Goal: Task Accomplishment & Management: Complete application form

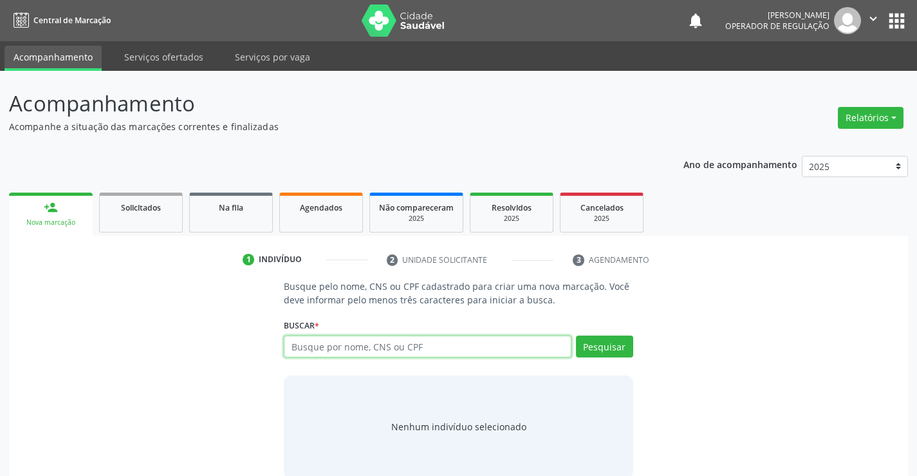
click at [361, 356] on input "text" at bounding box center [427, 346] width 287 height 22
type input "EMILLY MICAELLA"
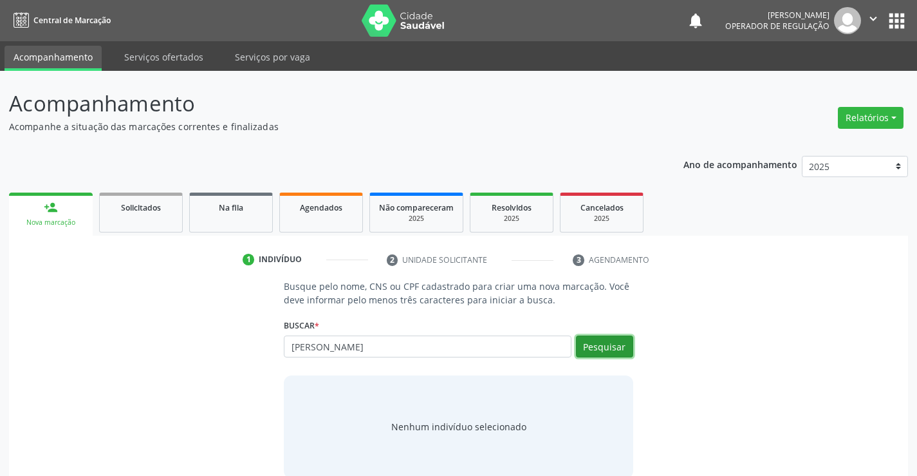
click at [624, 343] on button "Pesquisar" at bounding box center [604, 346] width 57 height 22
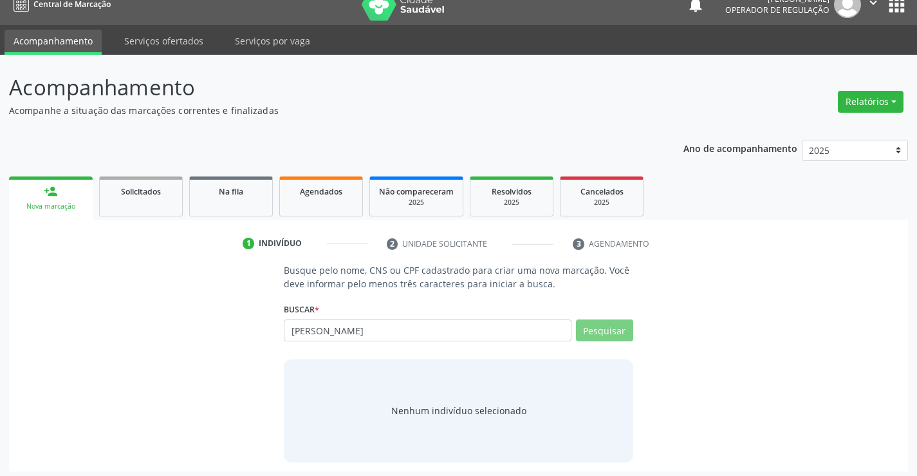
scroll to position [21, 0]
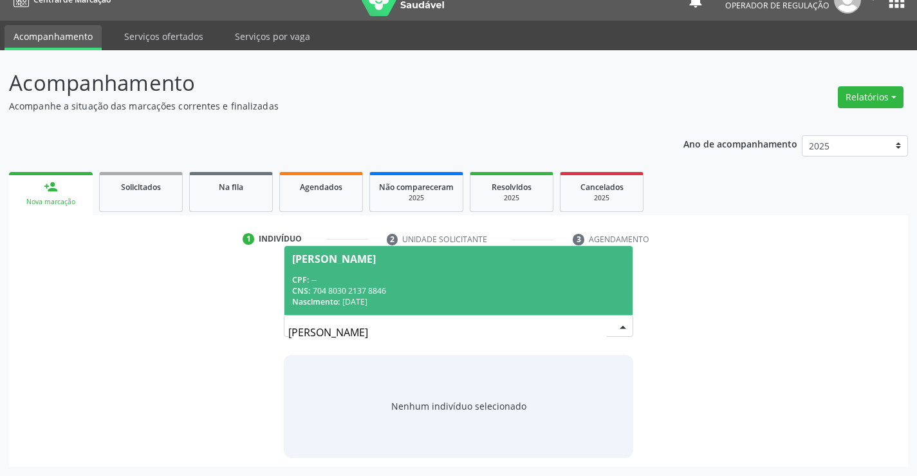
click at [388, 274] on div "CPF: --" at bounding box center [458, 279] width 332 height 11
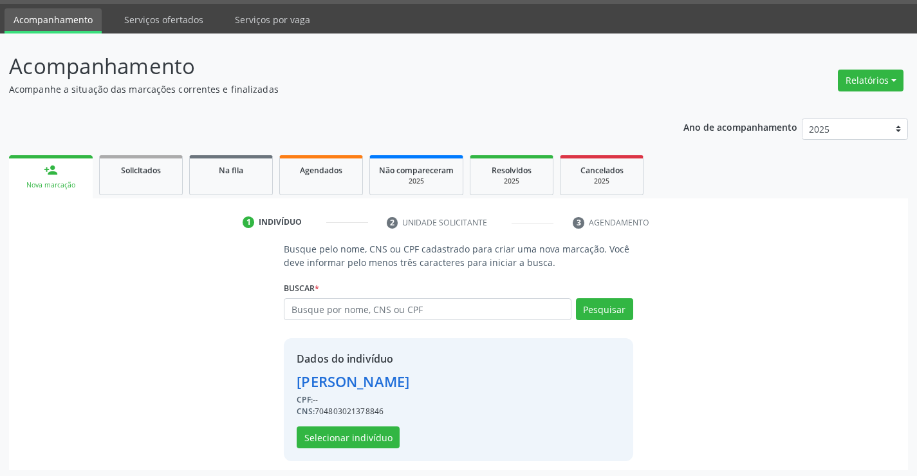
scroll to position [41, 0]
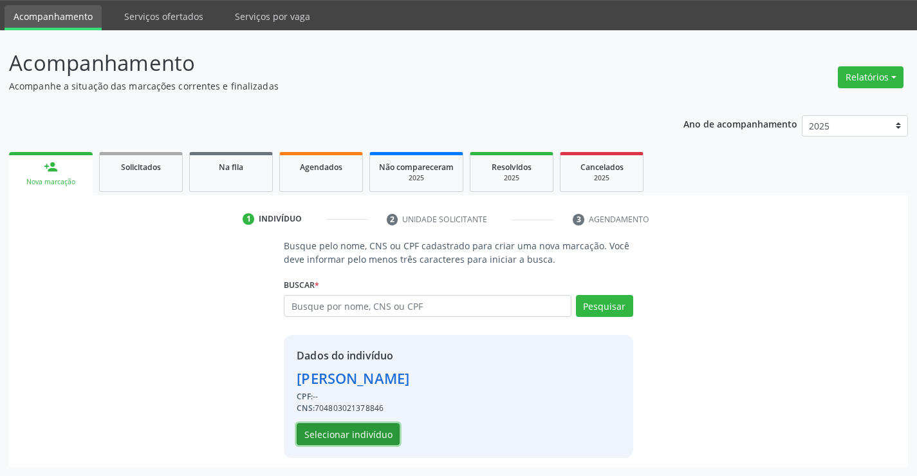
click at [342, 429] on button "Selecionar indivíduo" at bounding box center [348, 434] width 103 height 22
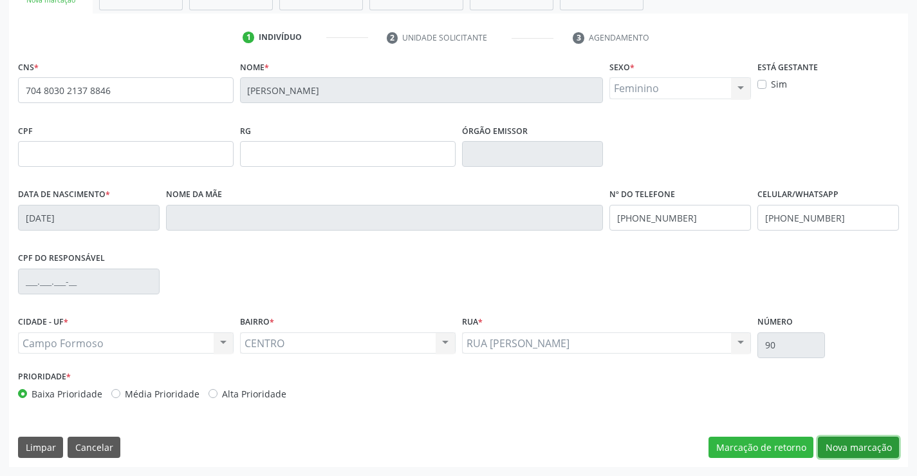
click at [877, 448] on button "Nova marcação" at bounding box center [858, 447] width 81 height 22
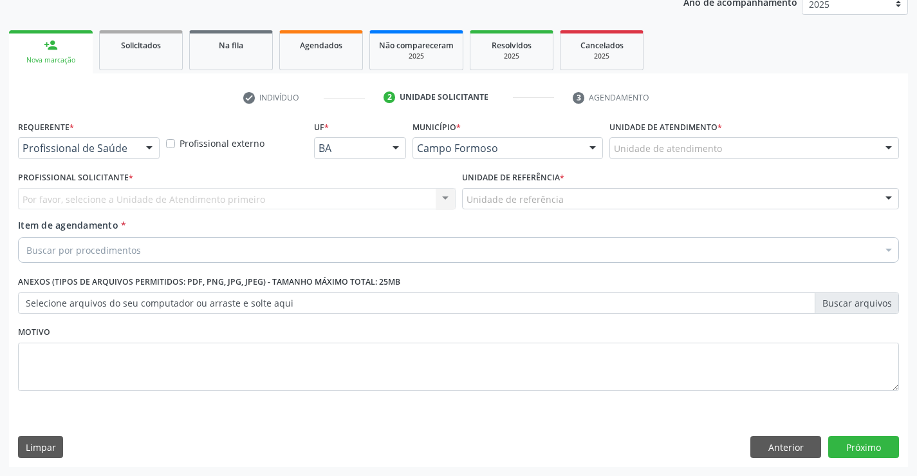
scroll to position [162, 0]
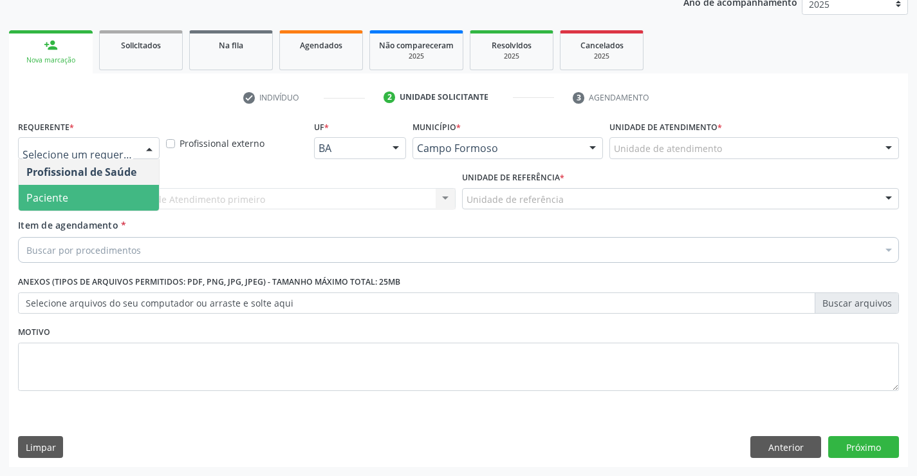
click at [91, 190] on span "Paciente" at bounding box center [89, 198] width 140 height 26
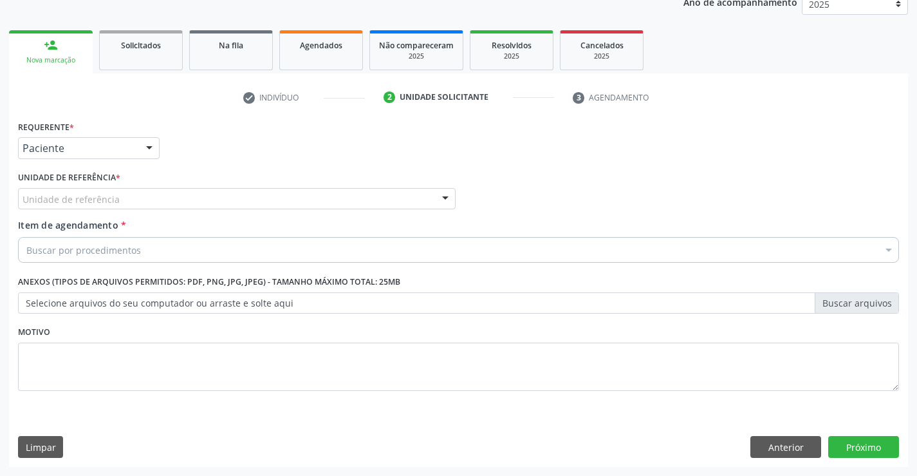
click at [242, 180] on div "Unidade de referência * Unidade de referência Unidade Basica de Saude da Famili…" at bounding box center [237, 188] width 438 height 41
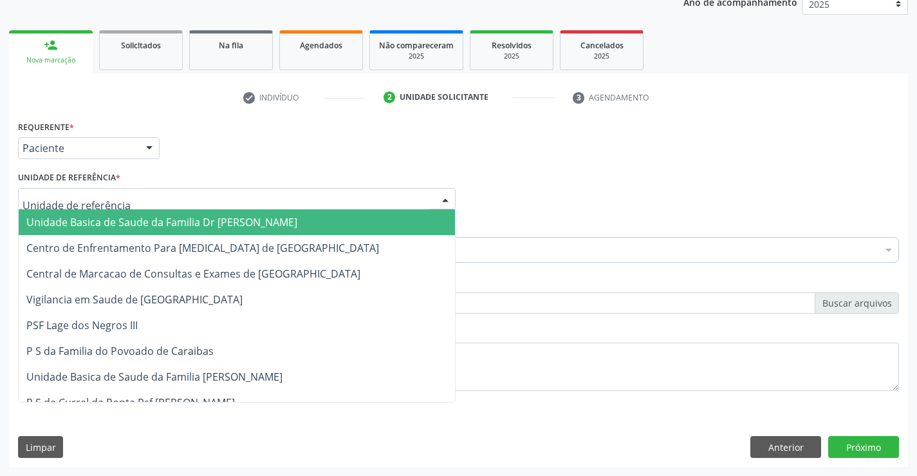
click at [243, 194] on div at bounding box center [237, 199] width 438 height 22
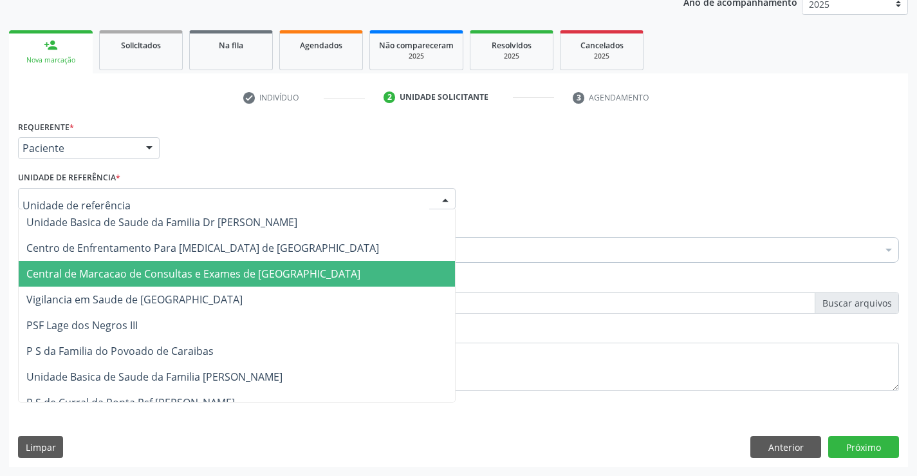
click at [241, 269] on span "Central de Marcacao de Consultas e Exames de [GEOGRAPHIC_DATA]" at bounding box center [193, 273] width 334 height 14
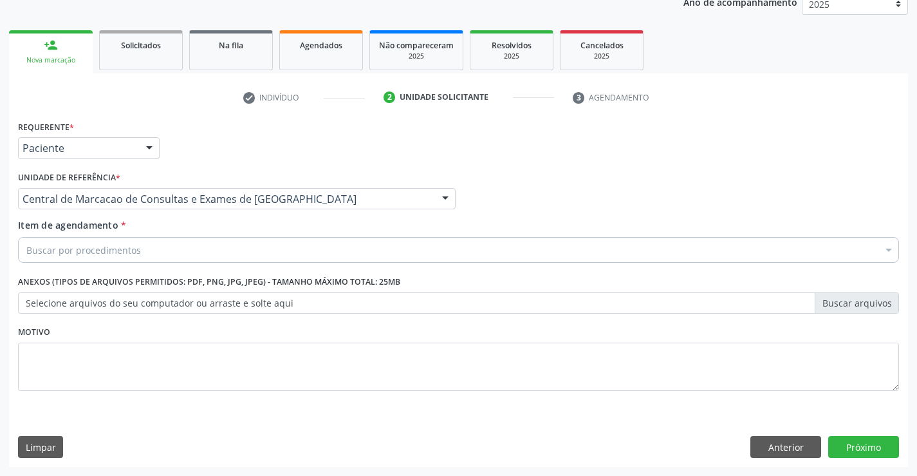
click at [248, 256] on div "Buscar por procedimentos" at bounding box center [458, 250] width 881 height 26
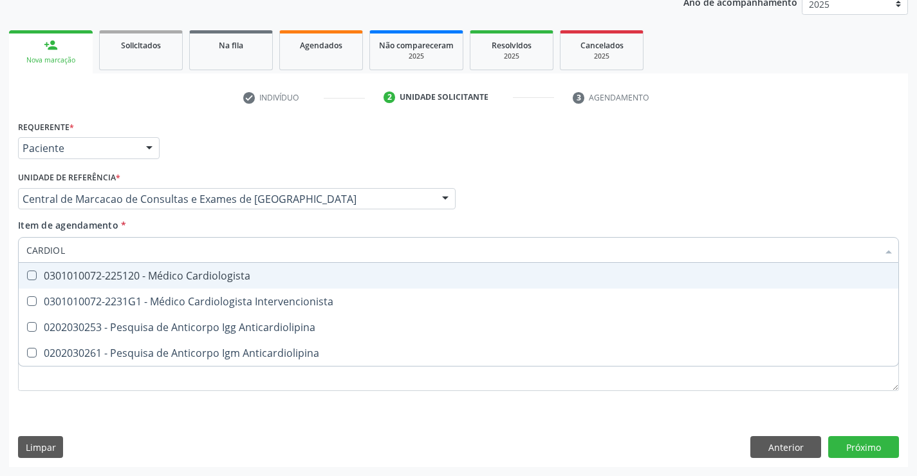
type input "CARDIOLO"
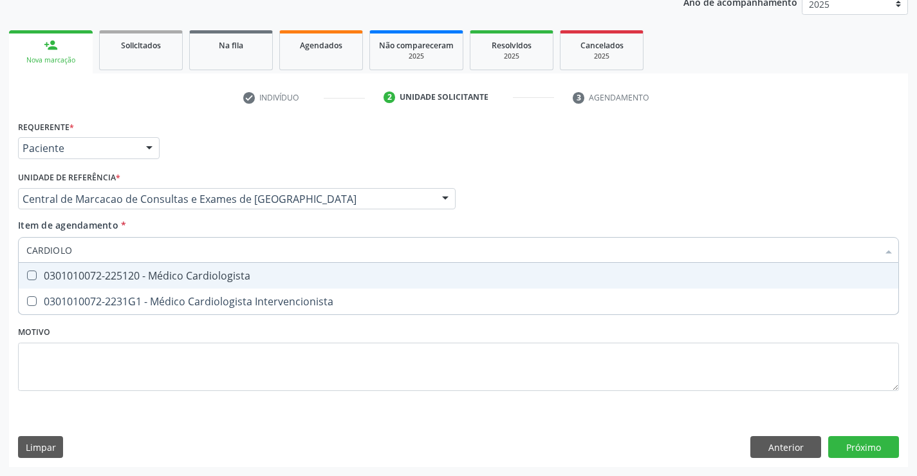
click at [245, 281] on div "0301010072-225120 - Médico Cardiologista" at bounding box center [458, 275] width 864 height 10
checkbox Cardiologista "true"
click at [842, 438] on div "Requerente * Paciente Profissional de Saúde Paciente Nenhum resultado encontrad…" at bounding box center [458, 291] width 899 height 349
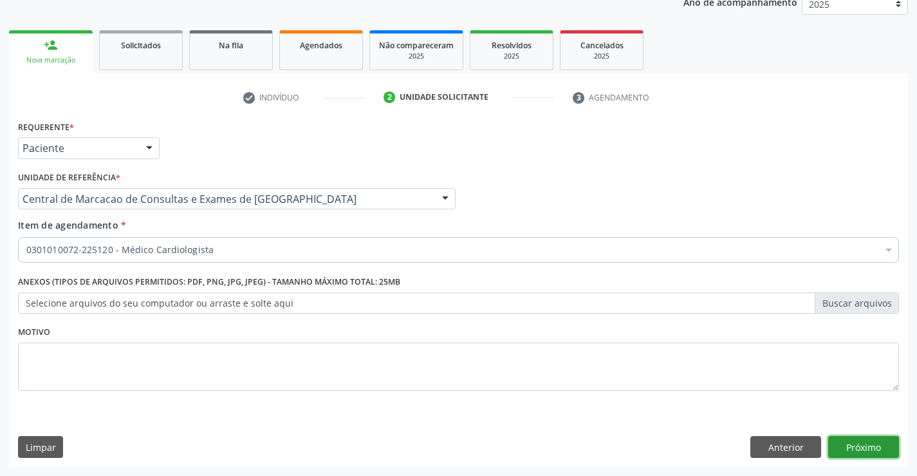
click at [856, 443] on button "Próximo" at bounding box center [863, 447] width 71 height 22
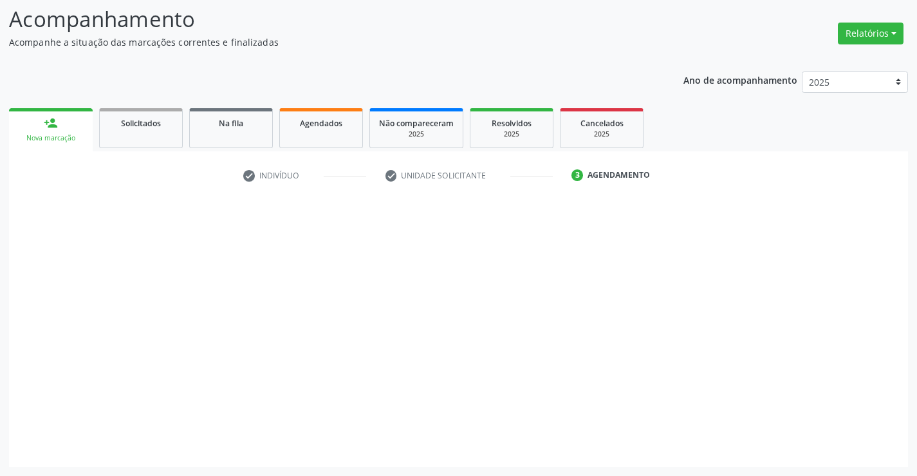
scroll to position [84, 0]
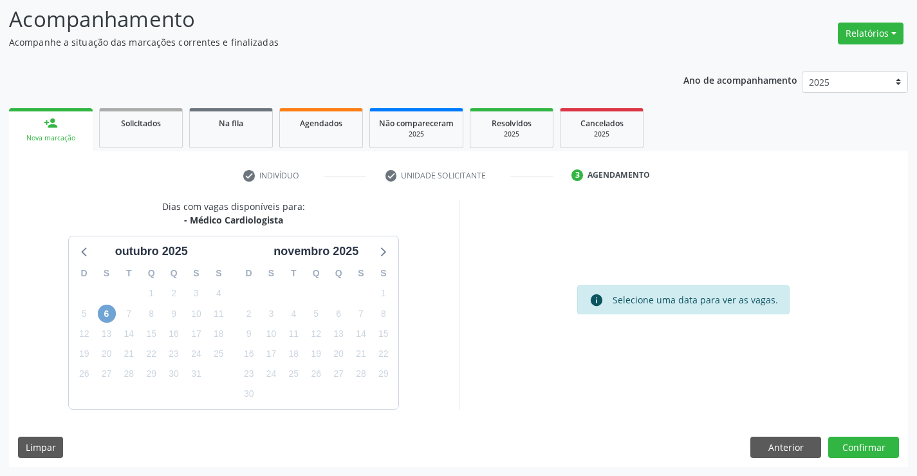
click at [106, 316] on span "6" at bounding box center [107, 313] width 18 height 18
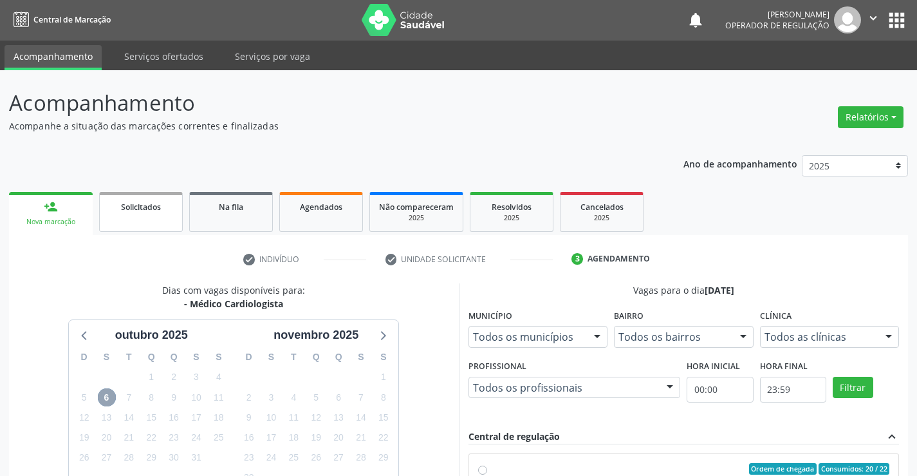
scroll to position [0, 0]
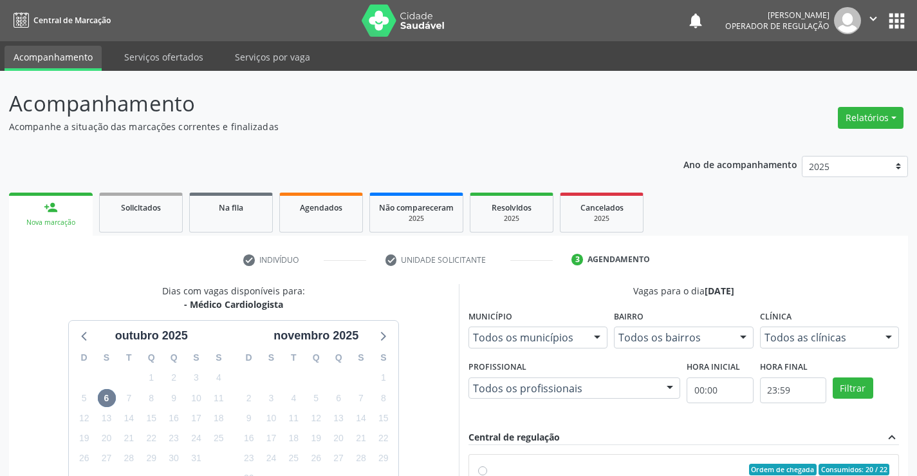
click at [72, 210] on link "person_add Nova marcação" at bounding box center [51, 213] width 84 height 43
click at [75, 216] on link "person_add Nova marcação" at bounding box center [51, 213] width 84 height 43
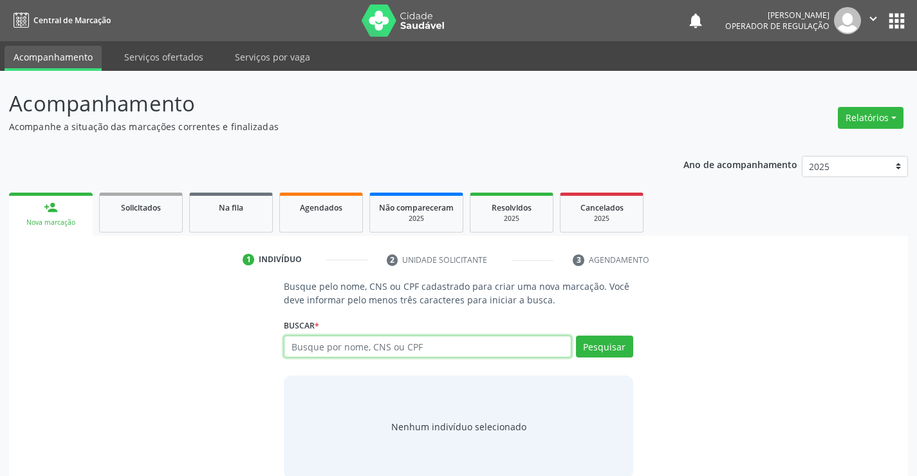
click at [313, 339] on input "text" at bounding box center [427, 346] width 287 height 22
click at [441, 338] on input "text" at bounding box center [427, 346] width 287 height 22
type input "708205611032042"
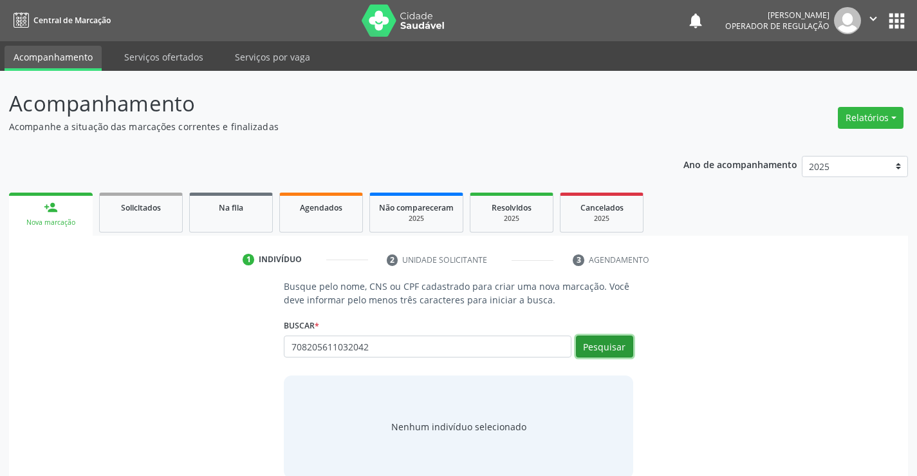
click at [597, 351] on button "Pesquisar" at bounding box center [604, 346] width 57 height 22
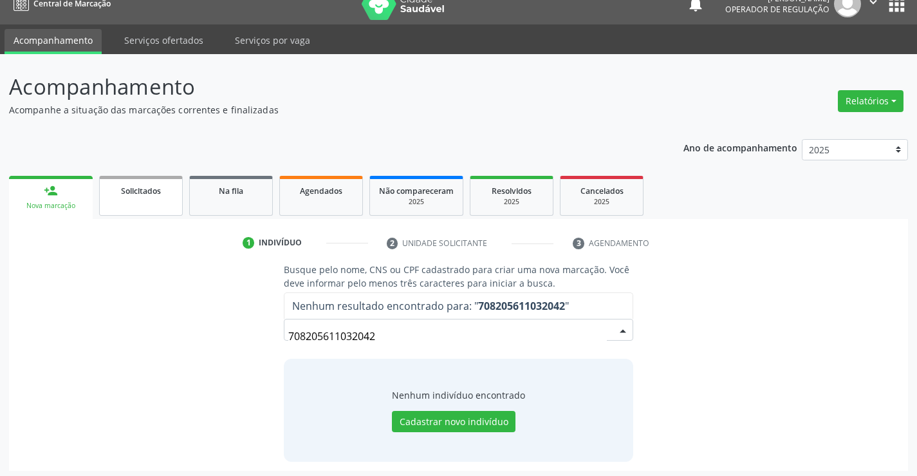
scroll to position [21, 0]
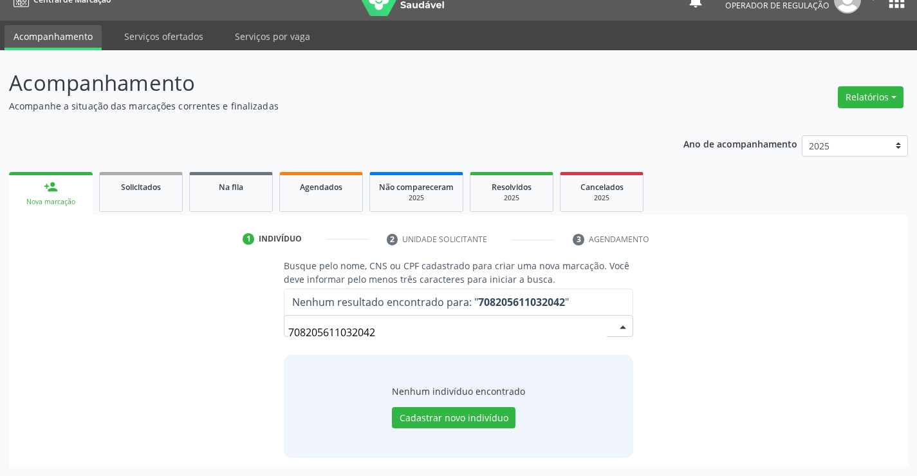
click at [382, 335] on input "708205611032042" at bounding box center [447, 332] width 318 height 26
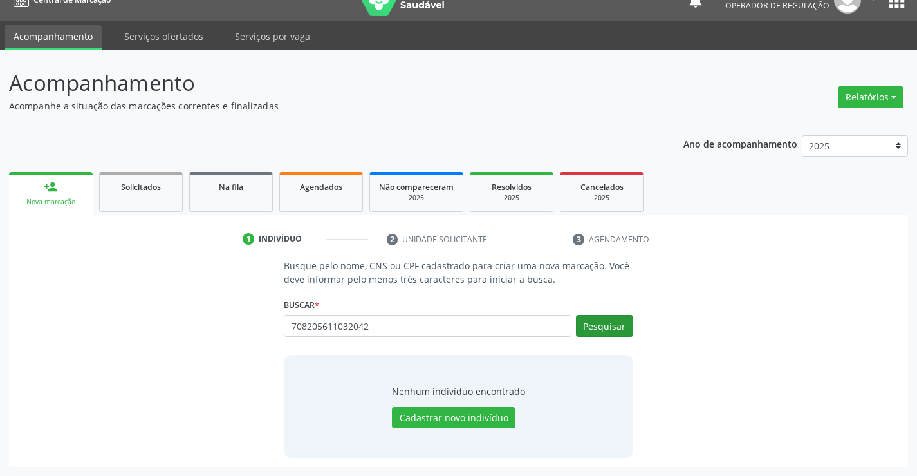
type input "708205611032042"
click at [590, 329] on button "Pesquisar" at bounding box center [604, 326] width 57 height 22
type input "708205611032042"
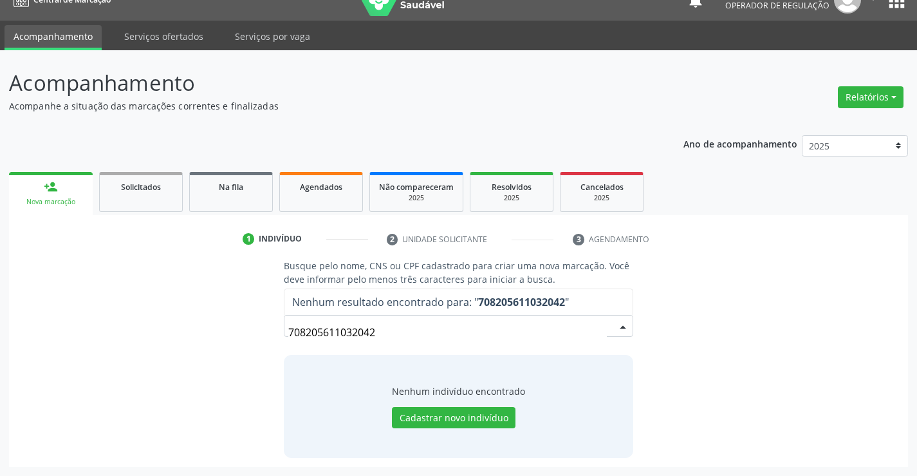
click at [383, 334] on input "708205611032042" at bounding box center [447, 332] width 318 height 26
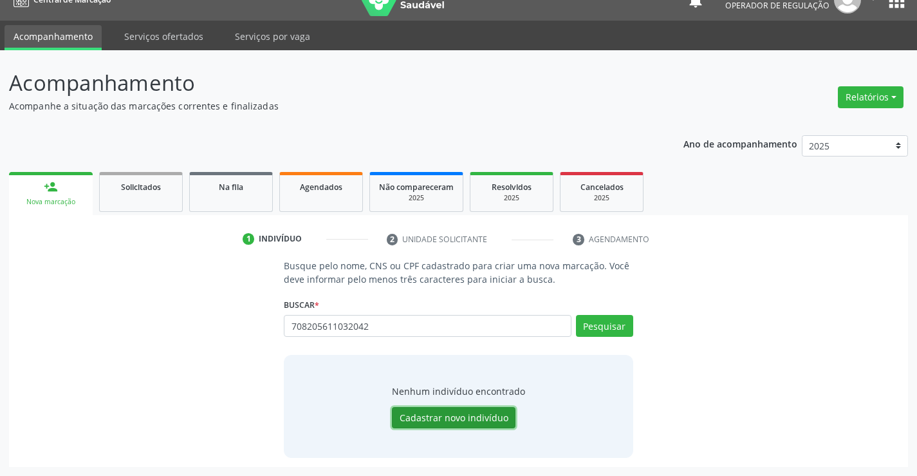
click at [423, 419] on button "Cadastrar novo indivíduo" at bounding box center [454, 418] width 124 height 22
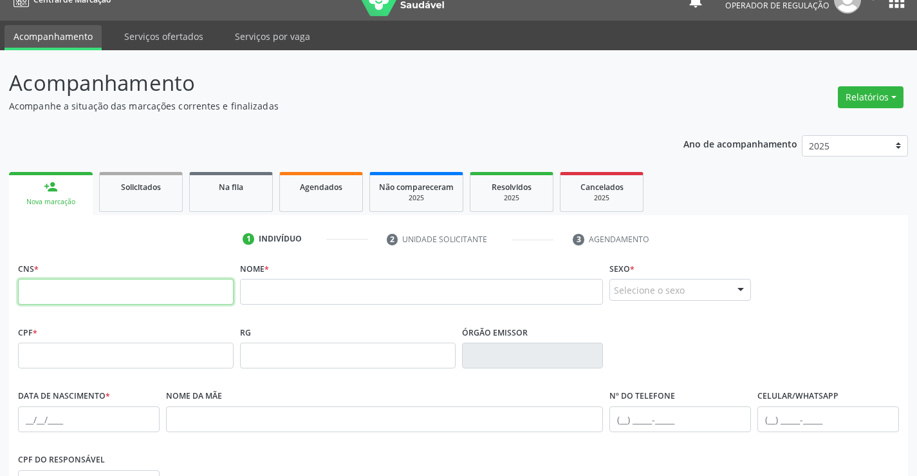
click at [181, 285] on input "text" at bounding box center [126, 292] width 216 height 26
paste input "708 2056 1103 2042"
type input "708 2056 1103 2042"
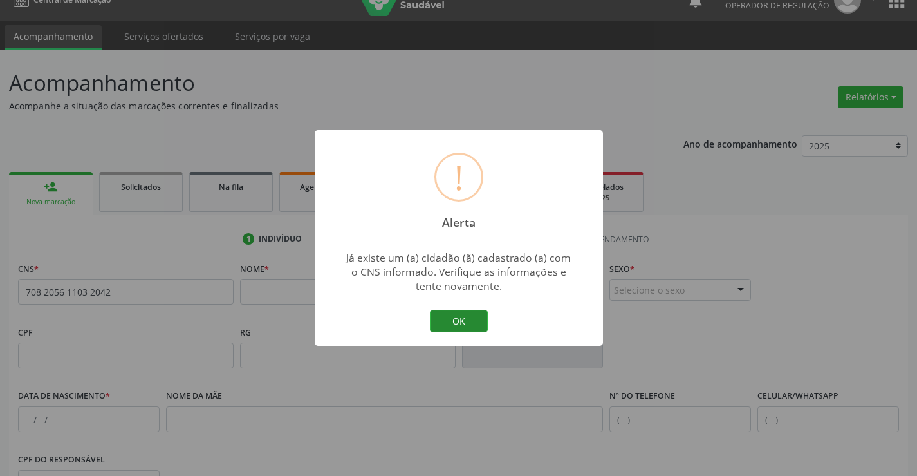
click at [465, 321] on button "OK" at bounding box center [459, 321] width 58 height 22
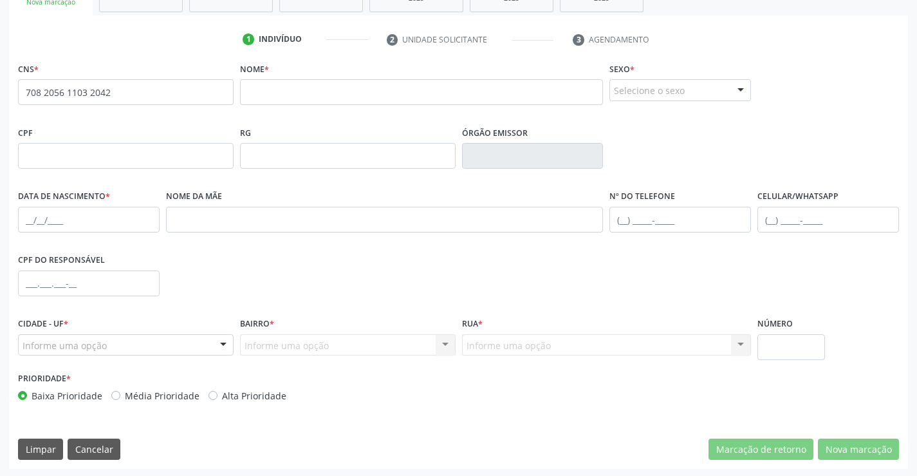
scroll to position [222, 0]
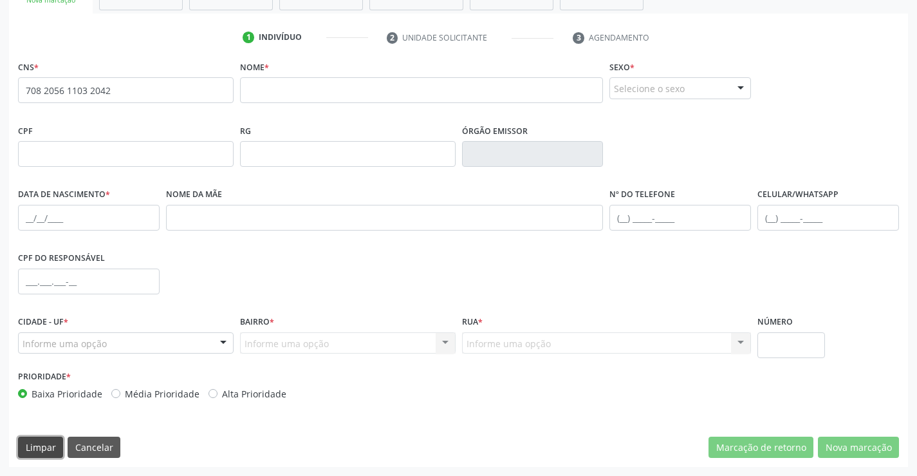
click at [39, 445] on button "Limpar" at bounding box center [40, 447] width 45 height 22
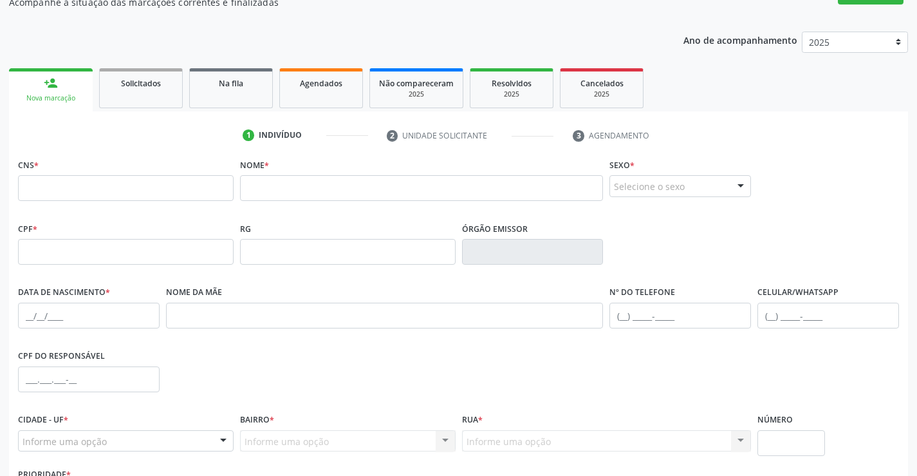
scroll to position [29, 0]
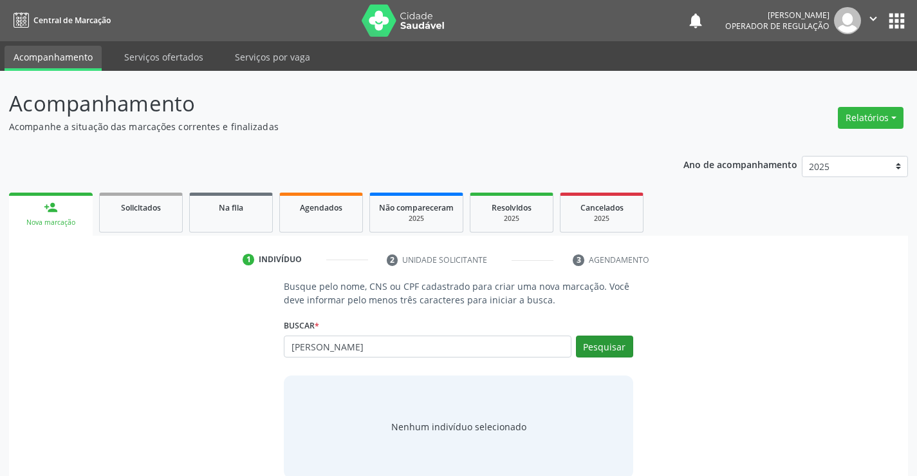
type input "HELENA SANTOS DE SOUZA"
click at [595, 350] on button "Pesquisar" at bounding box center [604, 346] width 57 height 22
type input "HELENA SANTOS DE SOUZA"
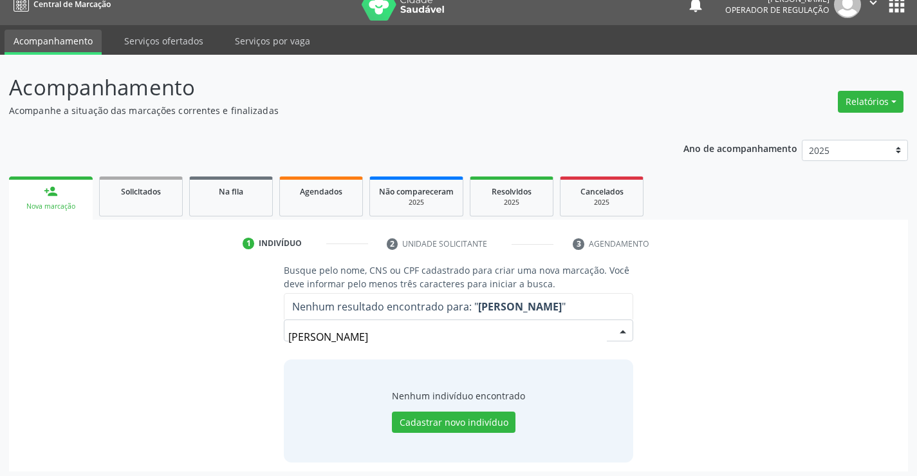
scroll to position [21, 0]
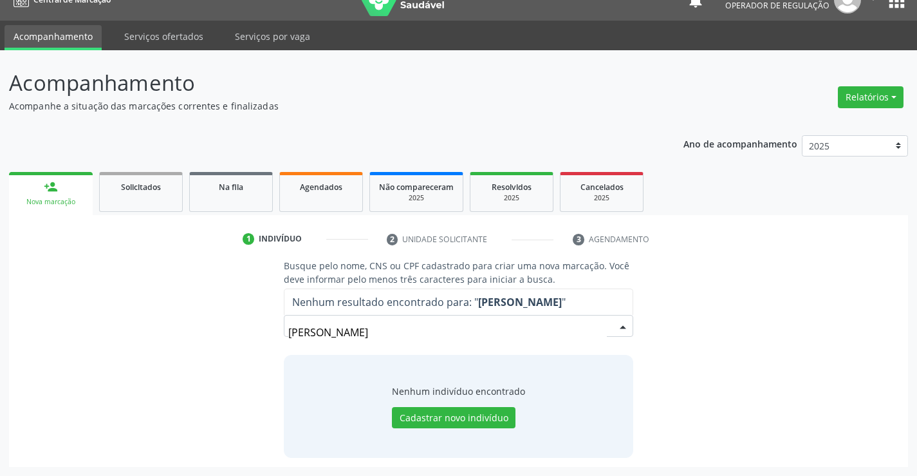
click at [437, 333] on input "HELENA SANTOS DE SOUZA" at bounding box center [447, 332] width 318 height 26
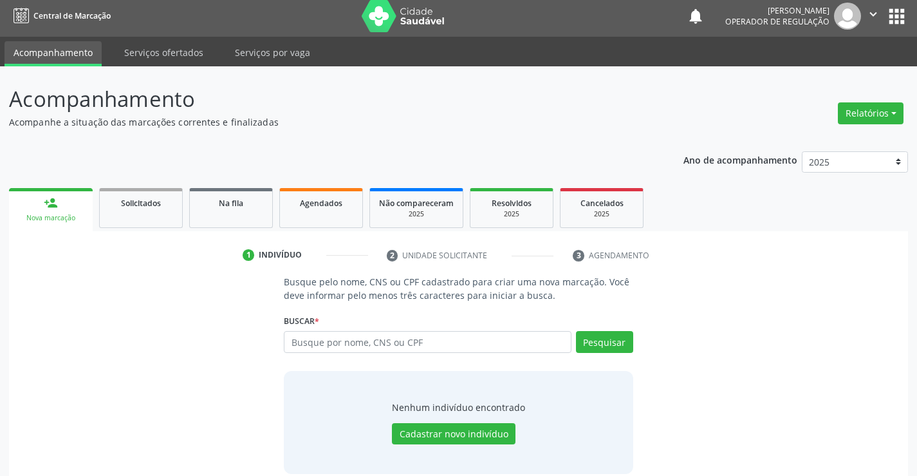
scroll to position [0, 0]
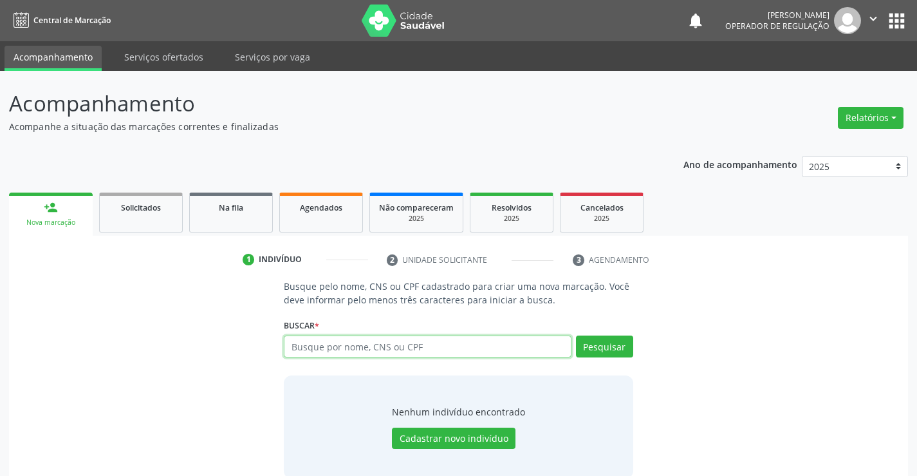
drag, startPoint x: 437, startPoint y: 334, endPoint x: 425, endPoint y: 345, distance: 16.4
click at [425, 345] on input "text" at bounding box center [427, 346] width 287 height 22
paste input "708205611032042"
type input "708205611032042"
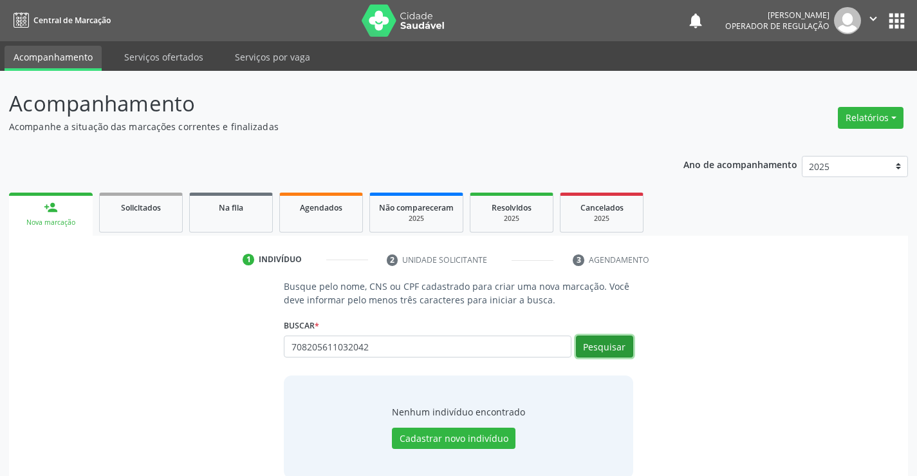
click at [596, 349] on button "Pesquisar" at bounding box center [604, 346] width 57 height 22
type input "708205611032042"
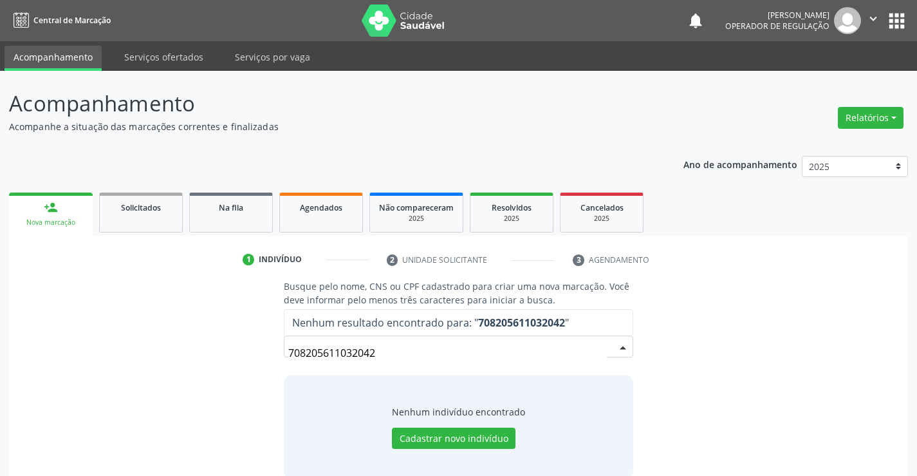
click at [421, 352] on input "708205611032042" at bounding box center [447, 353] width 318 height 26
click at [421, 353] on input "708205611032042" at bounding box center [447, 353] width 318 height 26
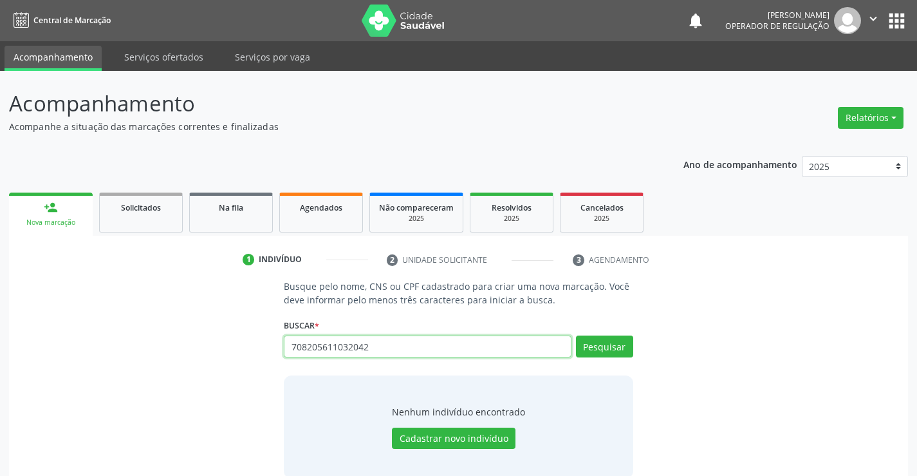
click at [388, 344] on input "708205611032042" at bounding box center [427, 346] width 287 height 22
type input "05989841515"
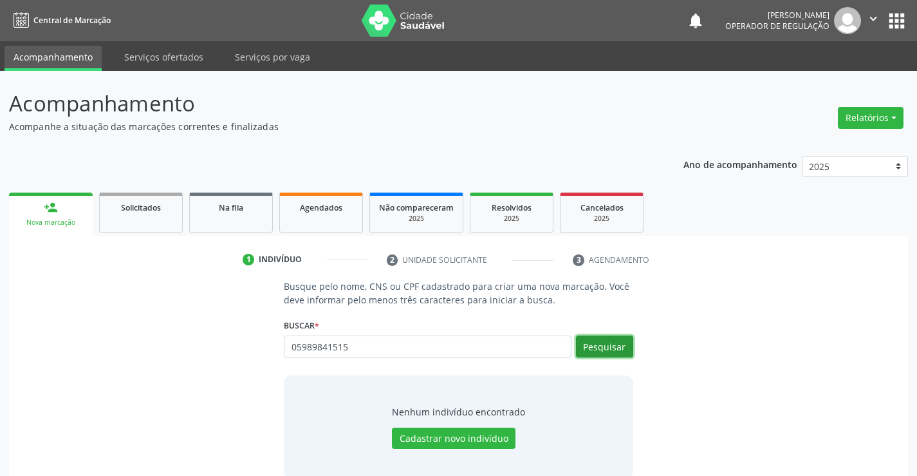
click at [604, 345] on button "Pesquisar" at bounding box center [604, 346] width 57 height 22
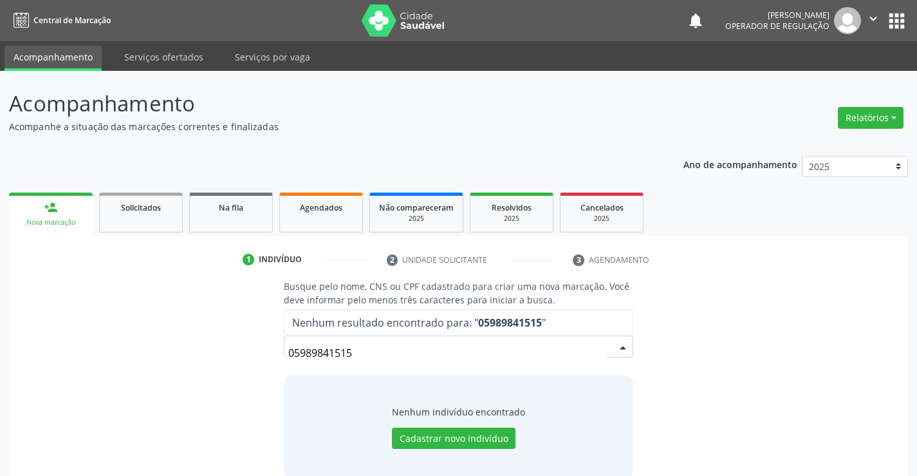
click at [474, 354] on input "05989841515" at bounding box center [447, 353] width 318 height 26
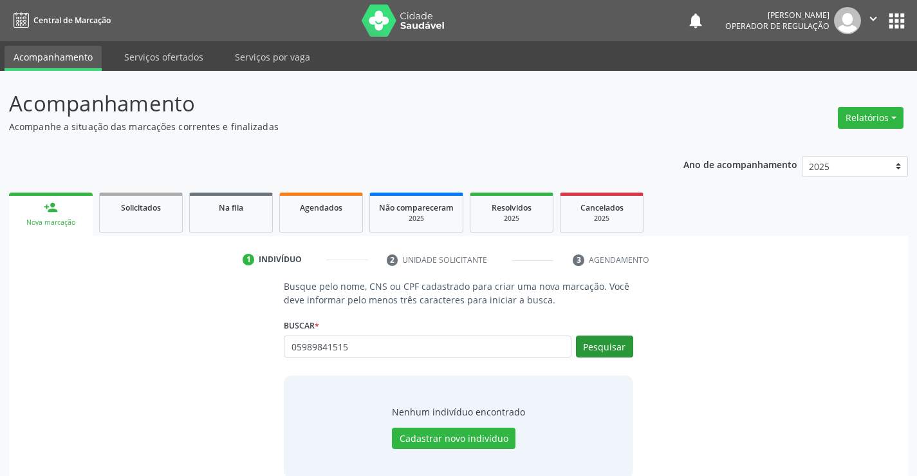
type input "05989841515"
click at [592, 346] on button "Pesquisar" at bounding box center [604, 346] width 57 height 22
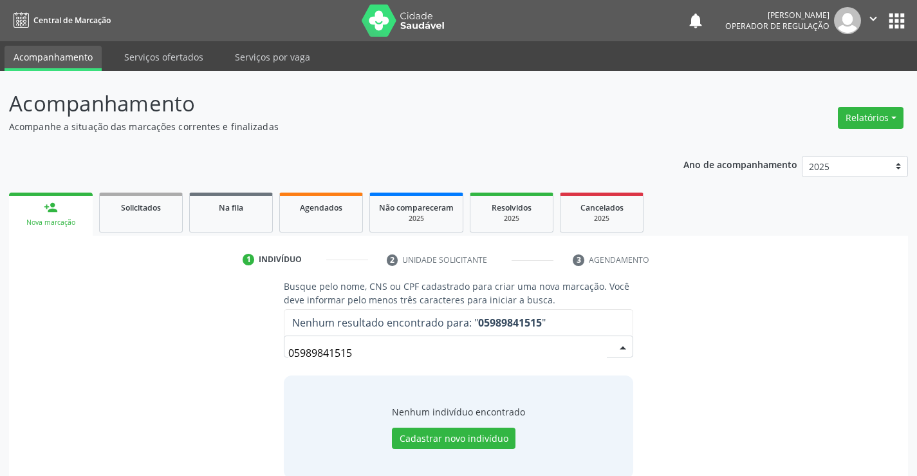
click at [418, 360] on input "05989841515" at bounding box center [447, 353] width 318 height 26
click at [475, 438] on button "Cadastrar novo indivíduo" at bounding box center [454, 438] width 124 height 22
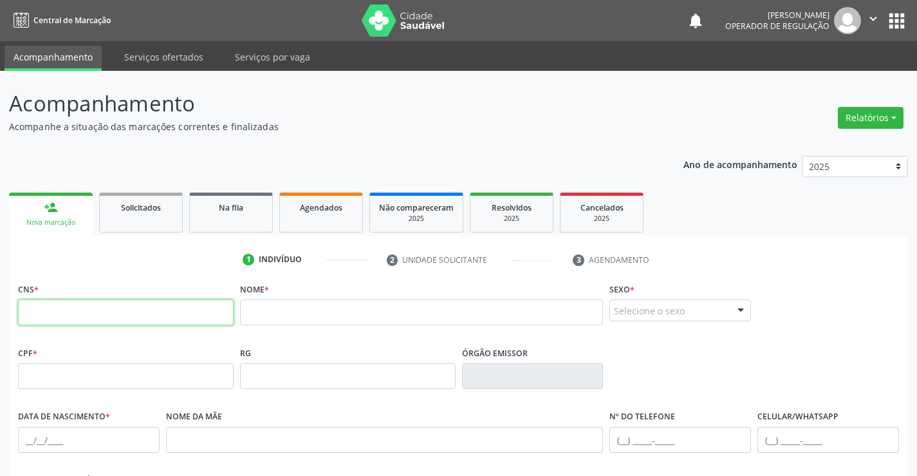
click at [137, 314] on input "text" at bounding box center [126, 312] width 216 height 26
paste input "708 2056 1103 2042"
type input "708 2056 1103 2042"
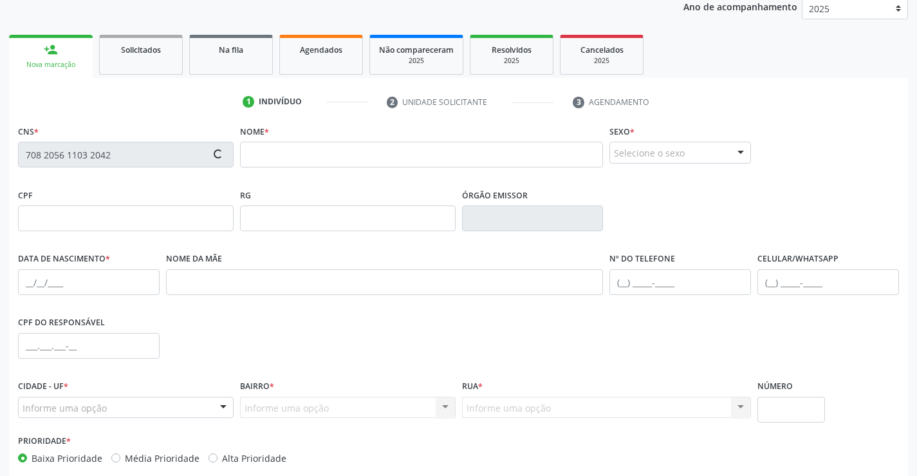
scroll to position [222, 0]
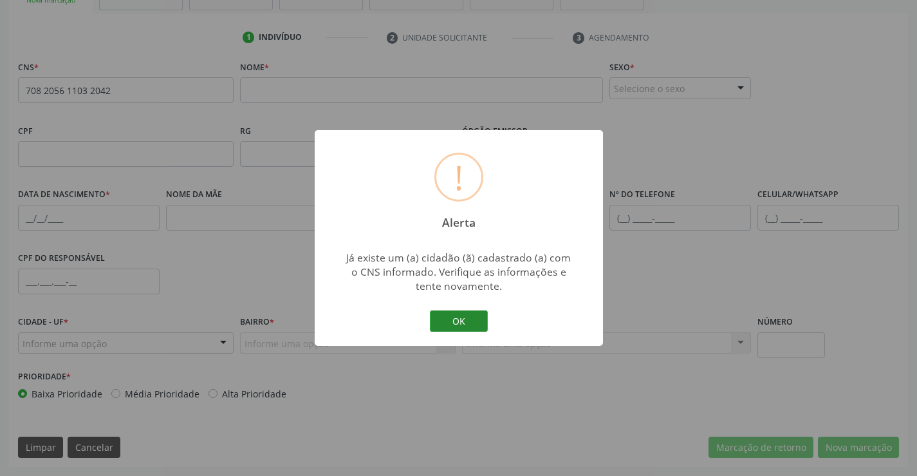
click at [438, 313] on button "OK" at bounding box center [459, 321] width 58 height 22
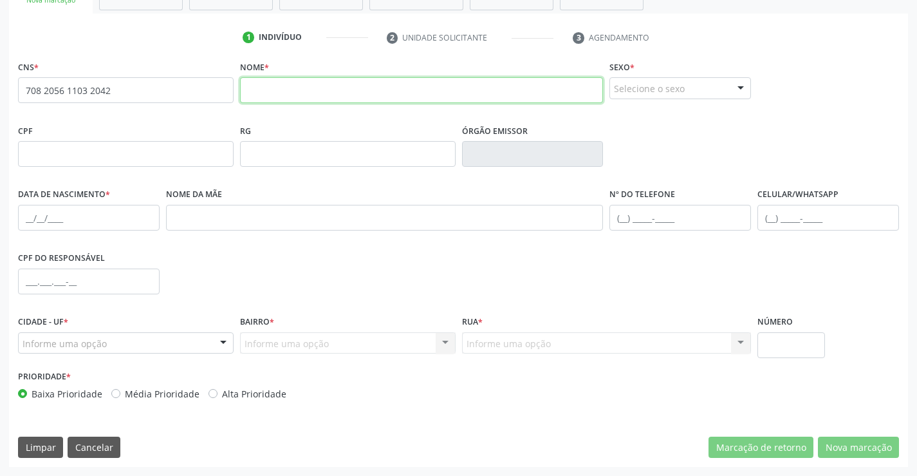
click at [269, 82] on input "text" at bounding box center [422, 90] width 364 height 26
click at [344, 84] on input "text" at bounding box center [422, 90] width 364 height 26
click at [180, 100] on input "708 2056 1103 2042" at bounding box center [126, 90] width 216 height 26
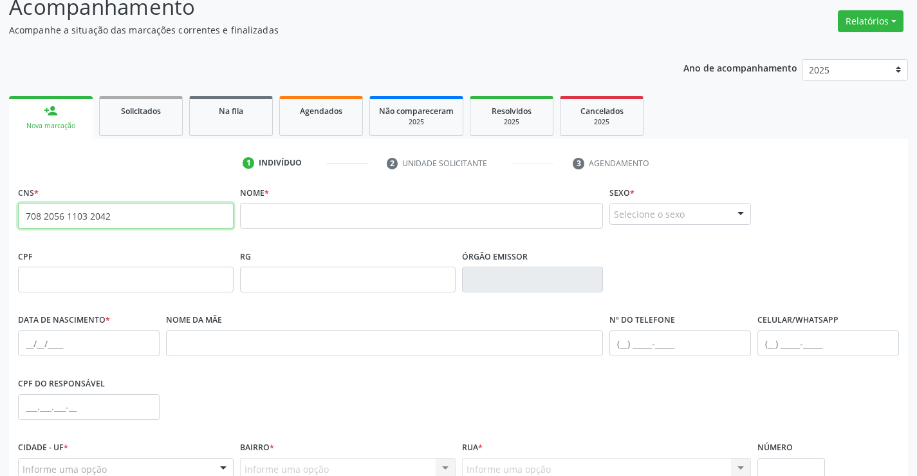
scroll to position [93, 0]
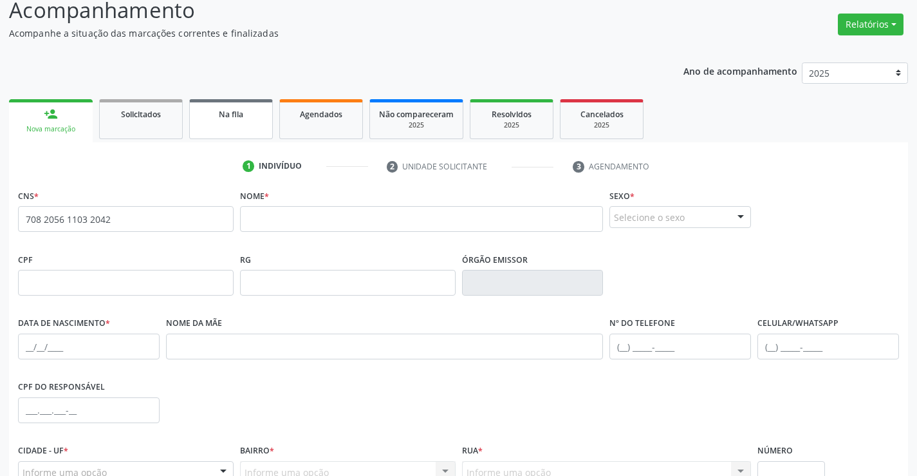
click at [238, 115] on span "Na fila" at bounding box center [231, 114] width 24 height 11
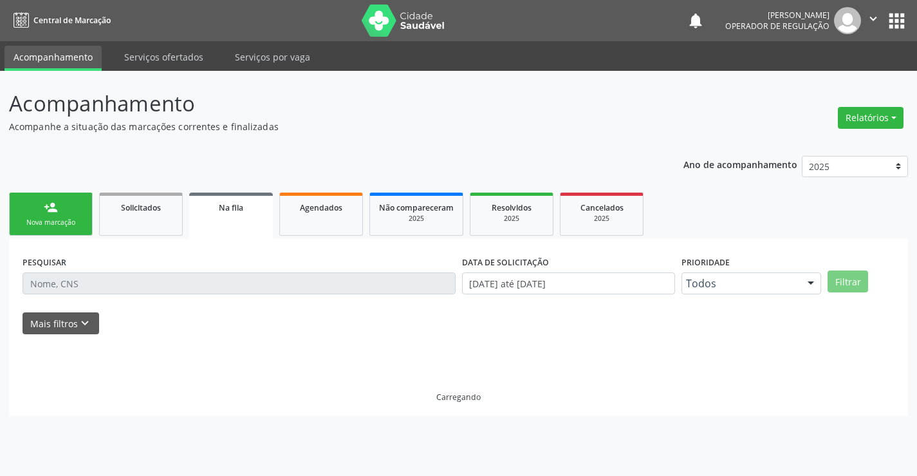
scroll to position [0, 0]
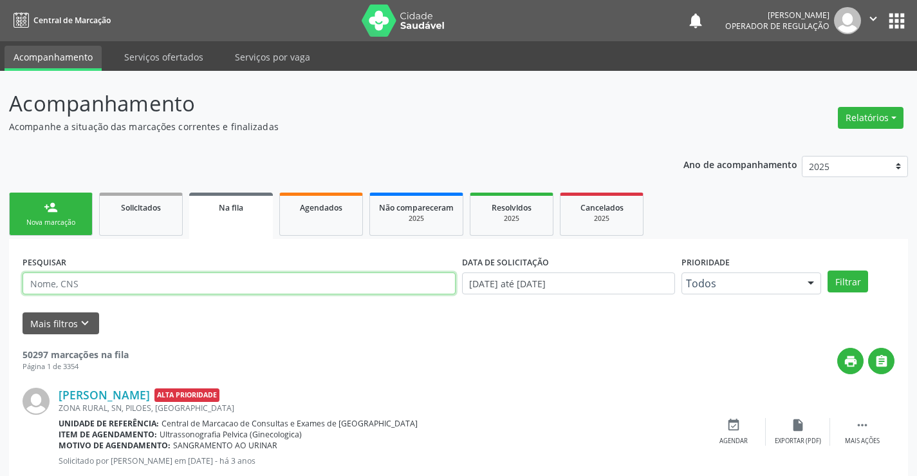
click at [253, 276] on input "text" at bounding box center [239, 283] width 433 height 22
paste input "708 2056 1103 2042"
type input "708 2056 1103 2042"
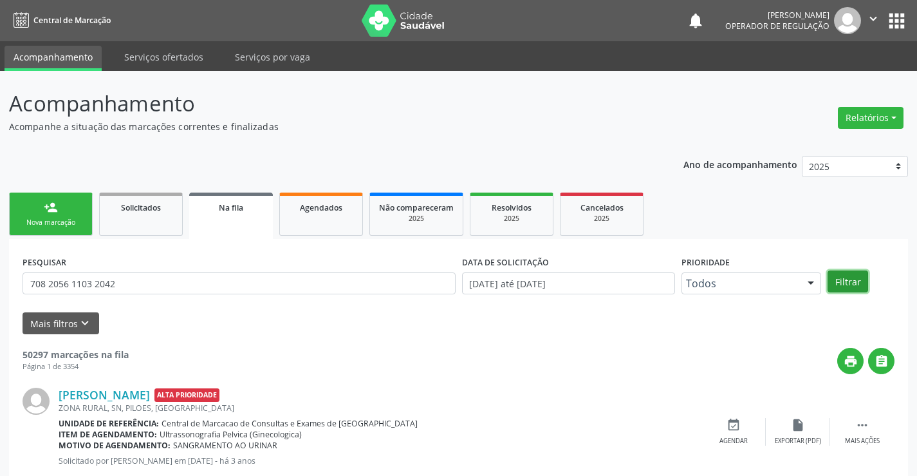
click at [857, 279] on button "Filtrar" at bounding box center [848, 281] width 41 height 22
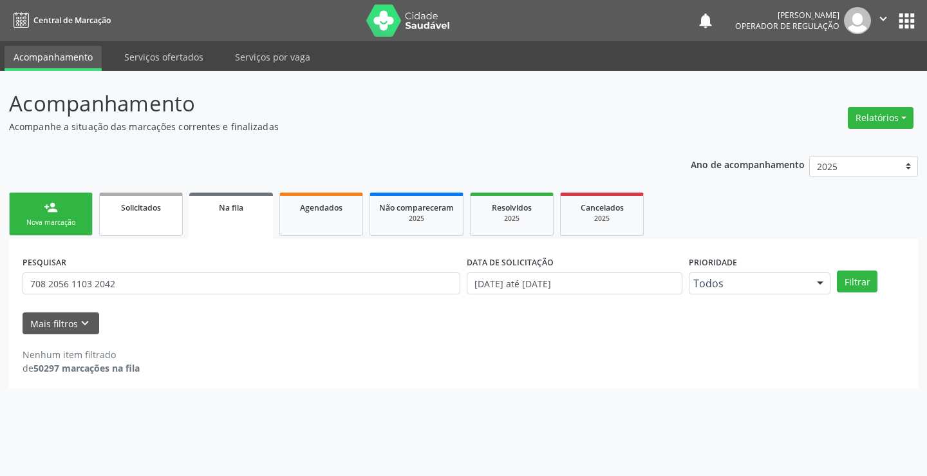
drag, startPoint x: 159, startPoint y: 214, endPoint x: 160, endPoint y: 230, distance: 16.1
click at [160, 214] on link "Solicitados" at bounding box center [141, 213] width 84 height 43
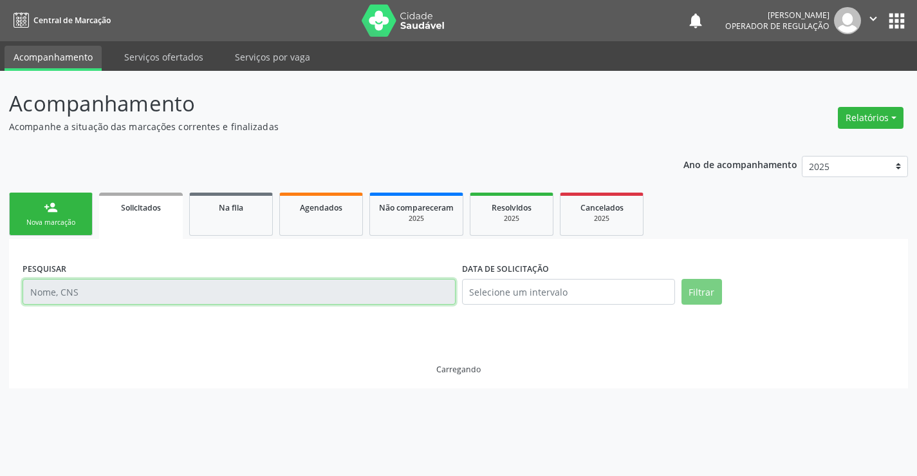
click at [137, 292] on input "text" at bounding box center [239, 292] width 433 height 26
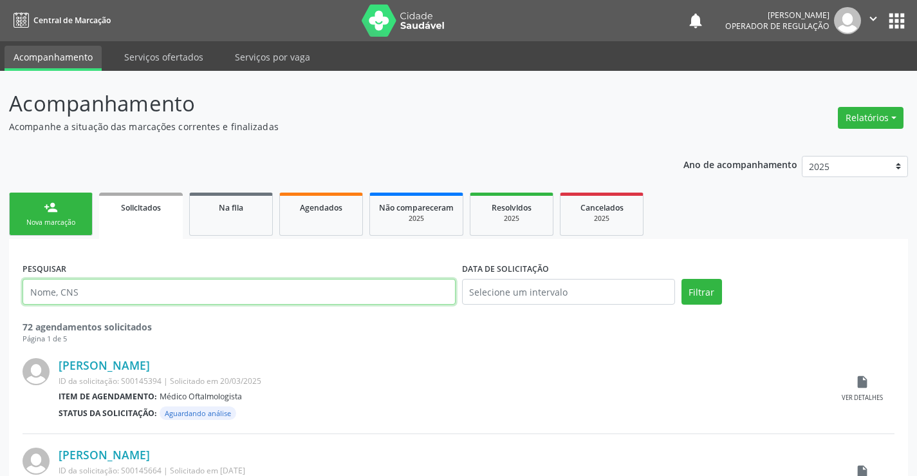
click at [137, 292] on input "text" at bounding box center [239, 292] width 433 height 26
paste input "708 2056 1103 2042"
type input "708 2056 1103 2042"
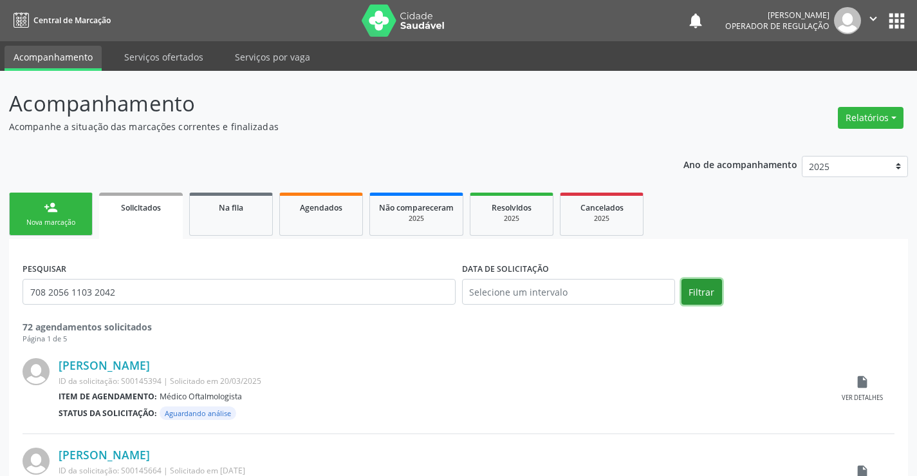
click at [708, 293] on button "Filtrar" at bounding box center [702, 292] width 41 height 26
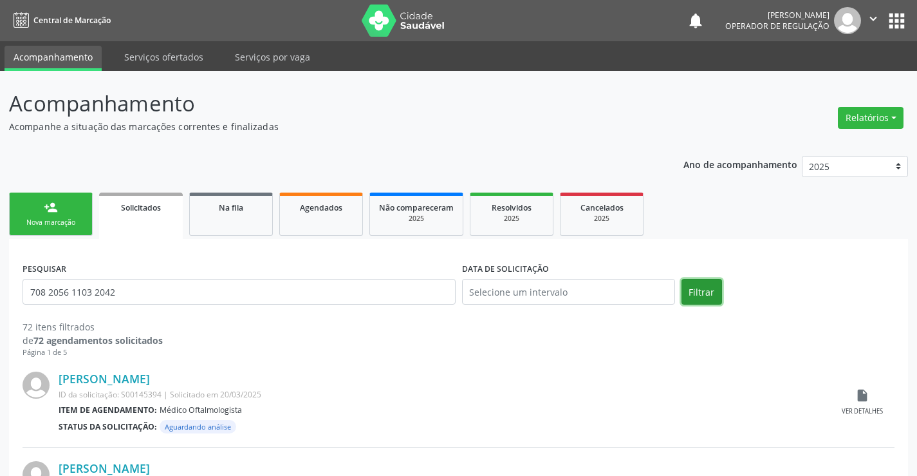
click at [698, 284] on button "Filtrar" at bounding box center [702, 292] width 41 height 26
click at [57, 216] on link "person_add Nova marcação" at bounding box center [51, 213] width 84 height 43
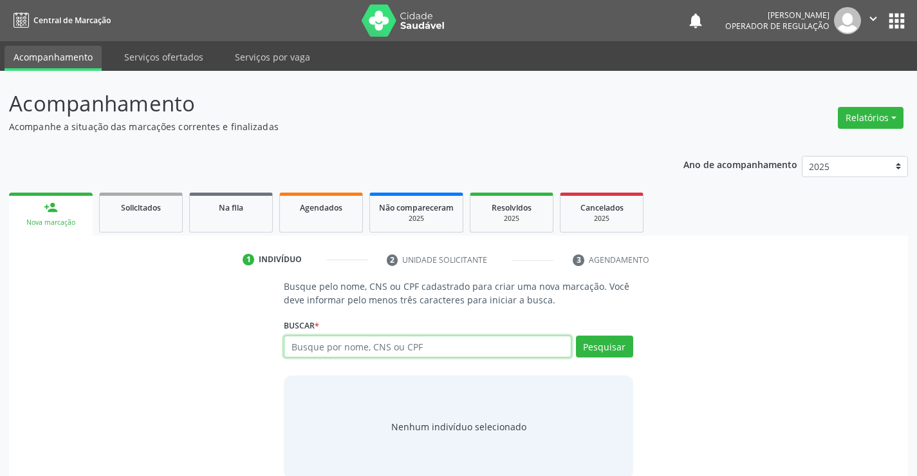
click at [346, 349] on input "text" at bounding box center [427, 346] width 287 height 22
paste input "708 2056 1103 2042"
type input "708 2056 1103 2042"
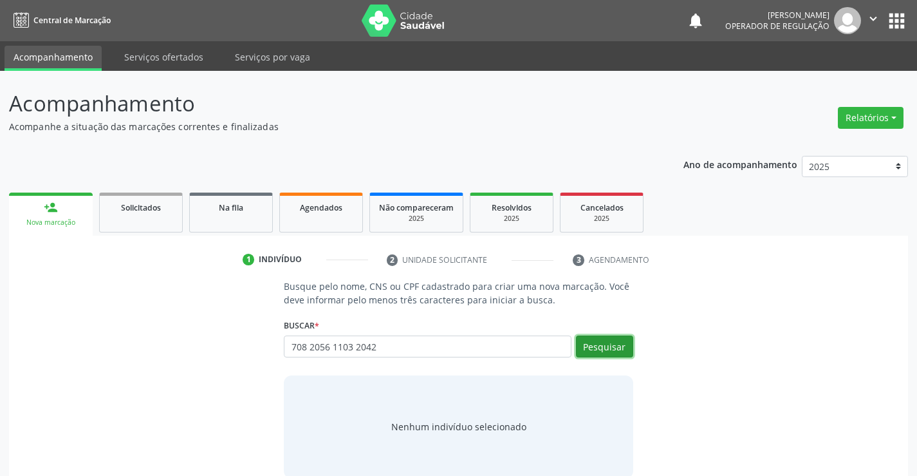
click at [616, 353] on button "Pesquisar" at bounding box center [604, 346] width 57 height 22
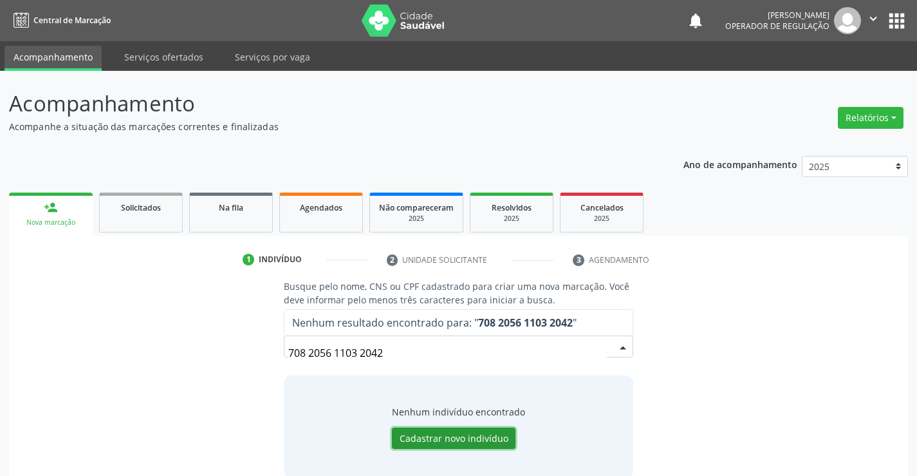
click at [438, 443] on button "Cadastrar novo indivíduo" at bounding box center [454, 438] width 124 height 22
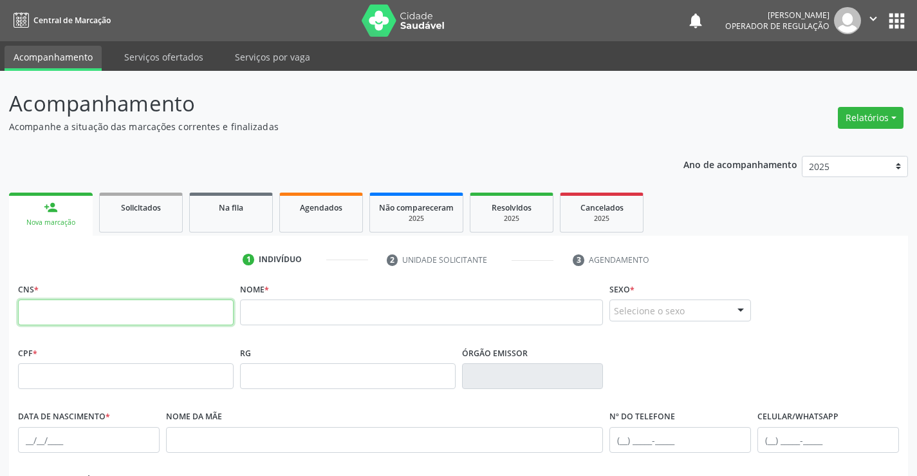
click at [129, 310] on input "text" at bounding box center [126, 312] width 216 height 26
paste input "708 2056 1103 2042"
type input "708 2056 1103 2042"
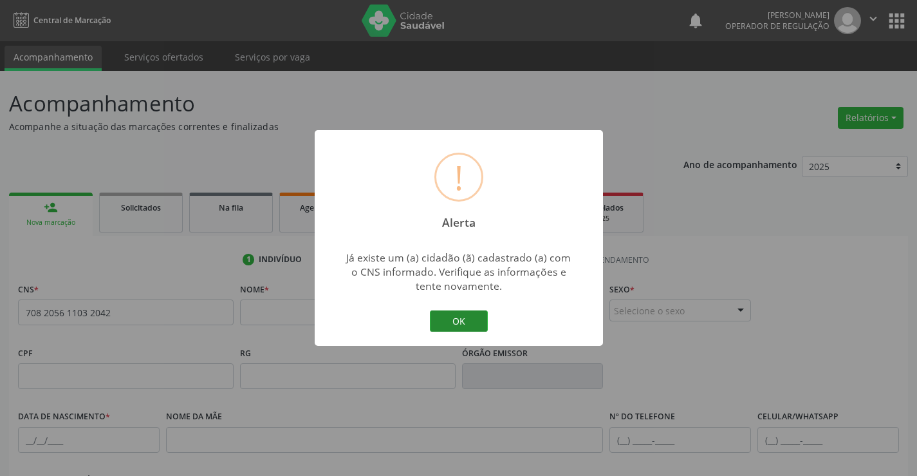
click at [456, 326] on button "OK" at bounding box center [459, 321] width 58 height 22
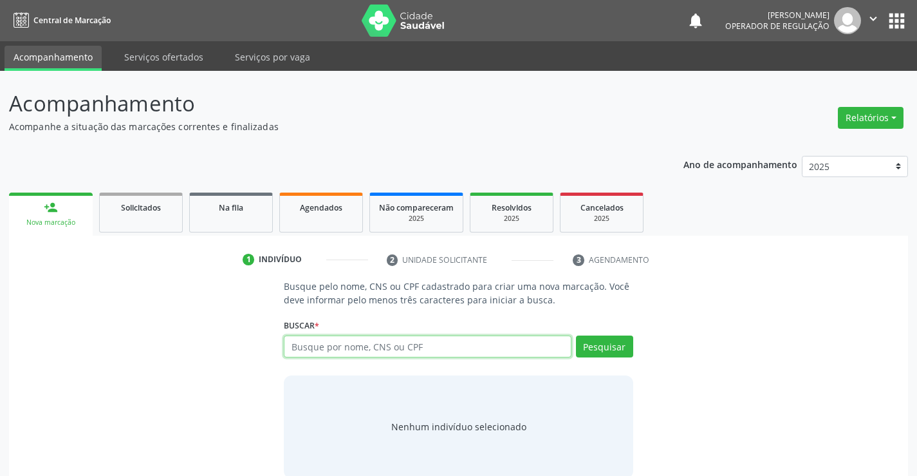
click at [346, 344] on input "text" at bounding box center [427, 346] width 287 height 22
type input "700707930686874"
click at [595, 335] on div "Buscar * Busque por nome, CNS ou CPF Nenhum resultado encontrado para: " " Não …" at bounding box center [458, 340] width 349 height 50
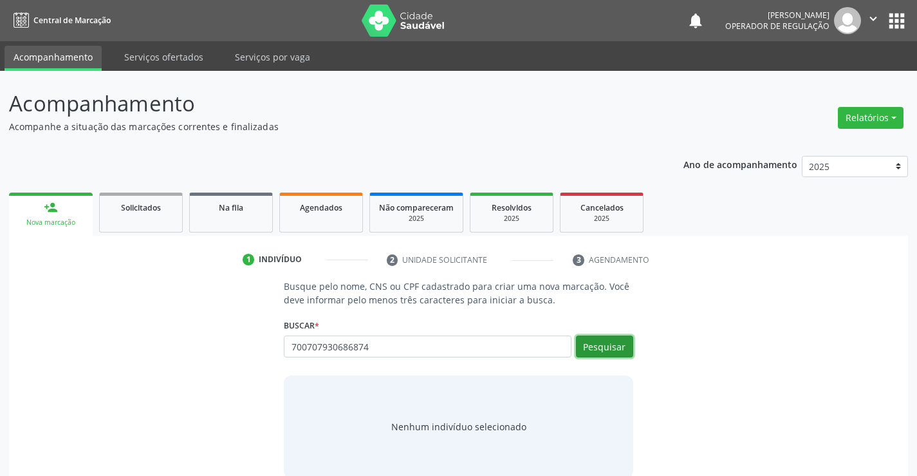
click at [599, 341] on button "Pesquisar" at bounding box center [604, 346] width 57 height 22
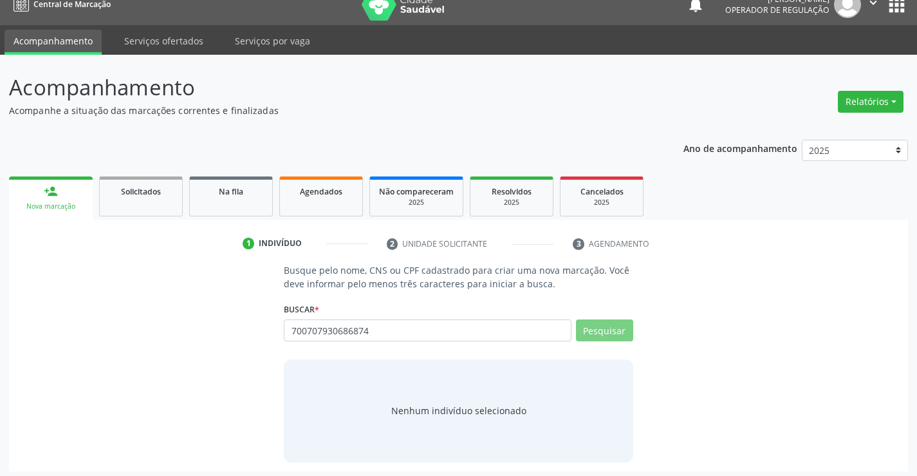
scroll to position [21, 0]
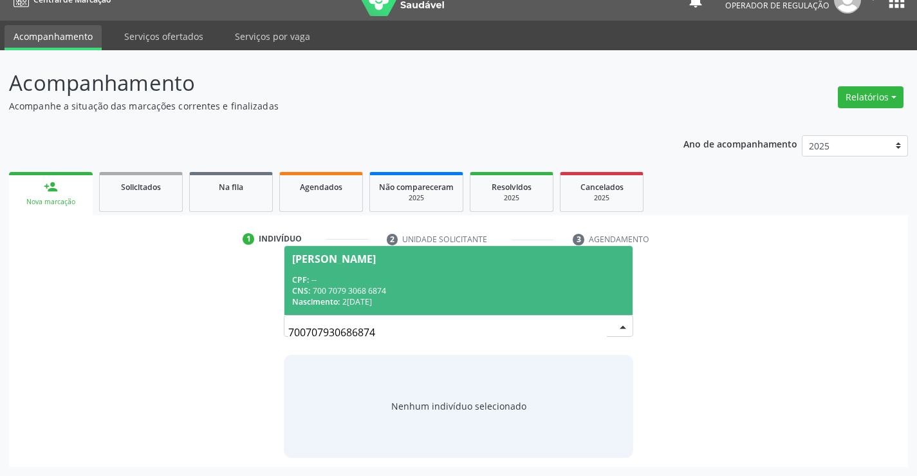
click at [590, 324] on input "700707930686874" at bounding box center [447, 332] width 318 height 26
click at [480, 297] on div "Nascimento: 24/10/1950" at bounding box center [458, 301] width 332 height 11
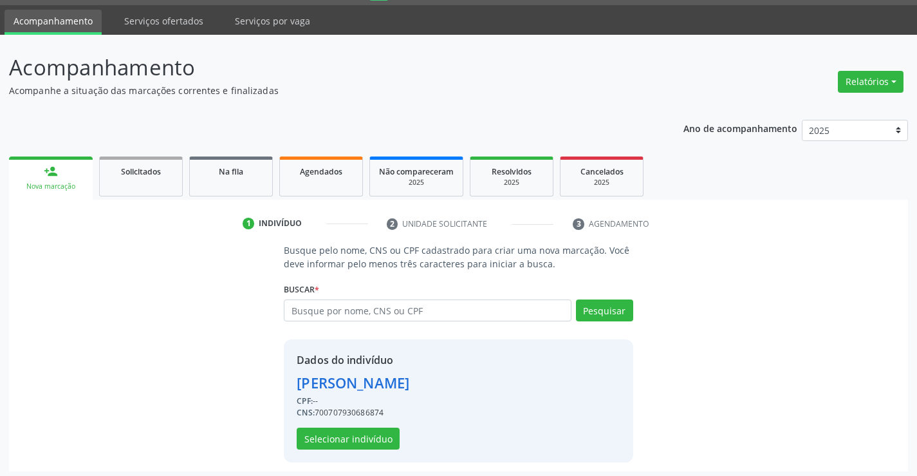
scroll to position [41, 0]
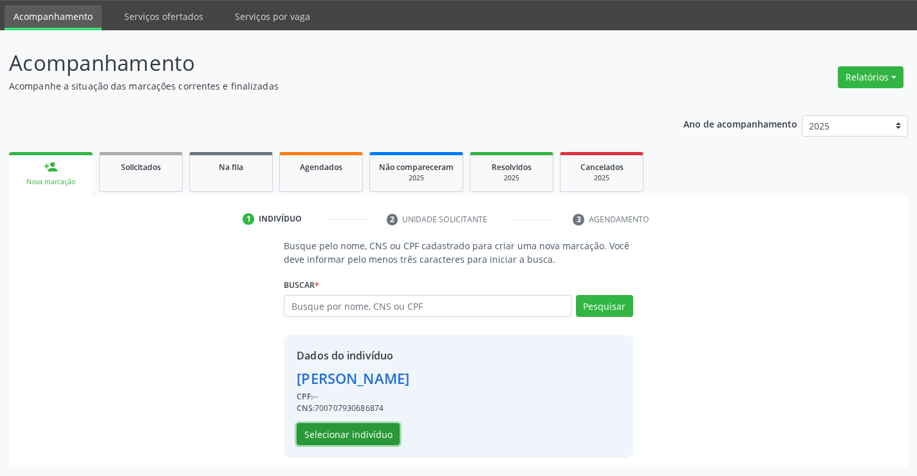
click at [358, 429] on button "Selecionar indivíduo" at bounding box center [348, 434] width 103 height 22
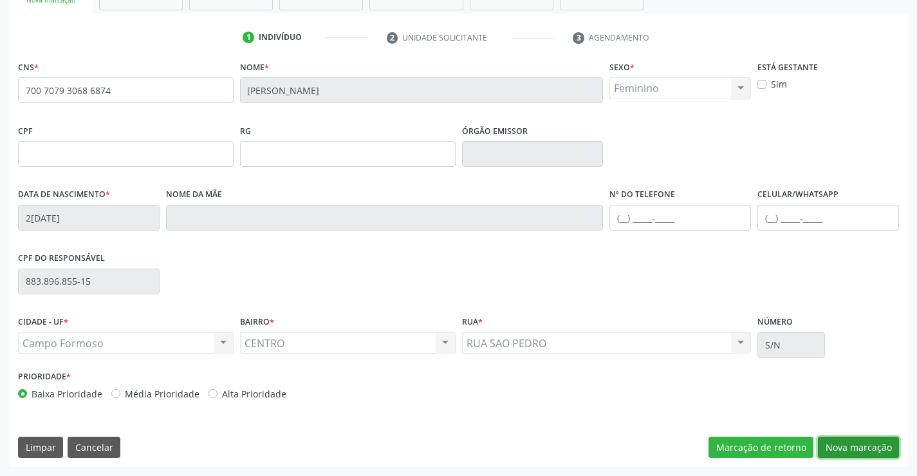
click at [850, 440] on button "Nova marcação" at bounding box center [858, 447] width 81 height 22
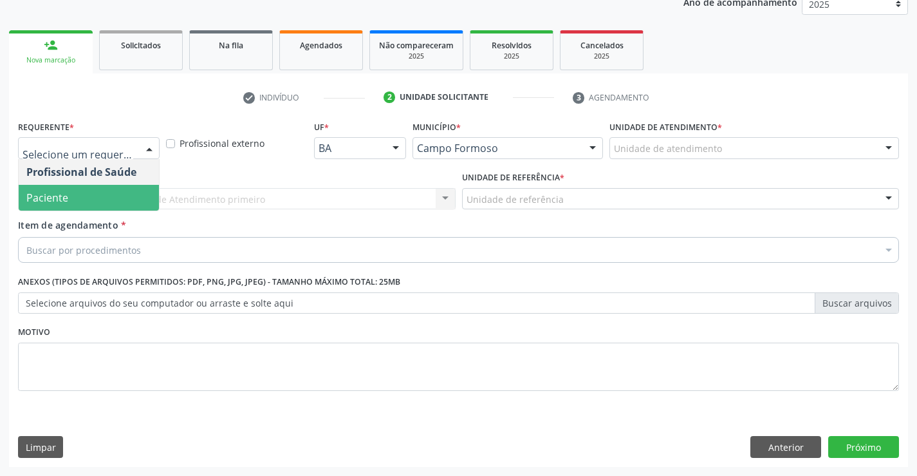
click at [82, 197] on span "Paciente" at bounding box center [89, 198] width 140 height 26
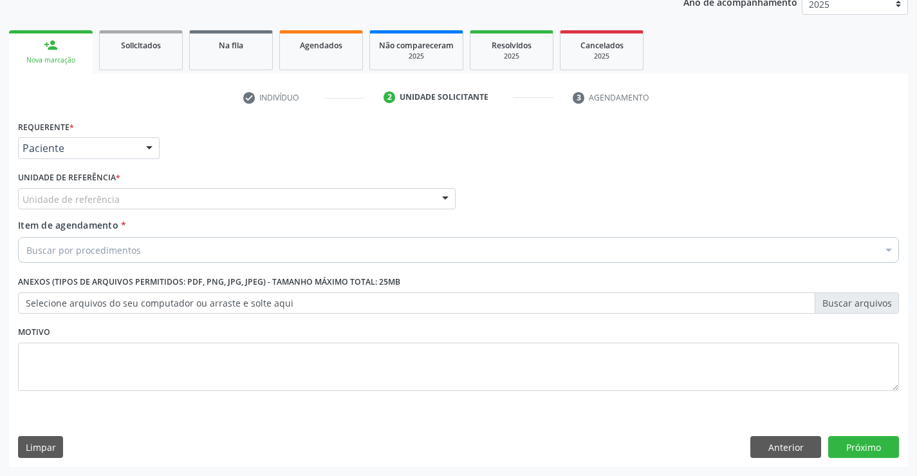
click at [201, 199] on div "Unidade de referência" at bounding box center [237, 199] width 438 height 22
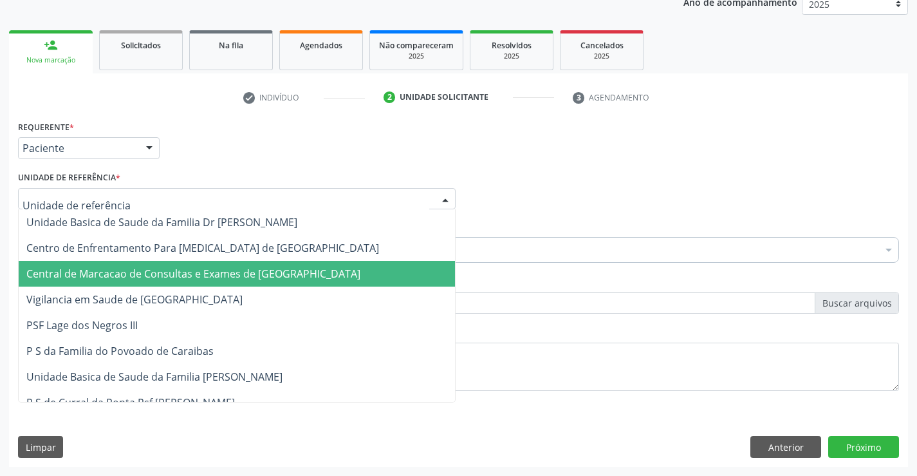
click at [216, 272] on span "Central de Marcacao de Consultas e Exames de [GEOGRAPHIC_DATA]" at bounding box center [193, 273] width 334 height 14
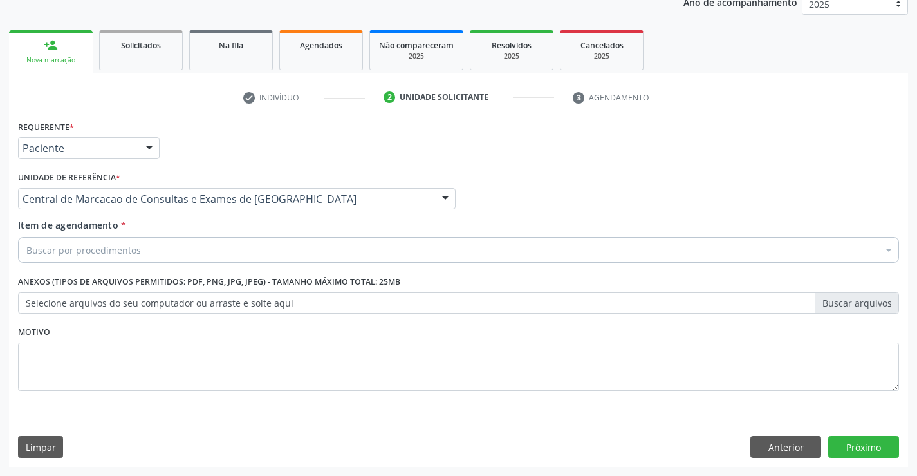
click at [232, 247] on div "Buscar por procedimentos" at bounding box center [458, 250] width 881 height 26
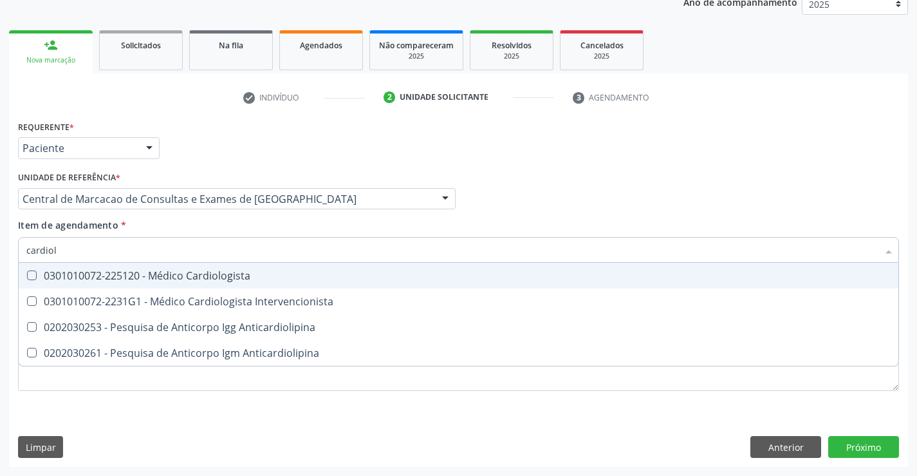
type input "cardiolo"
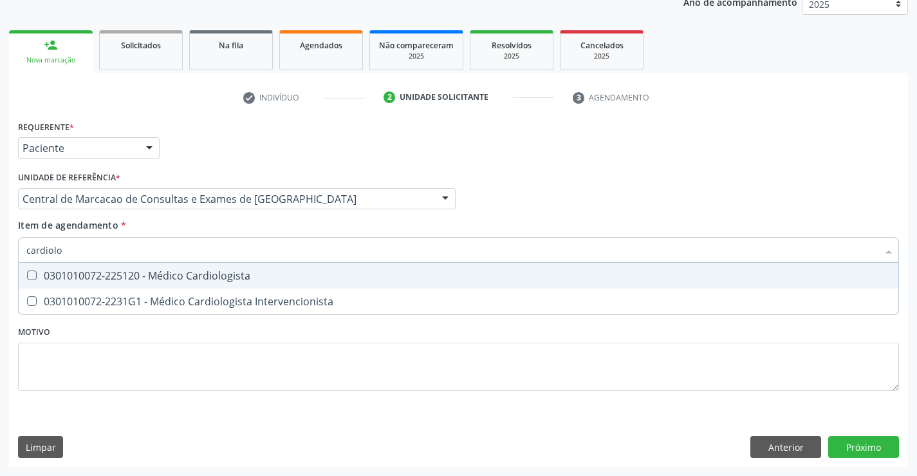
click at [221, 278] on div "0301010072-225120 - Médico Cardiologista" at bounding box center [458, 275] width 864 height 10
checkbox Cardiologista "true"
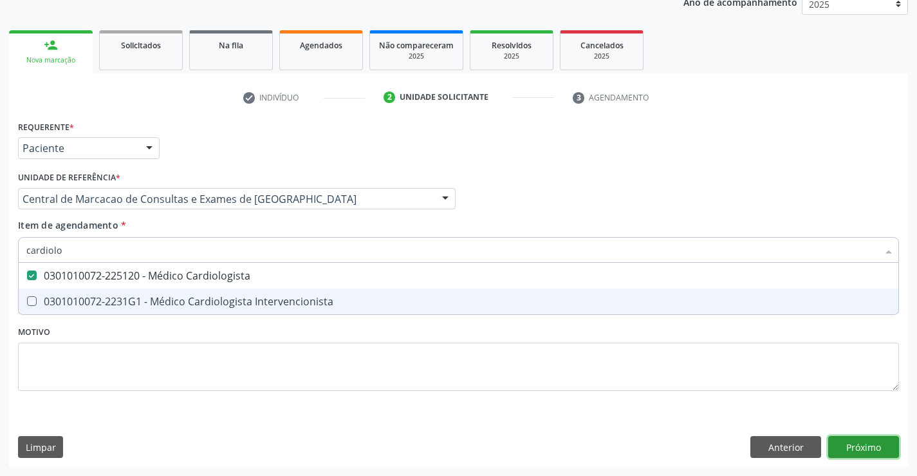
click at [848, 438] on div "Requerente * Paciente Profissional de Saúde Paciente Nenhum resultado encontrad…" at bounding box center [458, 291] width 899 height 349
checkbox Intervencionista "true"
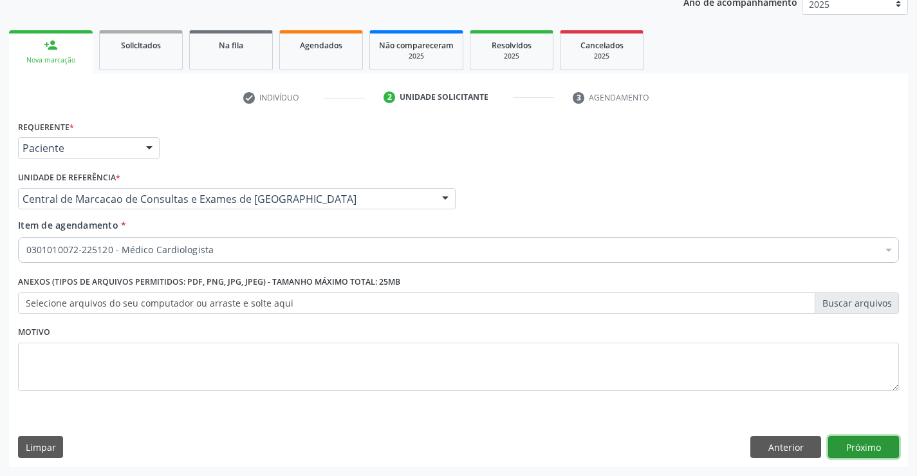
click at [864, 445] on button "Próximo" at bounding box center [863, 447] width 71 height 22
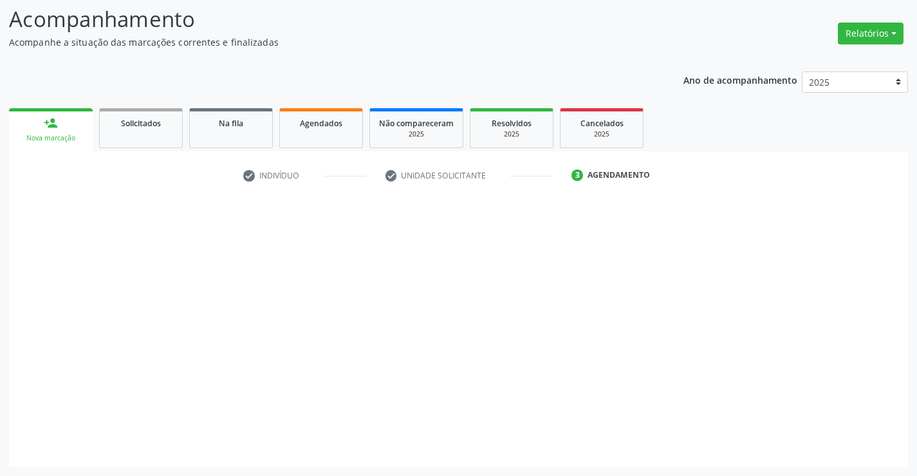
scroll to position [84, 0]
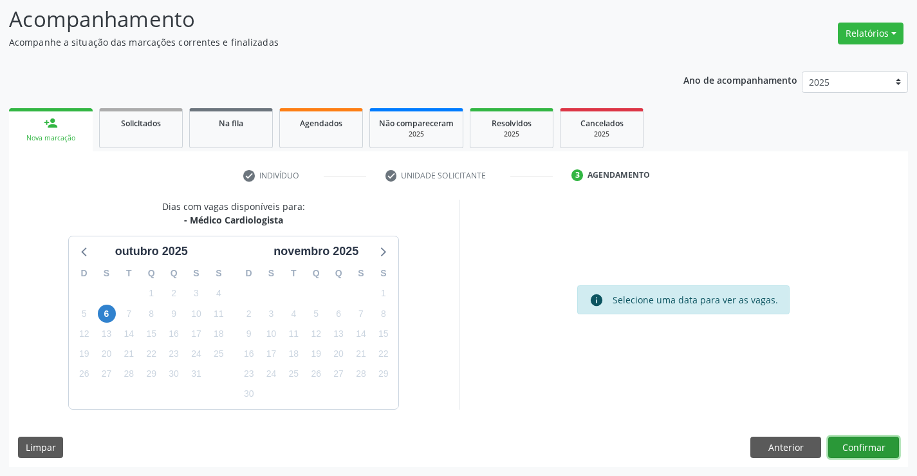
click at [880, 448] on button "Confirmar" at bounding box center [863, 447] width 71 height 22
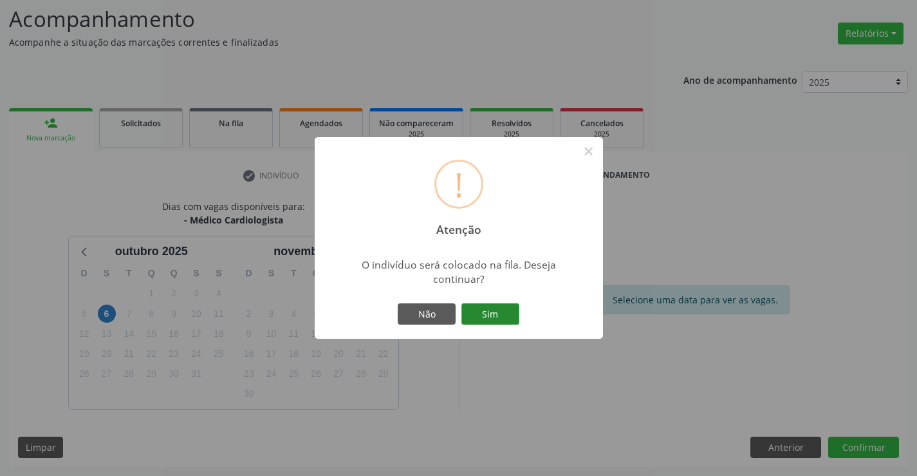
click at [505, 318] on button "Sim" at bounding box center [490, 314] width 58 height 22
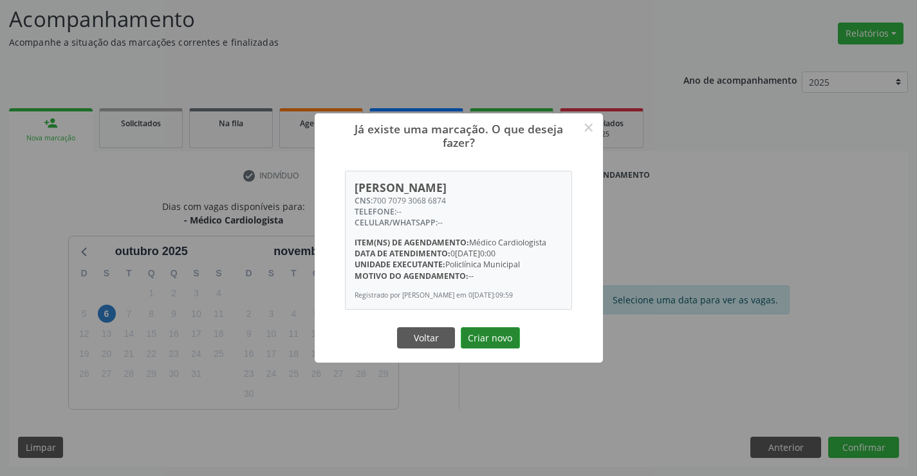
click at [496, 340] on button "Criar novo" at bounding box center [490, 338] width 59 height 22
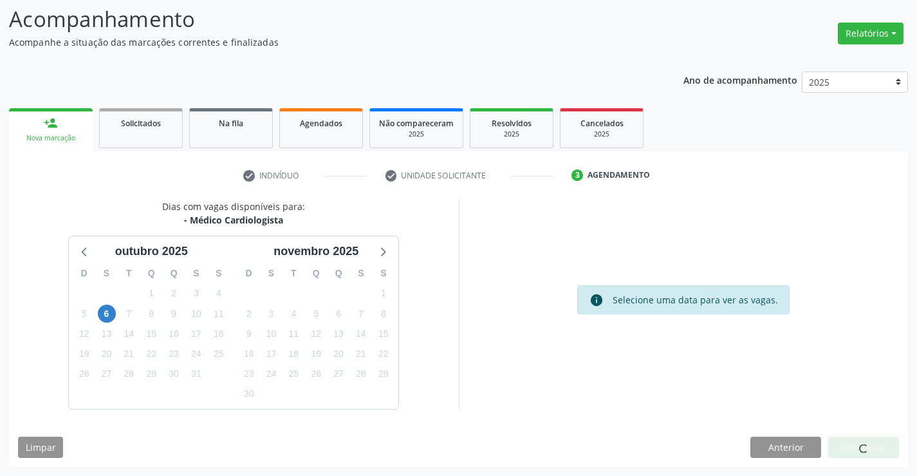
scroll to position [0, 0]
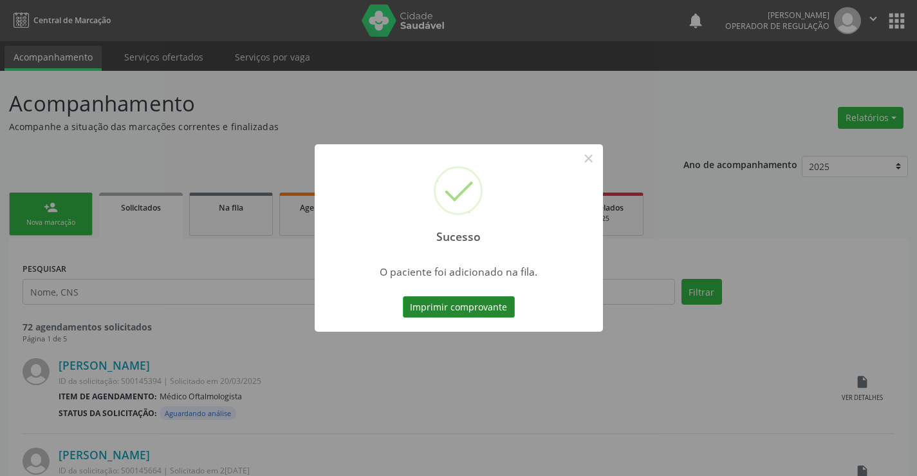
click at [498, 310] on button "Imprimir comprovante" at bounding box center [459, 307] width 112 height 22
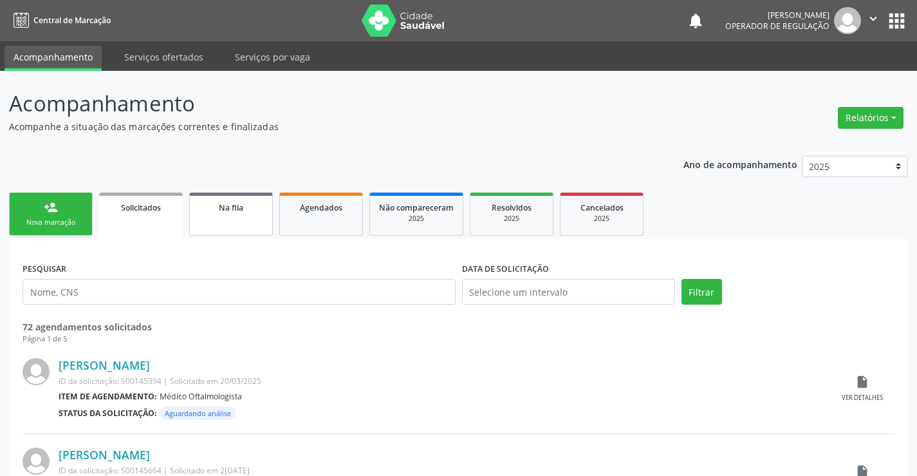
click at [212, 221] on link "Na fila" at bounding box center [231, 213] width 84 height 43
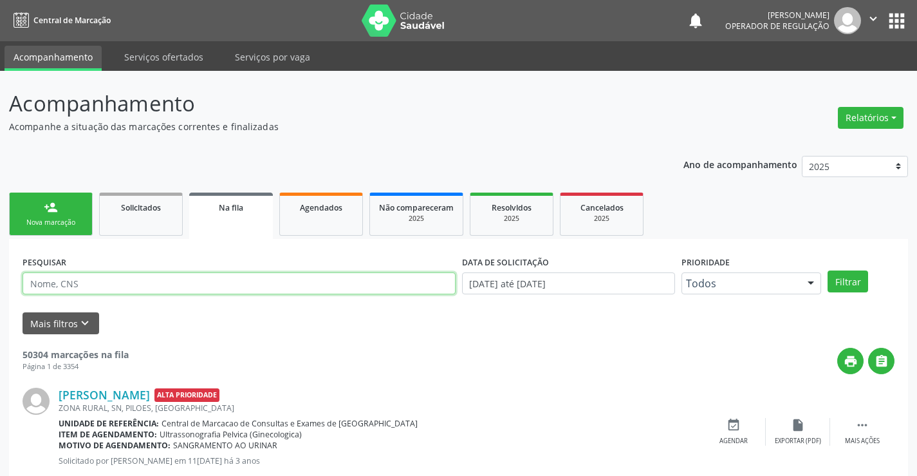
click at [283, 290] on input "text" at bounding box center [239, 283] width 433 height 22
paste input "700 7079 3068 6874"
type input "700 7079 3068 6874"
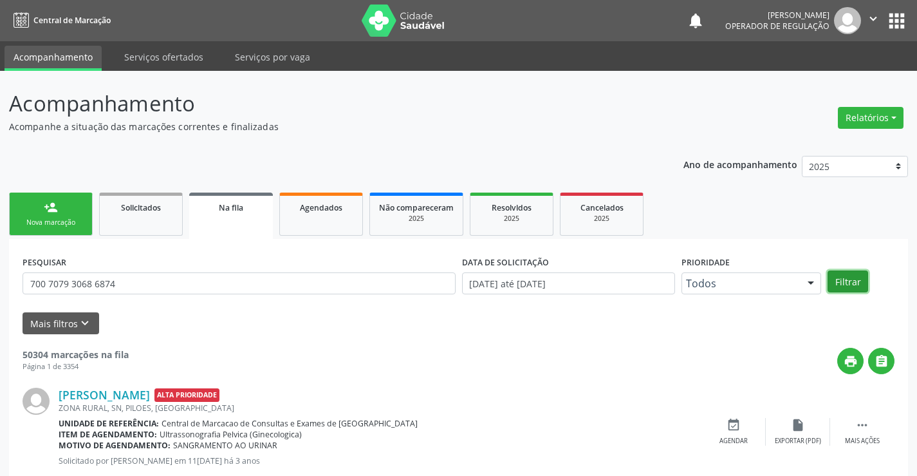
click at [857, 279] on button "Filtrar" at bounding box center [848, 281] width 41 height 22
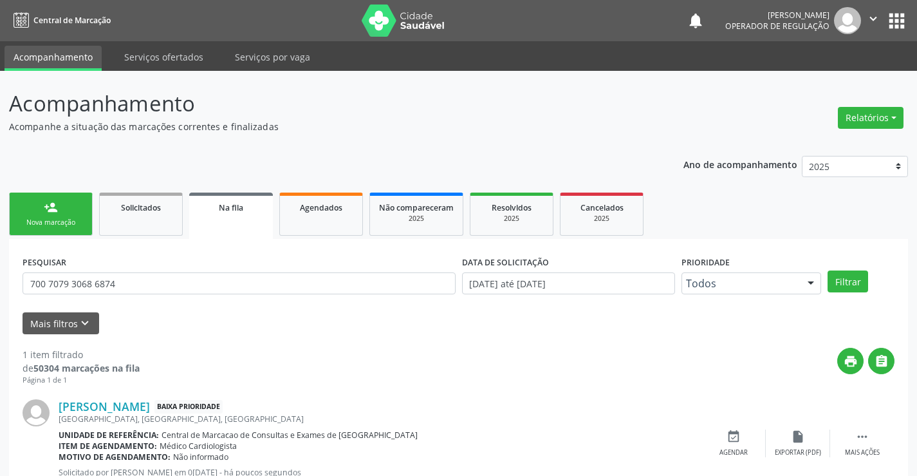
scroll to position [47, 0]
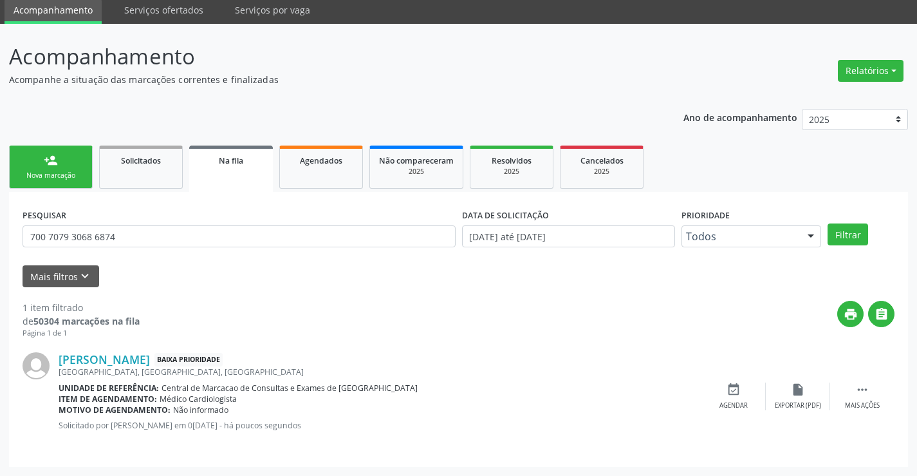
click at [66, 153] on link "person_add Nova marcação" at bounding box center [51, 166] width 84 height 43
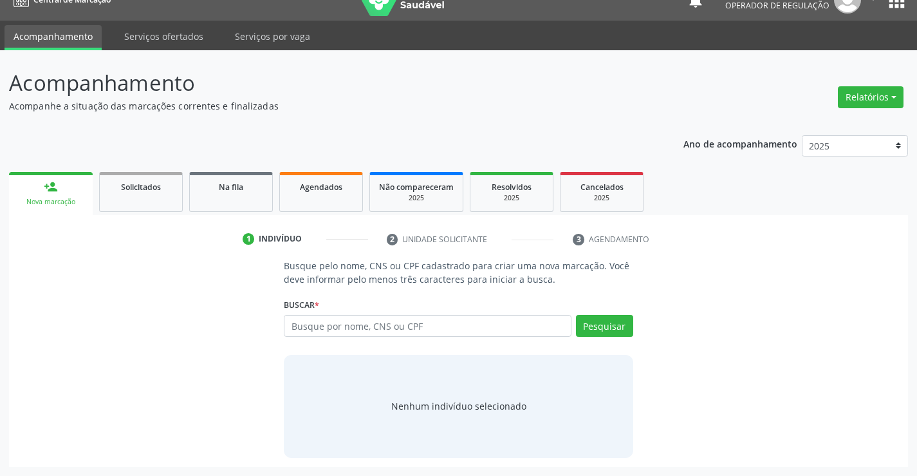
scroll to position [21, 0]
click at [357, 329] on input "text" at bounding box center [427, 326] width 287 height 22
click at [360, 327] on input "text" at bounding box center [427, 326] width 287 height 22
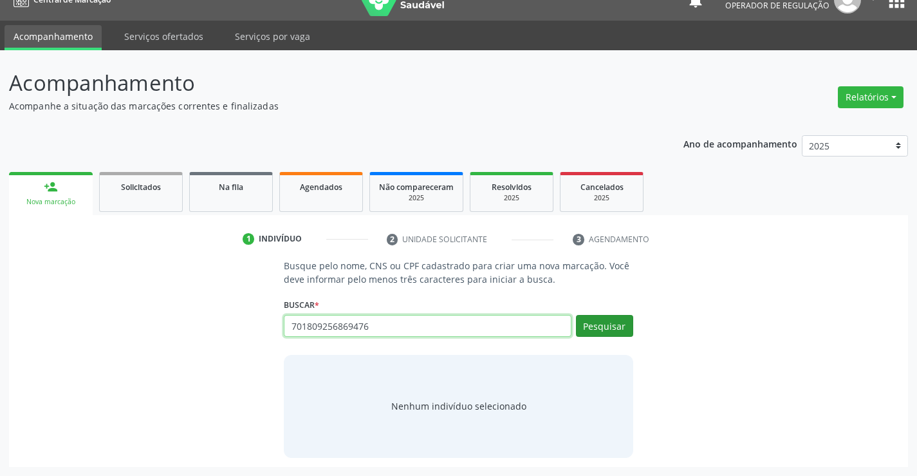
type input "701809256869476"
click at [591, 323] on button "Pesquisar" at bounding box center [604, 326] width 57 height 22
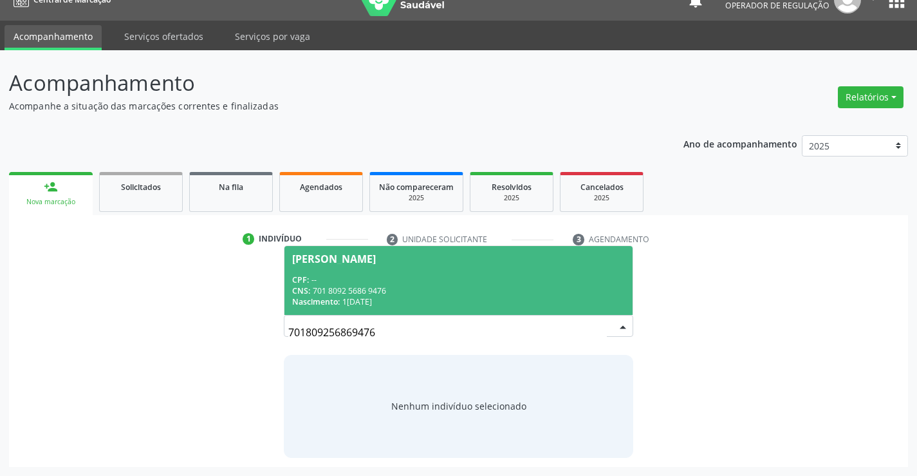
click at [501, 279] on div "CPF: --" at bounding box center [458, 279] width 332 height 11
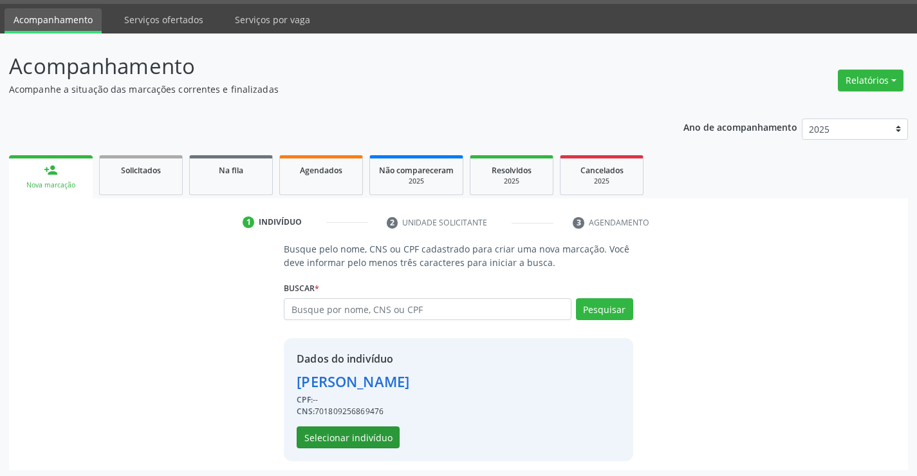
scroll to position [41, 0]
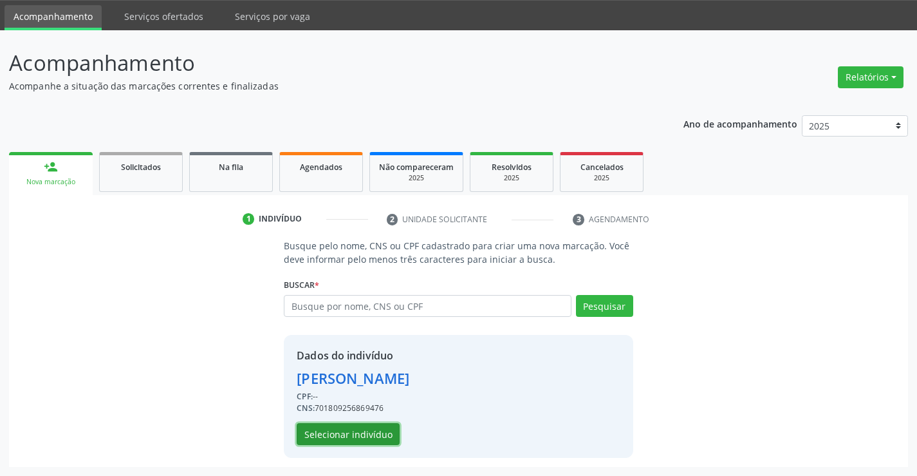
click at [391, 431] on button "Selecionar indivíduo" at bounding box center [348, 434] width 103 height 22
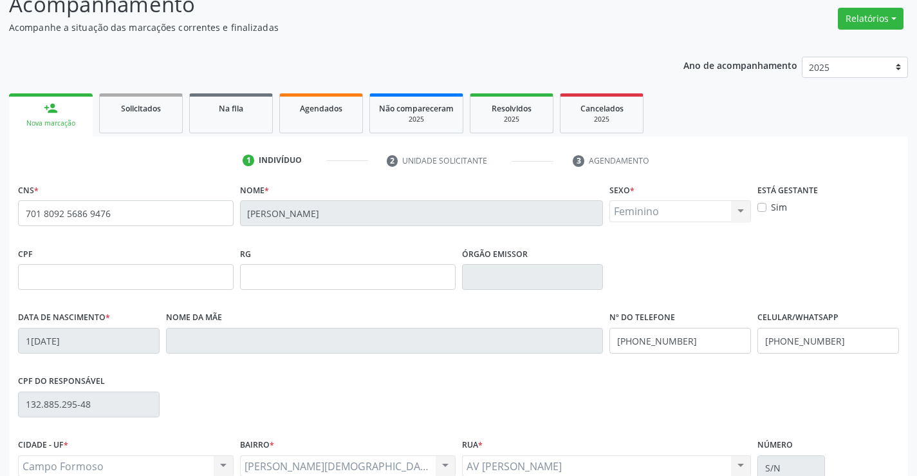
scroll to position [222, 0]
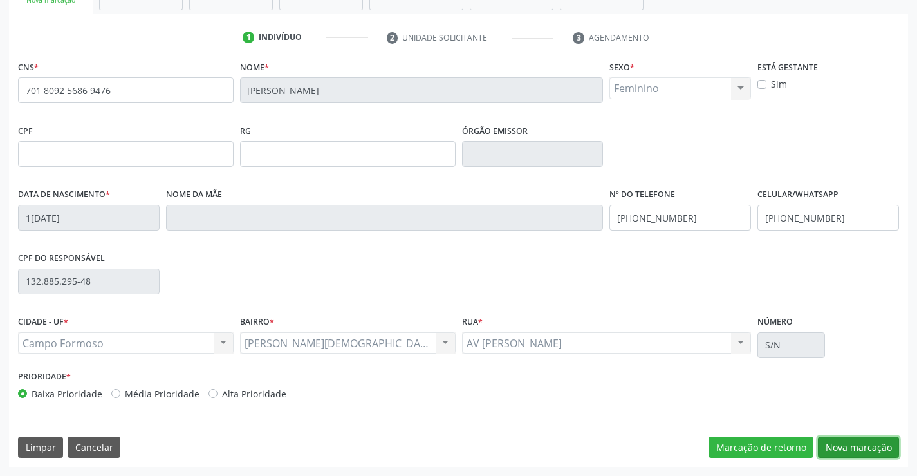
click at [855, 447] on button "Nova marcação" at bounding box center [858, 447] width 81 height 22
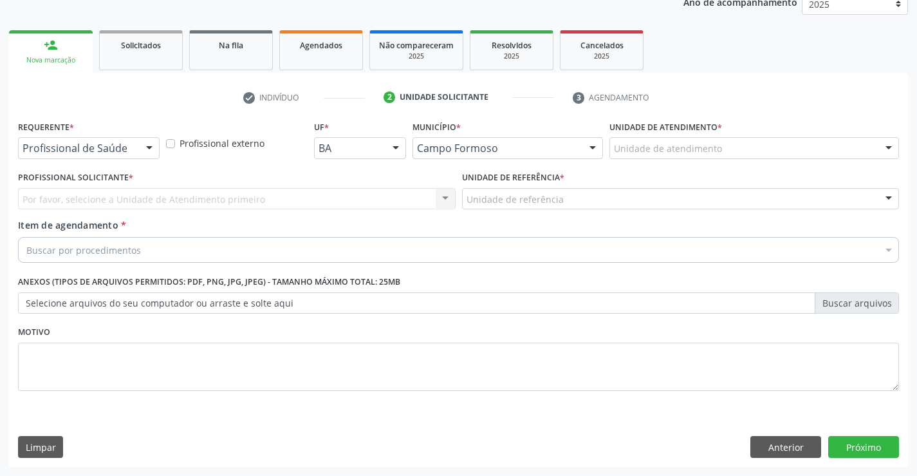
scroll to position [162, 0]
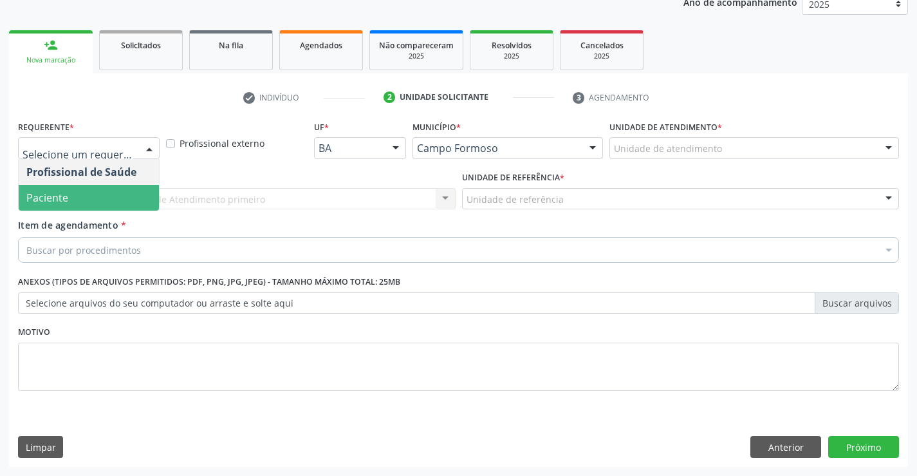
click at [85, 193] on span "Paciente" at bounding box center [89, 198] width 140 height 26
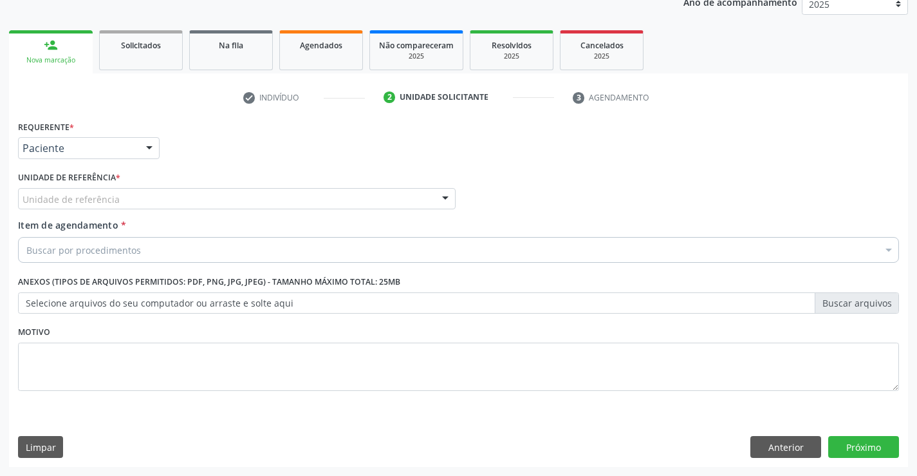
drag, startPoint x: 189, startPoint y: 193, endPoint x: 189, endPoint y: 211, distance: 18.0
click at [189, 197] on div "Unidade de referência" at bounding box center [237, 199] width 438 height 22
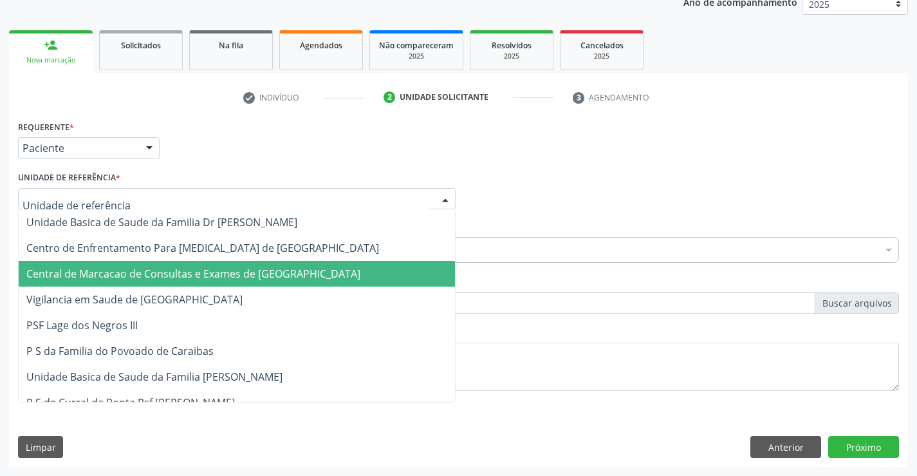
click at [182, 265] on span "Central de Marcacao de Consultas e Exames de [GEOGRAPHIC_DATA]" at bounding box center [237, 274] width 436 height 26
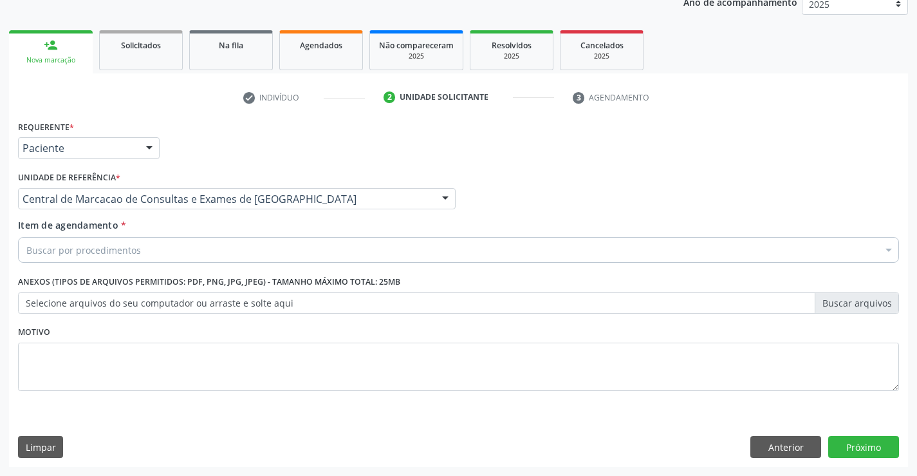
click at [221, 243] on div "Buscar por procedimentos" at bounding box center [458, 250] width 881 height 26
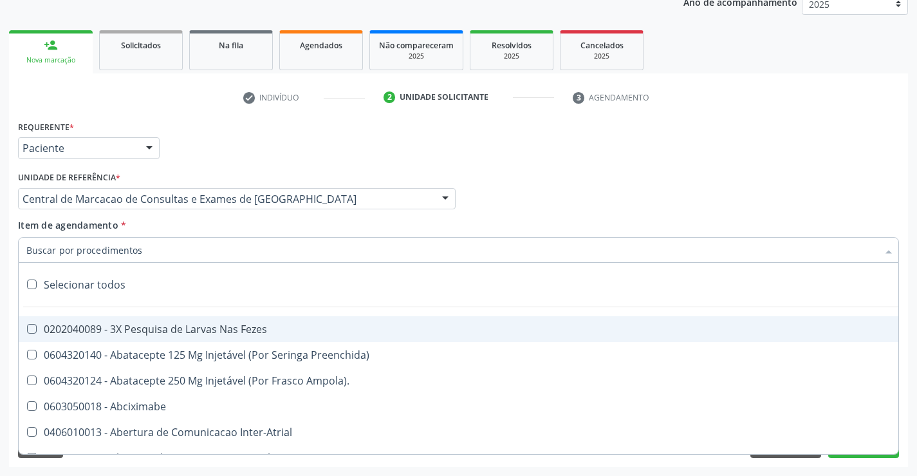
click at [133, 248] on input "Item de agendamento *" at bounding box center [451, 250] width 851 height 26
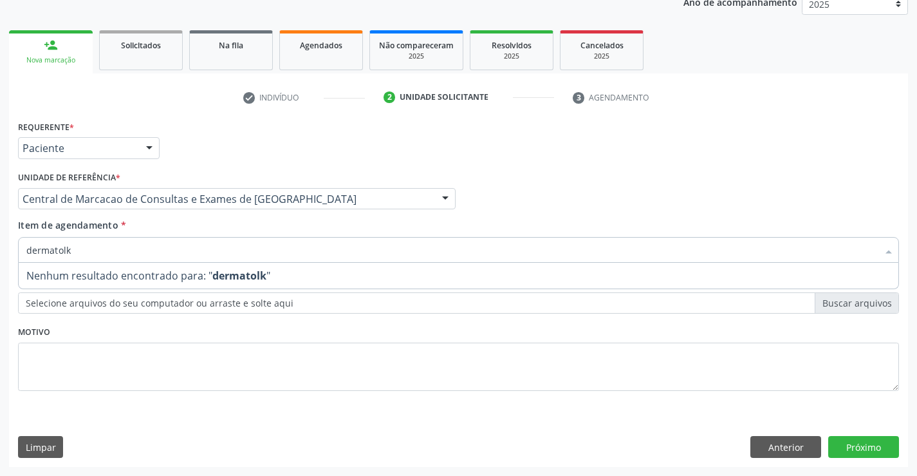
type input "dermatol"
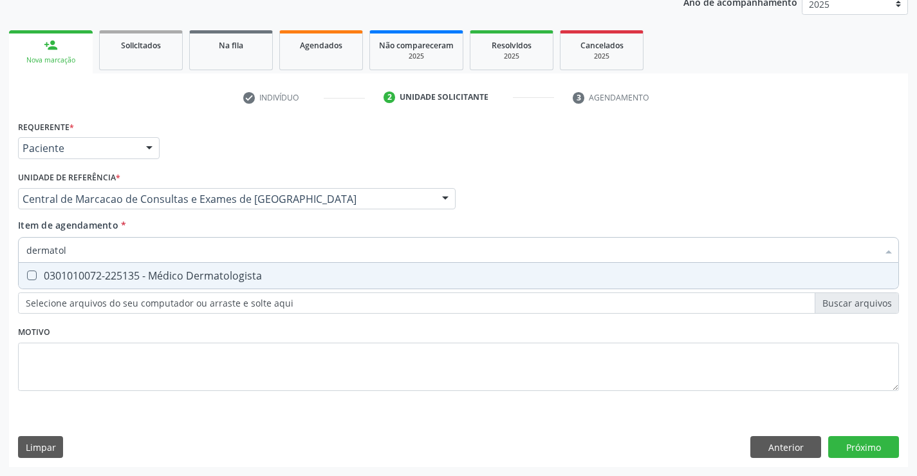
click at [145, 274] on div "0301010072-225135 - Médico Dermatologista" at bounding box center [458, 275] width 864 height 10
checkbox Dermatologista "true"
click at [881, 449] on div "Requerente * Paciente Profissional de Saúde Paciente Nenhum resultado encontrad…" at bounding box center [458, 291] width 899 height 349
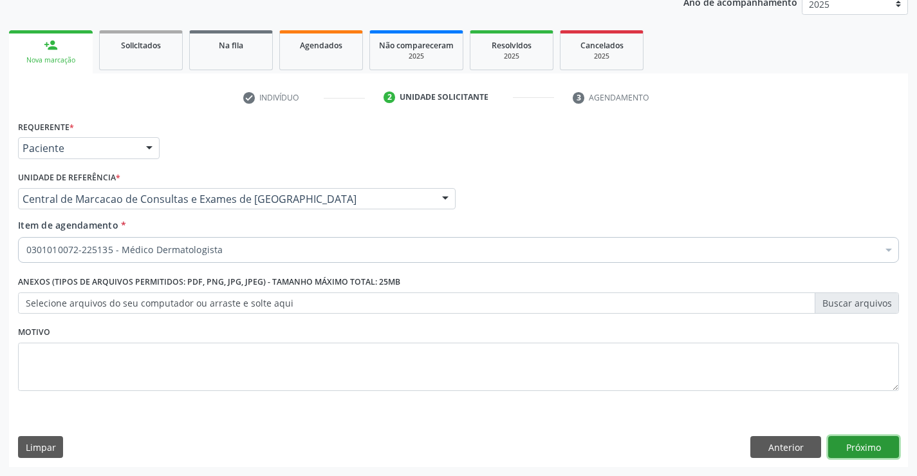
click at [862, 452] on button "Próximo" at bounding box center [863, 447] width 71 height 22
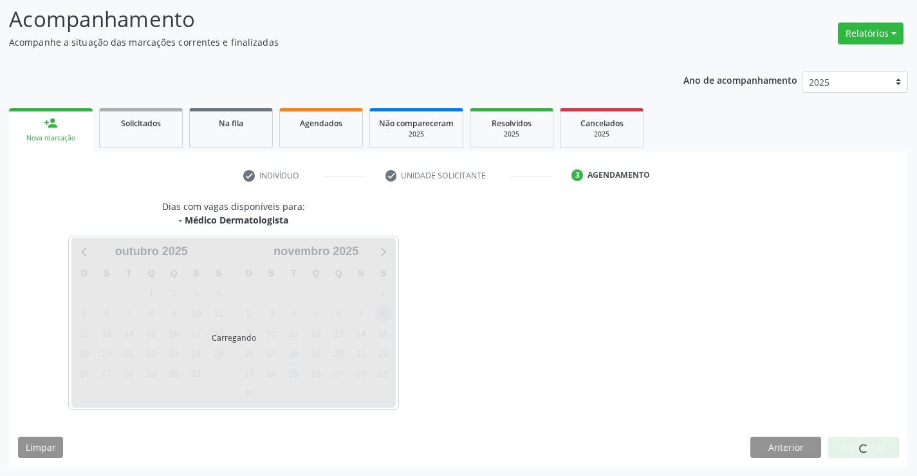
scroll to position [122, 0]
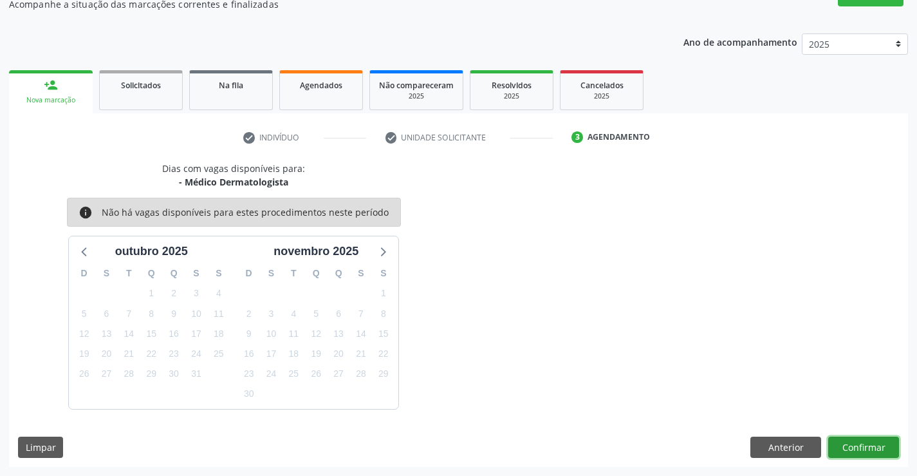
click at [842, 445] on button "Confirmar" at bounding box center [863, 447] width 71 height 22
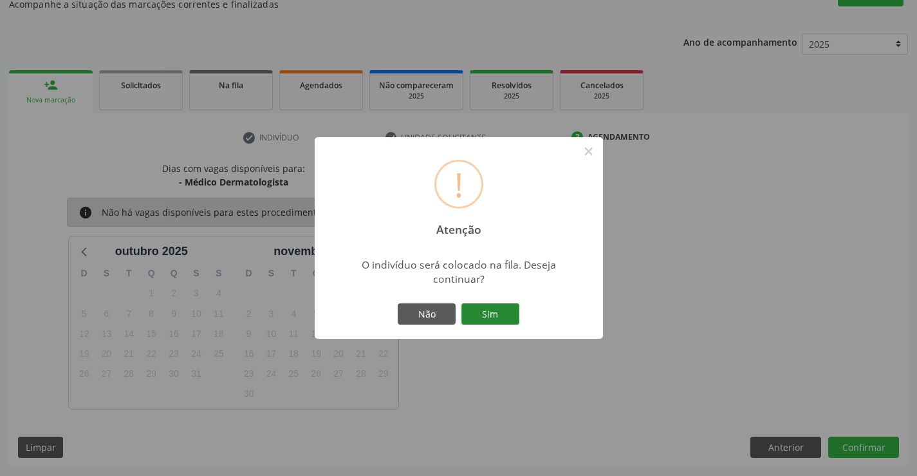
click at [477, 320] on button "Sim" at bounding box center [490, 314] width 58 height 22
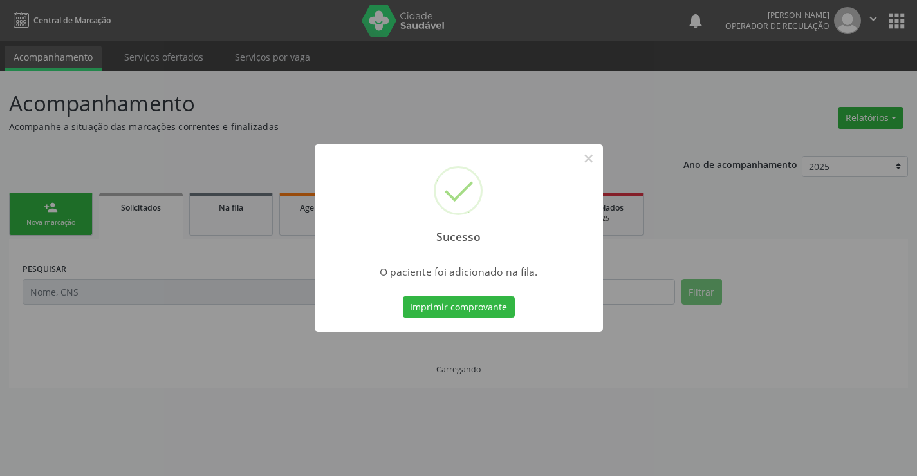
scroll to position [0, 0]
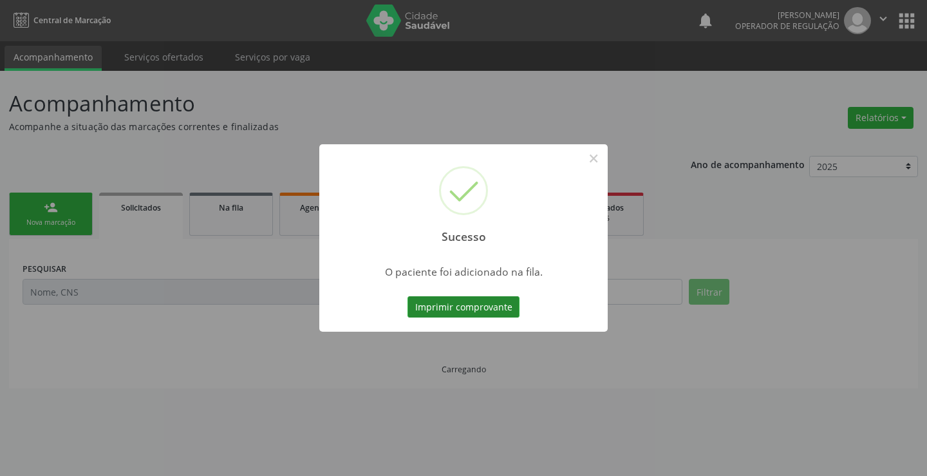
click at [500, 308] on button "Imprimir comprovante" at bounding box center [463, 307] width 112 height 22
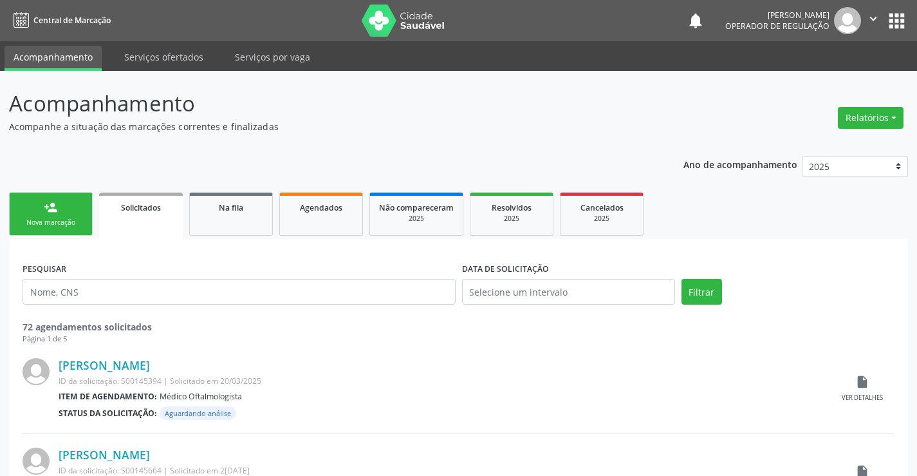
click at [49, 228] on link "person_add Nova marcação" at bounding box center [51, 213] width 84 height 43
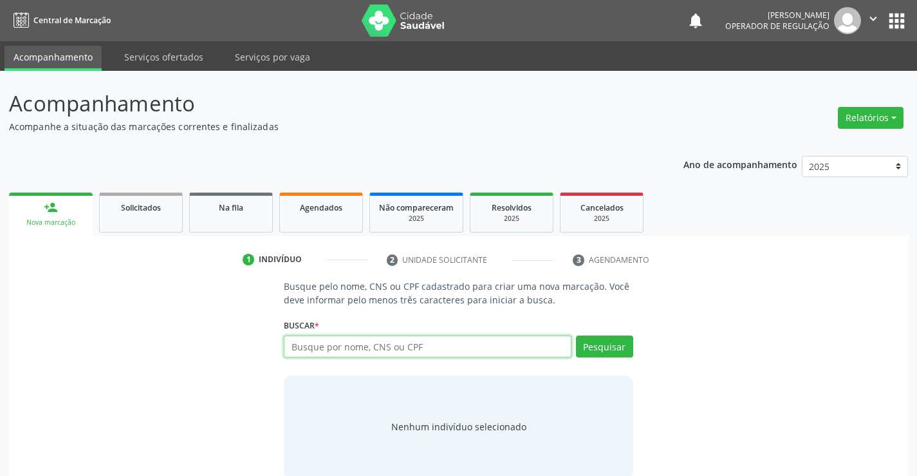
click at [408, 355] on input "text" at bounding box center [427, 346] width 287 height 22
type input "700905960819690"
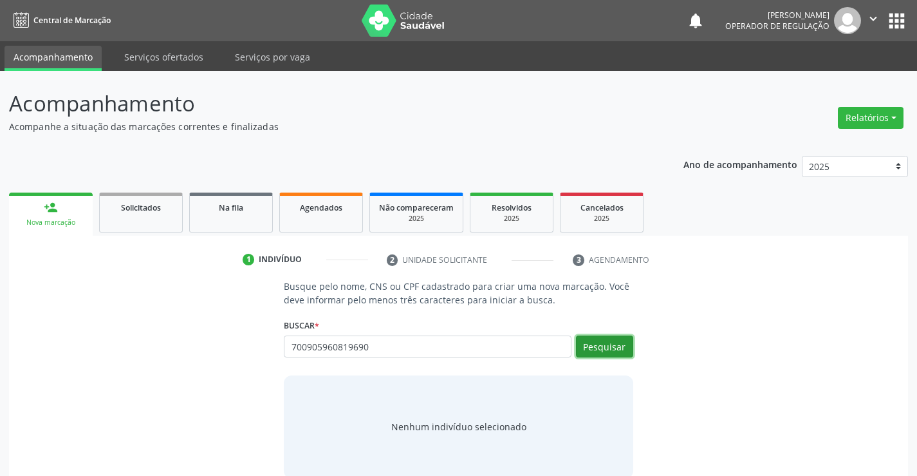
click at [609, 342] on button "Pesquisar" at bounding box center [604, 346] width 57 height 22
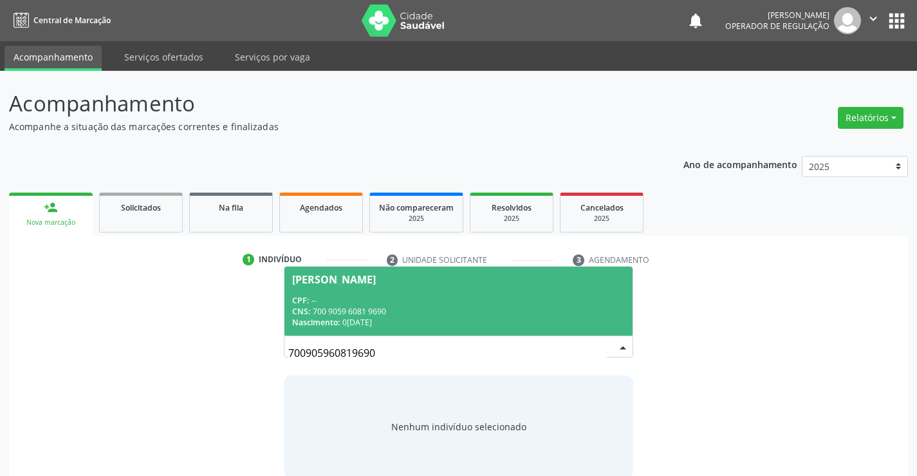
click at [402, 292] on span "Maria Teresade Carvalho Silva CPF: -- CNS: 700 9059 6081 9690 Nascimento: 04/08…" at bounding box center [458, 300] width 348 height 69
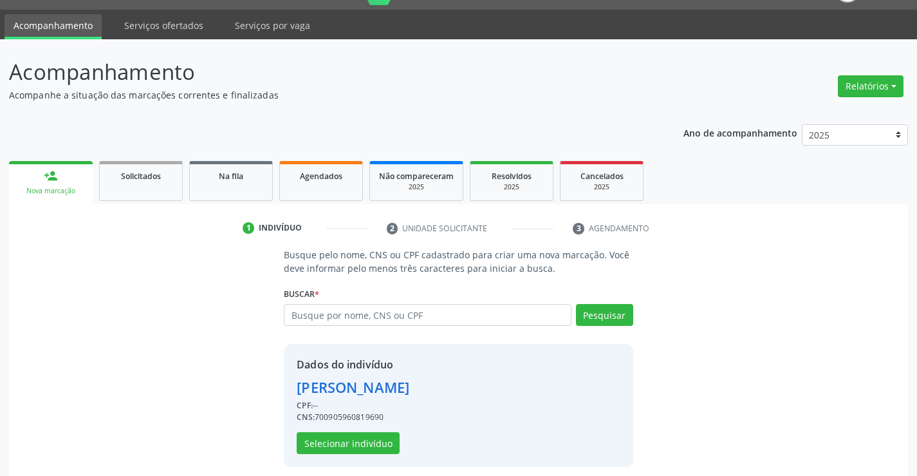
scroll to position [41, 0]
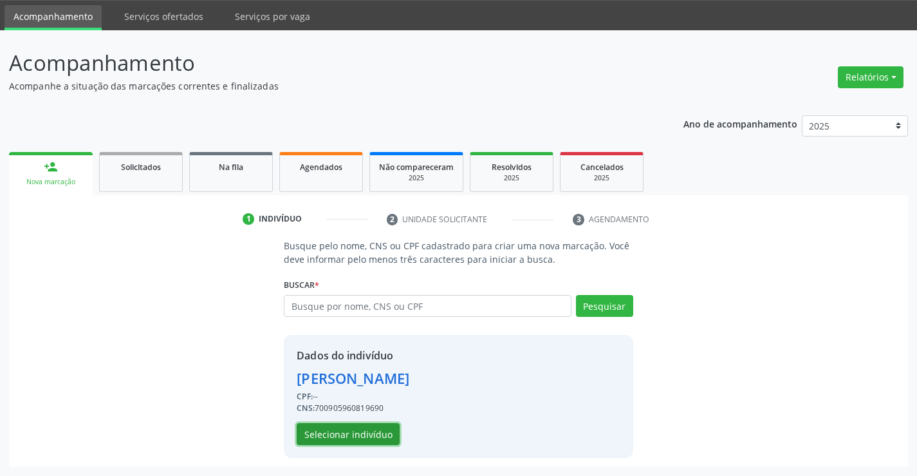
click at [330, 434] on button "Selecionar indivíduo" at bounding box center [348, 434] width 103 height 22
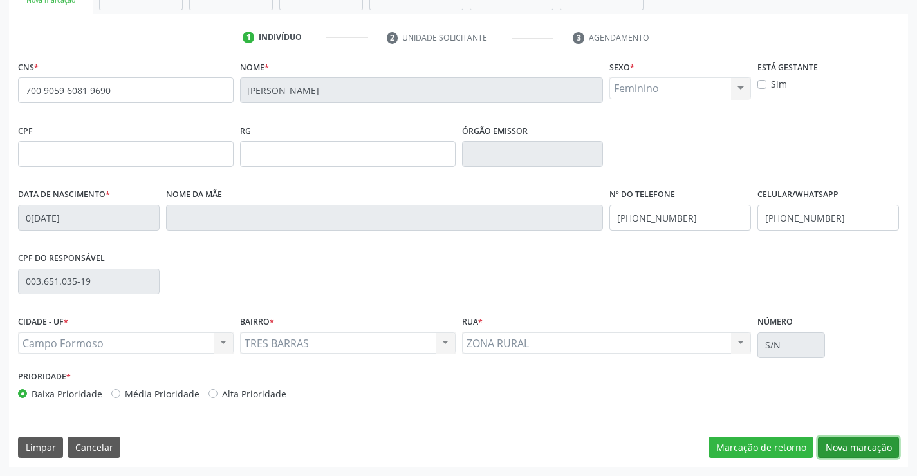
drag, startPoint x: 857, startPoint y: 441, endPoint x: 642, endPoint y: 362, distance: 229.1
click at [848, 443] on button "Nova marcação" at bounding box center [858, 447] width 81 height 22
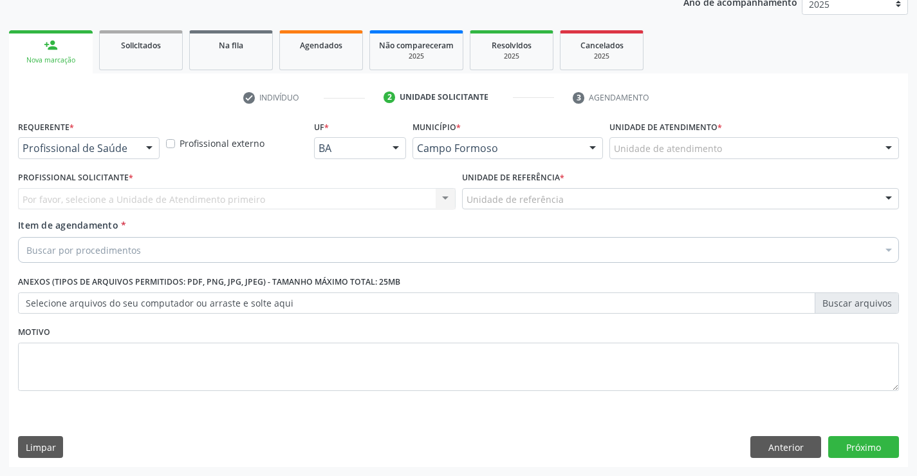
scroll to position [162, 0]
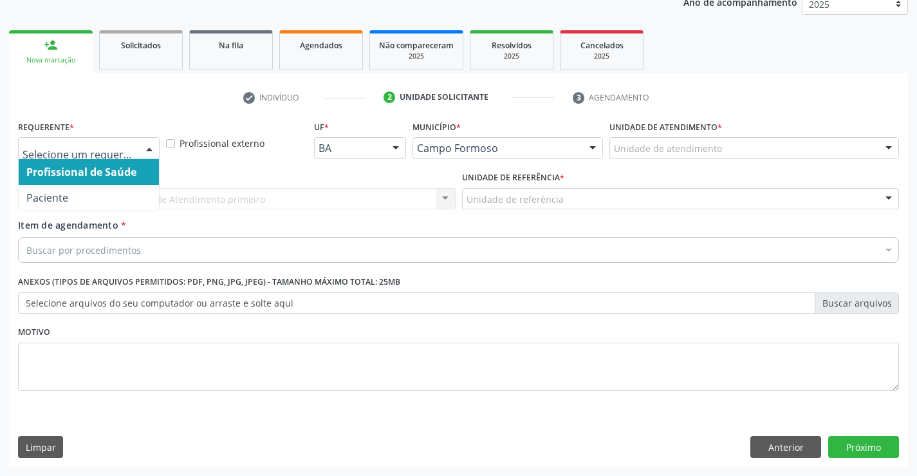
click at [109, 156] on div at bounding box center [89, 148] width 142 height 22
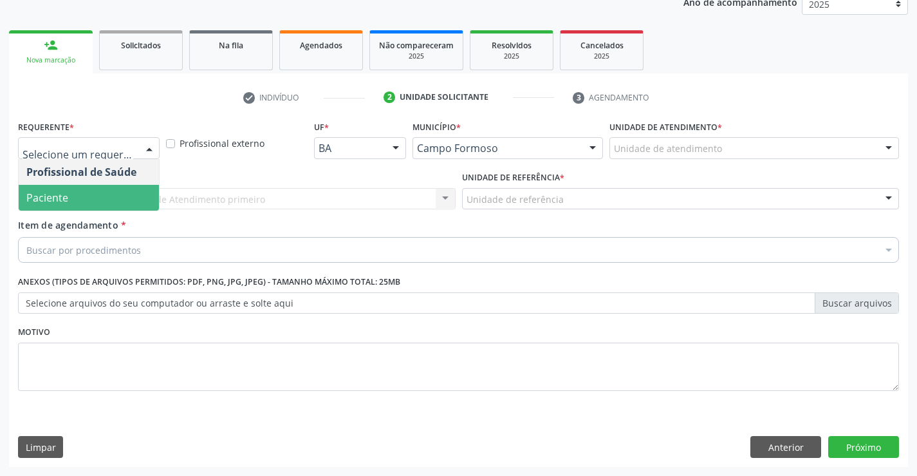
click at [99, 197] on span "Paciente" at bounding box center [89, 198] width 140 height 26
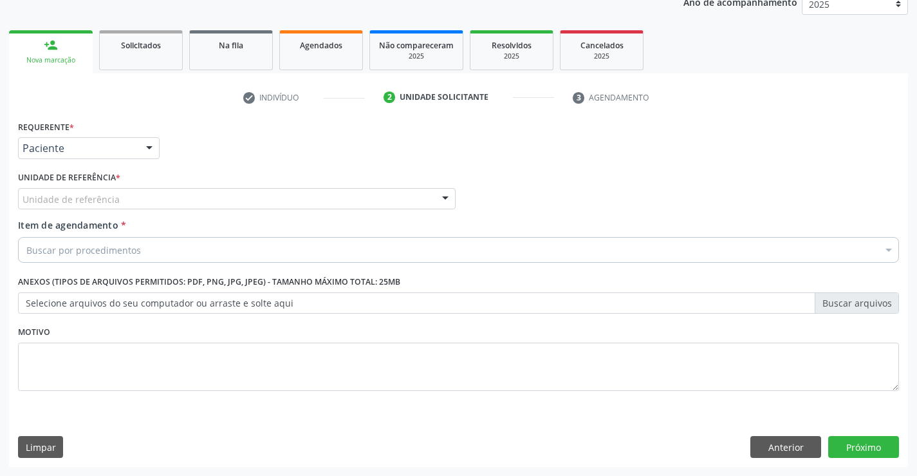
drag, startPoint x: 207, startPoint y: 203, endPoint x: 210, endPoint y: 234, distance: 31.1
click at [208, 203] on div "Unidade de referência" at bounding box center [237, 199] width 438 height 22
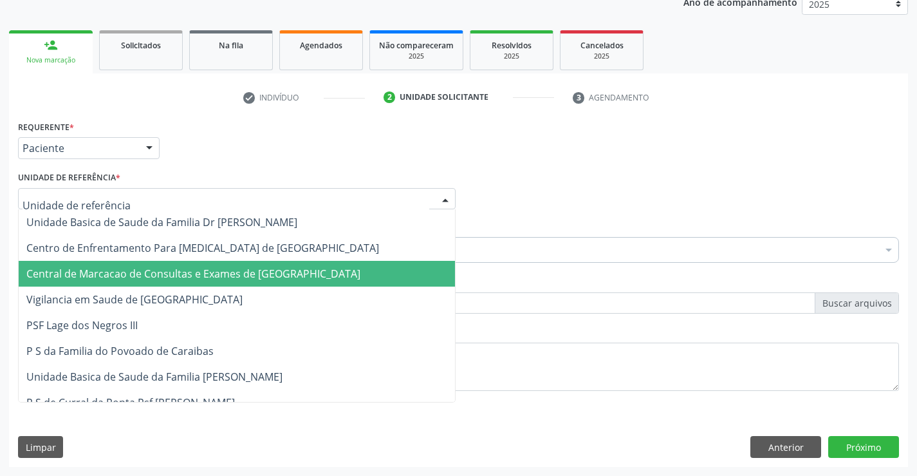
click at [212, 270] on span "Central de Marcacao de Consultas e Exames de [GEOGRAPHIC_DATA]" at bounding box center [193, 273] width 334 height 14
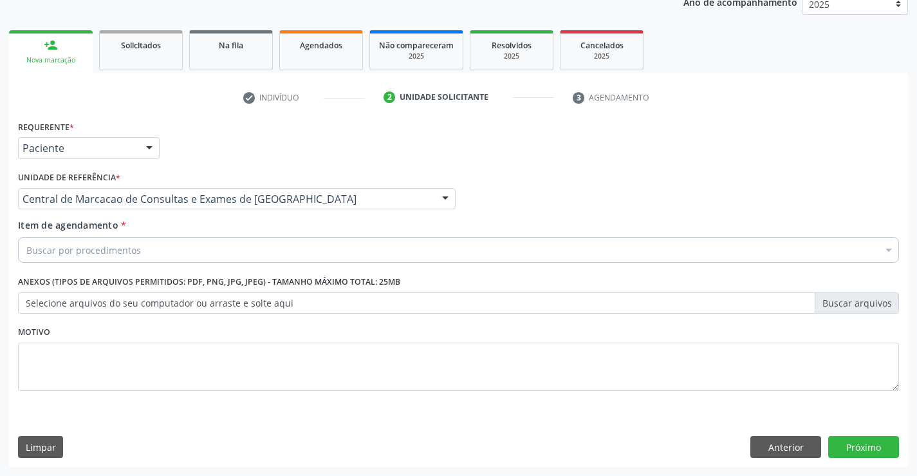
click at [252, 245] on div "Buscar por procedimentos" at bounding box center [458, 250] width 881 height 26
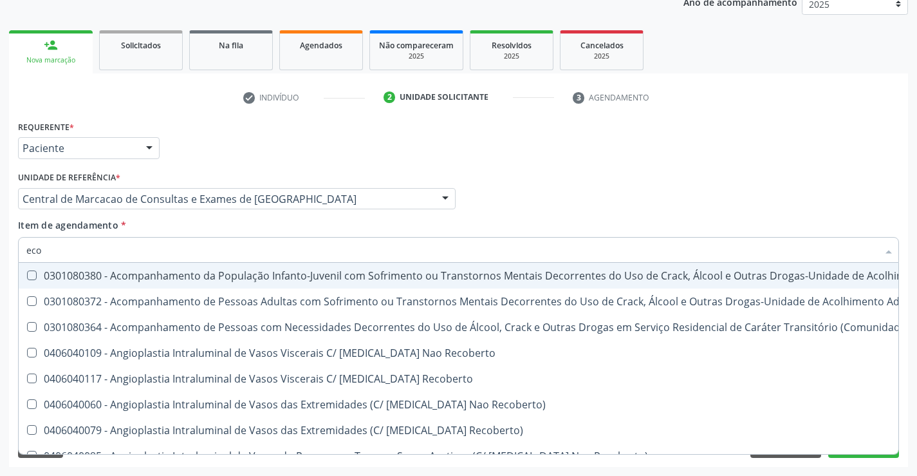
type input "ecoc"
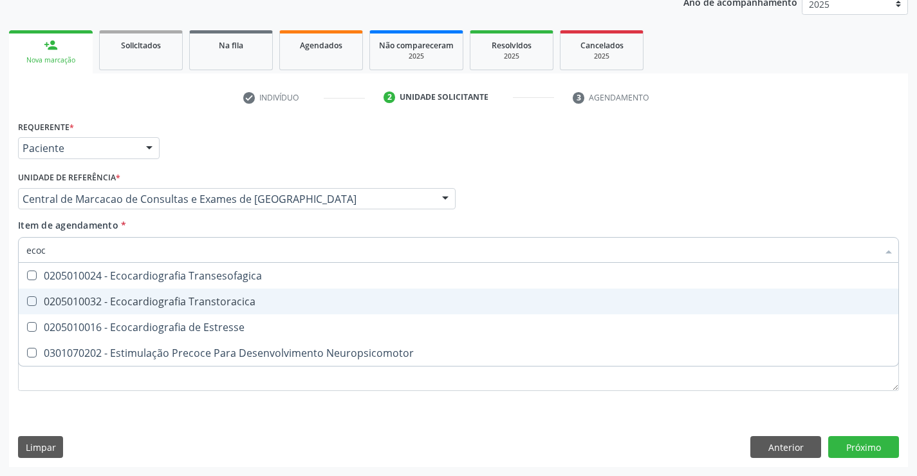
click at [221, 306] on div "0205010032 - Ecocardiografia Transtoracica" at bounding box center [458, 301] width 864 height 10
checkbox Transtoracica "true"
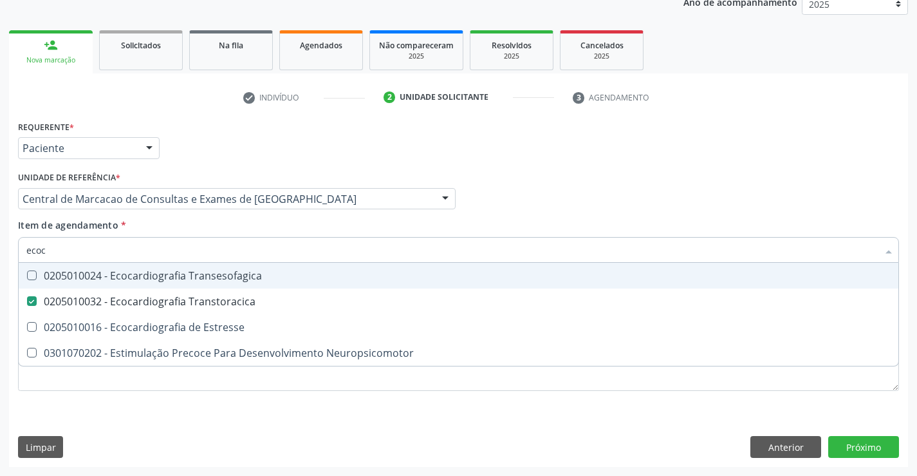
click at [190, 248] on input "ecoc" at bounding box center [451, 250] width 851 height 26
type input "p"
checkbox Transtoracica "false"
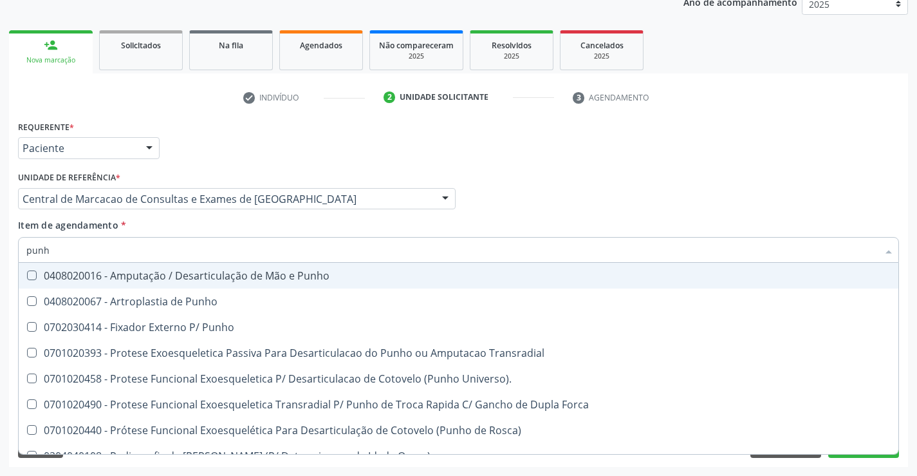
type input "punho"
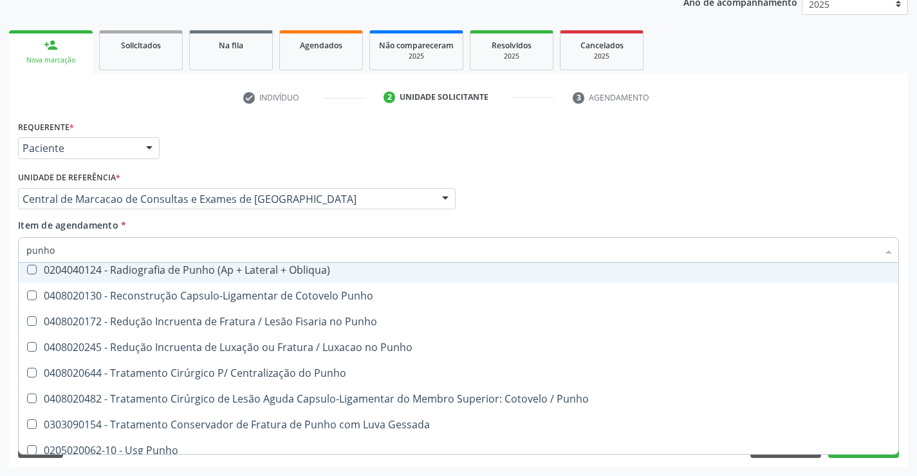
scroll to position [221, 0]
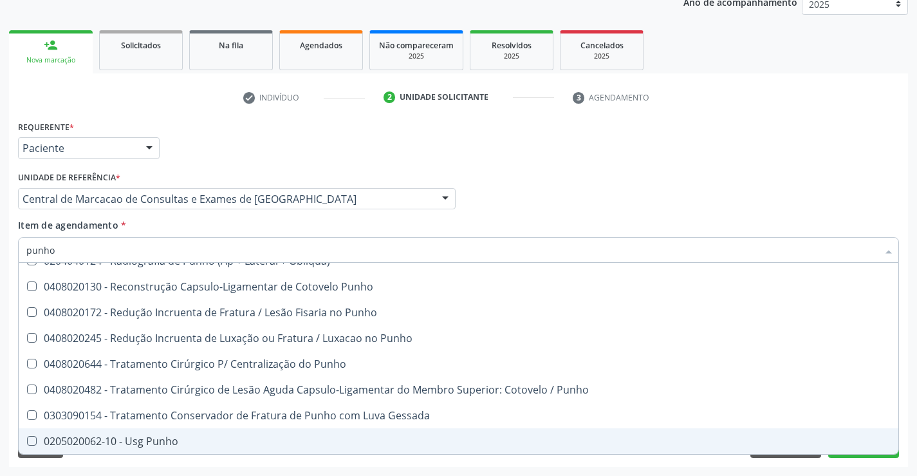
click at [145, 443] on div "0205020062-10 - Usg Punho" at bounding box center [458, 441] width 864 height 10
checkbox Punho "true"
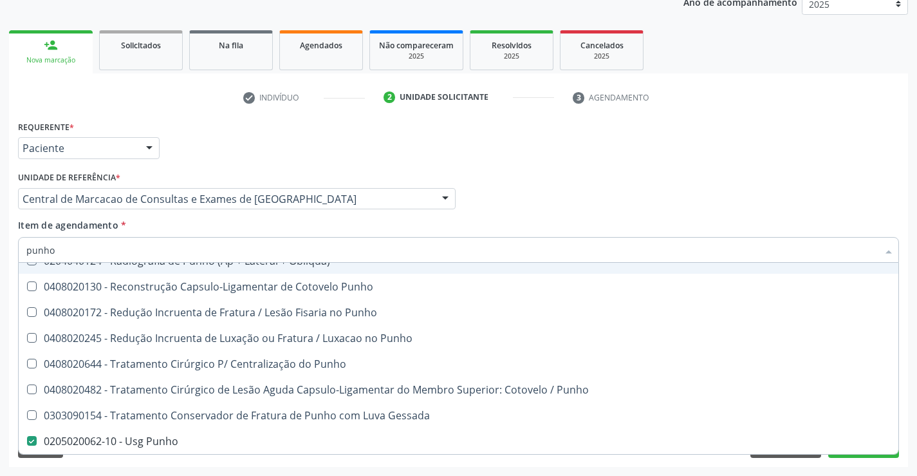
click at [451, 212] on div "Unidade de referência * Central de Marcacao de Consultas e Exames de Campo Form…" at bounding box center [237, 193] width 444 height 50
checkbox Punho "true"
checkbox Punho "false"
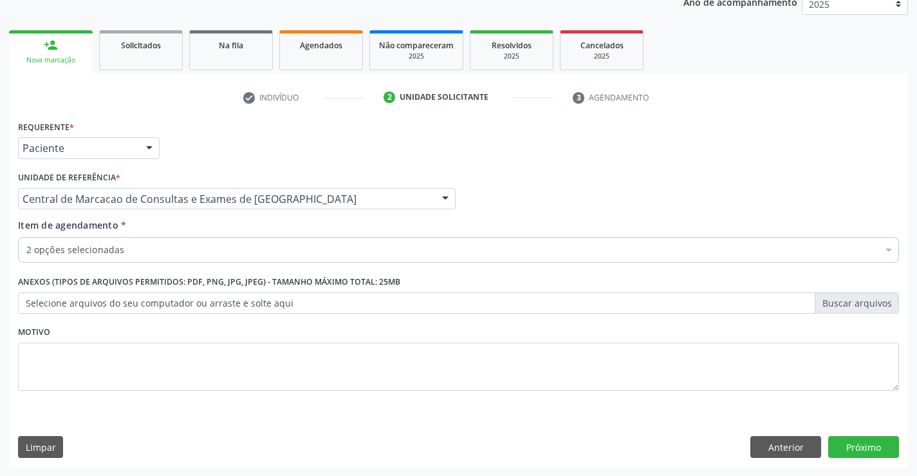
scroll to position [0, 0]
click at [882, 452] on button "Próximo" at bounding box center [863, 447] width 71 height 22
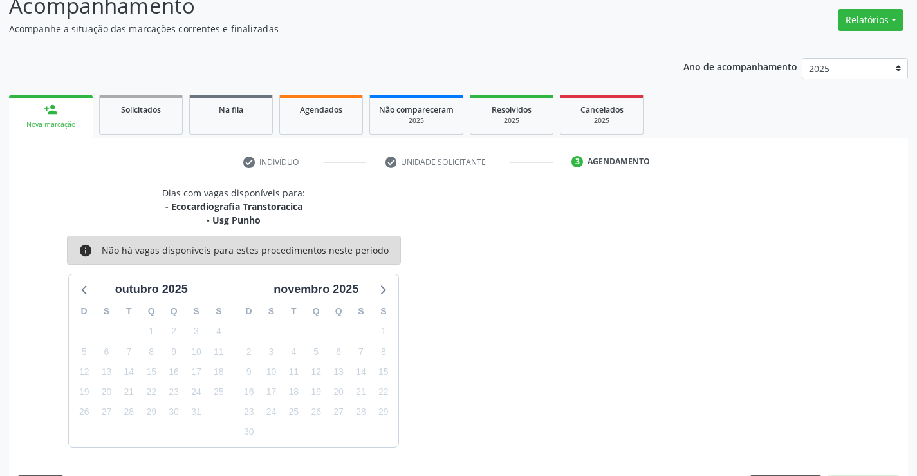
scroll to position [136, 0]
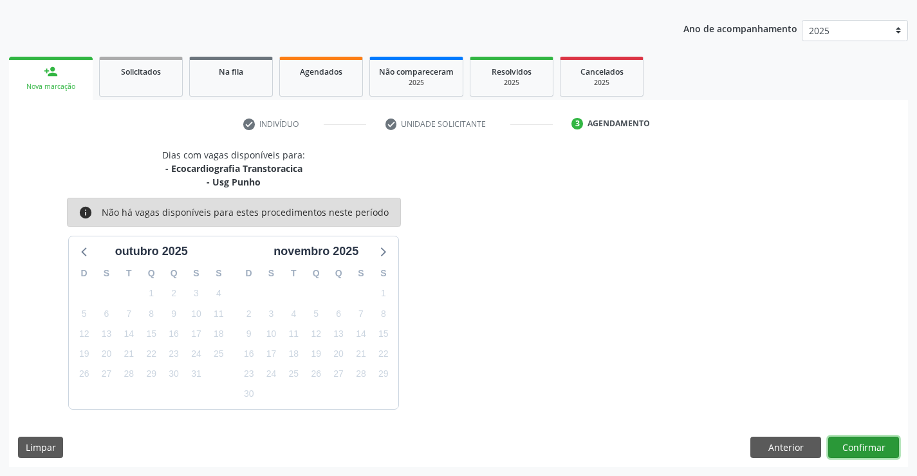
click at [850, 450] on button "Confirmar" at bounding box center [863, 447] width 71 height 22
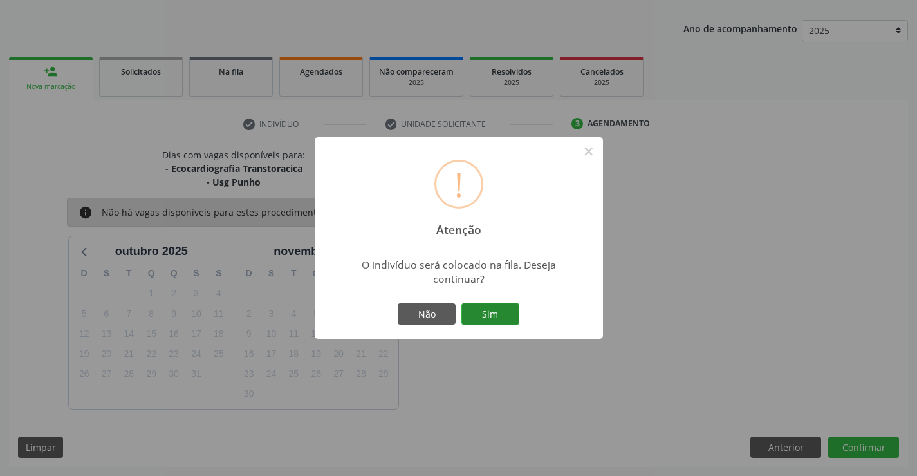
click at [504, 316] on button "Sim" at bounding box center [490, 314] width 58 height 22
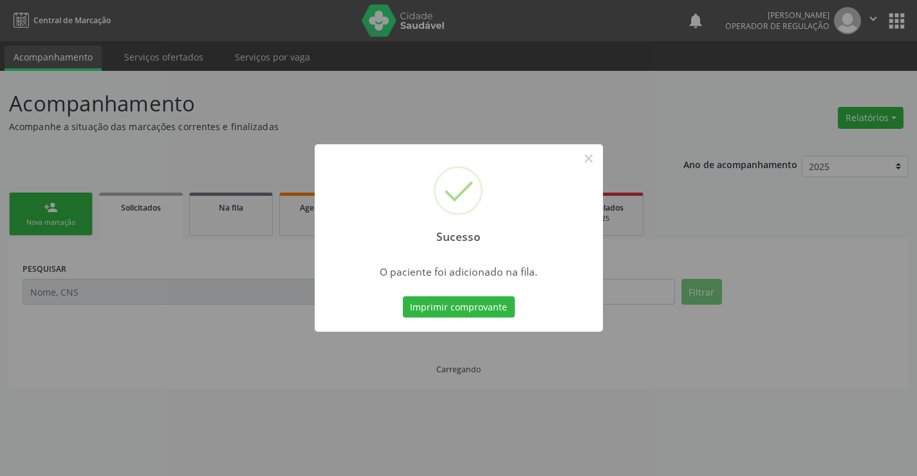
scroll to position [0, 0]
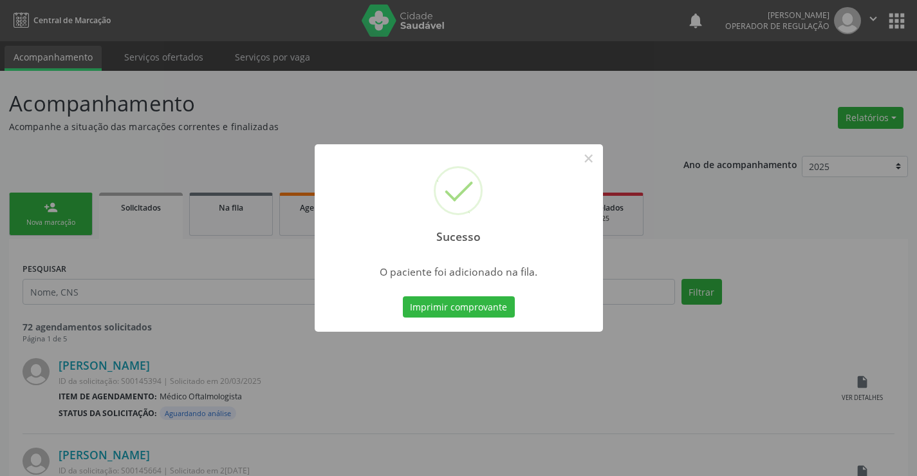
click at [403, 296] on button "Imprimir comprovante" at bounding box center [459, 307] width 112 height 22
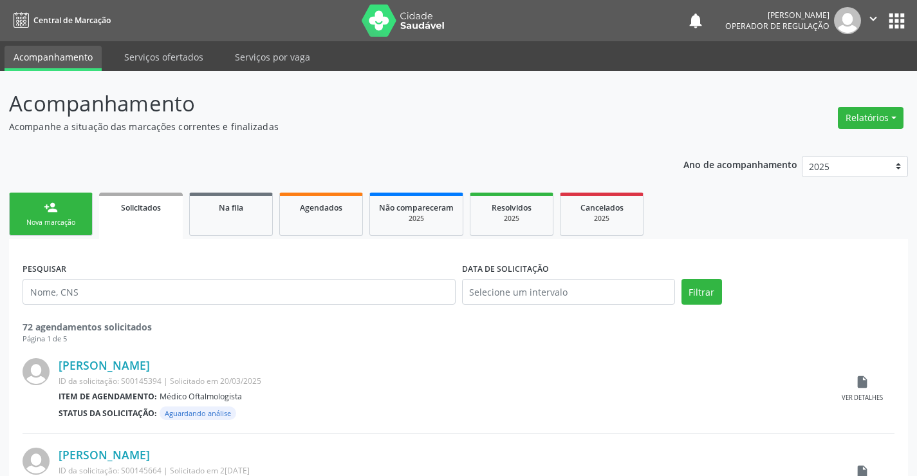
click at [77, 201] on link "person_add Nova marcação" at bounding box center [51, 213] width 84 height 43
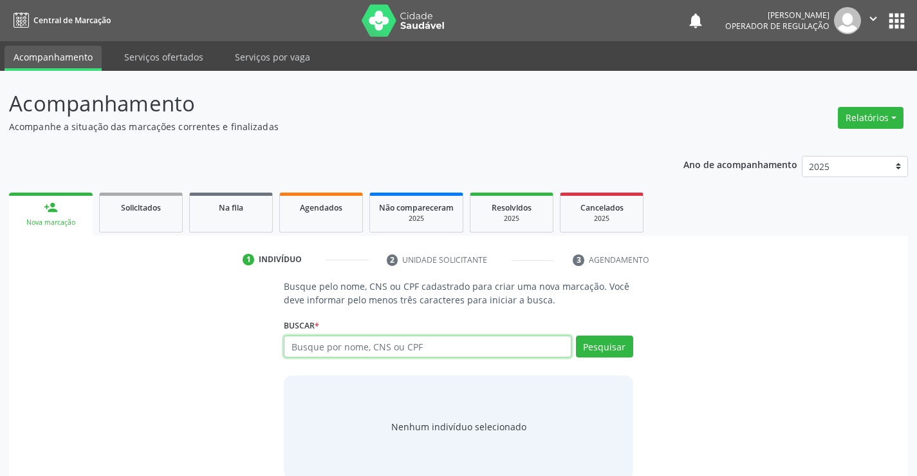
click at [331, 350] on input "text" at bounding box center [427, 346] width 287 height 22
type input "706409123380489"
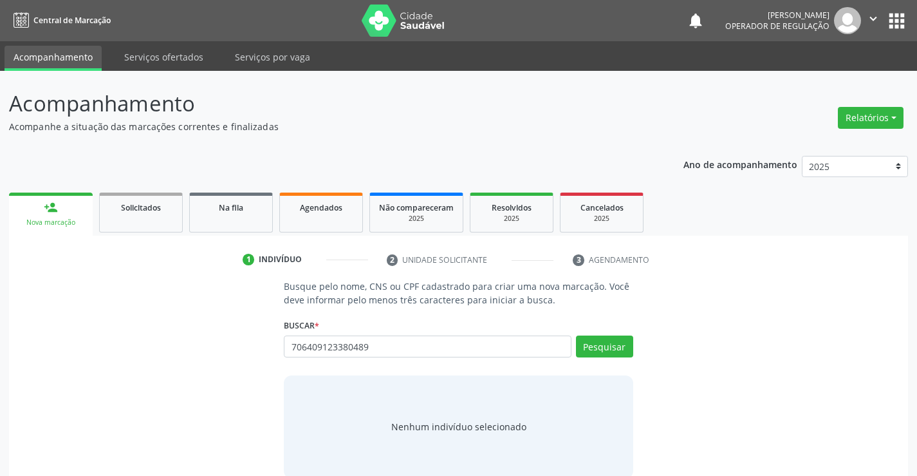
click at [613, 360] on div "Pesquisar" at bounding box center [603, 350] width 62 height 31
click at [613, 349] on button "Pesquisar" at bounding box center [604, 346] width 57 height 22
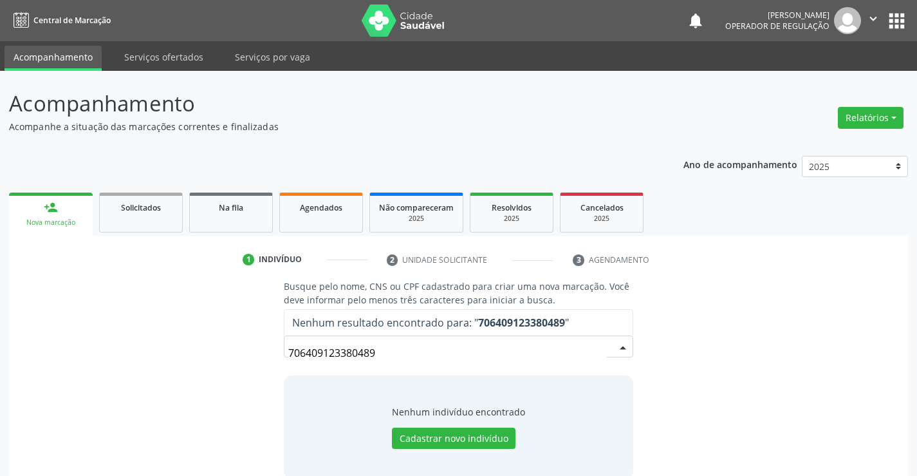
click at [393, 353] on input "706409123380489" at bounding box center [447, 353] width 318 height 26
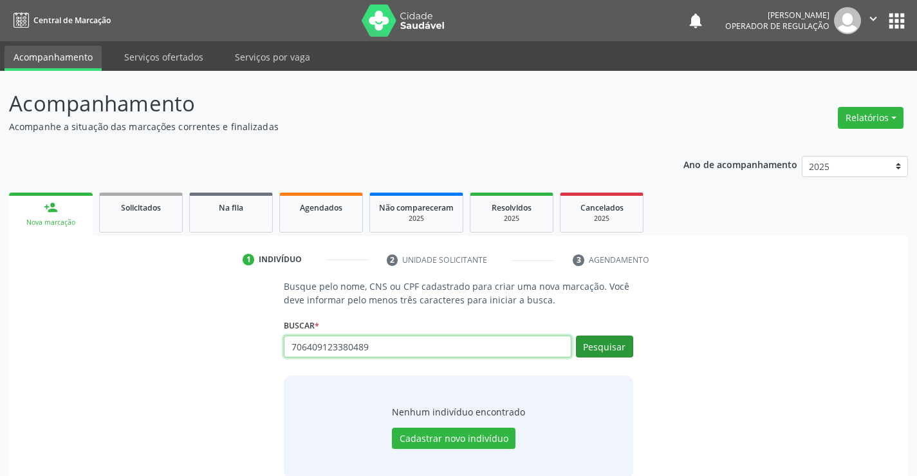
type input "706409123380489"
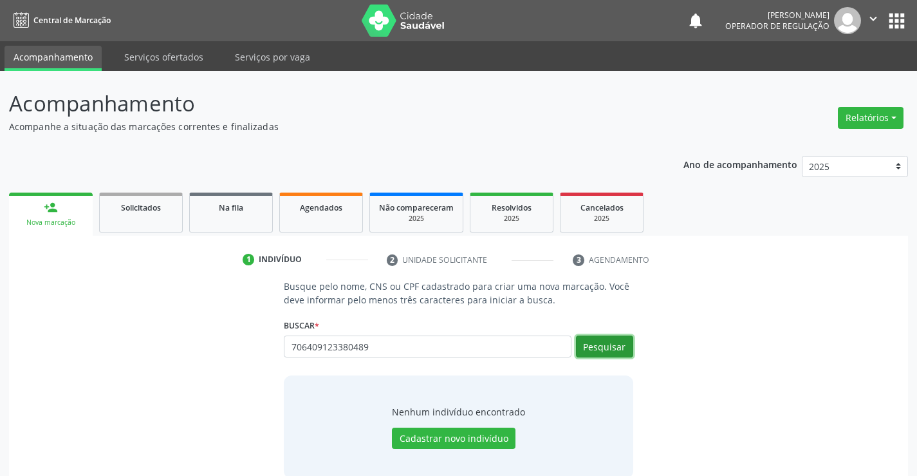
click at [593, 348] on button "Pesquisar" at bounding box center [604, 346] width 57 height 22
type input "706409123380489"
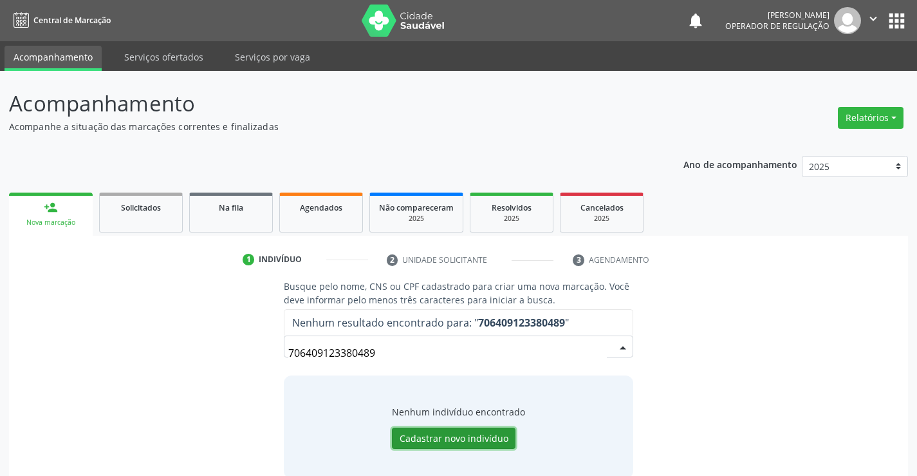
click at [444, 430] on button "Cadastrar novo indivíduo" at bounding box center [454, 438] width 124 height 22
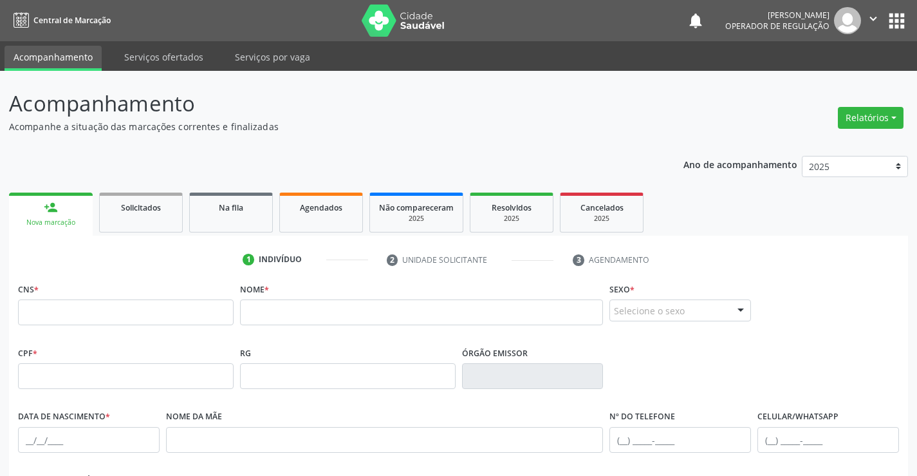
click at [205, 337] on div "CNS *" at bounding box center [126, 311] width 222 height 64
click at [212, 317] on input "text" at bounding box center [126, 312] width 216 height 26
type input "706 4091 2338 0489"
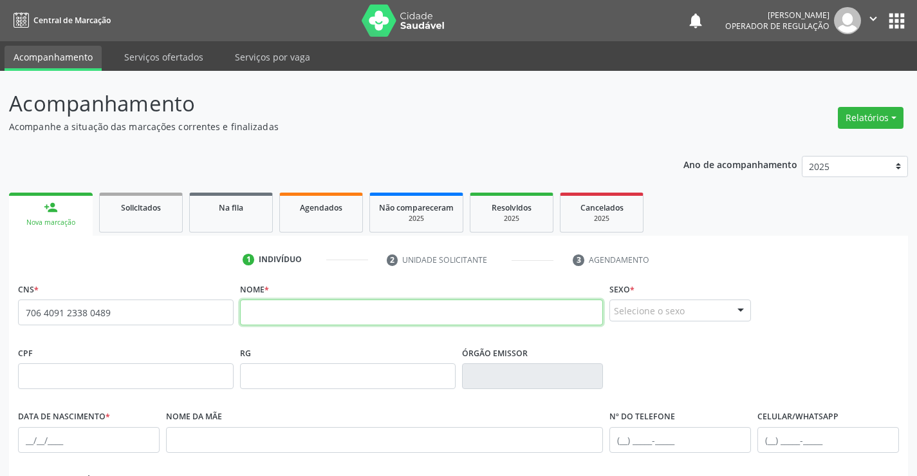
click at [297, 311] on input "text" at bounding box center [422, 312] width 364 height 26
paste input "700 7079 3068 6874"
type input "700 7079 3068 6874"
click at [349, 315] on input "700 7079 3068 6874" at bounding box center [422, 312] width 364 height 26
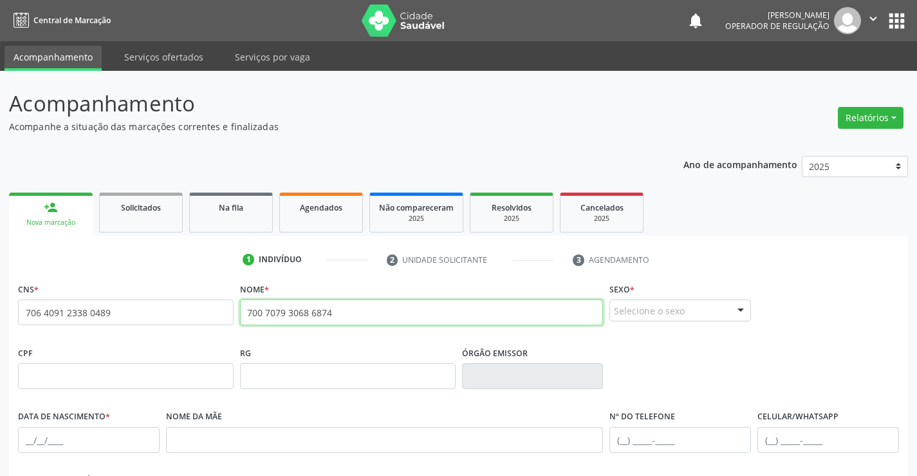
click at [349, 315] on input "700 7079 3068 6874" at bounding box center [422, 312] width 364 height 26
type input "jose carlos da silva"
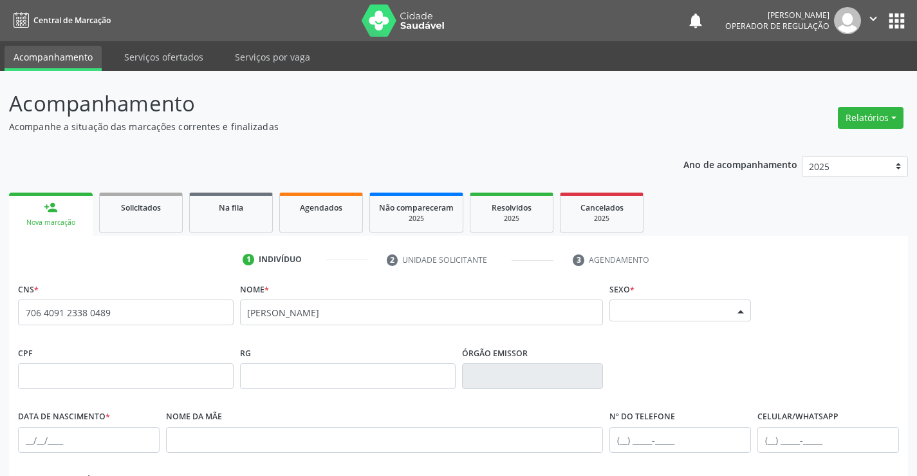
click at [663, 311] on div "Selecione o sexo" at bounding box center [680, 310] width 142 height 22
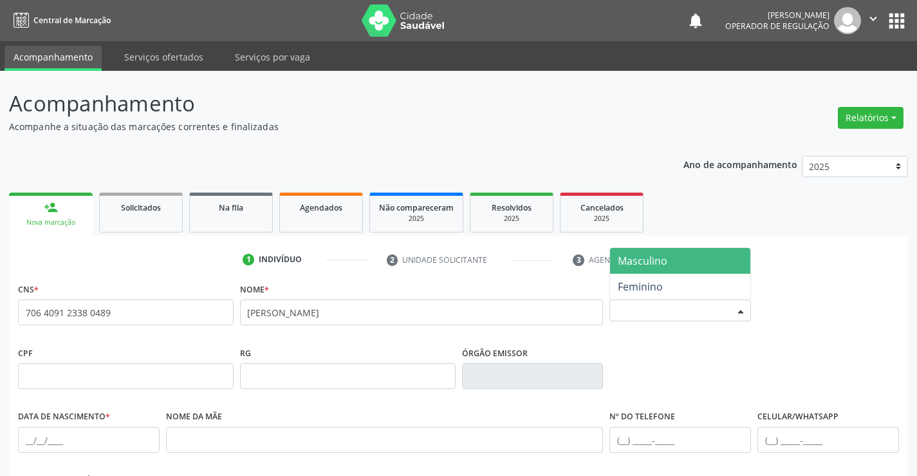
click at [648, 257] on span "Masculino" at bounding box center [643, 261] width 50 height 14
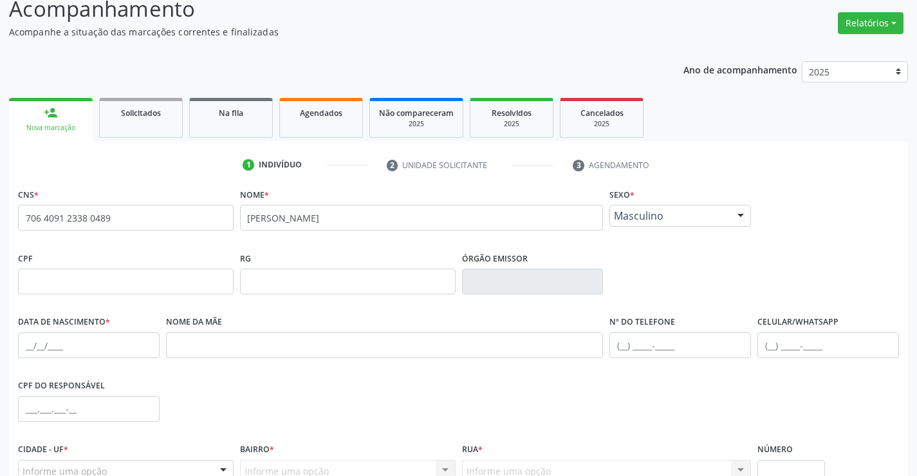
scroll to position [129, 0]
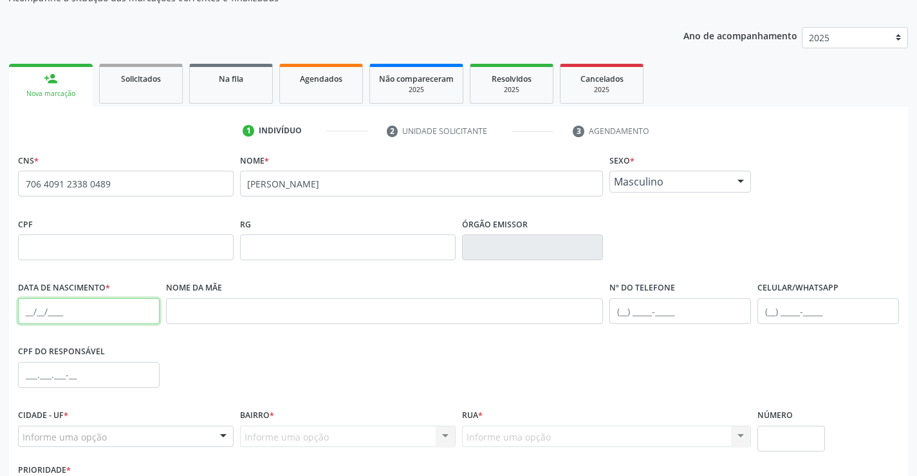
click at [24, 306] on input "text" at bounding box center [89, 311] width 142 height 26
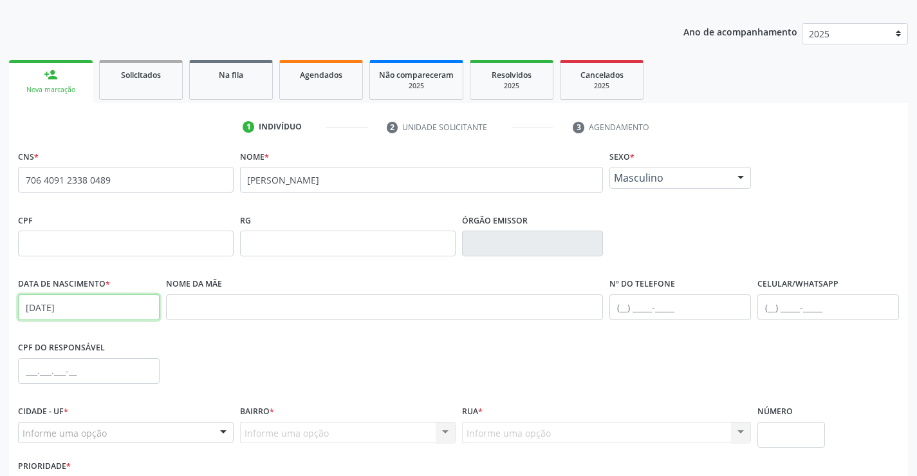
scroll to position [222, 0]
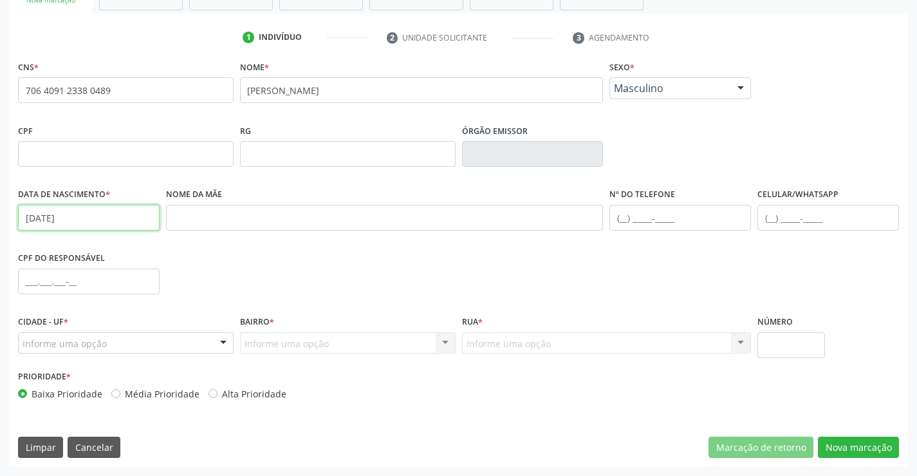
type input "15/05/1966"
click at [221, 349] on div at bounding box center [223, 344] width 19 height 22
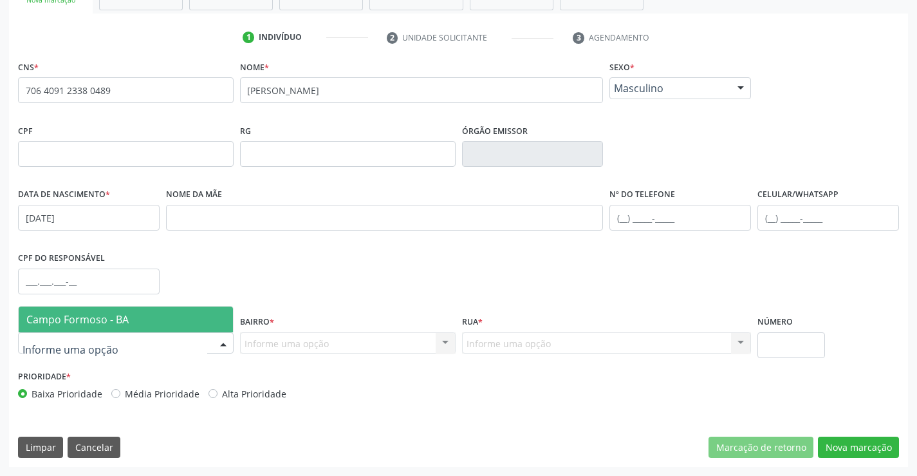
click at [205, 315] on span "Campo Formoso - BA" at bounding box center [126, 319] width 214 height 26
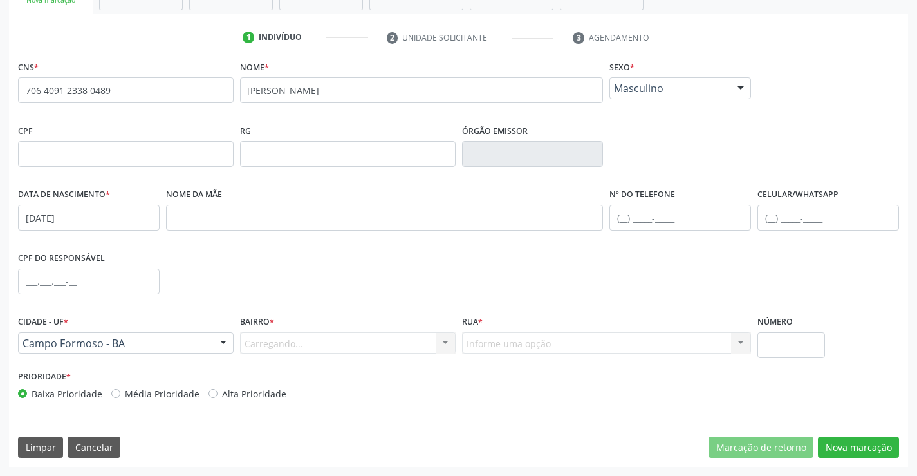
click at [295, 340] on div "Carregando... Nenhum resultado encontrado para: " " Nenhuma opção encontrada. D…" at bounding box center [348, 343] width 216 height 22
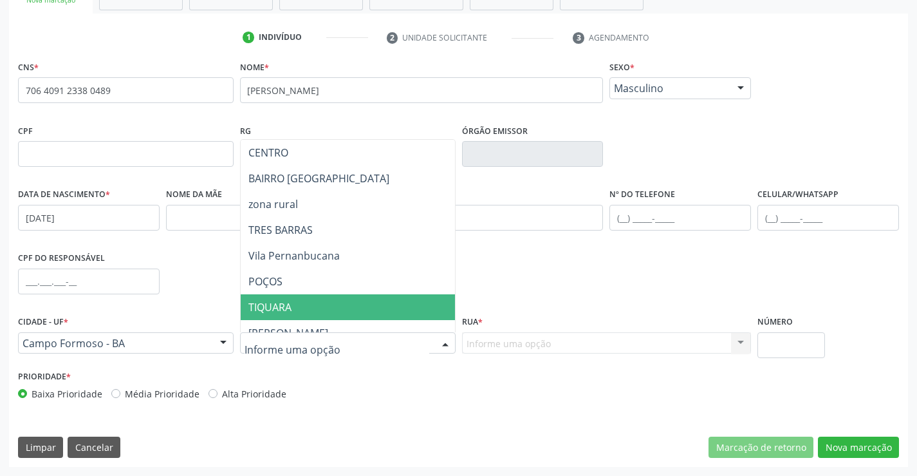
click at [294, 304] on span "TIQUARA" at bounding box center [380, 307] width 278 height 26
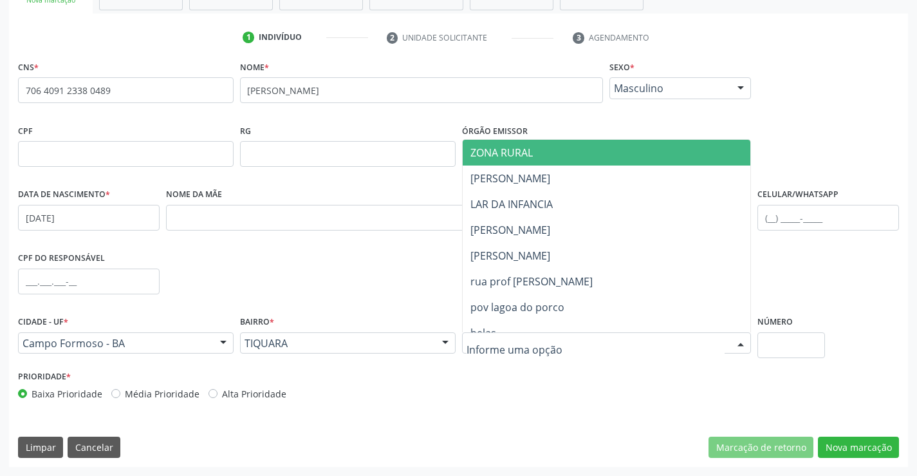
click at [514, 144] on span "ZONA RURAL" at bounding box center [607, 153] width 288 height 26
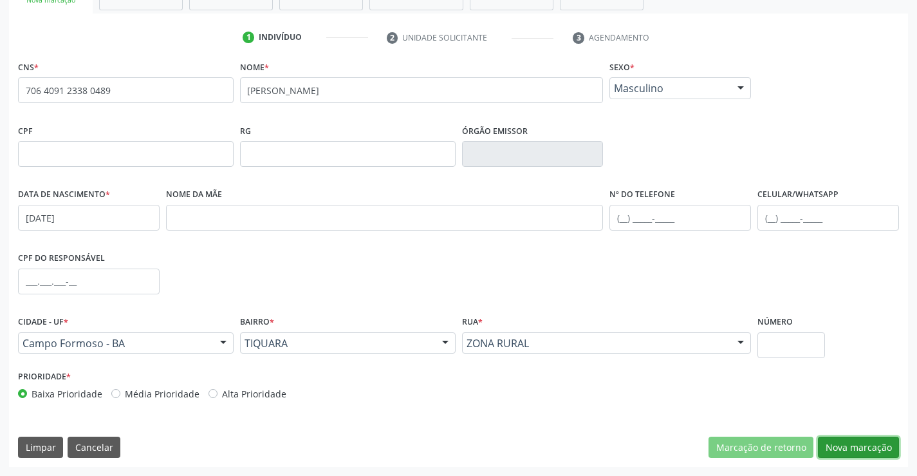
drag, startPoint x: 855, startPoint y: 445, endPoint x: 555, endPoint y: 330, distance: 321.3
click at [854, 445] on button "Nova marcação" at bounding box center [858, 447] width 81 height 22
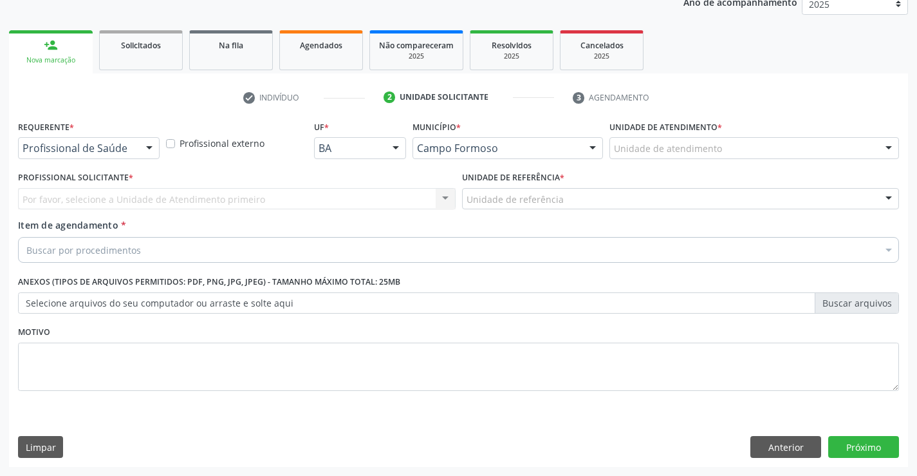
scroll to position [162, 0]
drag, startPoint x: 142, startPoint y: 138, endPoint x: 115, endPoint y: 197, distance: 64.2
click at [142, 139] on div at bounding box center [149, 149] width 19 height 22
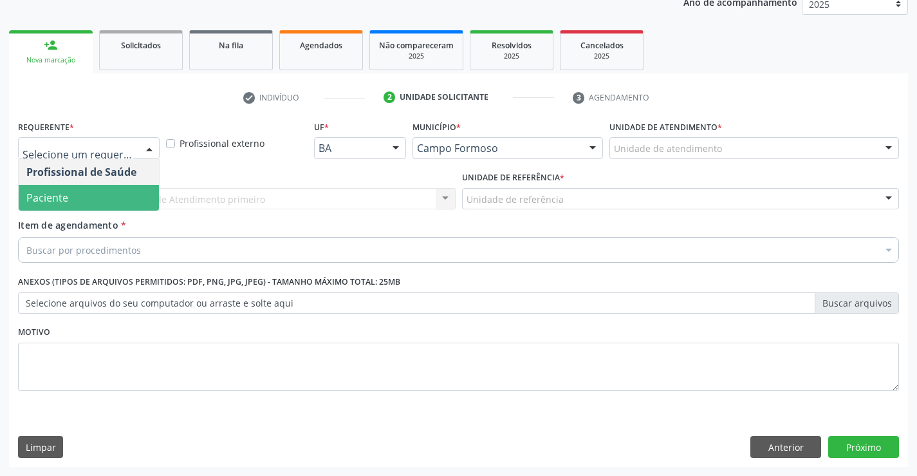
click at [102, 204] on span "Paciente" at bounding box center [89, 198] width 140 height 26
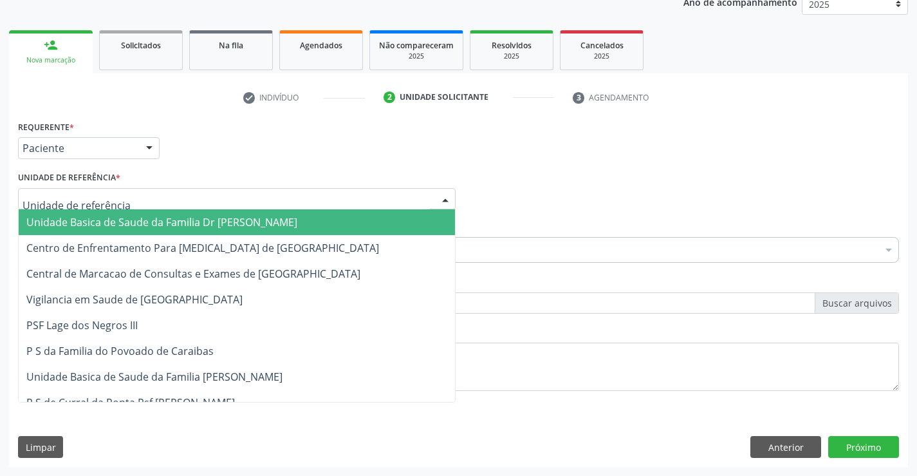
click at [219, 205] on div at bounding box center [237, 199] width 438 height 22
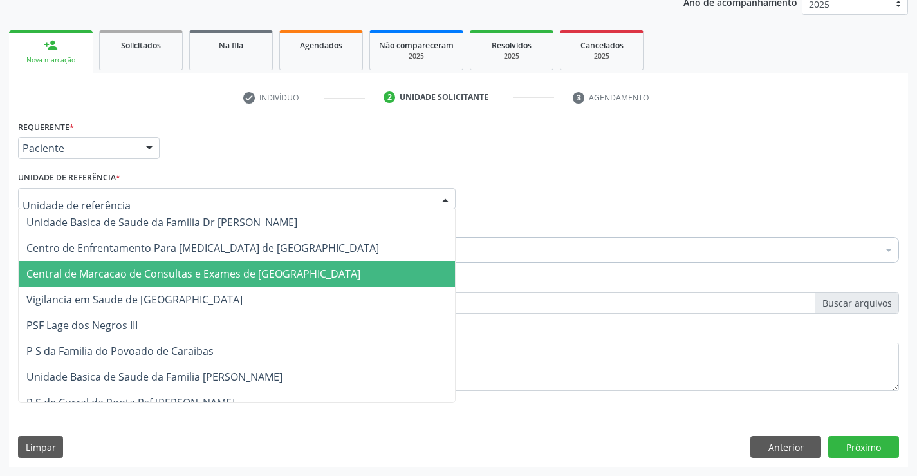
click at [223, 265] on span "Central de Marcacao de Consultas e Exames de [GEOGRAPHIC_DATA]" at bounding box center [237, 274] width 436 height 26
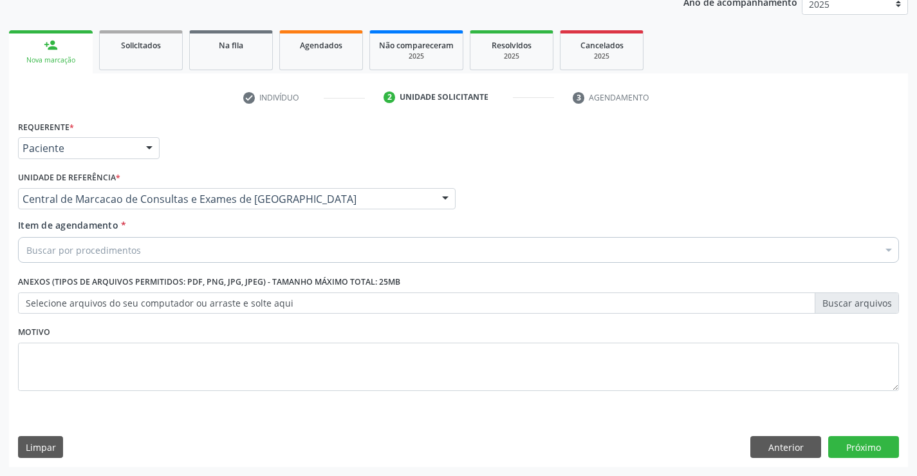
click at [254, 246] on div "Buscar por procedimentos" at bounding box center [458, 250] width 881 height 26
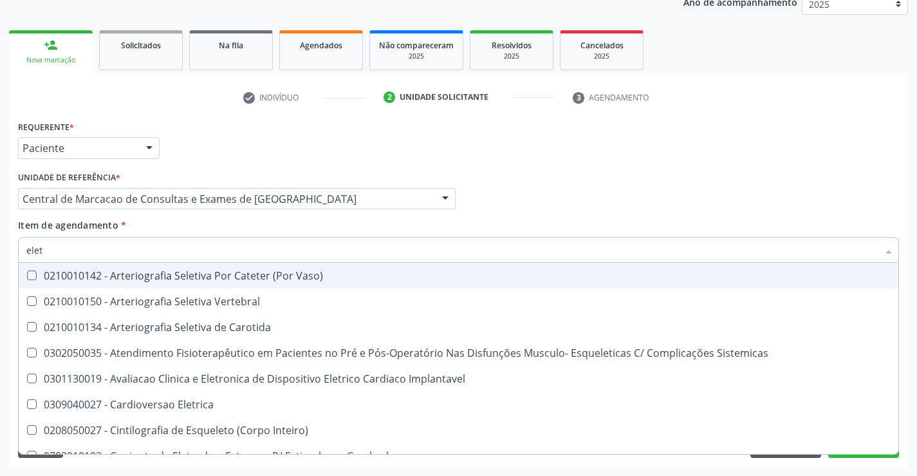
type input "eletr"
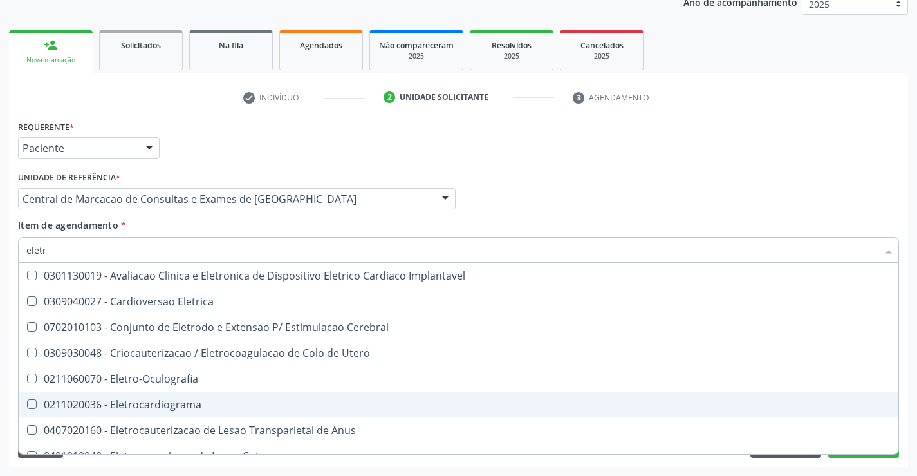
click at [183, 405] on div "0211020036 - Eletrocardiograma" at bounding box center [458, 404] width 864 height 10
checkbox Eletrocardiograma "true"
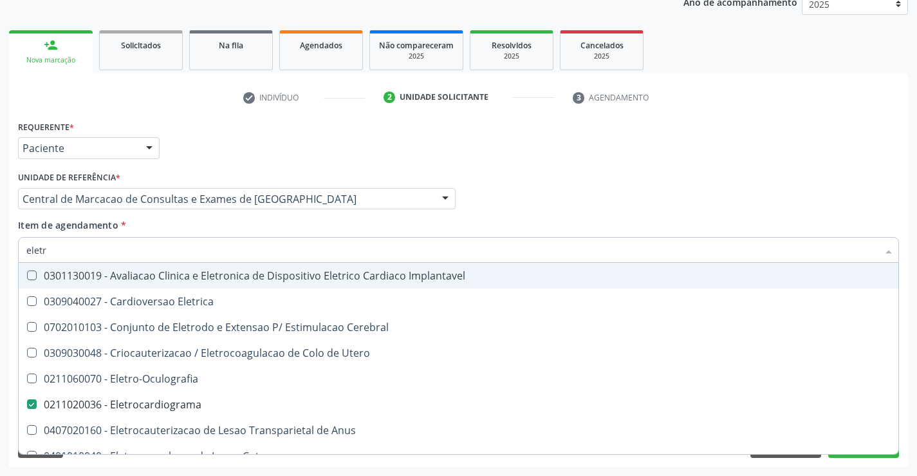
click at [595, 197] on div "Profissional Solicitante Por favor, selecione a Unidade de Atendimento primeiro…" at bounding box center [459, 193] width 888 height 50
checkbox Eletrica "true"
checkbox Eletrocardiograma "false"
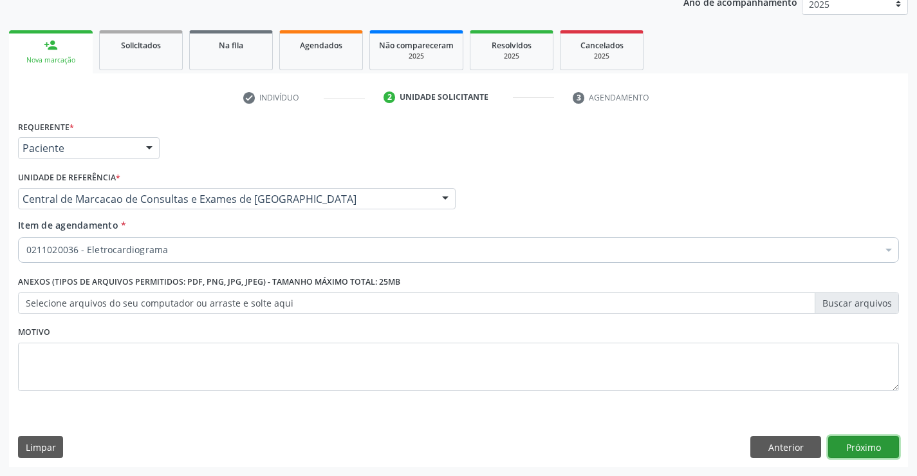
click at [837, 445] on button "Próximo" at bounding box center [863, 447] width 71 height 22
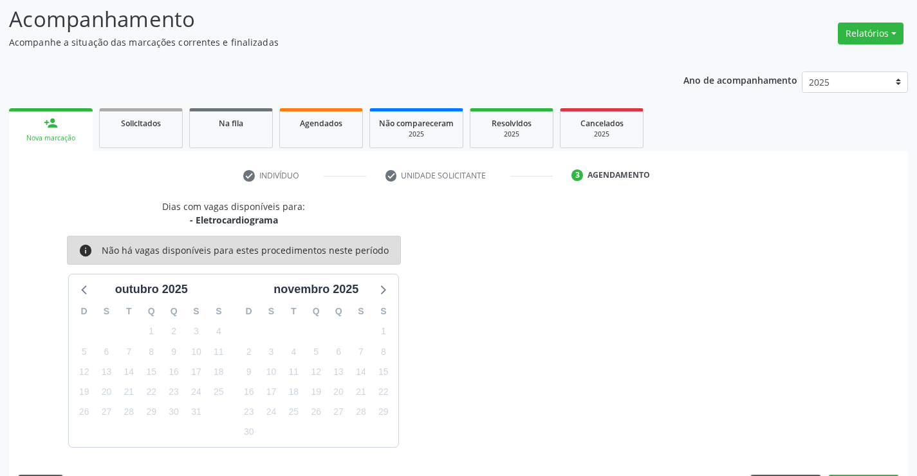
scroll to position [122, 0]
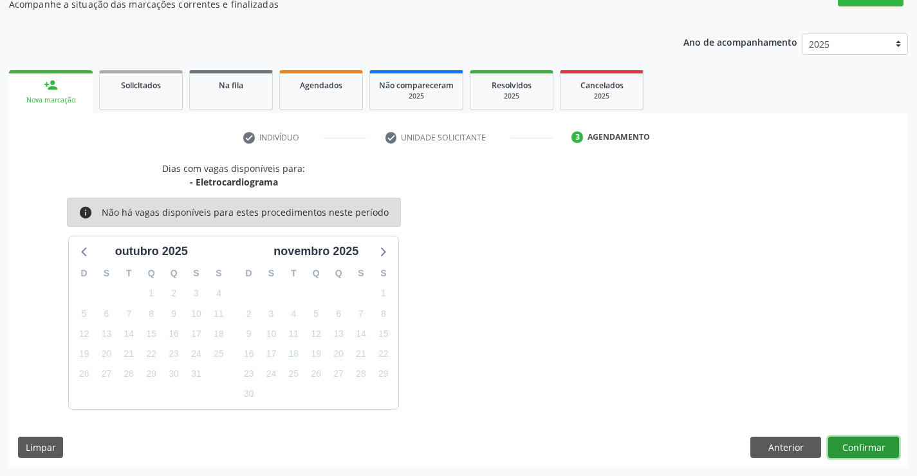
click at [863, 446] on button "Confirmar" at bounding box center [863, 447] width 71 height 22
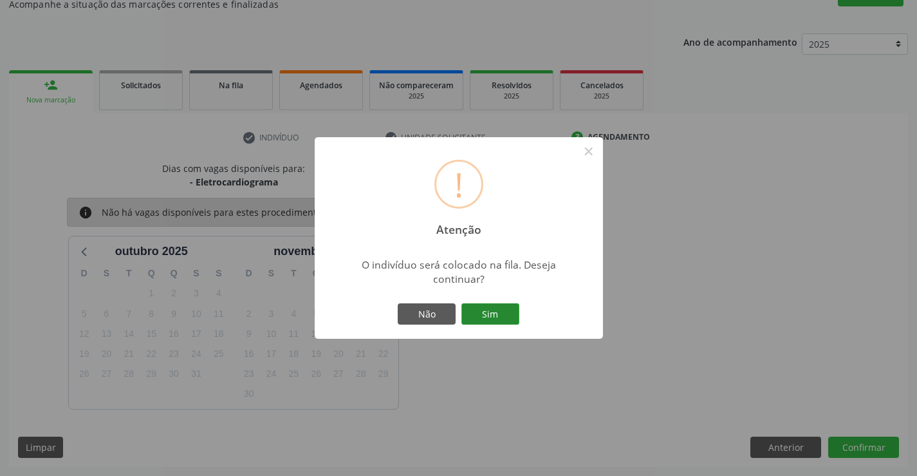
click at [503, 317] on button "Sim" at bounding box center [490, 314] width 58 height 22
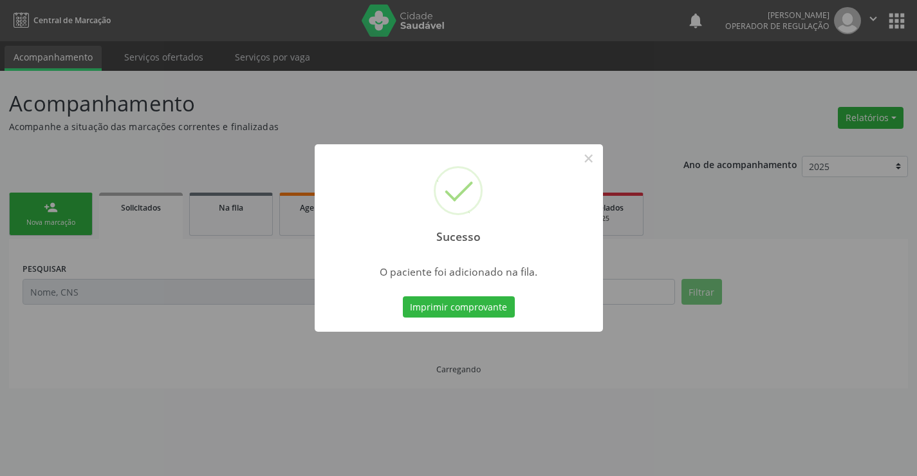
scroll to position [0, 0]
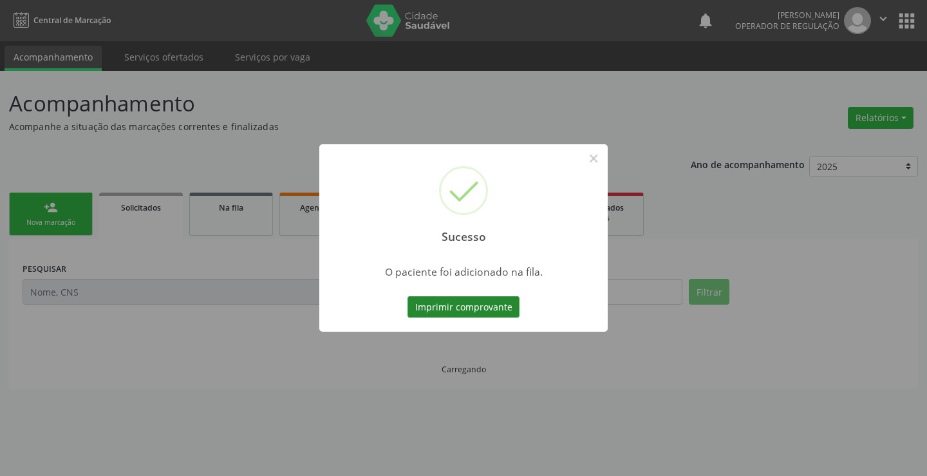
click at [502, 313] on button "Imprimir comprovante" at bounding box center [463, 307] width 112 height 22
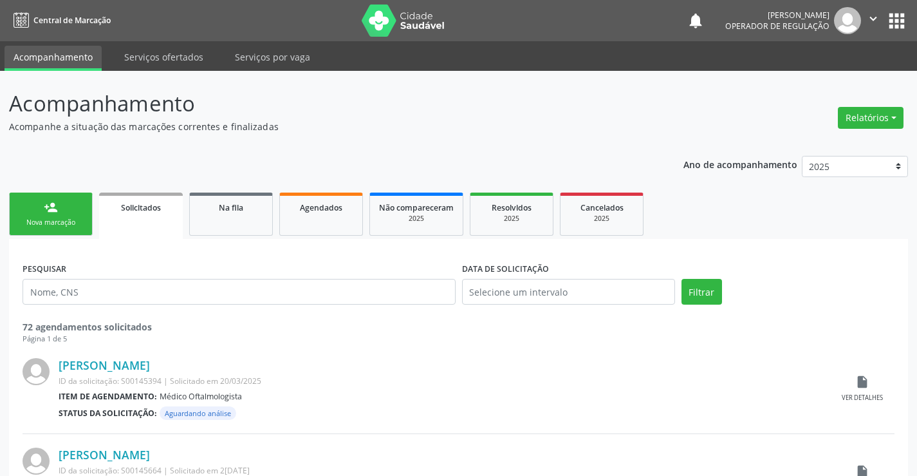
click at [75, 210] on link "person_add Nova marcação" at bounding box center [51, 213] width 84 height 43
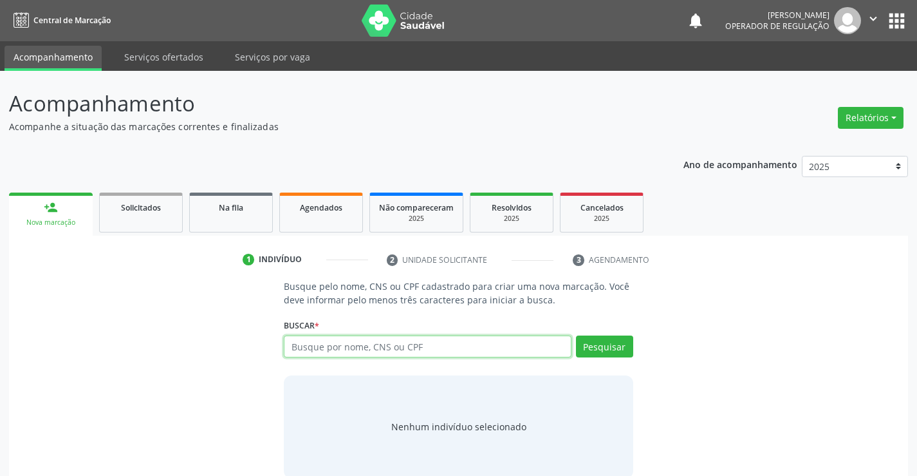
click at [342, 348] on input "text" at bounding box center [427, 346] width 287 height 22
paste input "700 7079 3068 6874"
type input "700 7079 3068 6874"
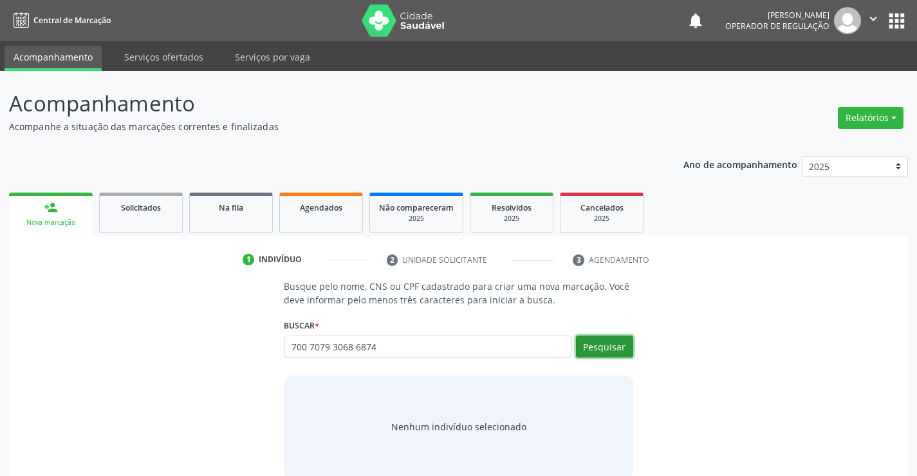
click at [591, 339] on button "Pesquisar" at bounding box center [604, 346] width 57 height 22
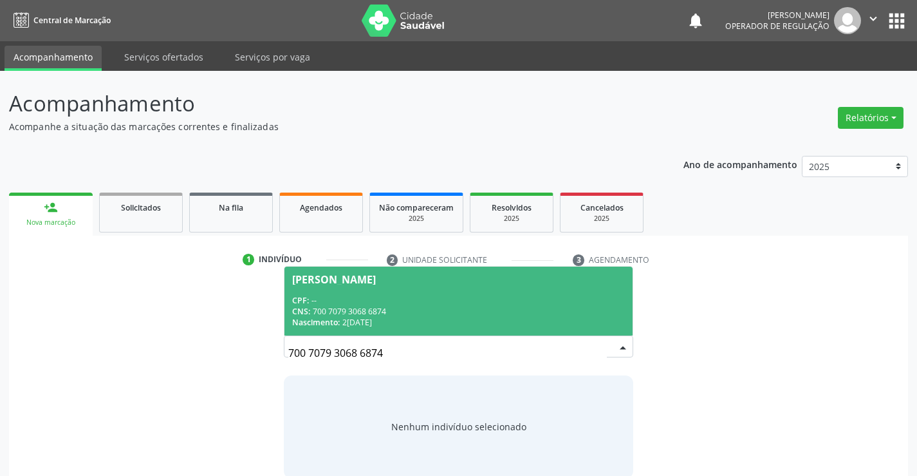
click at [409, 359] on input "700 7079 3068 6874" at bounding box center [447, 353] width 318 height 26
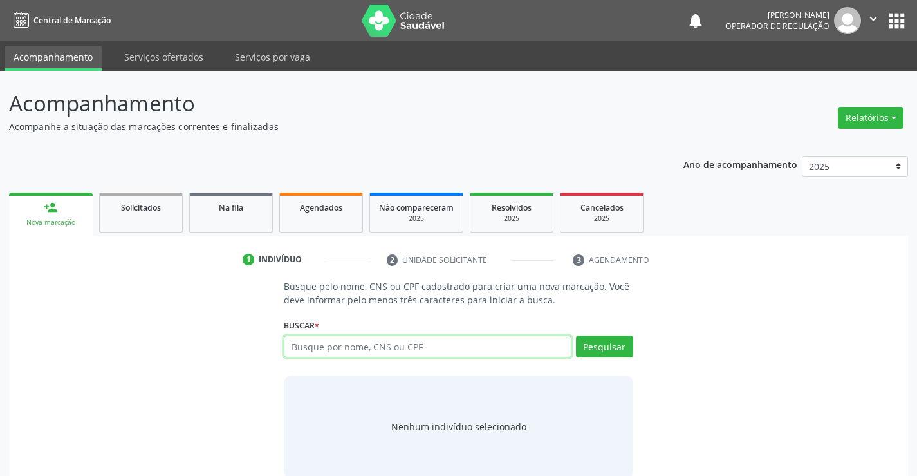
click at [309, 340] on input "text" at bounding box center [427, 346] width 287 height 22
type input "702603281539349"
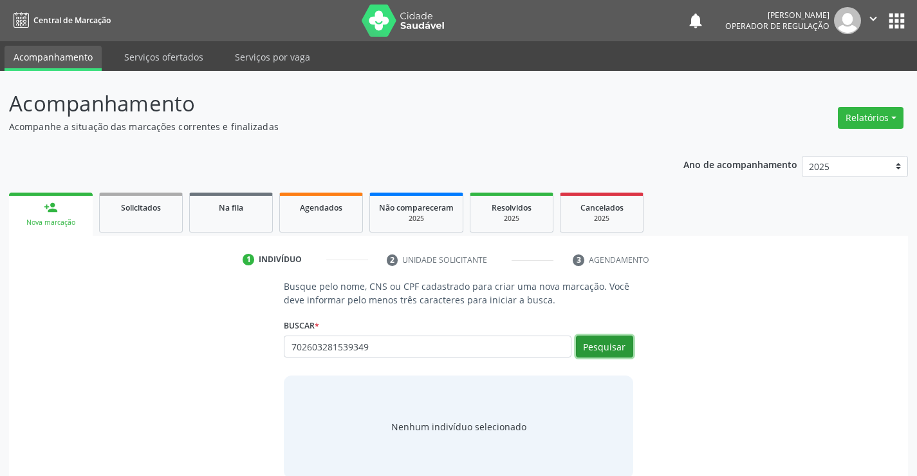
click at [607, 351] on button "Pesquisar" at bounding box center [604, 346] width 57 height 22
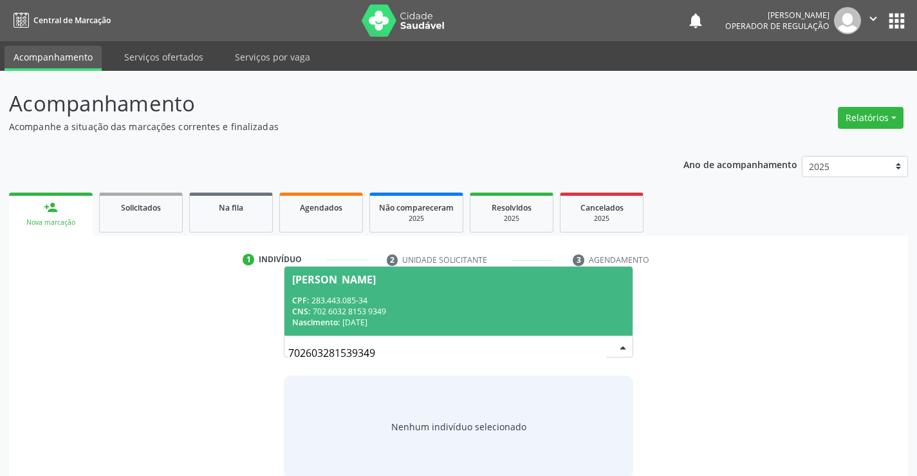
scroll to position [21, 0]
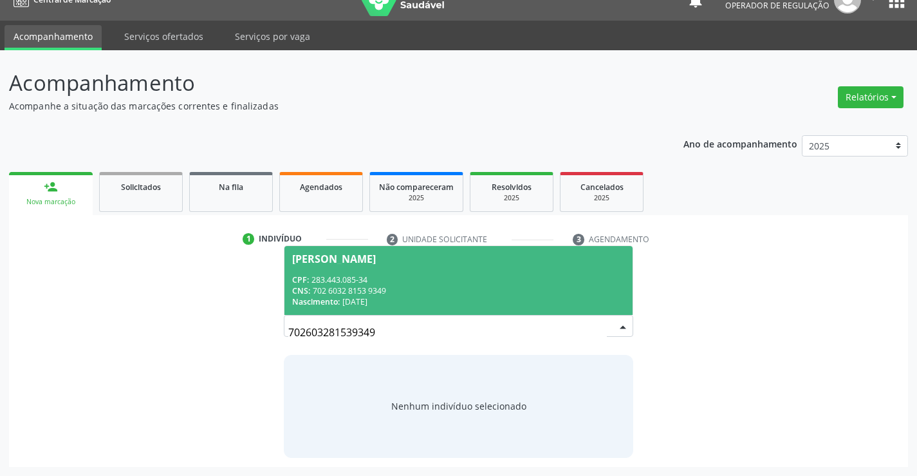
click at [470, 306] on div "Nascimento: 11/05/1958" at bounding box center [458, 301] width 332 height 11
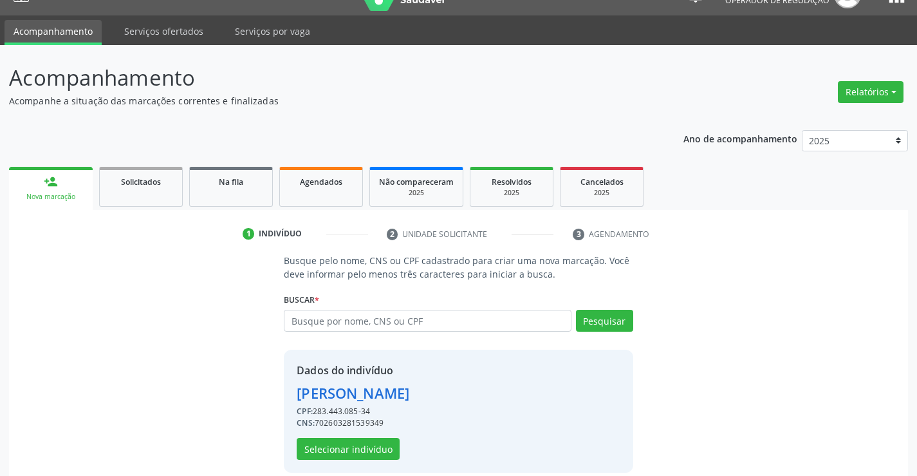
scroll to position [41, 0]
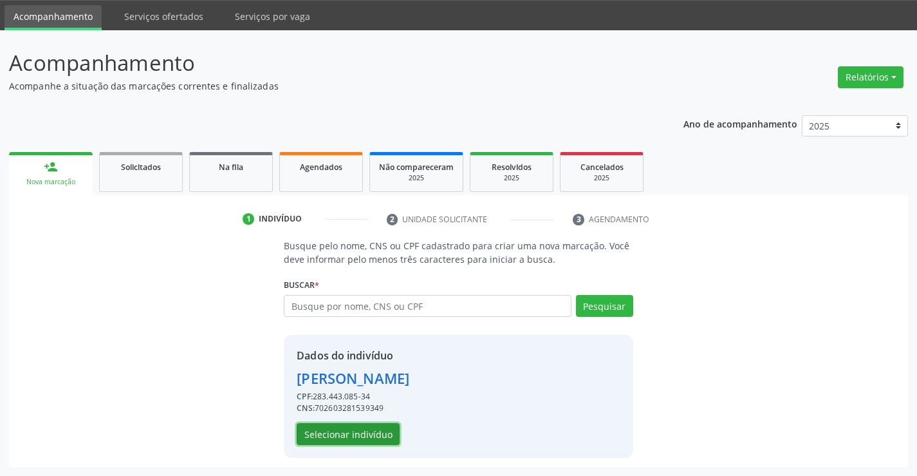
click at [366, 431] on button "Selecionar indivíduo" at bounding box center [348, 434] width 103 height 22
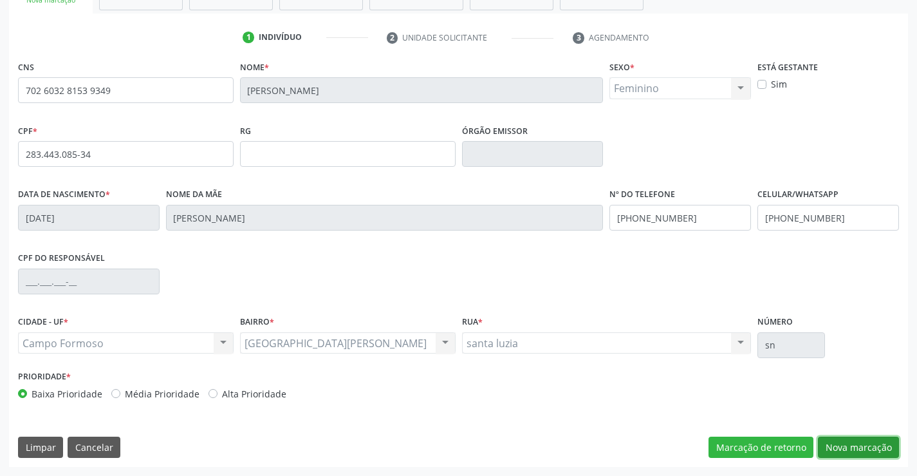
click at [849, 452] on button "Nova marcação" at bounding box center [858, 447] width 81 height 22
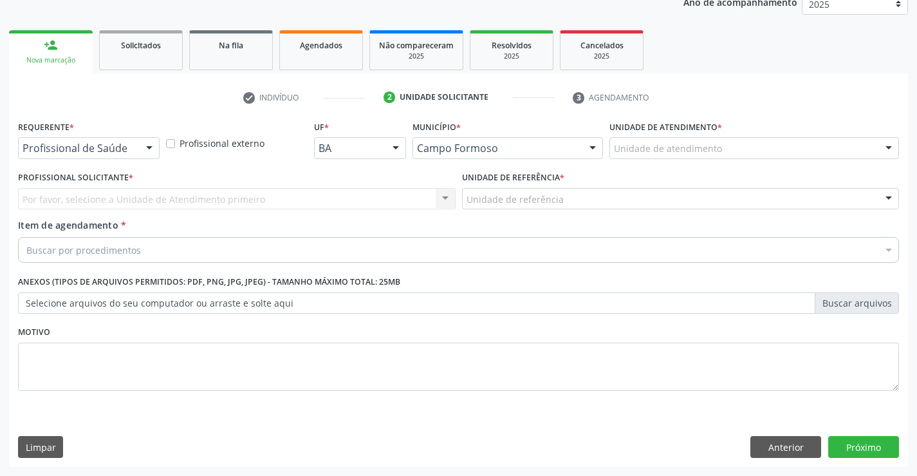
scroll to position [162, 0]
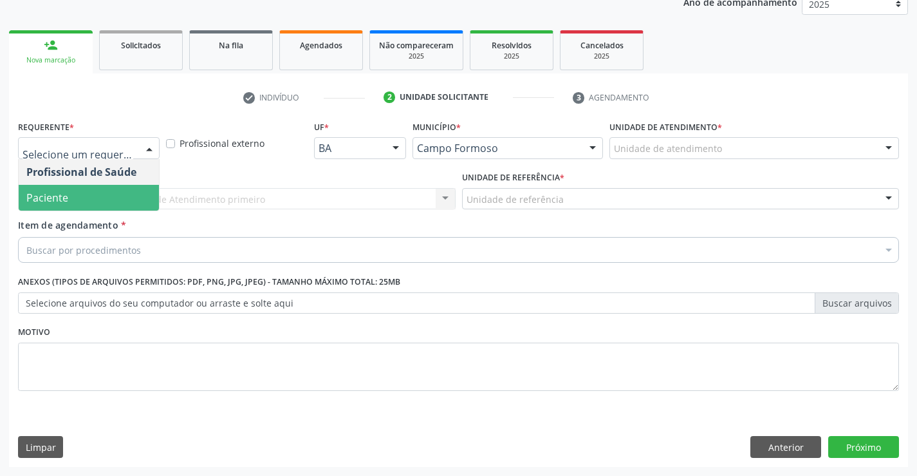
click at [91, 194] on span "Paciente" at bounding box center [89, 198] width 140 height 26
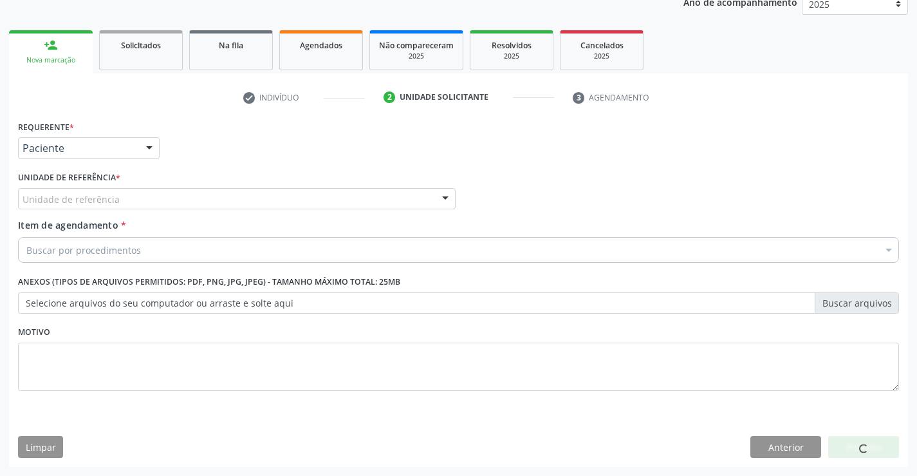
click at [199, 189] on div "Unidade de referência" at bounding box center [237, 199] width 438 height 22
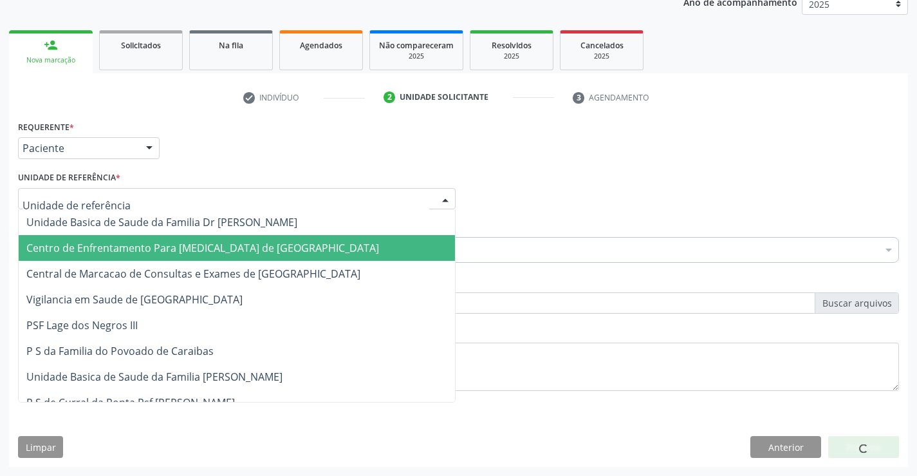
click at [204, 260] on span "Centro de Enfrentamento Para [MEDICAL_DATA] de [GEOGRAPHIC_DATA]" at bounding box center [237, 248] width 436 height 26
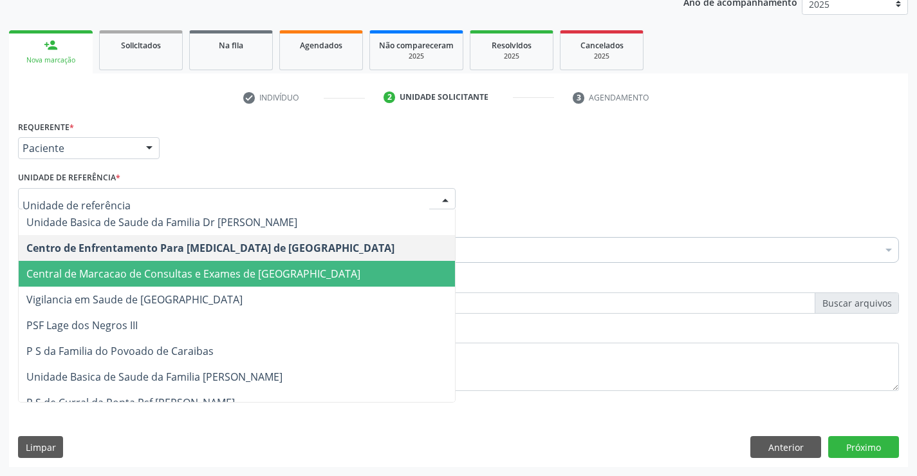
click at [234, 264] on span "Central de Marcacao de Consultas e Exames de [GEOGRAPHIC_DATA]" at bounding box center [237, 274] width 436 height 26
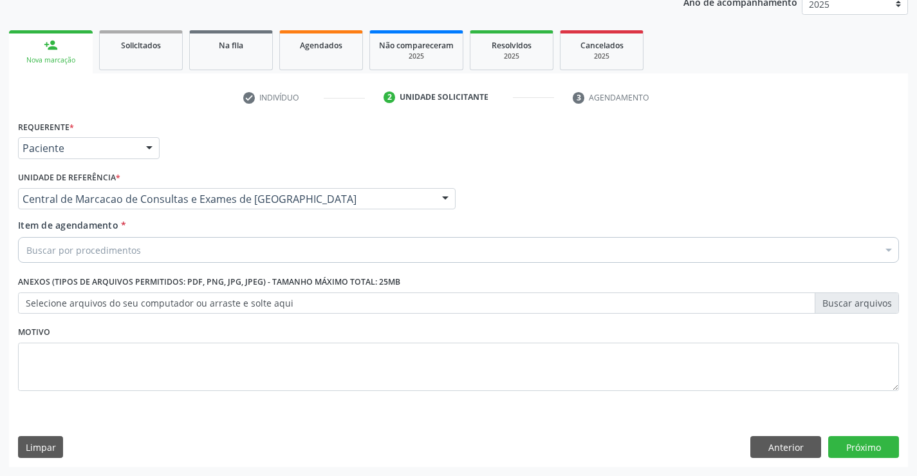
click at [253, 252] on div "Buscar por procedimentos" at bounding box center [458, 250] width 881 height 26
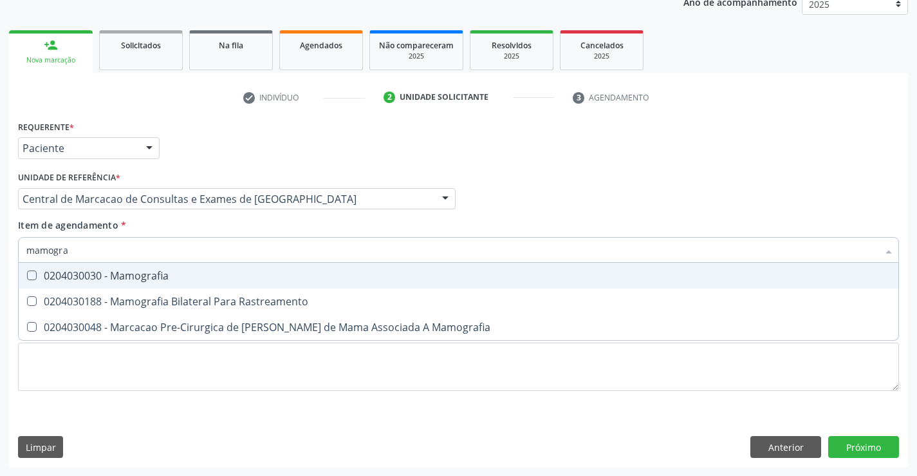
type input "mamograf"
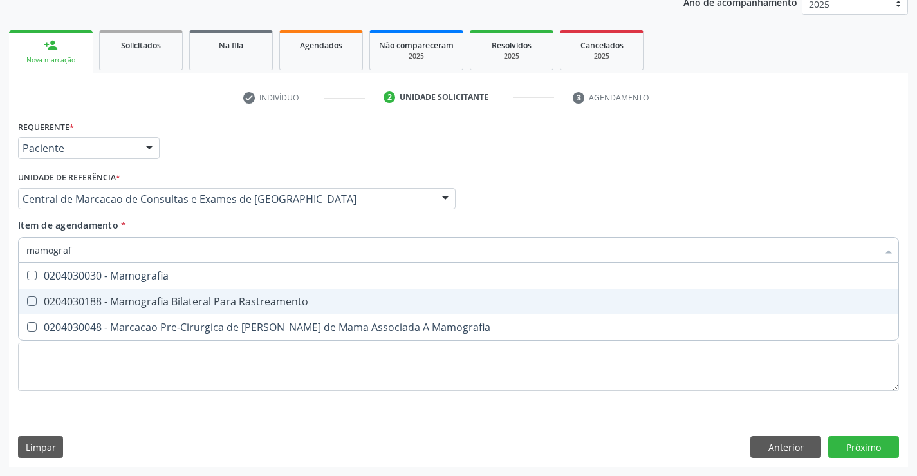
click at [220, 298] on div "0204030188 - Mamografia Bilateral Para Rastreamento" at bounding box center [458, 301] width 864 height 10
checkbox Rastreamento "true"
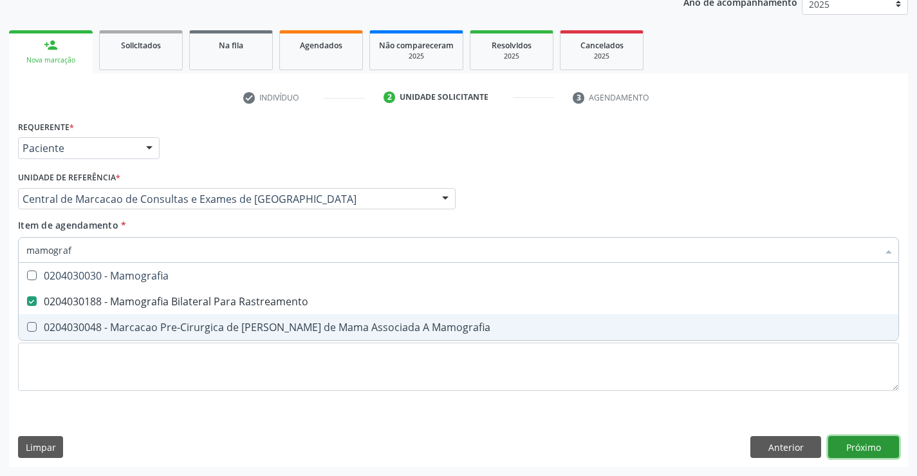
click at [869, 443] on div "Requerente * Paciente Profissional de Saúde Paciente Nenhum resultado encontrad…" at bounding box center [458, 291] width 899 height 349
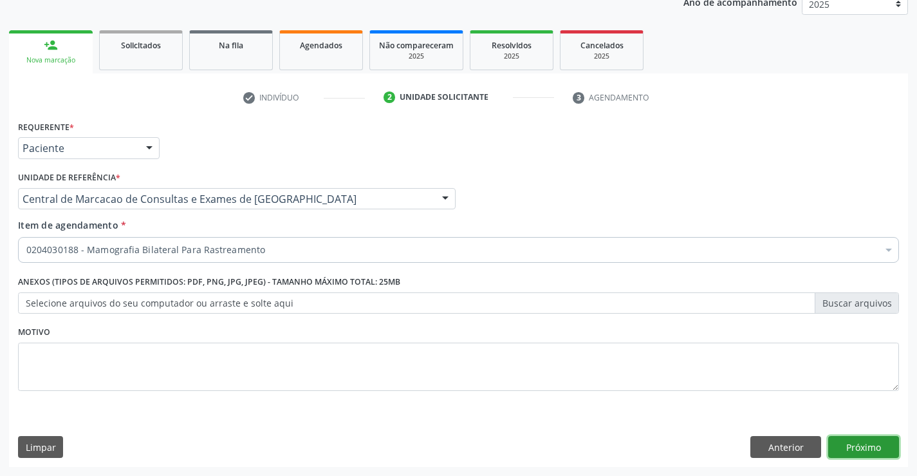
click at [859, 451] on button "Próximo" at bounding box center [863, 447] width 71 height 22
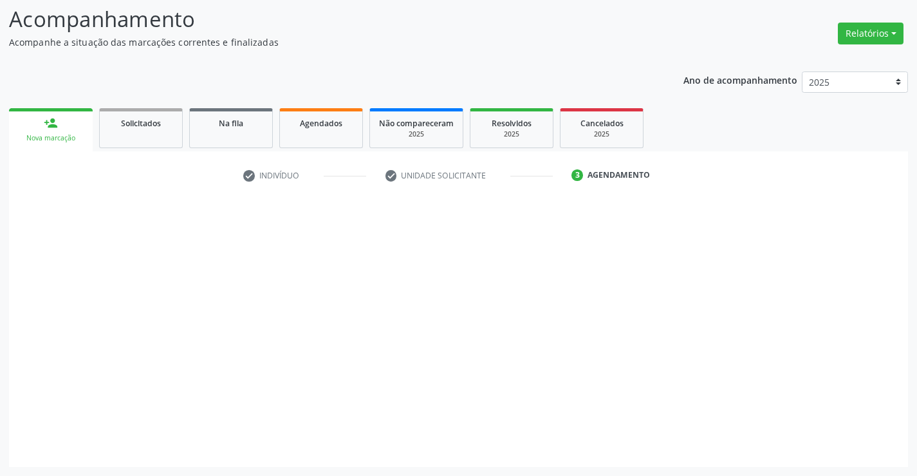
scroll to position [84, 0]
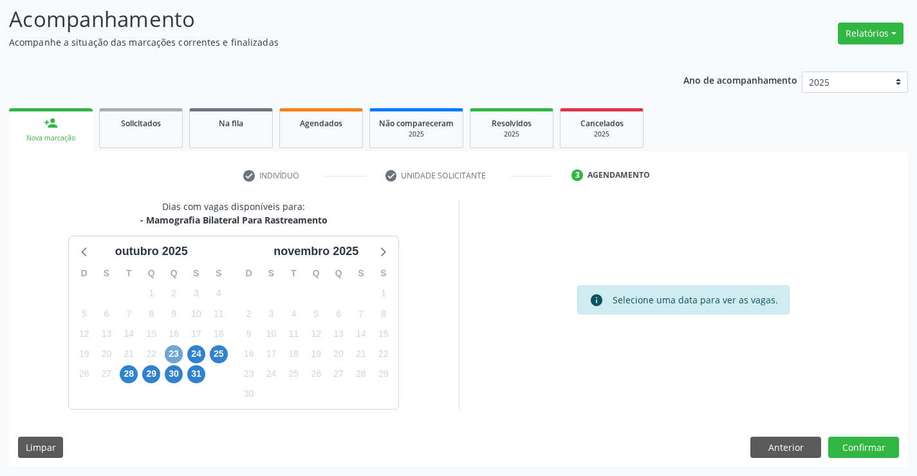
click at [167, 351] on span "23" at bounding box center [174, 354] width 18 height 18
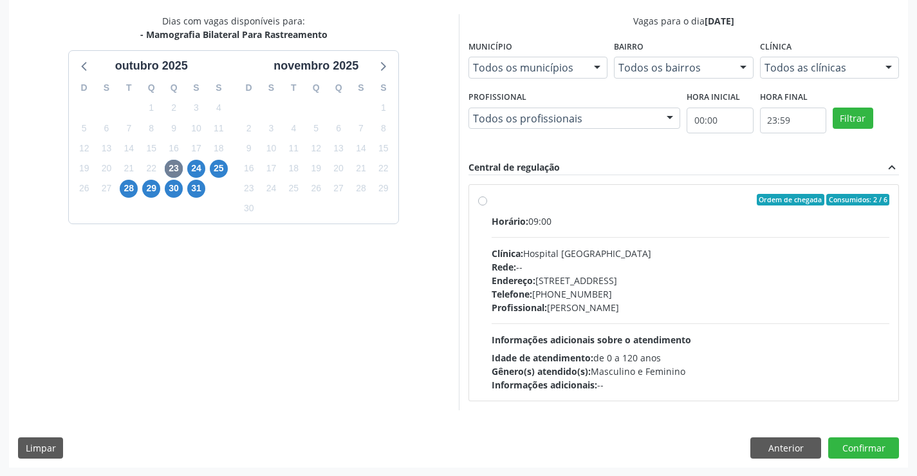
scroll to position [270, 0]
click at [615, 281] on div "Endereço: [STREET_ADDRESS]" at bounding box center [691, 280] width 398 height 14
click at [487, 205] on input "Ordem de chegada Consumidos: 2 / 6 Horário: 09:00 Clínica: Hospital [GEOGRAPHIC…" at bounding box center [482, 199] width 9 height 12
radio input "true"
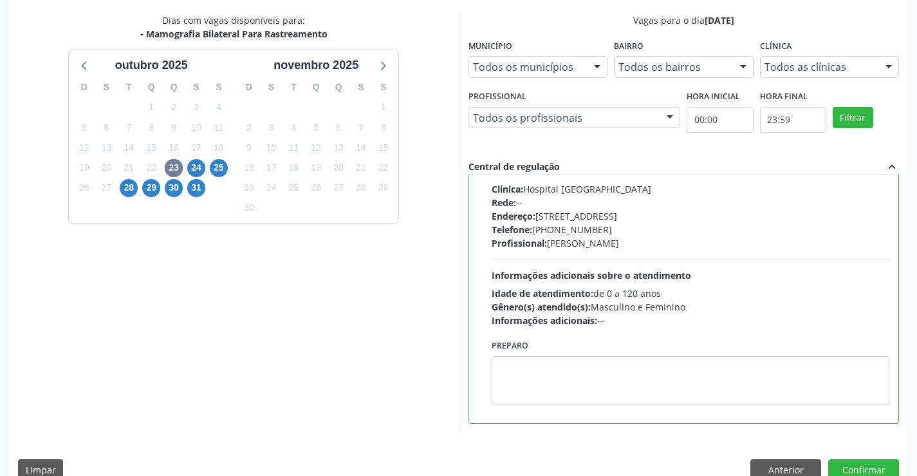
scroll to position [0, 0]
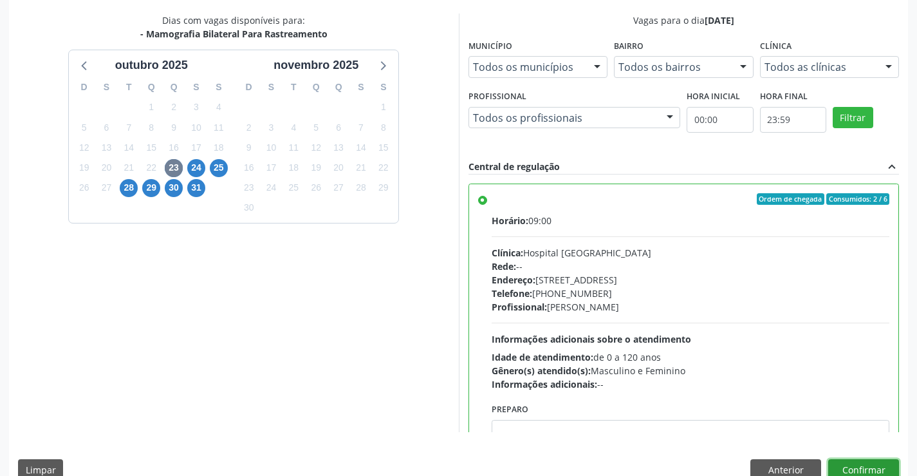
click at [859, 469] on button "Confirmar" at bounding box center [863, 470] width 71 height 22
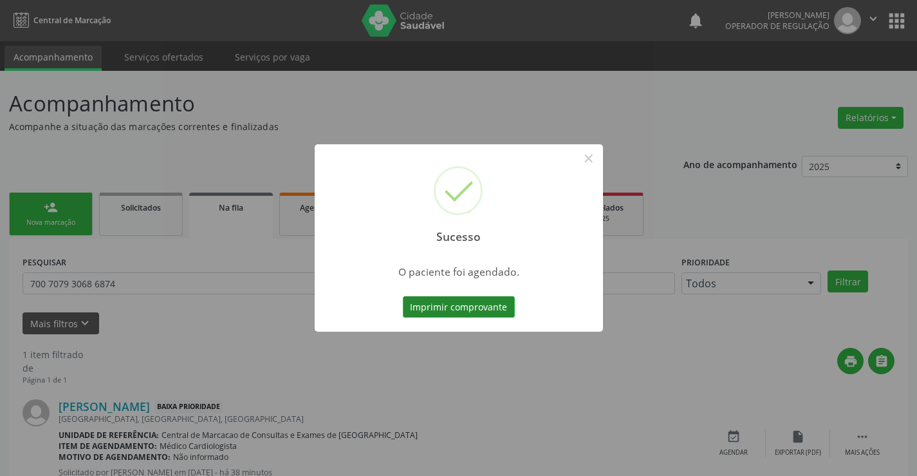
click at [490, 314] on button "Imprimir comprovante" at bounding box center [459, 307] width 112 height 22
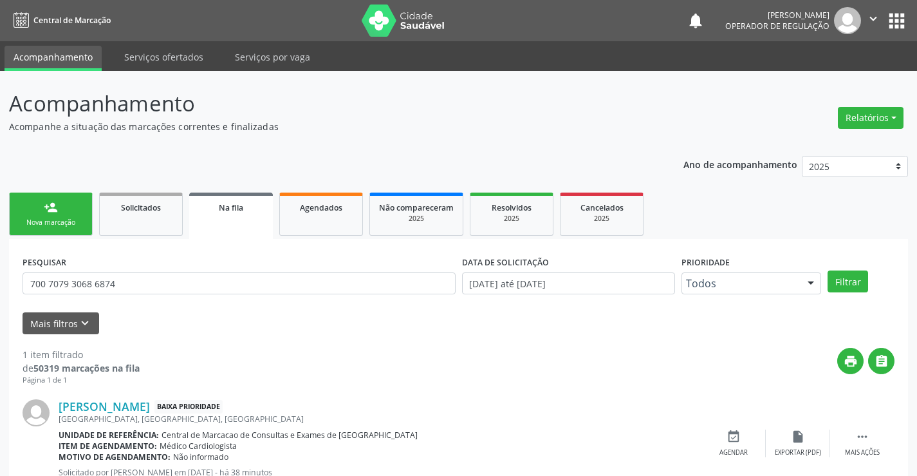
click at [89, 207] on link "person_add Nova marcação" at bounding box center [51, 213] width 84 height 43
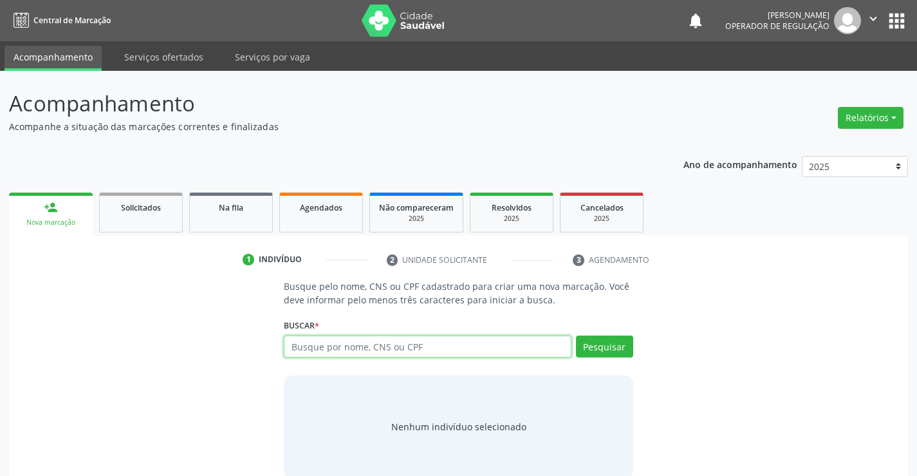
click at [394, 338] on input "text" at bounding box center [427, 346] width 287 height 22
type input "709601605903275"
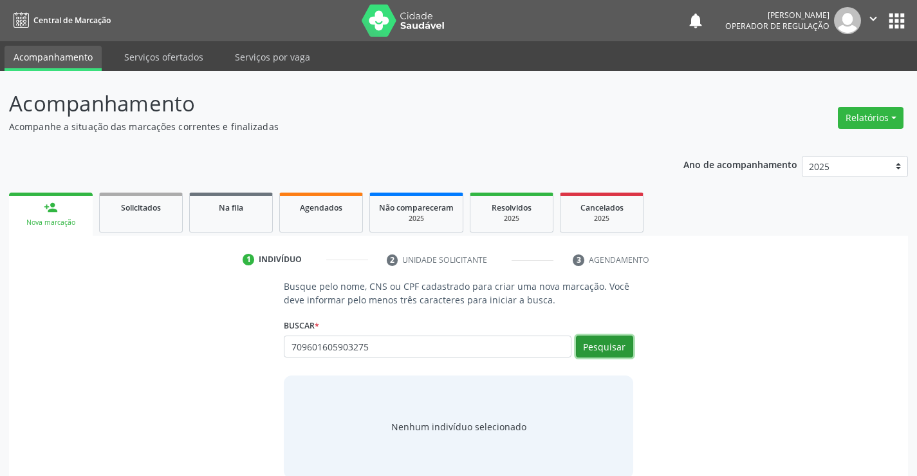
click at [609, 337] on button "Pesquisar" at bounding box center [604, 346] width 57 height 22
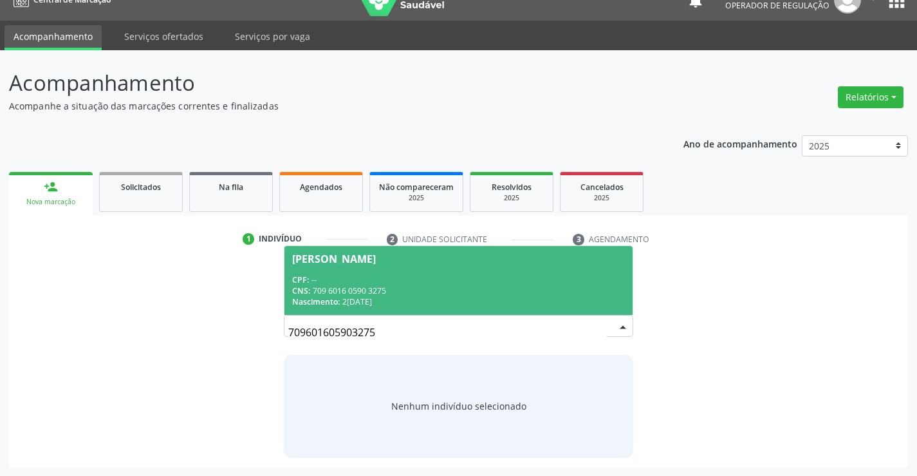
click at [433, 252] on span "[PERSON_NAME] CPF: -- CNS: 709 6016 0590 3275 Nascimento: [DATE]" at bounding box center [458, 280] width 348 height 69
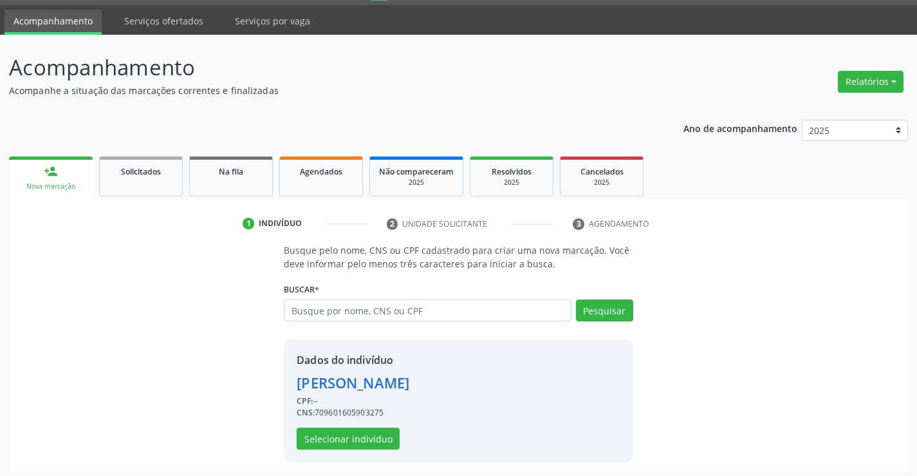
scroll to position [41, 0]
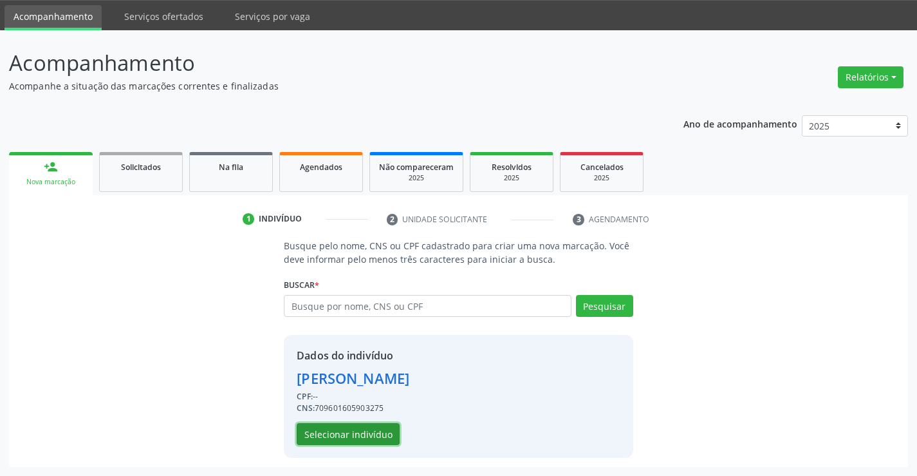
click at [378, 423] on button "Selecionar indivíduo" at bounding box center [348, 434] width 103 height 22
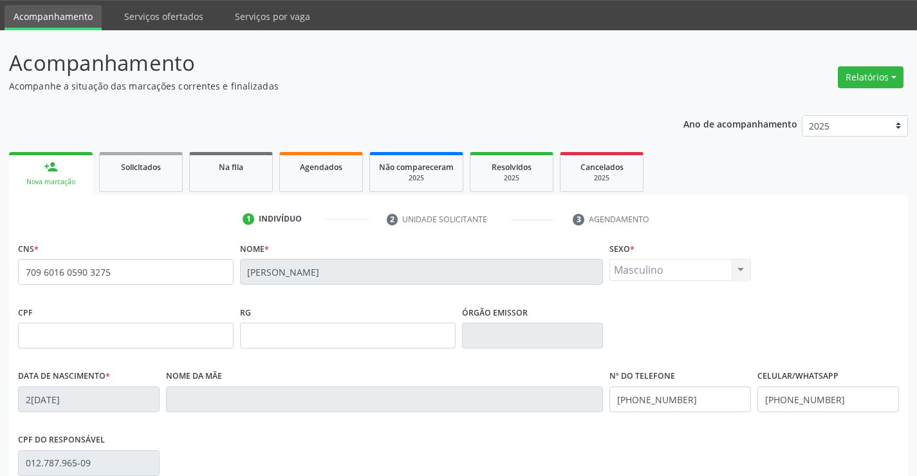
scroll to position [222, 0]
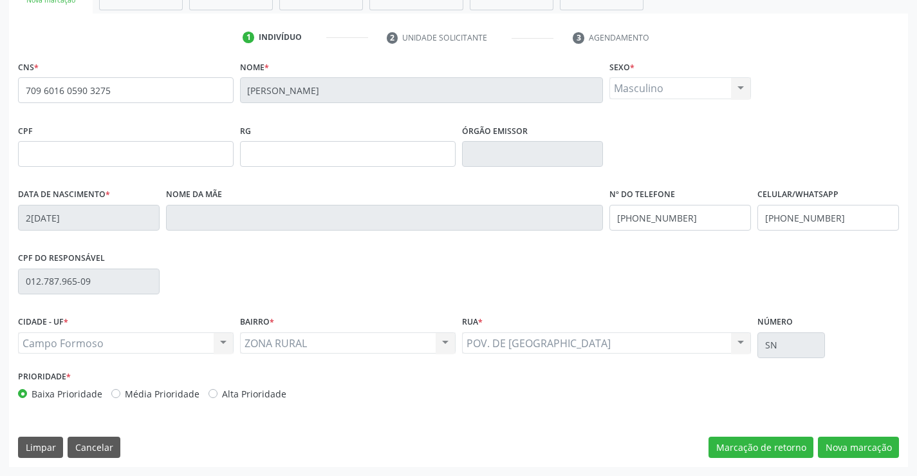
click at [850, 459] on div "CNS * 709 6016 0590 3275 Nome * Edmario Araujo da Silva Sexo * Masculino Mascul…" at bounding box center [458, 261] width 899 height 409
click at [851, 448] on button "Nova marcação" at bounding box center [858, 447] width 81 height 22
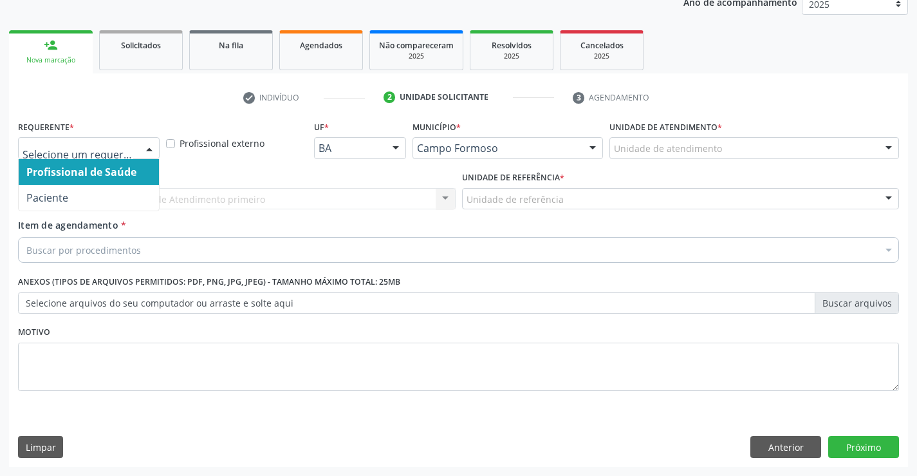
click at [149, 145] on div at bounding box center [149, 149] width 19 height 22
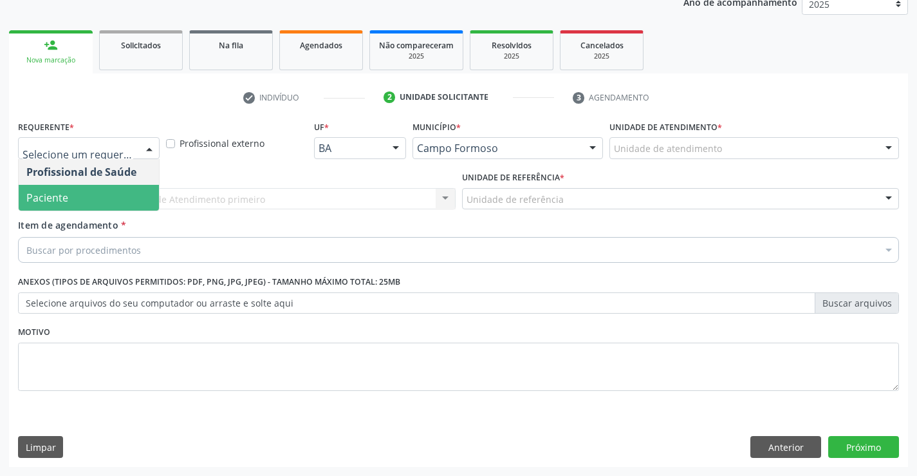
click at [115, 200] on span "Paciente" at bounding box center [89, 198] width 140 height 26
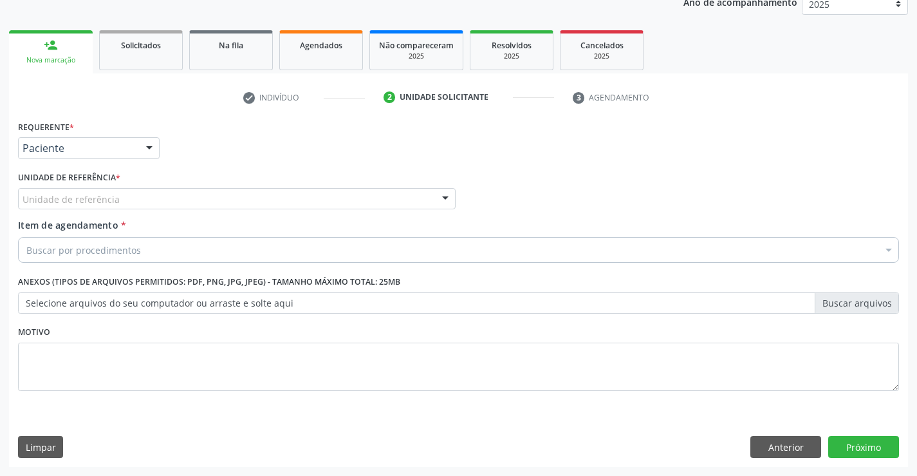
click at [239, 210] on div "Unidade de referência * Unidade de referência Unidade Basica de Saude da Famili…" at bounding box center [237, 193] width 444 height 50
click at [251, 196] on div "Unidade de referência" at bounding box center [237, 199] width 438 height 22
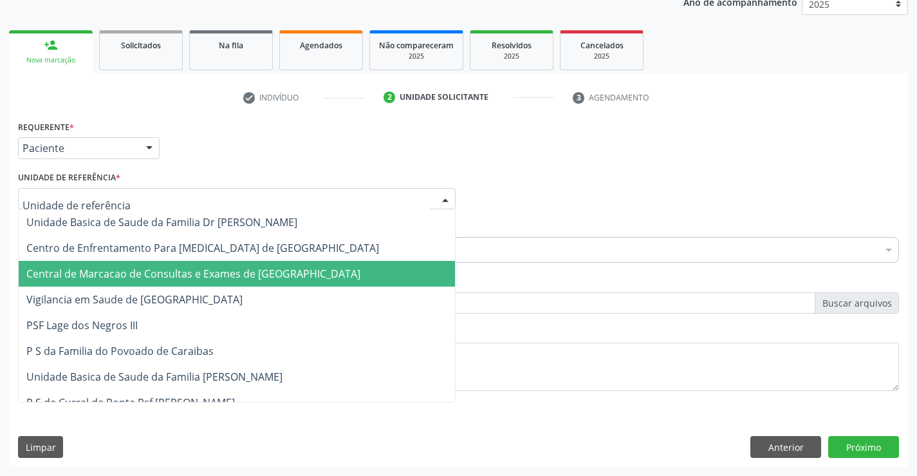
click at [266, 272] on span "Central de Marcacao de Consultas e Exames de [GEOGRAPHIC_DATA]" at bounding box center [193, 273] width 334 height 14
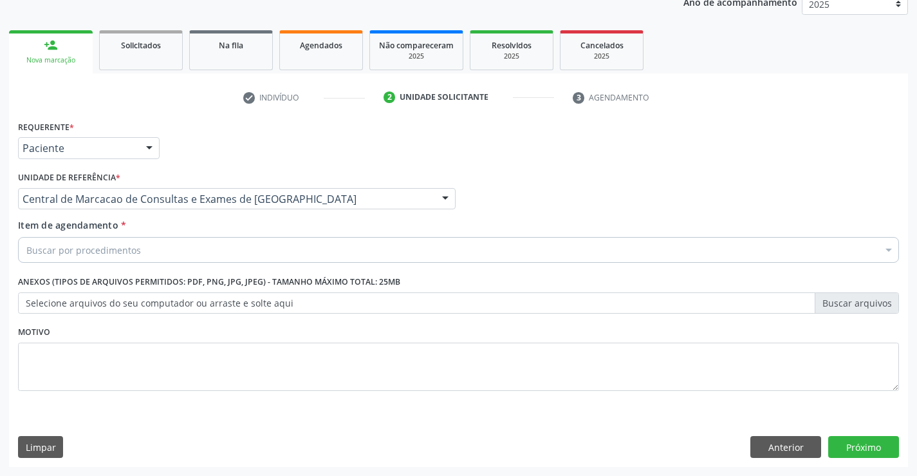
click at [298, 257] on div "Buscar por procedimentos" at bounding box center [458, 250] width 881 height 26
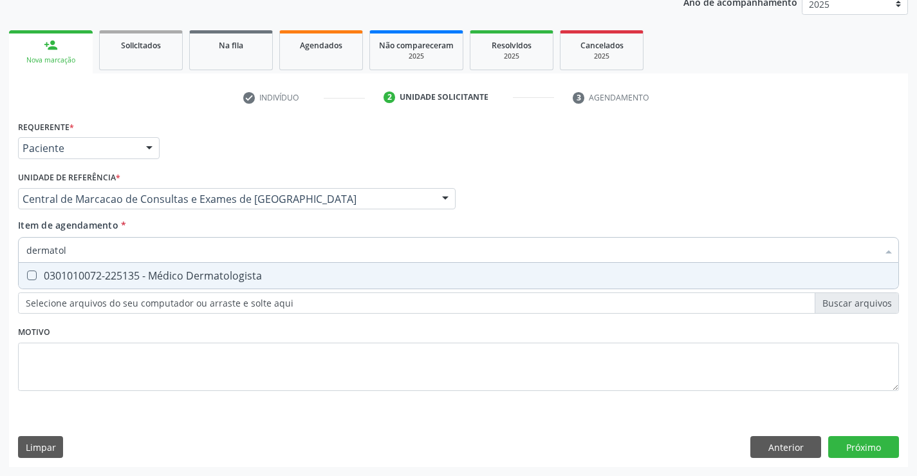
type input "dermatolo"
click at [160, 275] on div "0301010072-225135 - Médico Dermatologista" at bounding box center [458, 275] width 864 height 10
checkbox Dermatologista "true"
click at [853, 432] on div "Requerente * Paciente Profissional de Saúde Paciente Nenhum resultado encontrad…" at bounding box center [458, 291] width 899 height 349
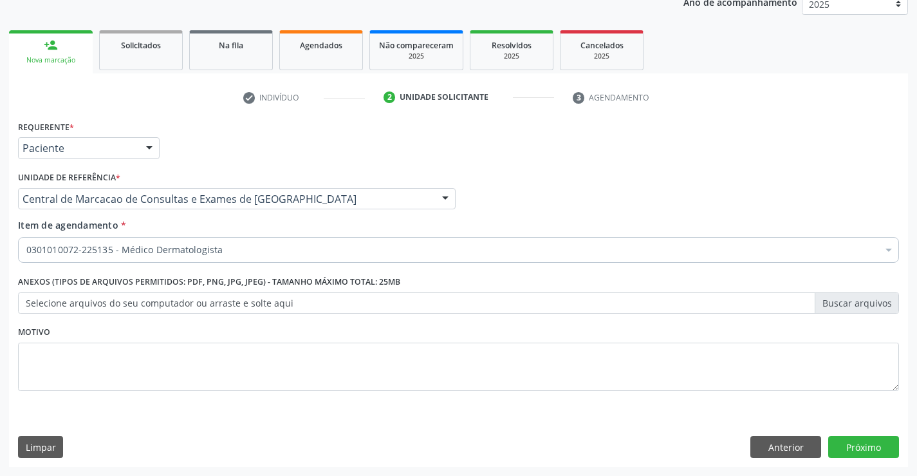
click at [848, 443] on div "Requerente * Paciente Profissional de Saúde Paciente Nenhum resultado encontrad…" at bounding box center [458, 291] width 899 height 349
click at [842, 443] on button "Próximo" at bounding box center [863, 447] width 71 height 22
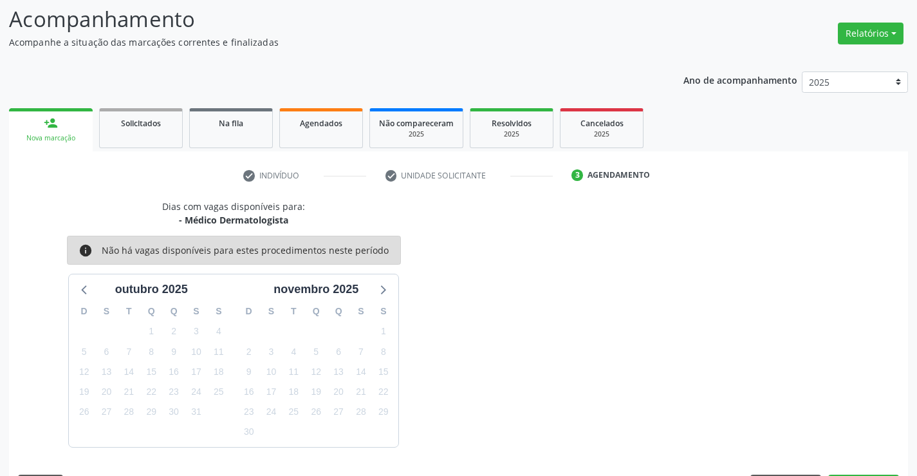
scroll to position [122, 0]
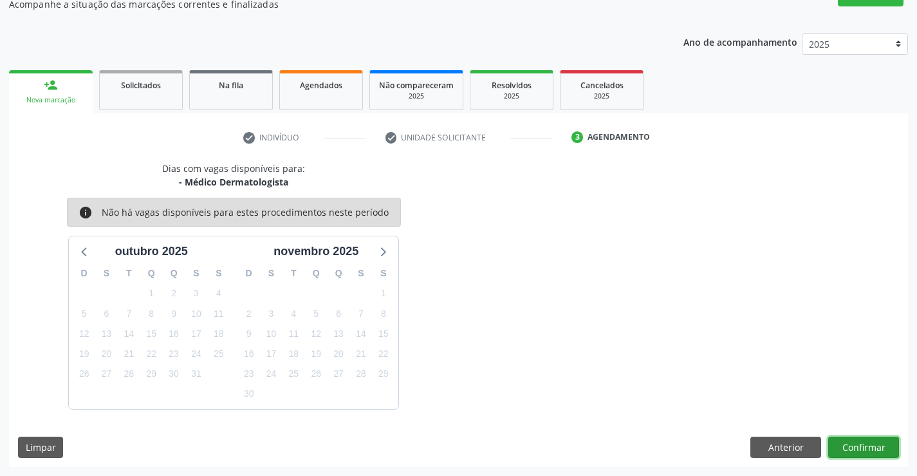
click at [847, 444] on button "Confirmar" at bounding box center [863, 447] width 71 height 22
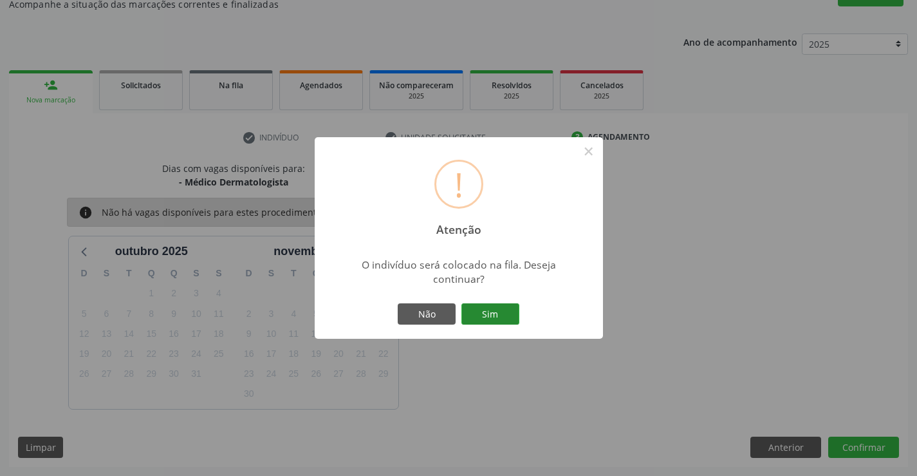
click at [515, 307] on button "Sim" at bounding box center [490, 314] width 58 height 22
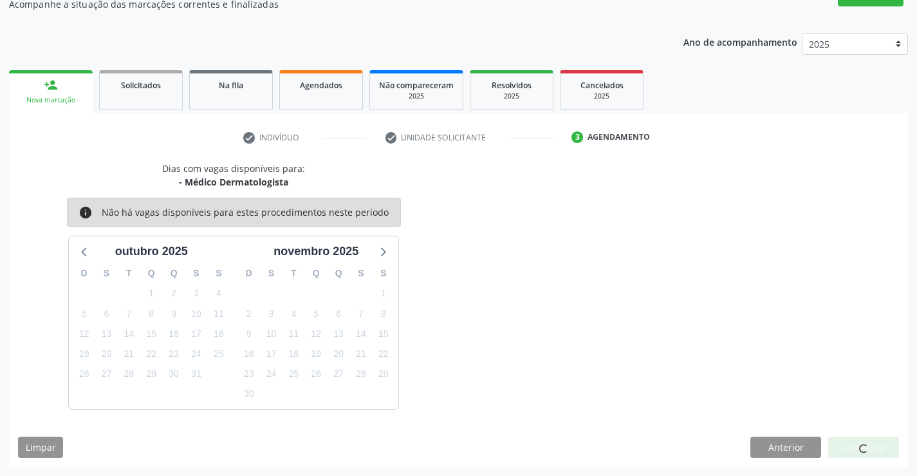
scroll to position [0, 0]
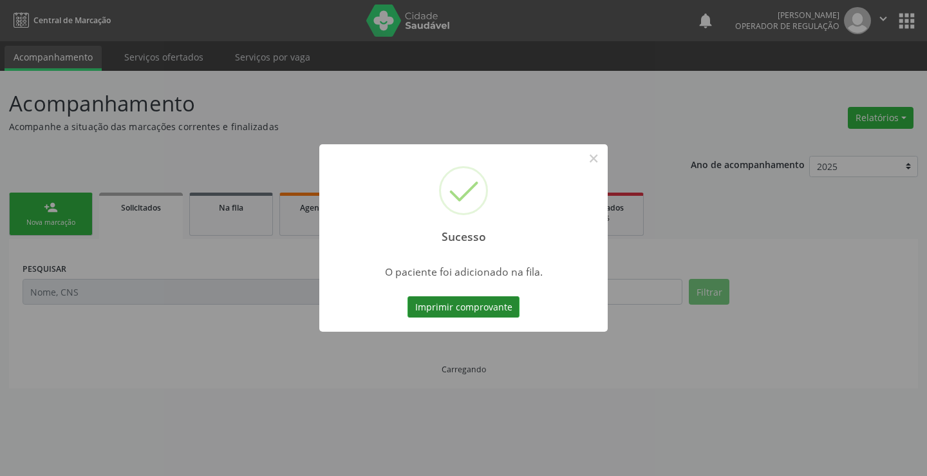
click at [489, 308] on button "Imprimir comprovante" at bounding box center [463, 307] width 112 height 22
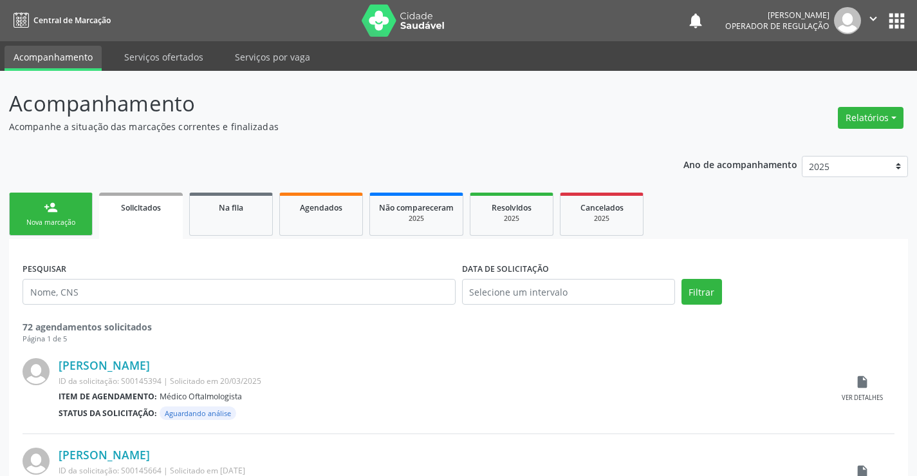
click at [44, 218] on div "Nova marcação" at bounding box center [51, 223] width 64 height 10
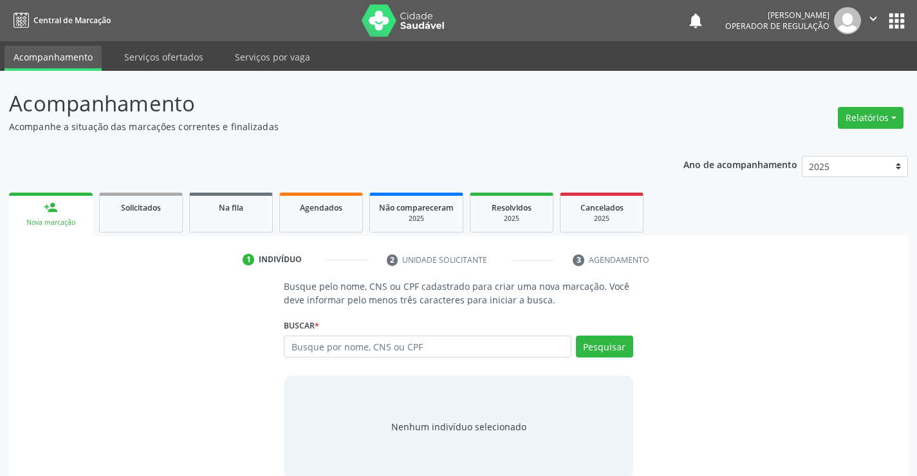
click at [445, 362] on div "Busque por nome, CNS ou CPF Nenhum resultado encontrado para: " " Digite nome, …" at bounding box center [458, 350] width 349 height 31
click at [448, 353] on input "text" at bounding box center [427, 346] width 287 height 22
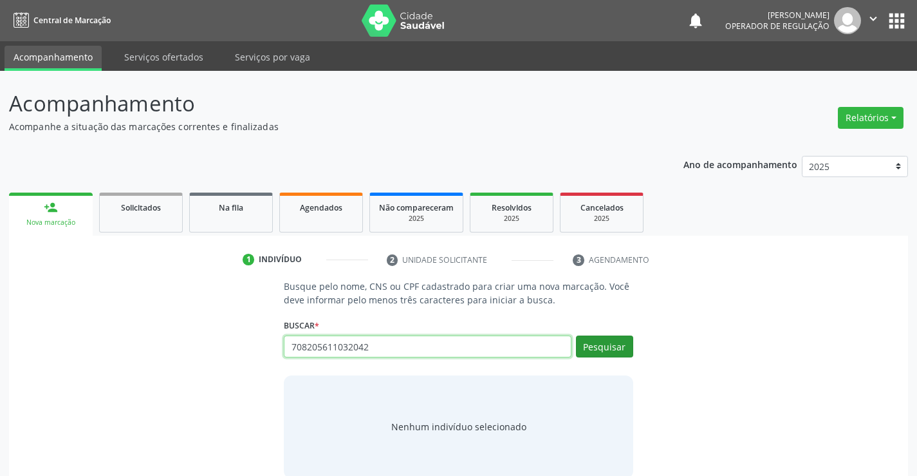
type input "708205611032042"
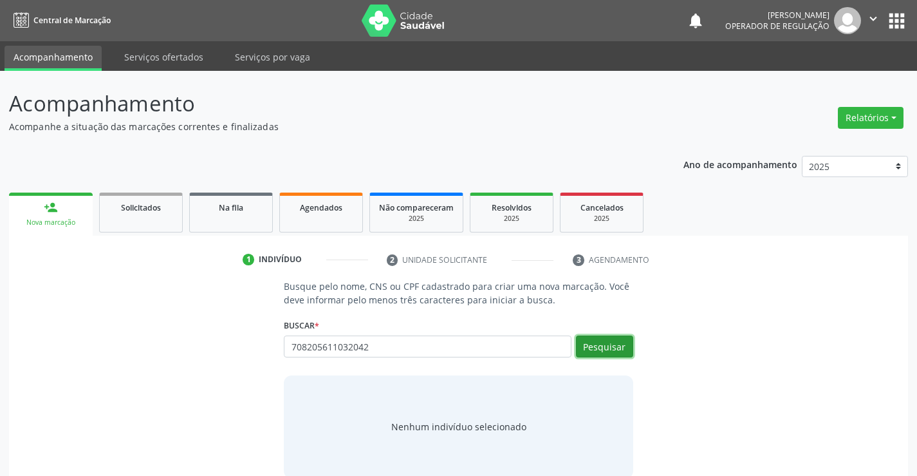
click at [611, 348] on button "Pesquisar" at bounding box center [604, 346] width 57 height 22
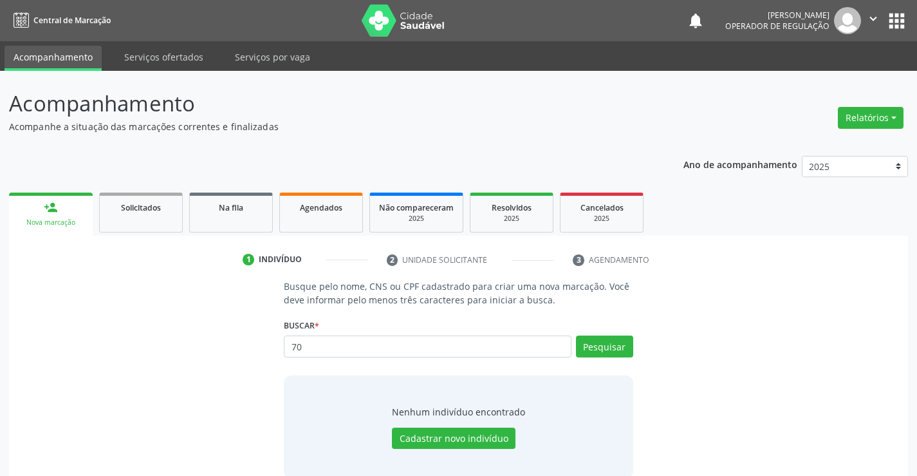
type input "7"
type input "708205611032042"
click at [587, 342] on button "Pesquisar" at bounding box center [604, 346] width 57 height 22
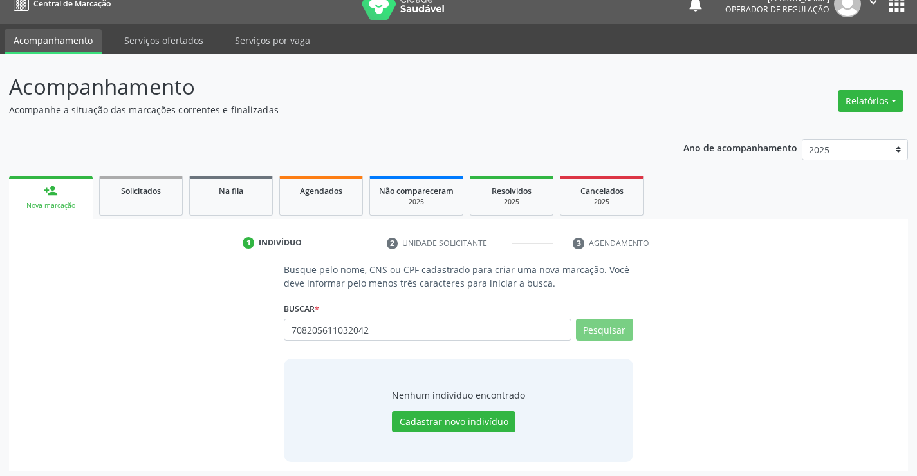
scroll to position [21, 0]
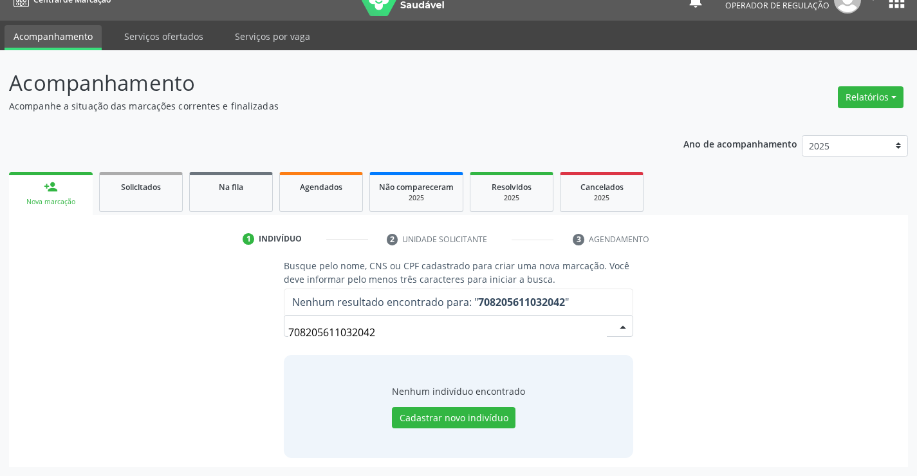
click at [394, 336] on input "708205611032042" at bounding box center [447, 332] width 318 height 26
click at [450, 422] on button "Cadastrar novo indivíduo" at bounding box center [454, 418] width 124 height 22
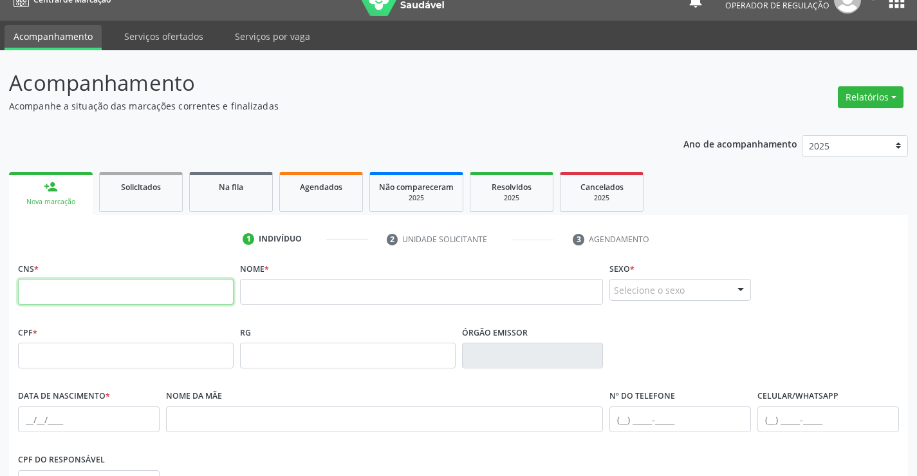
click at [132, 290] on input "text" at bounding box center [126, 292] width 216 height 26
paste input "708 2056 1103 2042"
type input "708 2056 1103 2042"
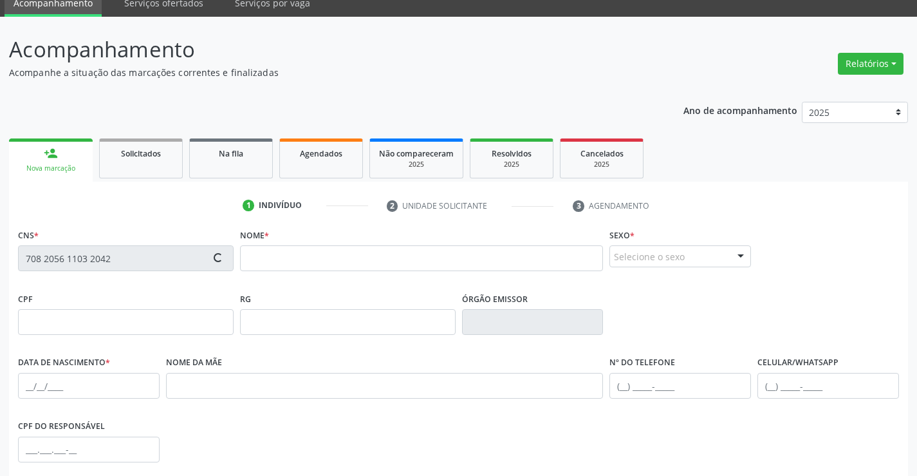
scroll to position [149, 0]
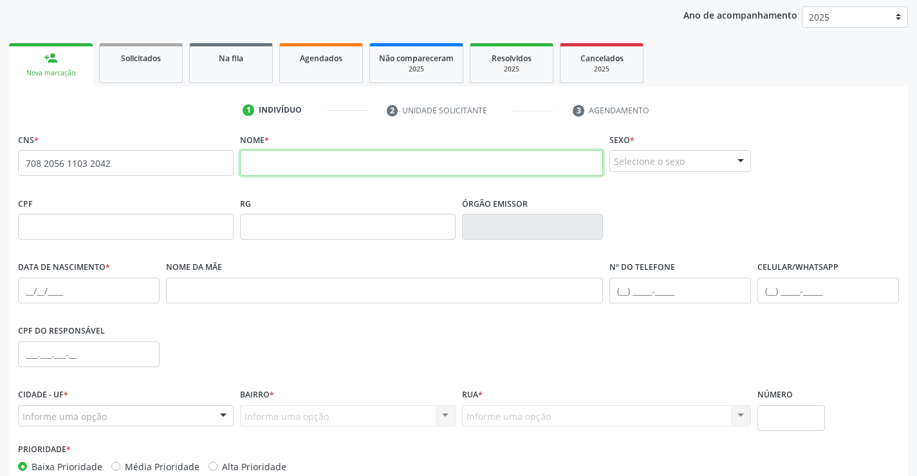
click at [293, 167] on input "text" at bounding box center [422, 163] width 364 height 26
type input "helena santos de souza"
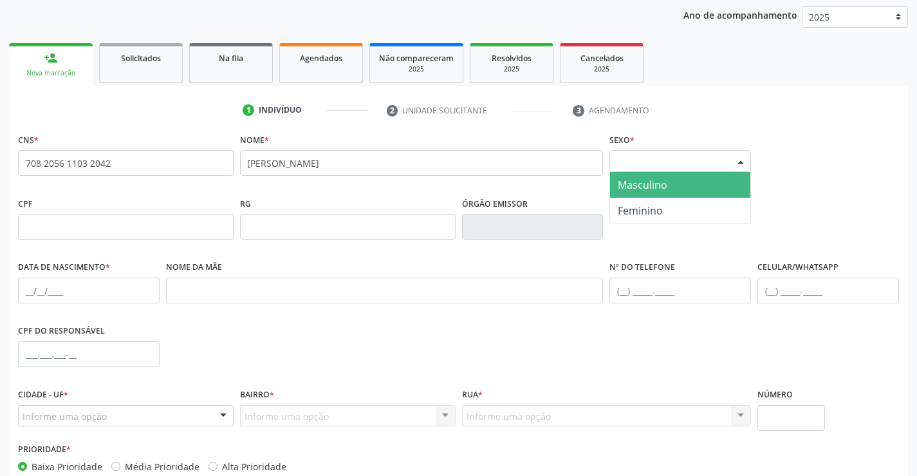
drag, startPoint x: 631, startPoint y: 155, endPoint x: 635, endPoint y: 172, distance: 18.0
click at [631, 156] on div "Selecione o sexo" at bounding box center [680, 161] width 142 height 22
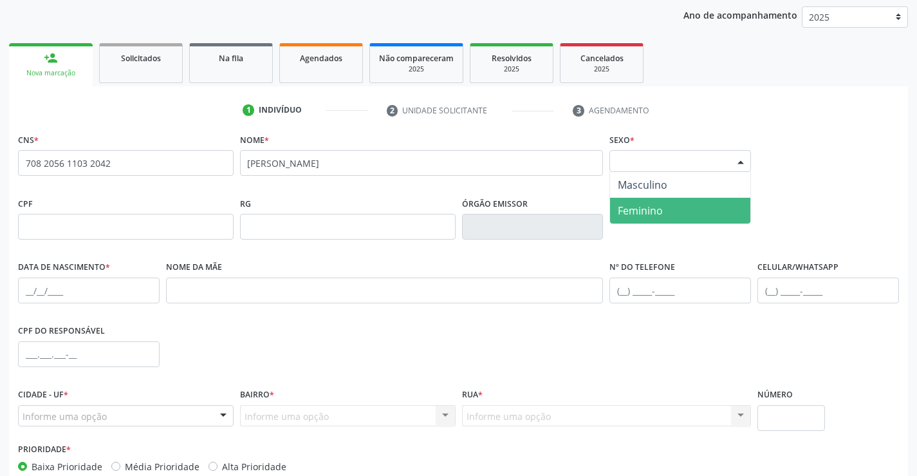
click at [633, 202] on span "Feminino" at bounding box center [680, 211] width 140 height 26
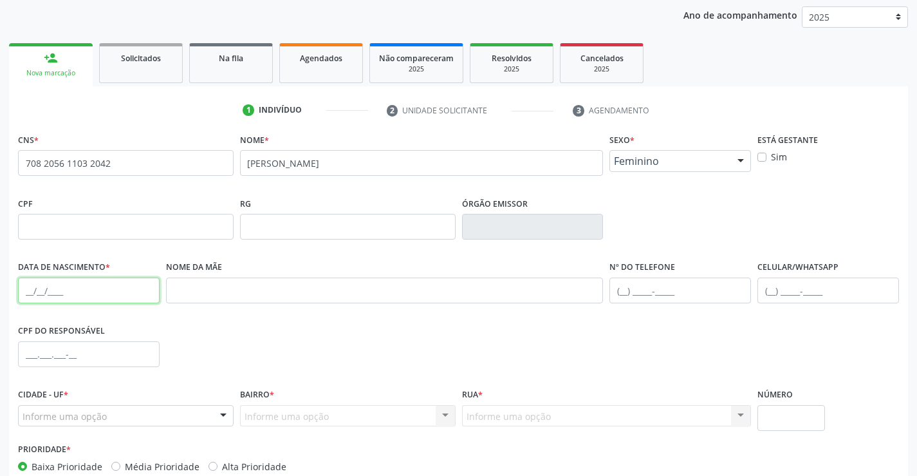
click at [33, 297] on input "text" at bounding box center [89, 290] width 142 height 26
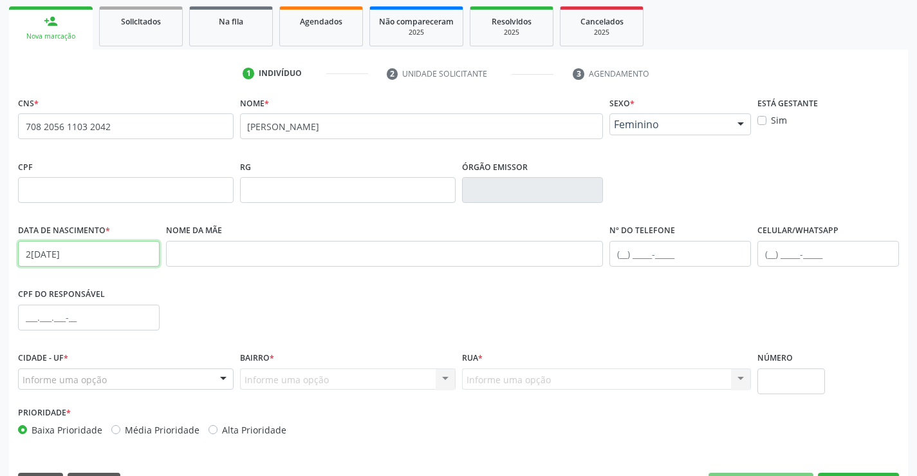
scroll to position [222, 0]
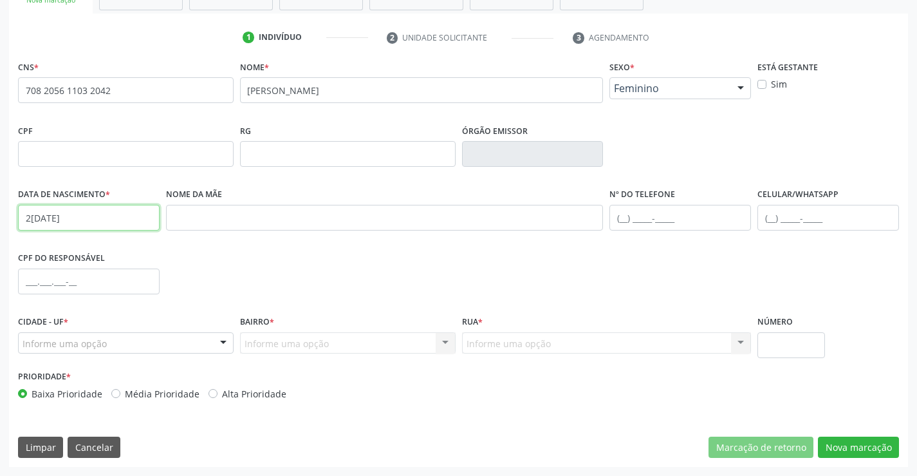
type input "23/06/2024"
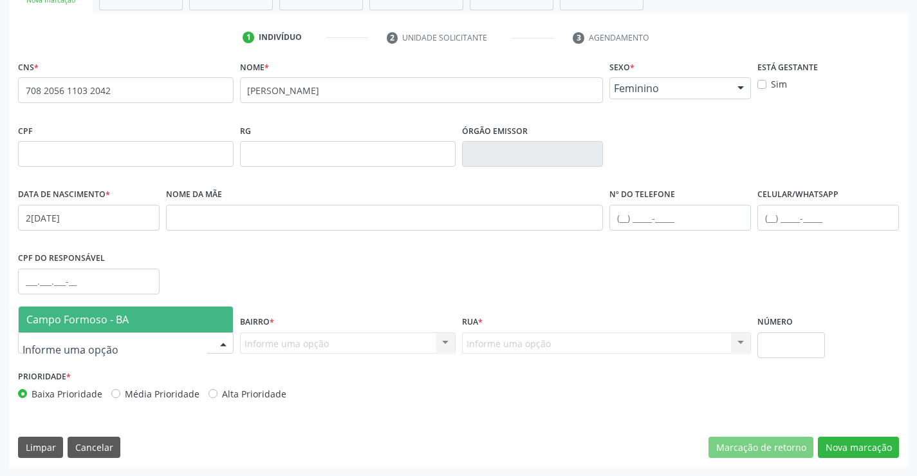
click at [97, 313] on span "Campo Formoso - BA" at bounding box center [77, 319] width 102 height 14
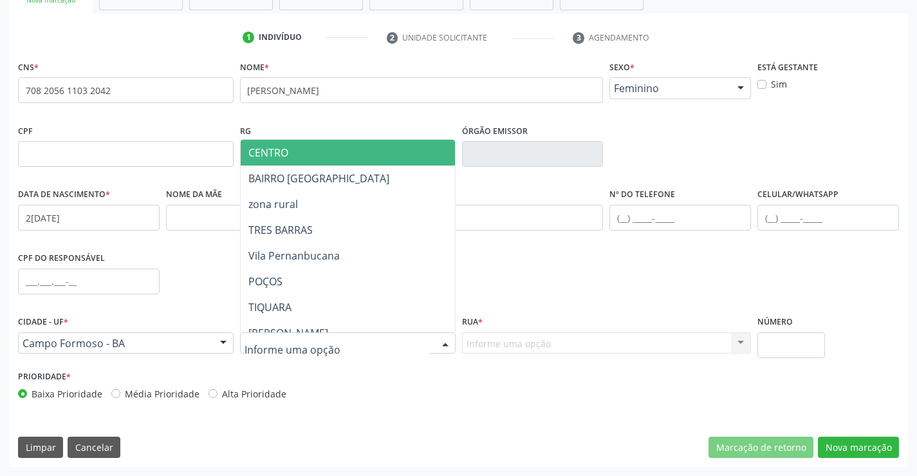
click at [442, 345] on div at bounding box center [445, 344] width 19 height 22
click at [333, 147] on span "CENTRO" at bounding box center [380, 153] width 278 height 26
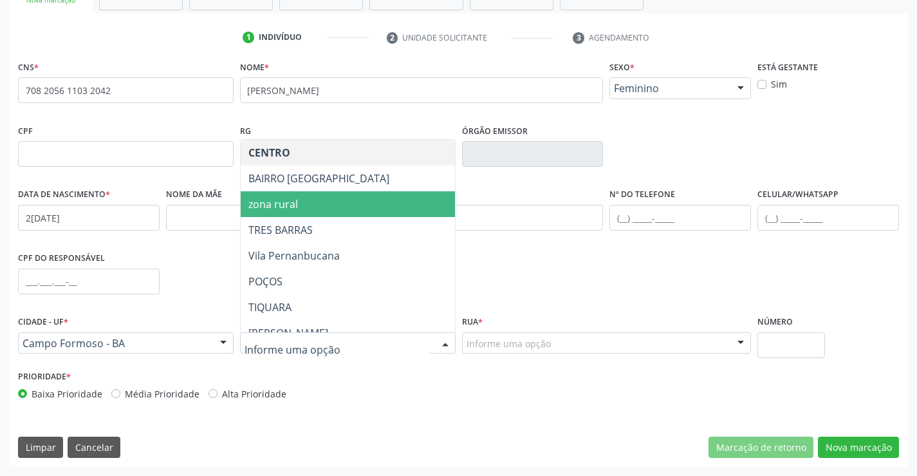
click at [297, 207] on span "zona rural" at bounding box center [380, 204] width 278 height 26
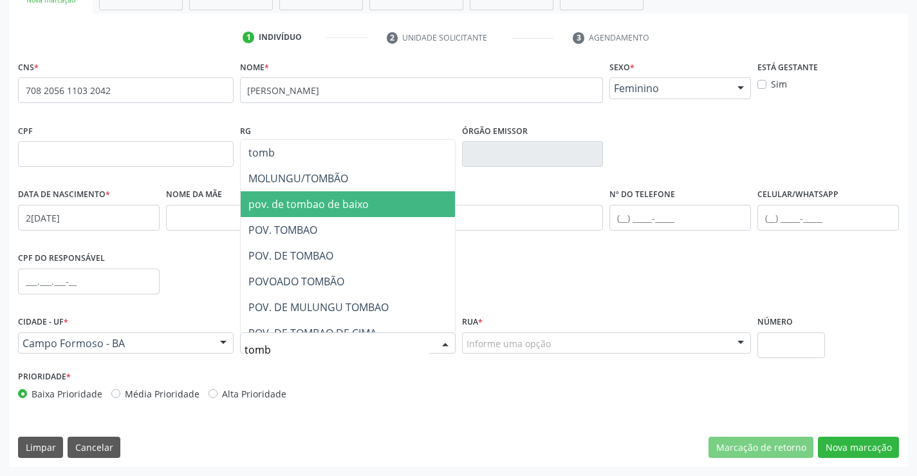
type input "tomba"
click at [312, 201] on span "POV. TOMBAO" at bounding box center [282, 204] width 69 height 14
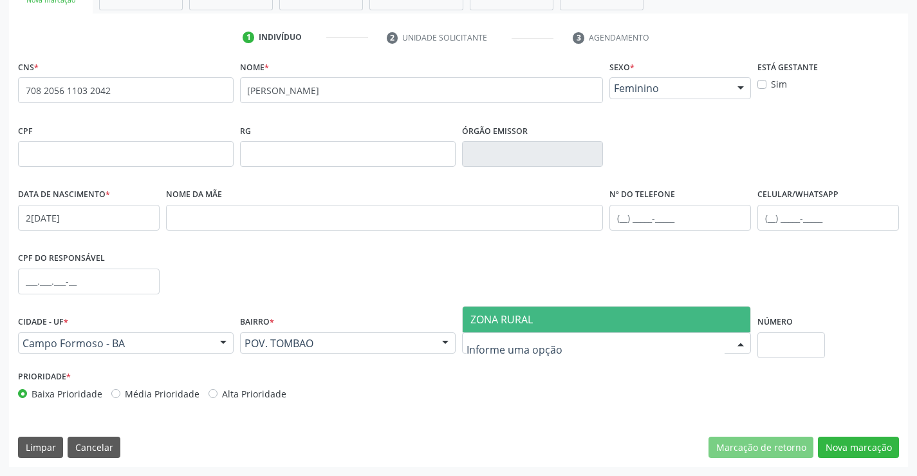
click at [505, 321] on span "ZONA RURAL" at bounding box center [501, 319] width 62 height 14
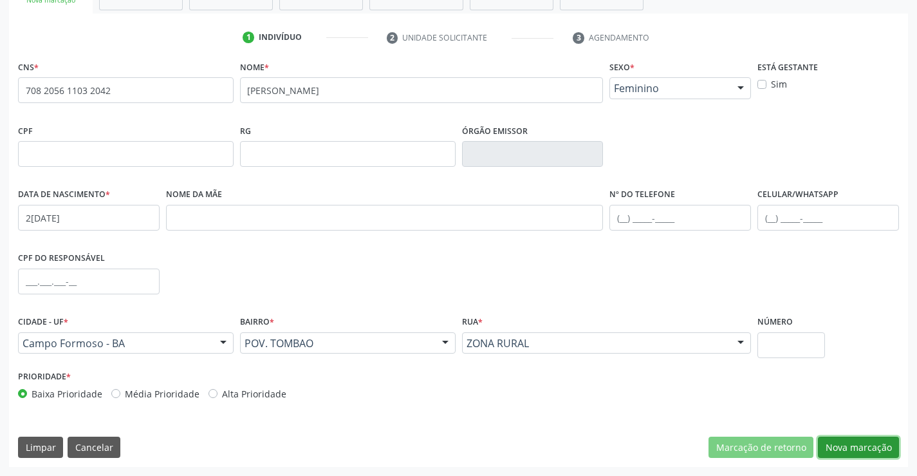
click at [864, 449] on button "Nova marcação" at bounding box center [858, 447] width 81 height 22
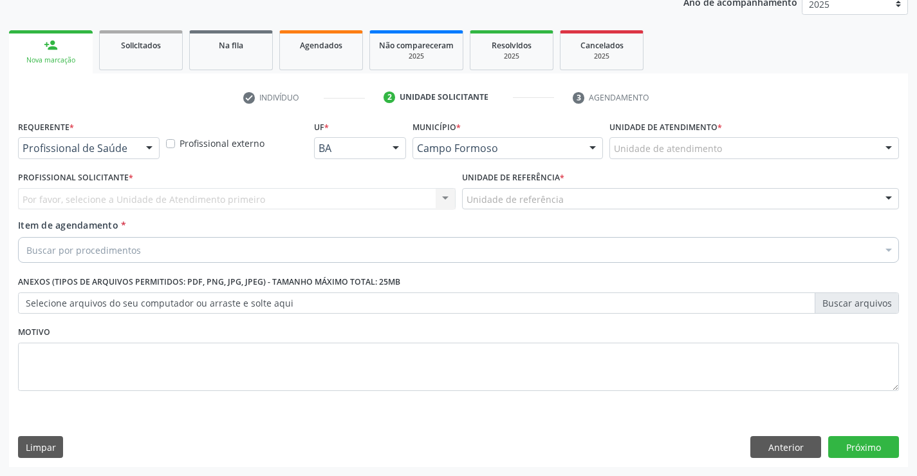
scroll to position [162, 0]
drag, startPoint x: 148, startPoint y: 145, endPoint x: 128, endPoint y: 194, distance: 52.8
click at [147, 147] on div at bounding box center [149, 149] width 19 height 22
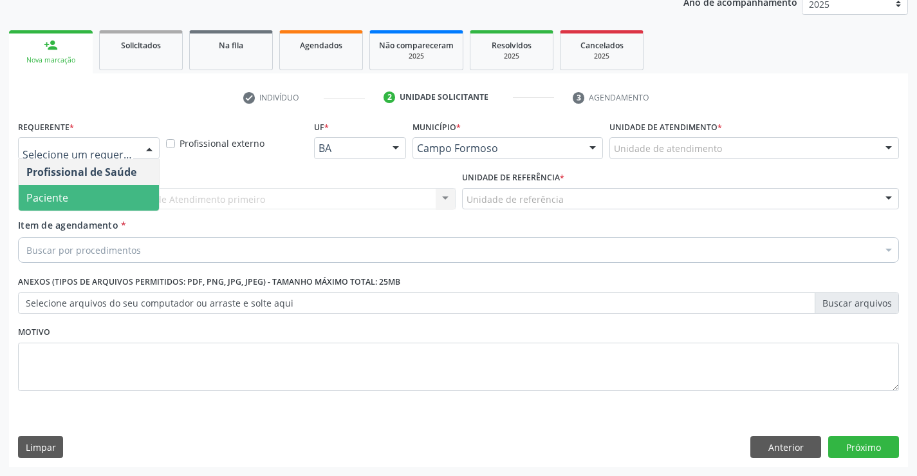
click at [119, 197] on span "Paciente" at bounding box center [89, 198] width 140 height 26
click at [462, 196] on div "Unidade de referência" at bounding box center [681, 199] width 438 height 22
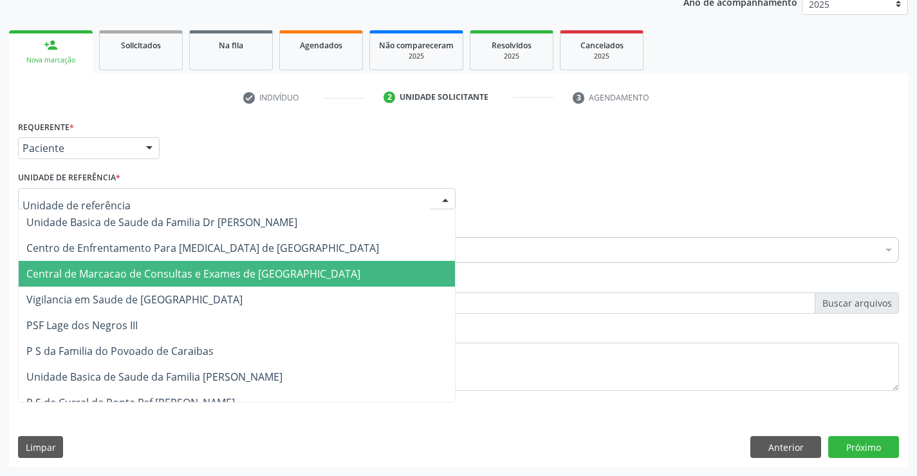
drag, startPoint x: 235, startPoint y: 266, endPoint x: 248, endPoint y: 248, distance: 22.1
click at [237, 266] on span "Central de Marcacao de Consultas e Exames de [GEOGRAPHIC_DATA]" at bounding box center [193, 273] width 334 height 14
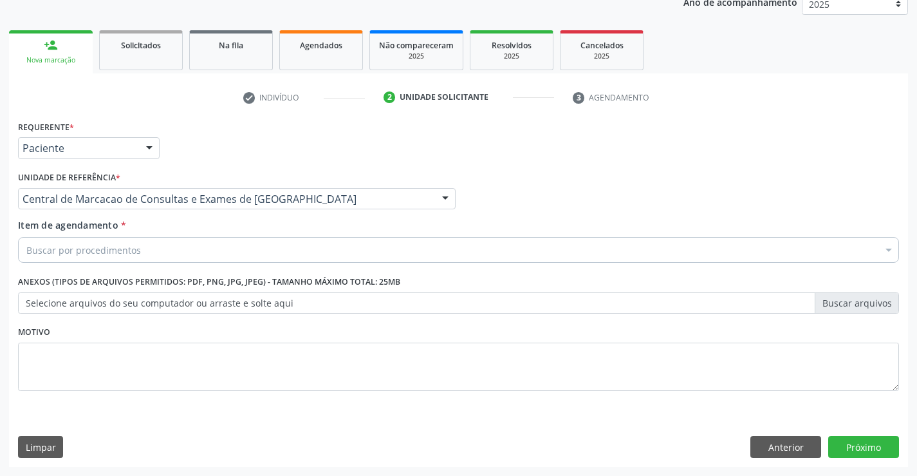
click at [255, 233] on div "Item de agendamento * Buscar por procedimentos Selecionar todos 0202040089 - 3X…" at bounding box center [458, 238] width 881 height 41
click at [255, 251] on div "Buscar por procedimentos" at bounding box center [458, 250] width 881 height 26
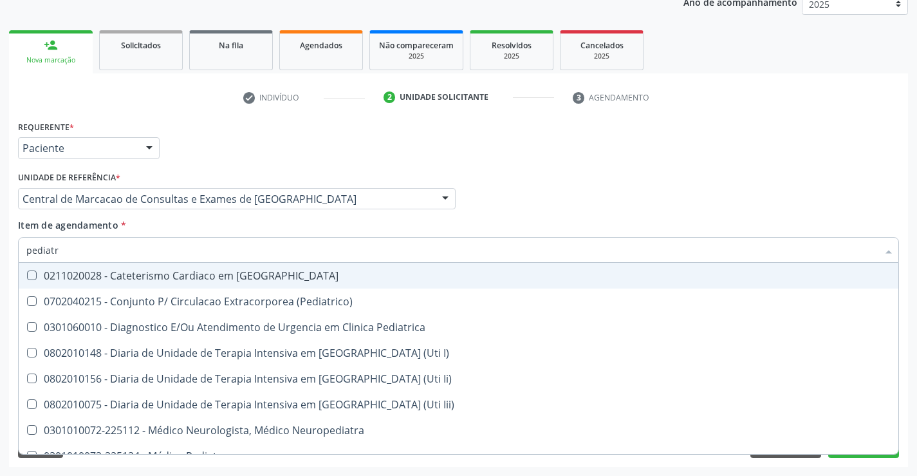
type input "pediatra"
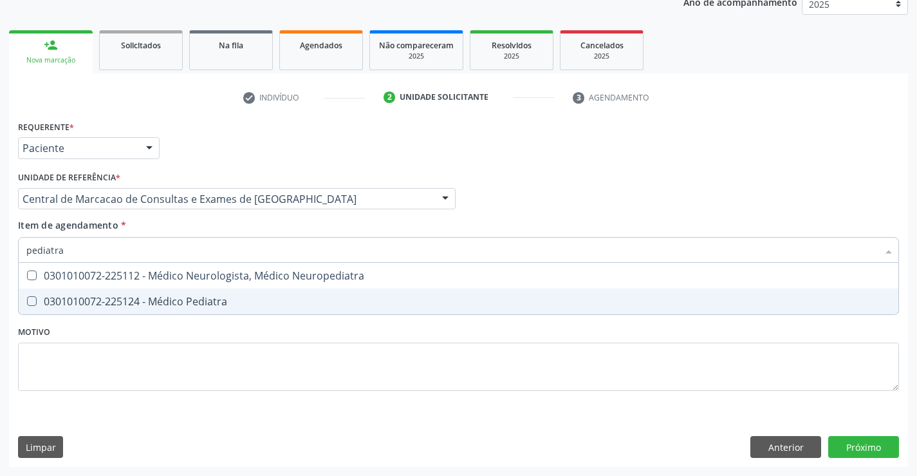
click at [230, 310] on span "0301010072-225124 - Médico Pediatra" at bounding box center [459, 301] width 880 height 26
checkbox Pediatra "true"
click at [855, 440] on div "Requerente * Paciente Profissional de Saúde Paciente Nenhum resultado encontrad…" at bounding box center [458, 291] width 899 height 349
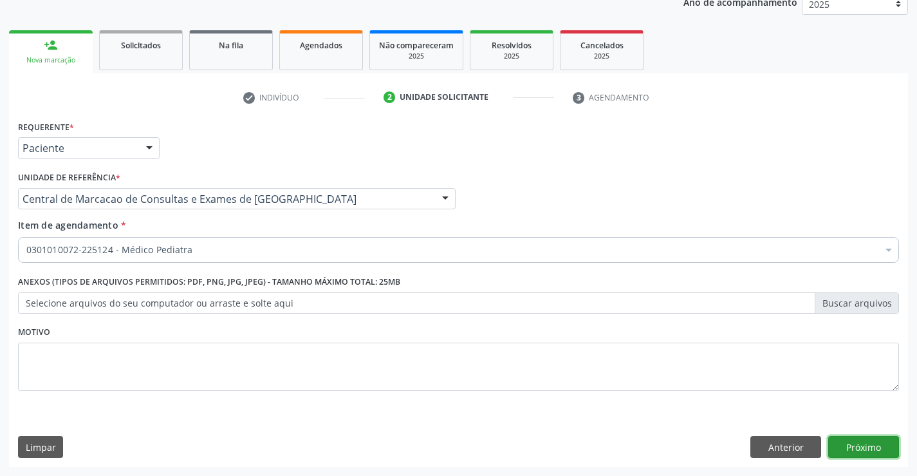
click at [857, 449] on button "Próximo" at bounding box center [863, 447] width 71 height 22
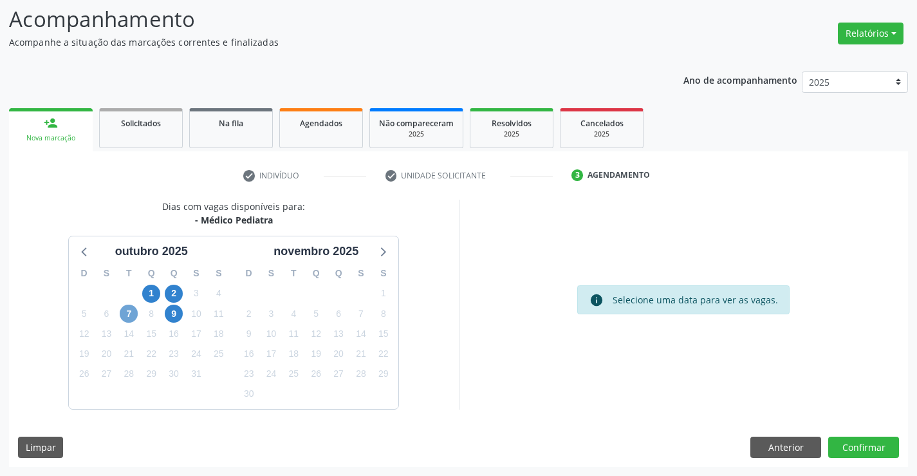
click at [133, 309] on span "7" at bounding box center [129, 313] width 18 height 18
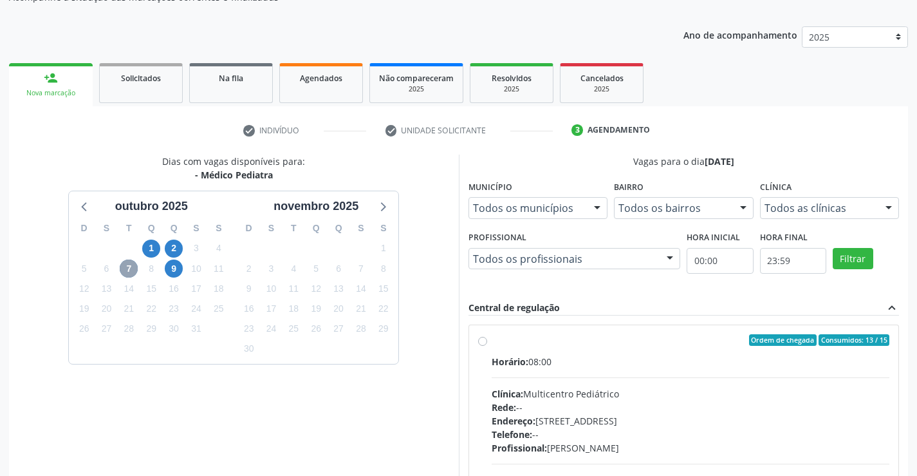
scroll to position [270, 0]
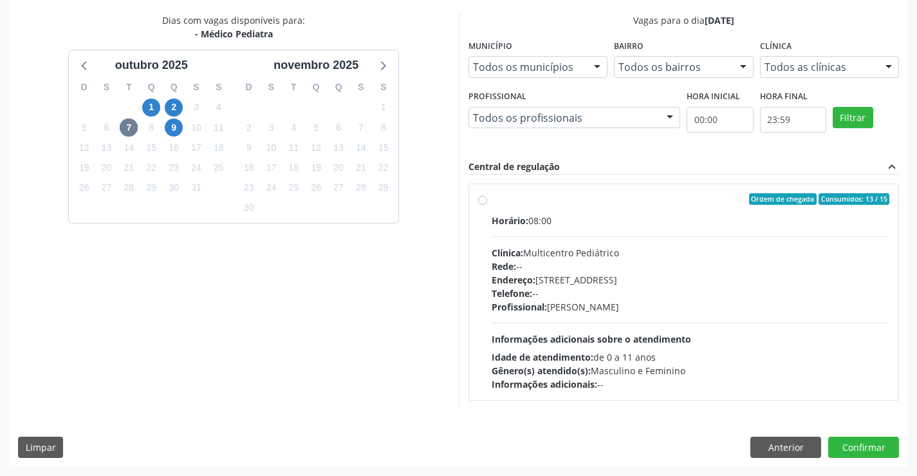
click at [586, 268] on div "Rede: --" at bounding box center [691, 266] width 398 height 14
click at [487, 205] on input "Ordem de chegada Consumidos: 13 / 15 Horário: 08:00 Clínica: Multicentro Pediát…" at bounding box center [482, 199] width 9 height 12
radio input "true"
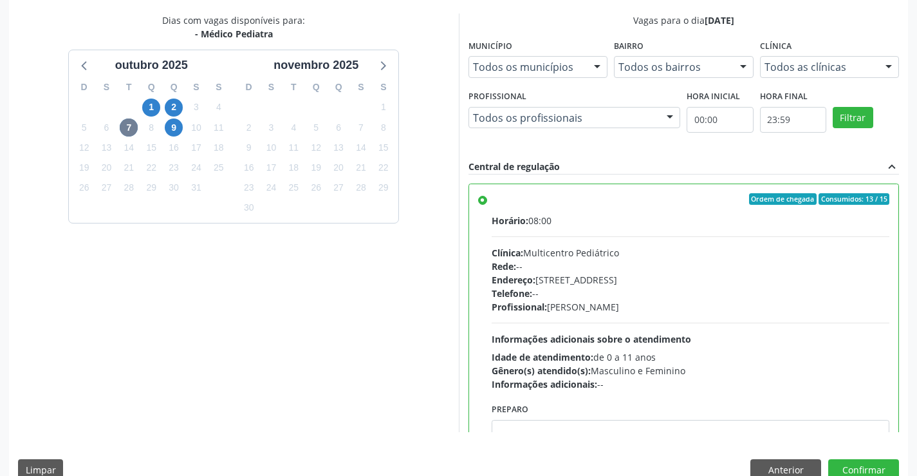
click at [862, 458] on div "Dias com vagas disponíveis para: - Médico Pediatra outubro 2025 D S T Q Q S S 2…" at bounding box center [458, 252] width 899 height 476
click at [863, 464] on button "Confirmar" at bounding box center [863, 470] width 71 height 22
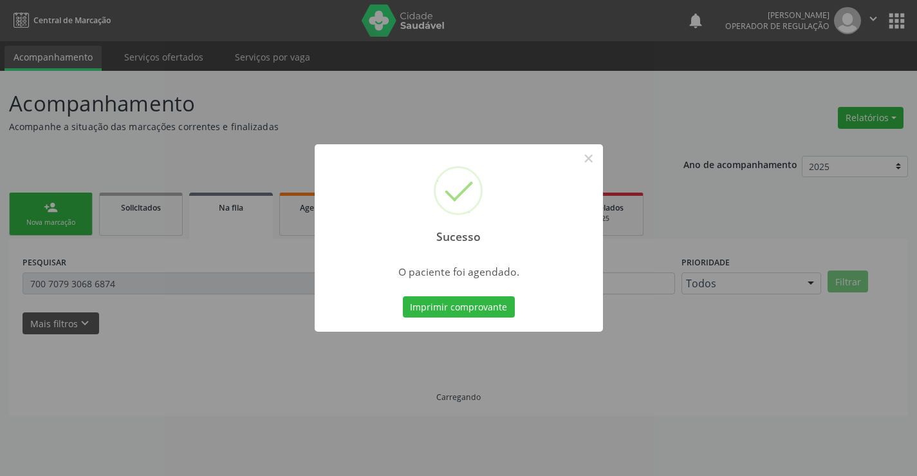
scroll to position [0, 0]
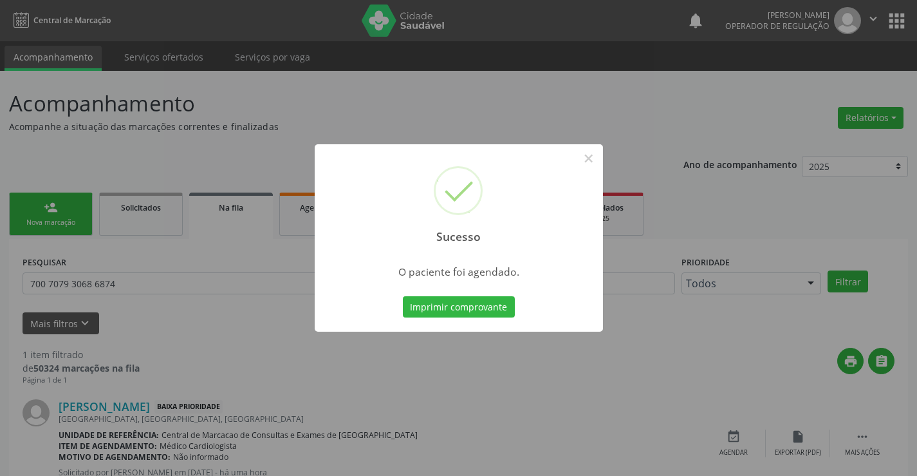
click at [403, 296] on button "Imprimir comprovante" at bounding box center [459, 307] width 112 height 22
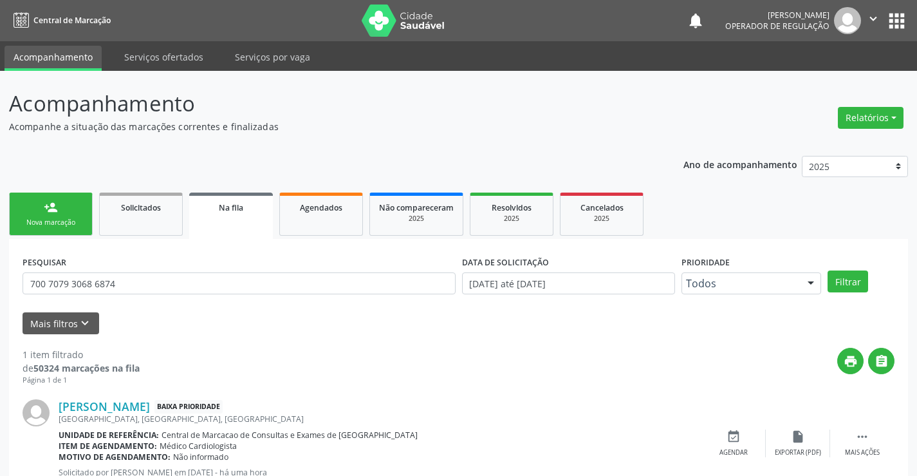
click at [84, 214] on link "person_add Nova marcação" at bounding box center [51, 213] width 84 height 43
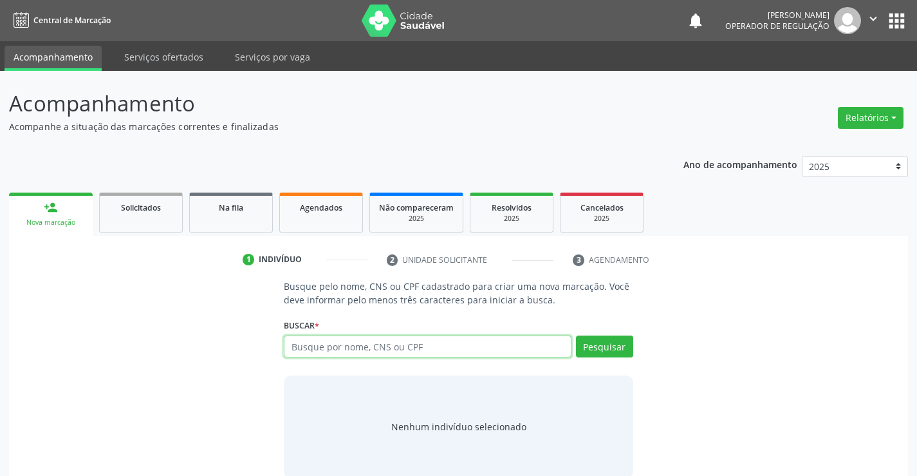
click at [342, 342] on input "text" at bounding box center [427, 346] width 287 height 22
paste input "708205611032042"
type input "708205611032042"
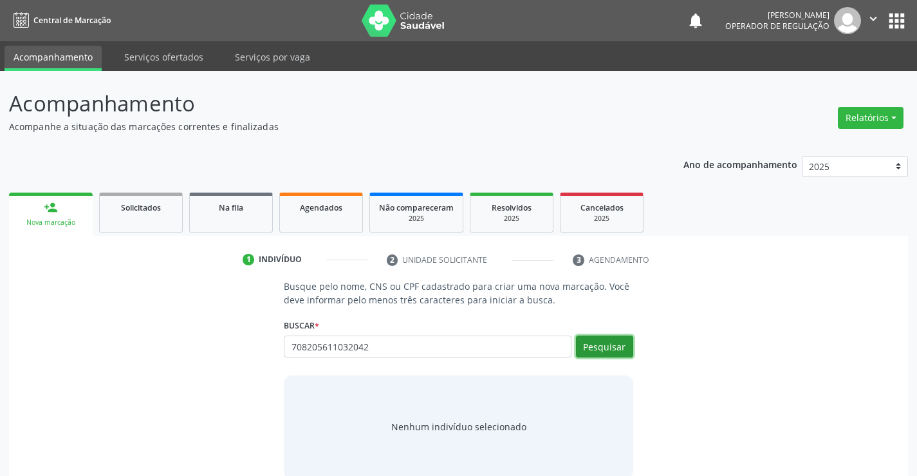
click at [620, 348] on button "Pesquisar" at bounding box center [604, 346] width 57 height 22
type input "708205611032042"
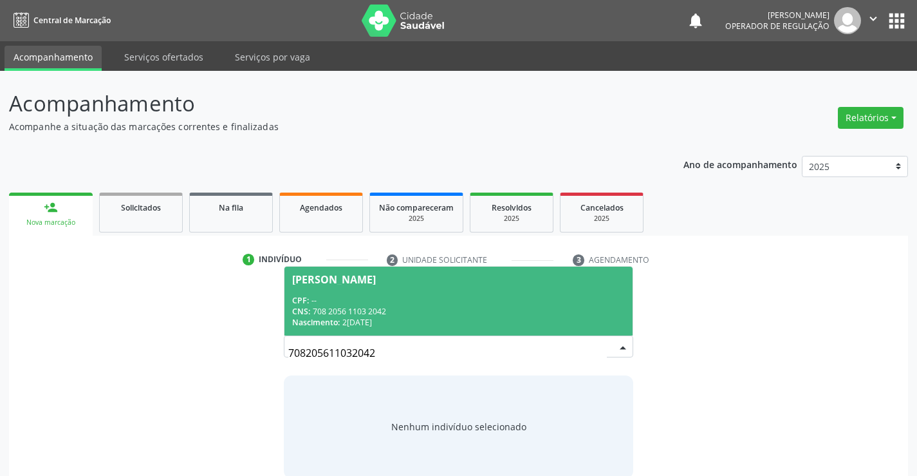
click at [460, 342] on input "708205611032042" at bounding box center [447, 353] width 318 height 26
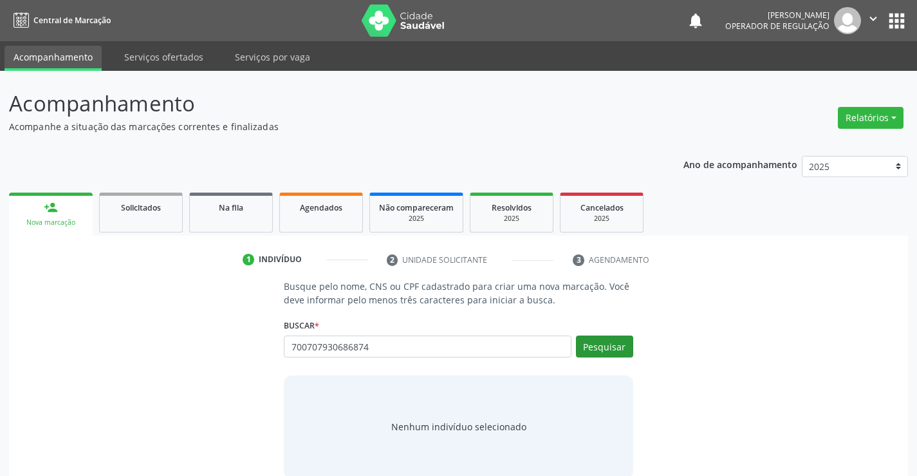
type input "700707930686874"
click at [618, 353] on button "Pesquisar" at bounding box center [604, 346] width 57 height 22
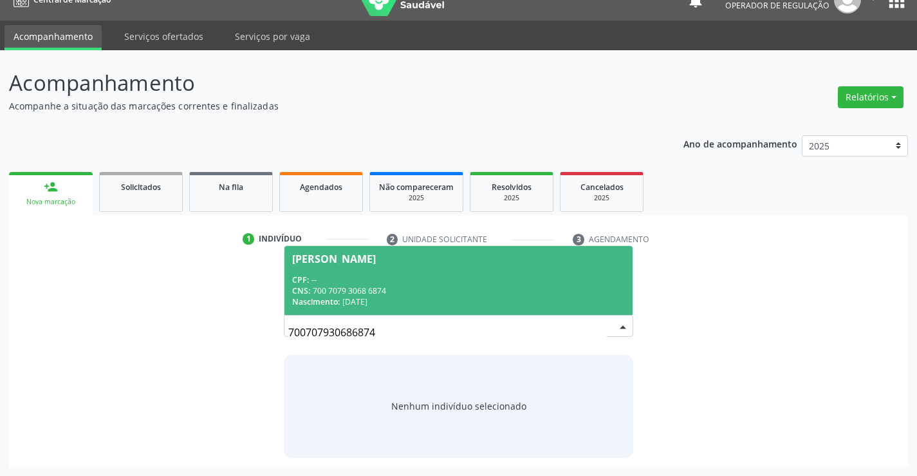
click at [387, 279] on div "CPF: --" at bounding box center [458, 279] width 332 height 11
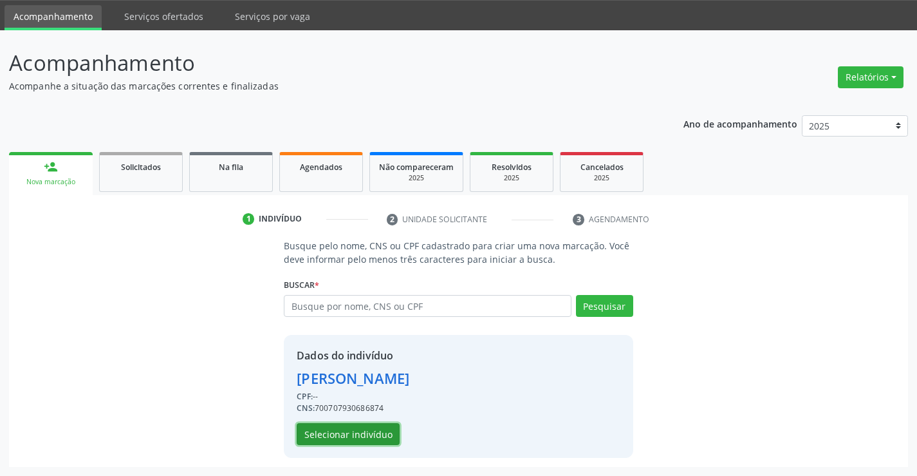
click at [373, 440] on button "Selecionar indivíduo" at bounding box center [348, 434] width 103 height 22
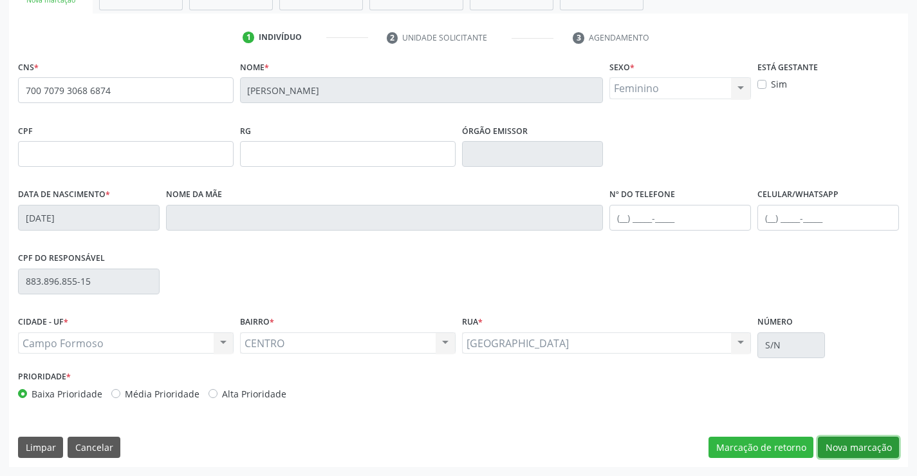
click at [881, 452] on button "Nova marcação" at bounding box center [858, 447] width 81 height 22
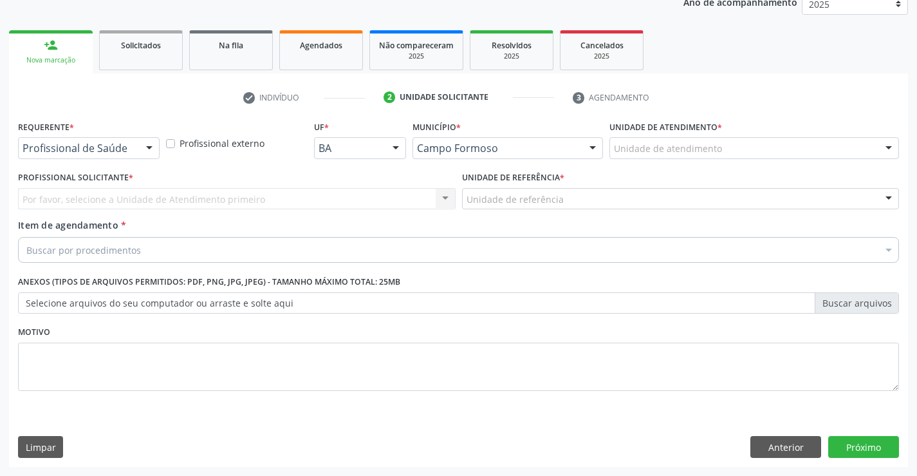
scroll to position [162, 0]
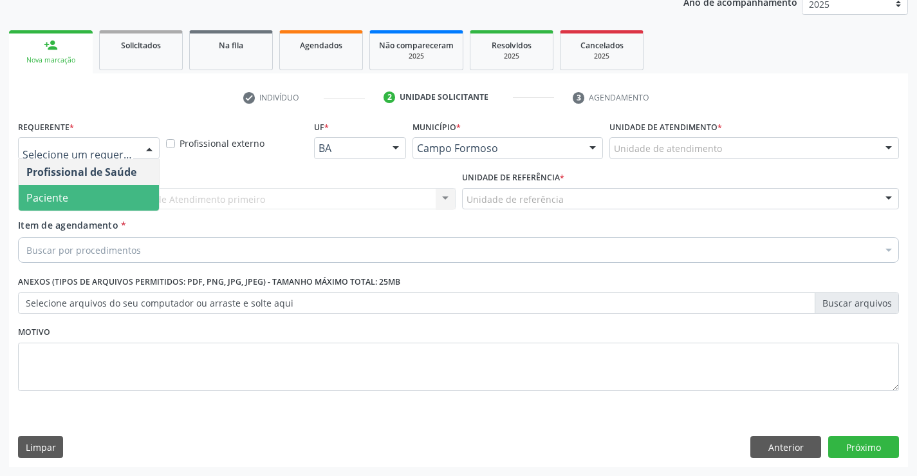
drag, startPoint x: 109, startPoint y: 187, endPoint x: 216, endPoint y: 194, distance: 107.1
click at [110, 187] on span "Paciente" at bounding box center [89, 198] width 140 height 26
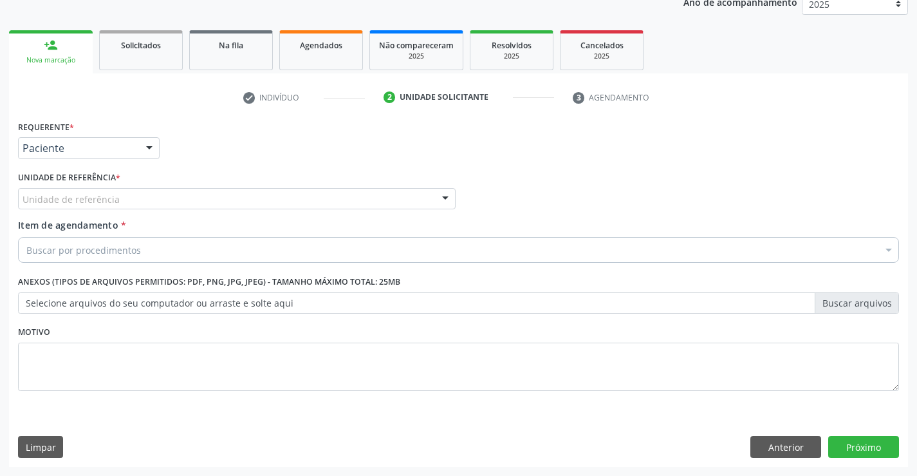
click at [218, 192] on div "Unidade de referência" at bounding box center [237, 199] width 438 height 22
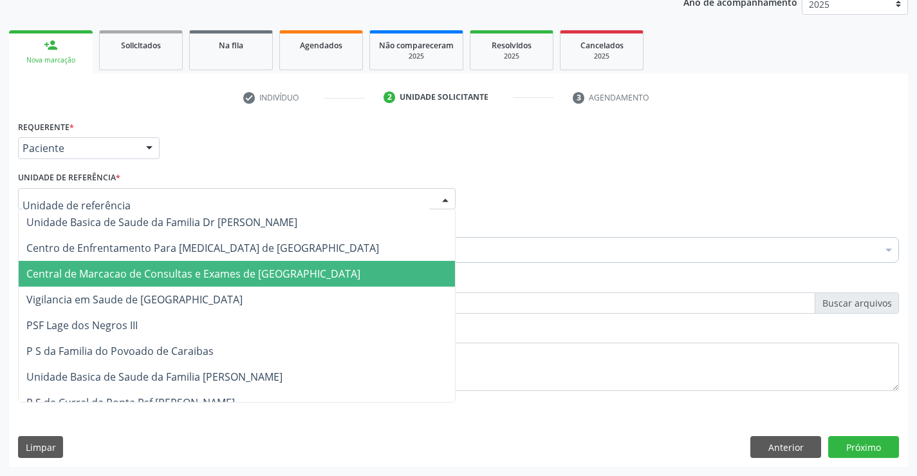
click at [237, 268] on span "Central de Marcacao de Consultas e Exames de [GEOGRAPHIC_DATA]" at bounding box center [193, 273] width 334 height 14
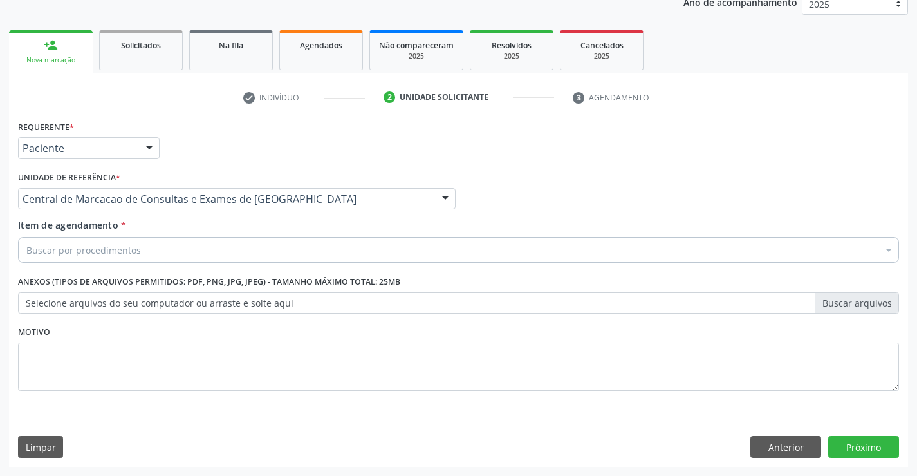
click at [259, 246] on div "Buscar por procedimentos" at bounding box center [458, 250] width 881 height 26
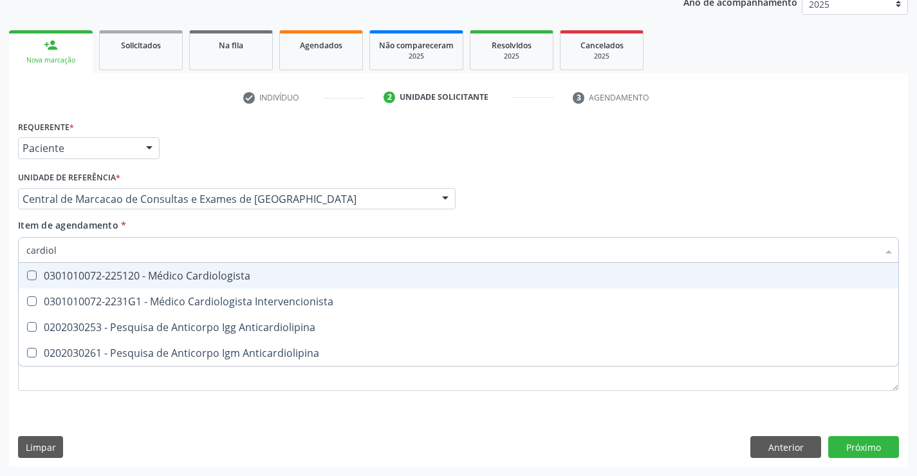
type input "cardiolo"
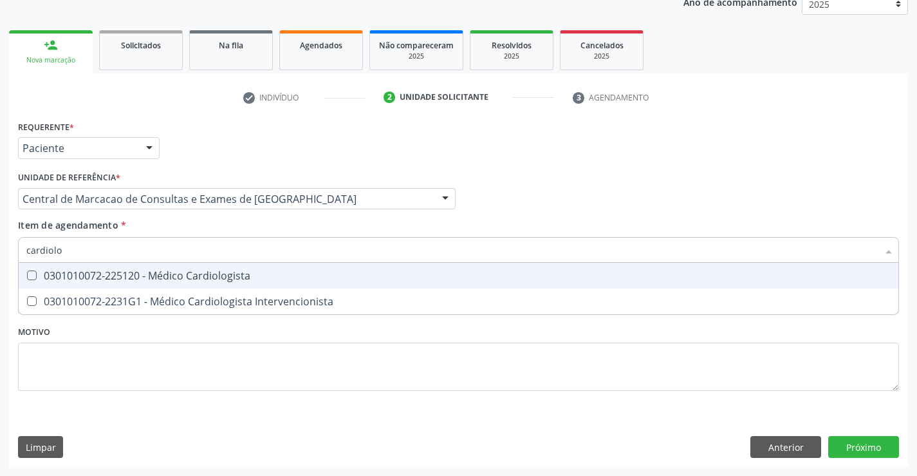
click at [250, 273] on div "0301010072-225120 - Médico Cardiologista" at bounding box center [458, 275] width 864 height 10
checkbox Cardiologista "true"
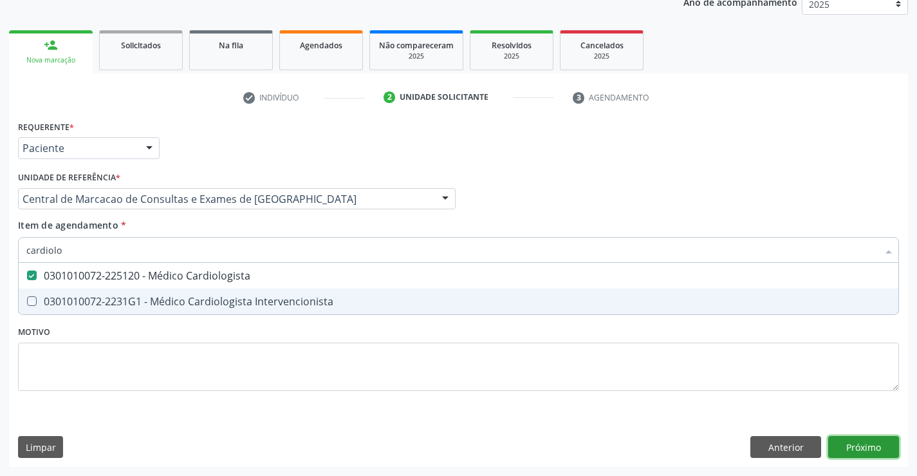
click at [873, 444] on div "Requerente * Paciente Profissional de Saúde Paciente Nenhum resultado encontrad…" at bounding box center [458, 291] width 899 height 349
checkbox Intervencionista "true"
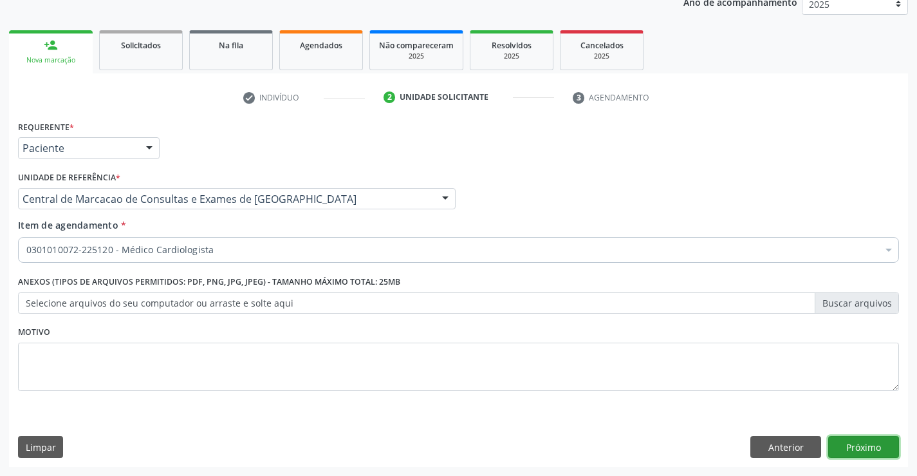
click at [856, 439] on button "Próximo" at bounding box center [863, 447] width 71 height 22
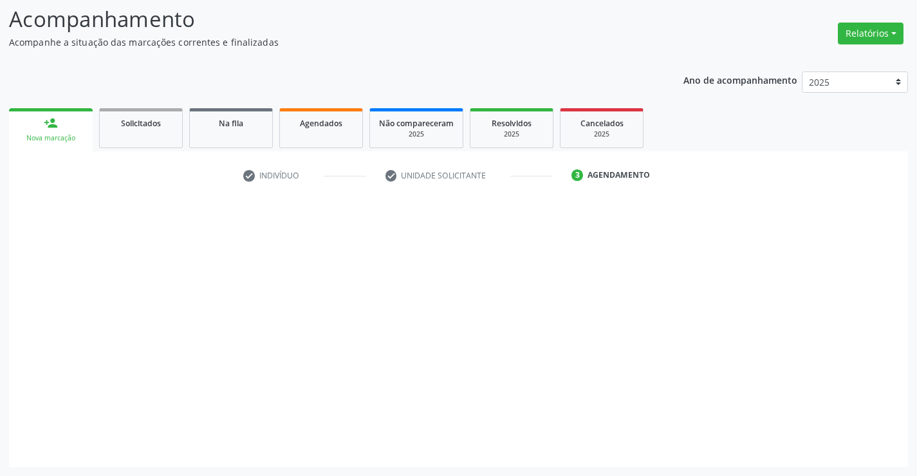
scroll to position [84, 0]
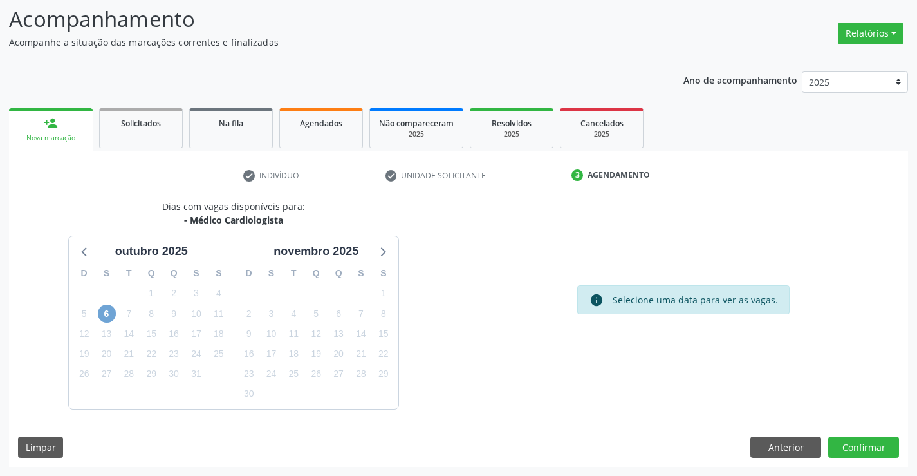
click at [115, 316] on span "6" at bounding box center [107, 313] width 18 height 18
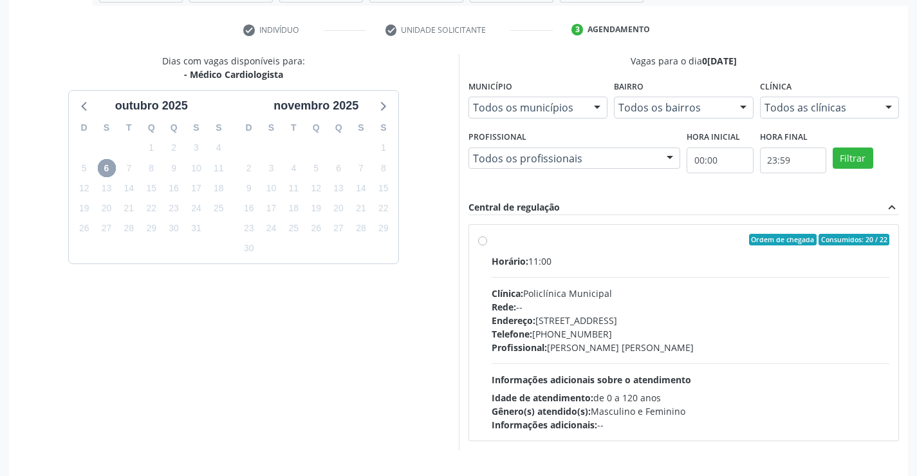
scroll to position [270, 0]
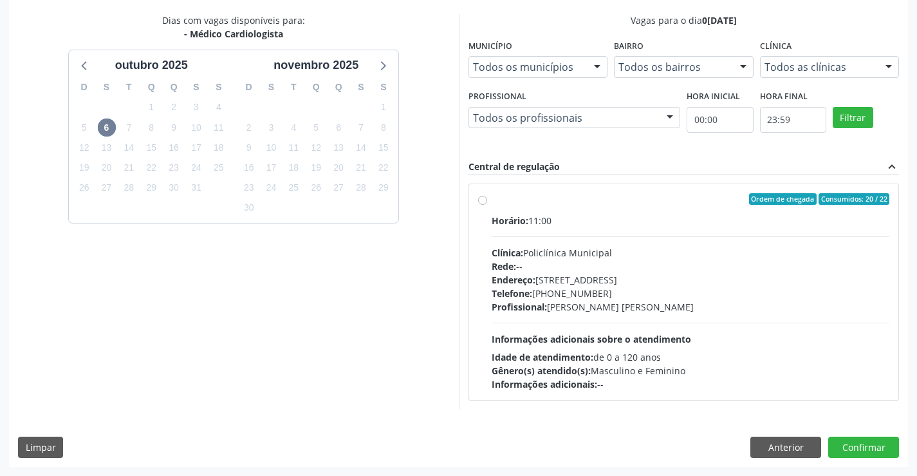
click at [629, 291] on div "Telefone: (74) 6451312" at bounding box center [691, 293] width 398 height 14
click at [487, 205] on input "Ordem de chegada Consumidos: 20 / 22 Horário: 11:00 Clínica: Policlínica Munici…" at bounding box center [482, 199] width 9 height 12
radio input "true"
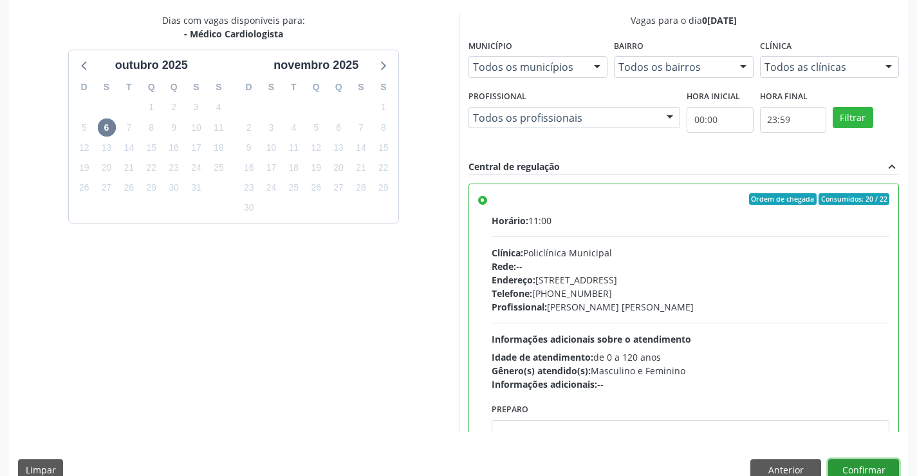
click at [854, 467] on button "Confirmar" at bounding box center [863, 470] width 71 height 22
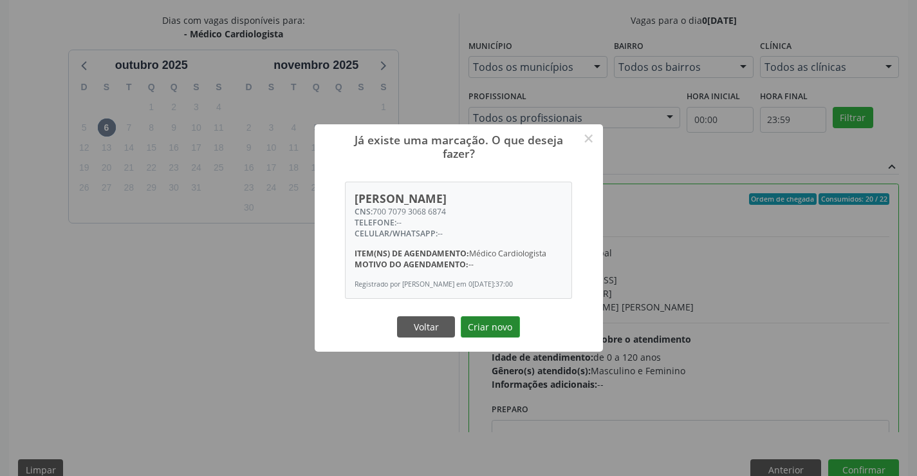
click at [481, 322] on button "Criar novo" at bounding box center [490, 327] width 59 height 22
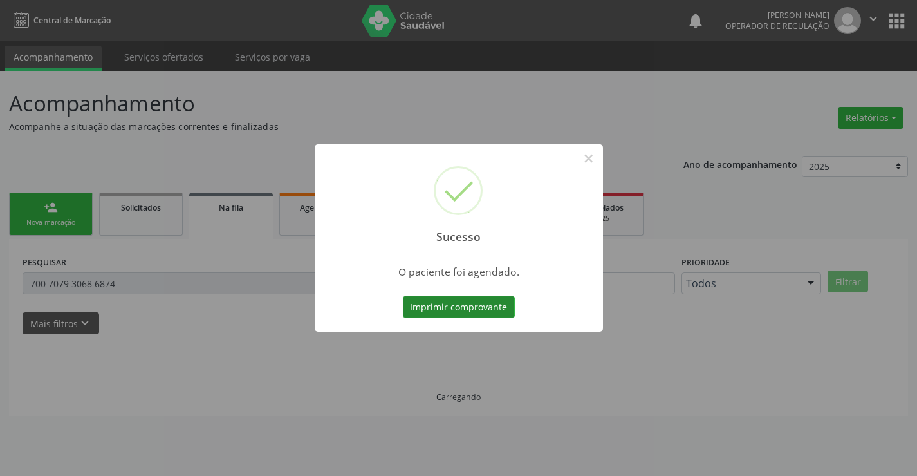
scroll to position [0, 0]
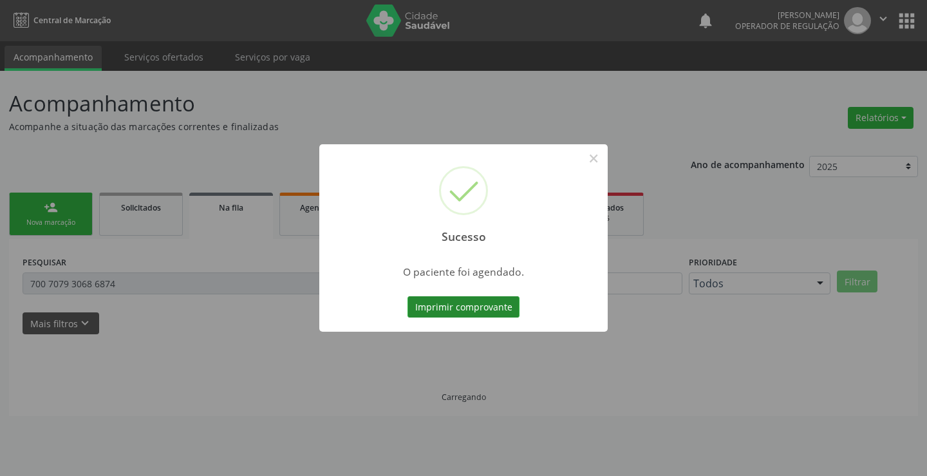
click at [500, 308] on button "Imprimir comprovante" at bounding box center [463, 307] width 112 height 22
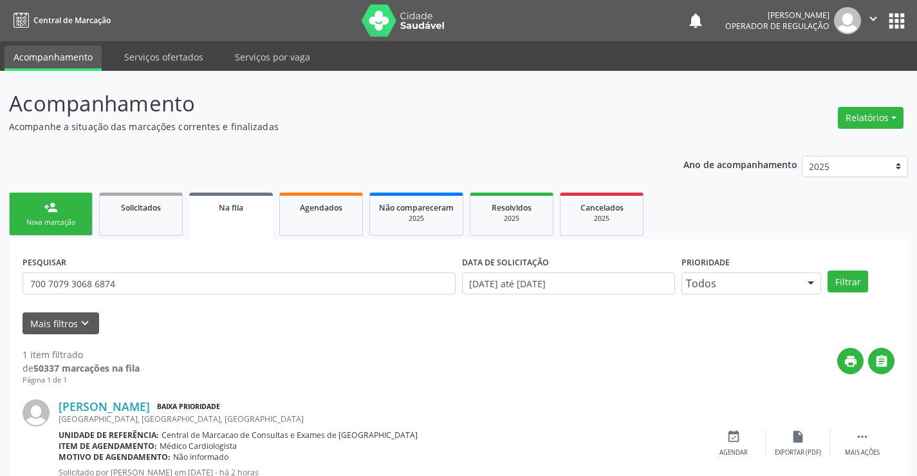
click at [66, 219] on div "Nova marcação" at bounding box center [51, 223] width 64 height 10
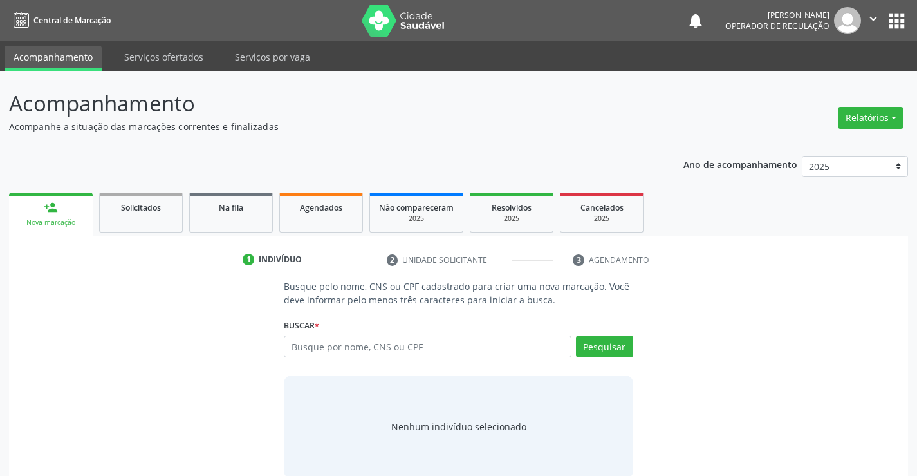
click at [571, 136] on div "Acompanhamento Acompanhe a situação das marcações correntes e finalizadas Relat…" at bounding box center [458, 288] width 899 height 400
click at [333, 344] on input "text" at bounding box center [427, 346] width 287 height 22
click at [557, 349] on input "text" at bounding box center [427, 346] width 287 height 22
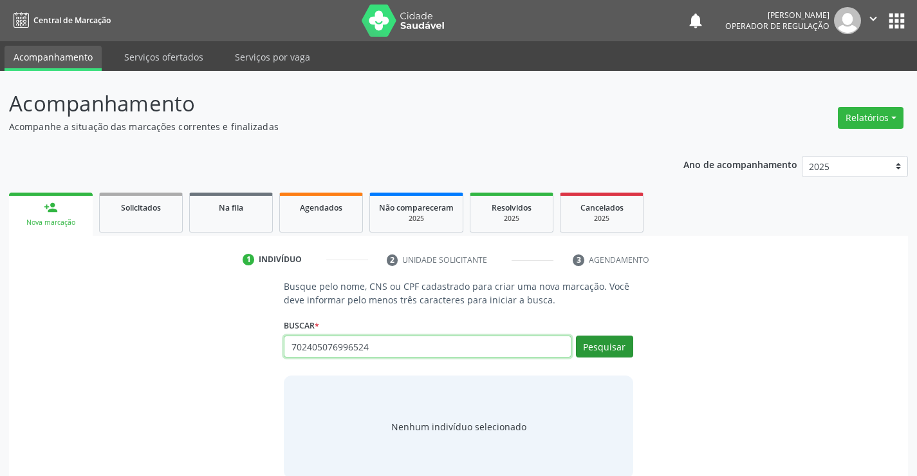
type input "702405076996524"
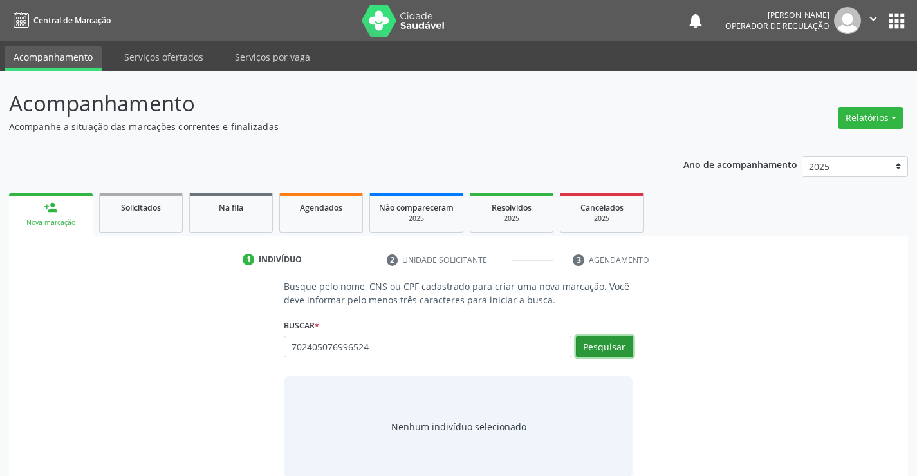
click at [596, 357] on button "Pesquisar" at bounding box center [604, 346] width 57 height 22
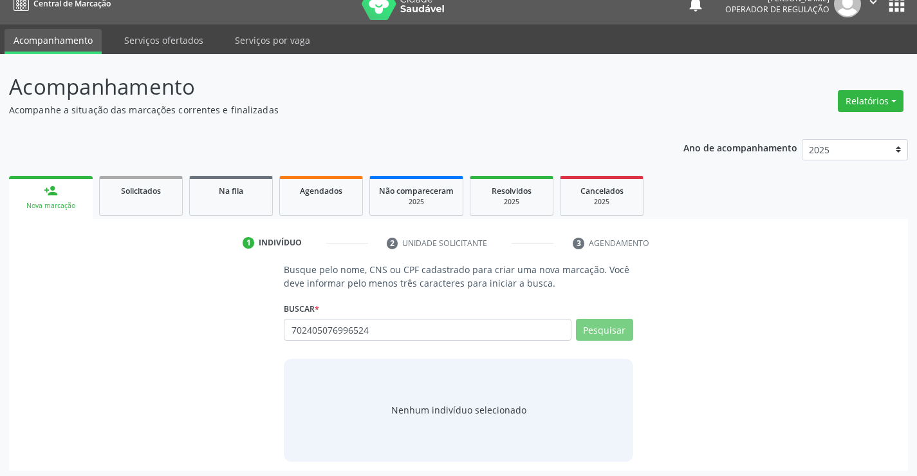
scroll to position [21, 0]
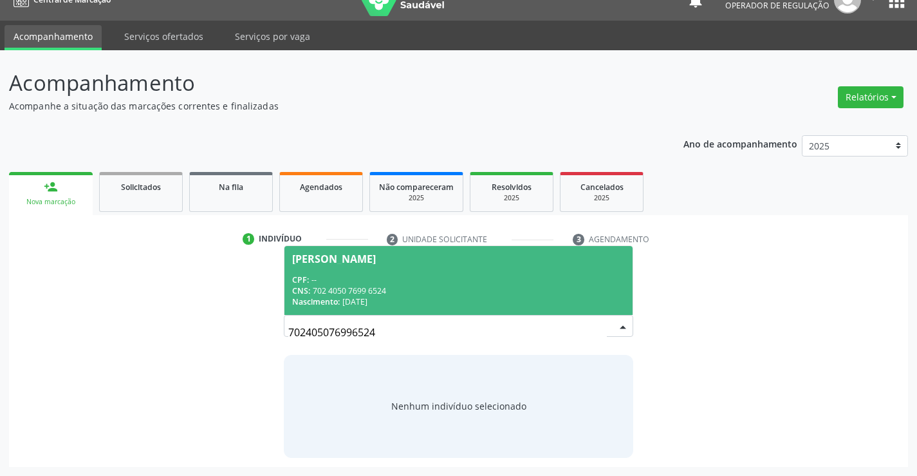
click at [361, 290] on div "CNS: 702 4050 7699 6524" at bounding box center [458, 290] width 332 height 11
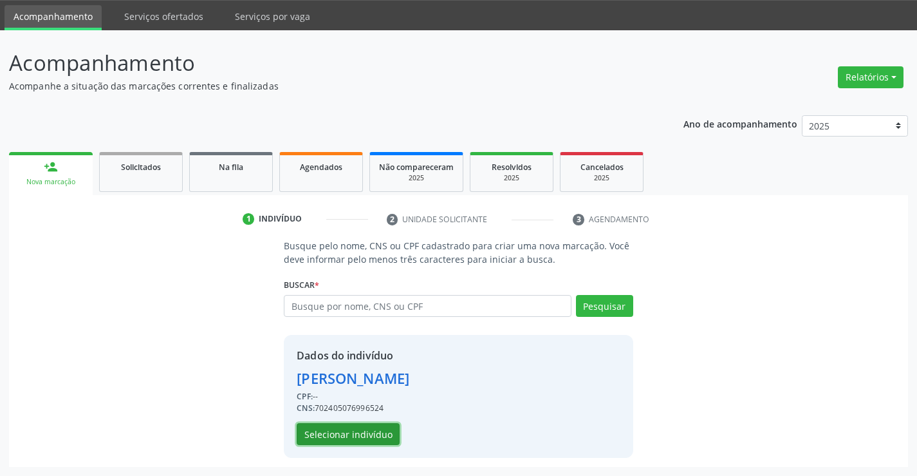
click at [351, 431] on button "Selecionar indivíduo" at bounding box center [348, 434] width 103 height 22
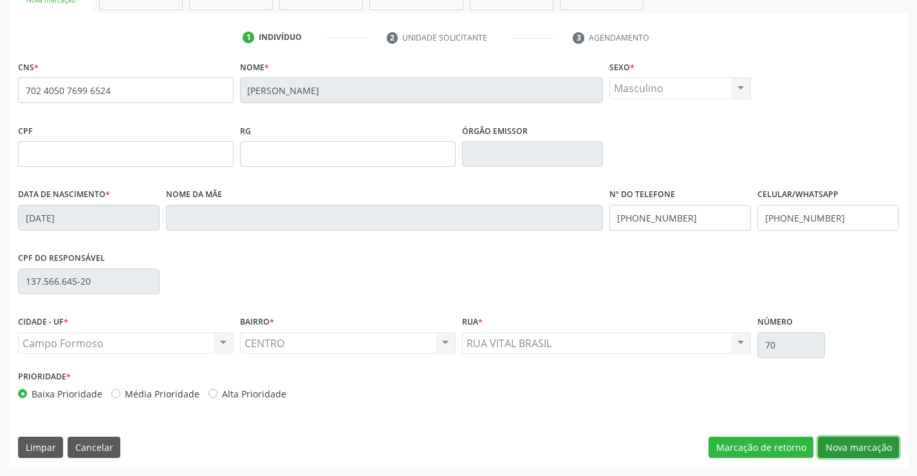
click at [857, 454] on button "Nova marcação" at bounding box center [858, 447] width 81 height 22
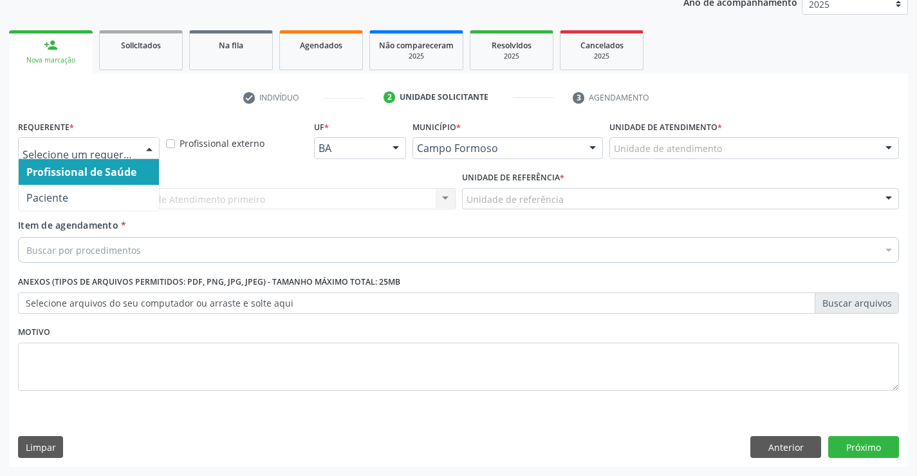
click at [140, 147] on div at bounding box center [149, 149] width 19 height 22
click at [125, 180] on span "Profissional de Saúde" at bounding box center [89, 172] width 140 height 26
click at [143, 148] on div at bounding box center [149, 149] width 19 height 22
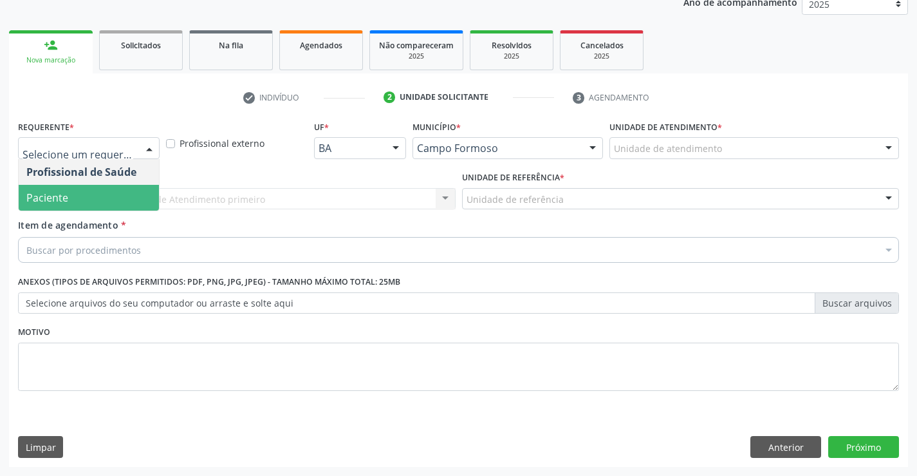
click at [116, 208] on span "Paciente" at bounding box center [89, 198] width 140 height 26
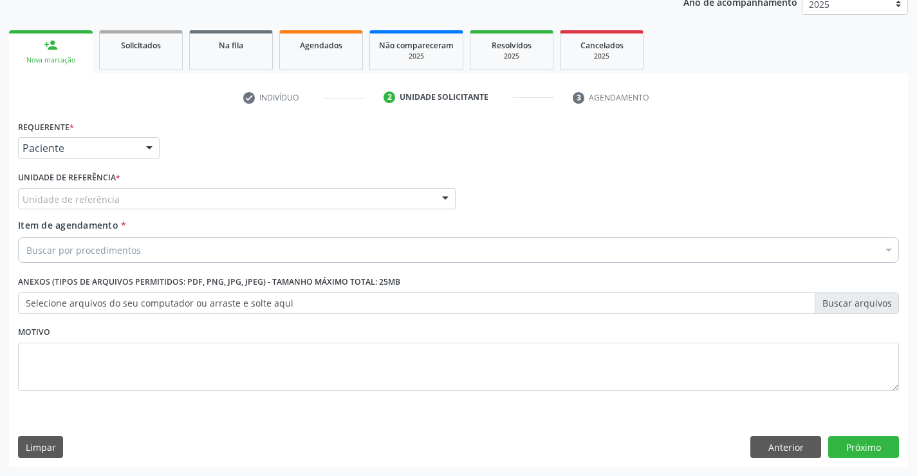
click at [171, 197] on div "Unidade de referência" at bounding box center [237, 199] width 438 height 22
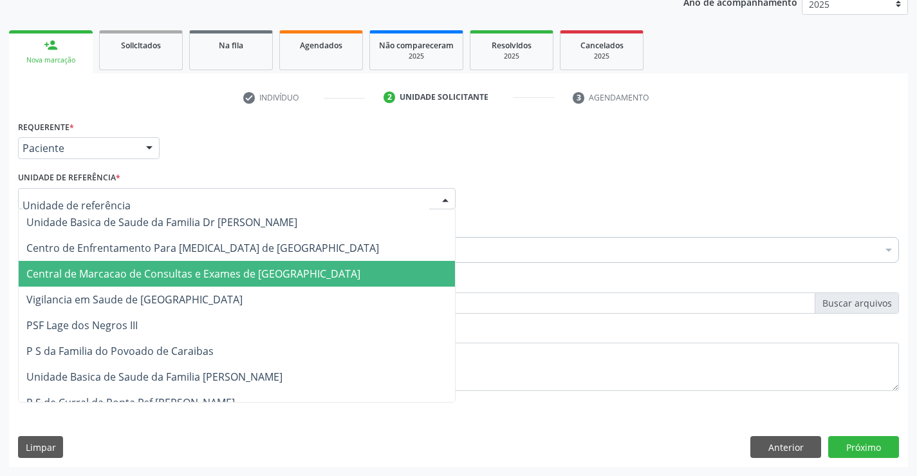
click at [180, 268] on span "Central de Marcacao de Consultas e Exames de [GEOGRAPHIC_DATA]" at bounding box center [193, 273] width 334 height 14
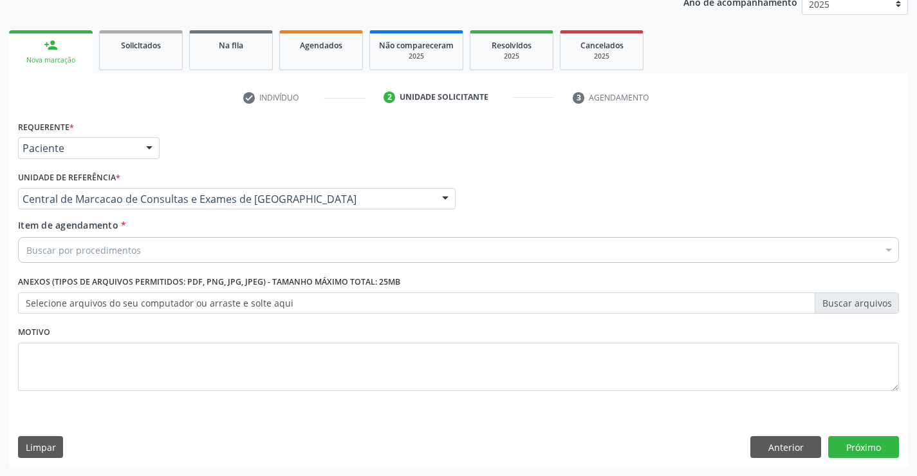
click at [208, 246] on div "Buscar por procedimentos" at bounding box center [458, 250] width 881 height 26
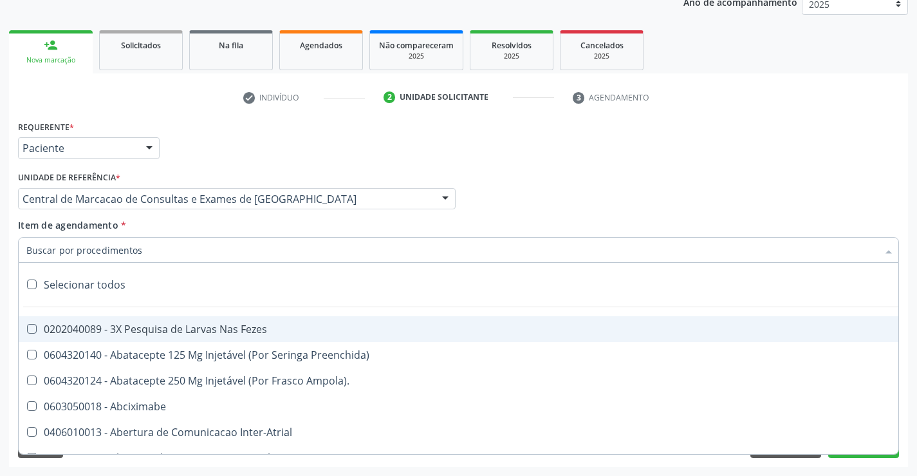
click at [191, 241] on input "Item de agendamento *" at bounding box center [451, 250] width 851 height 26
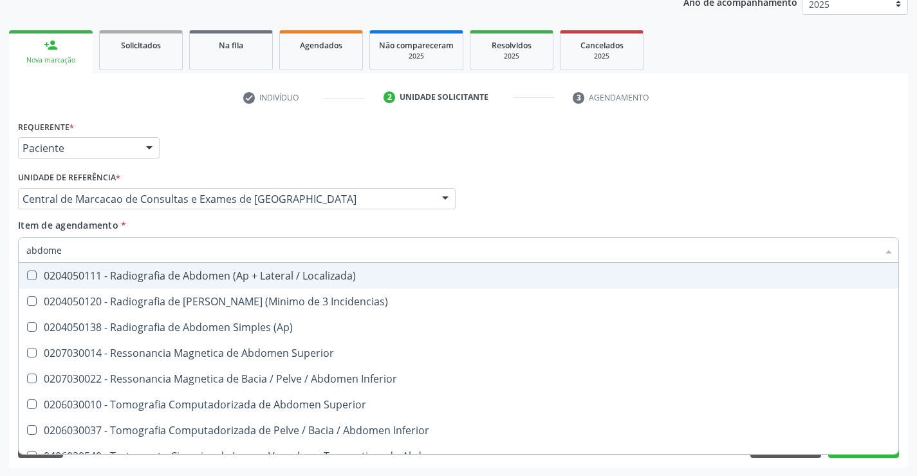
type input "abdomen"
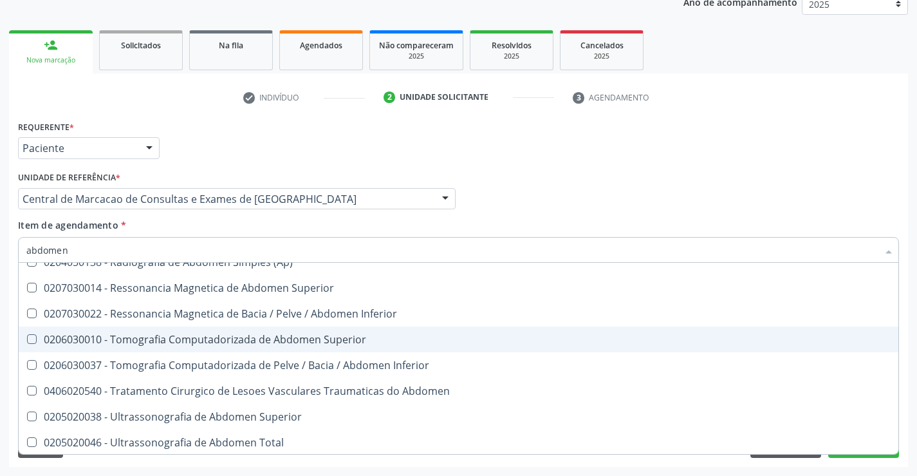
scroll to position [66, 0]
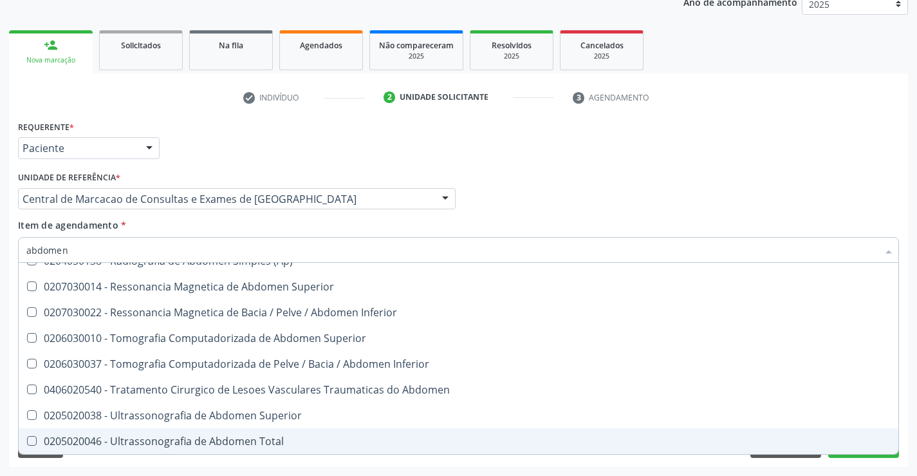
click at [181, 445] on div "0205020046 - Ultrassonografia de Abdomen Total" at bounding box center [458, 441] width 864 height 10
checkbox Total "true"
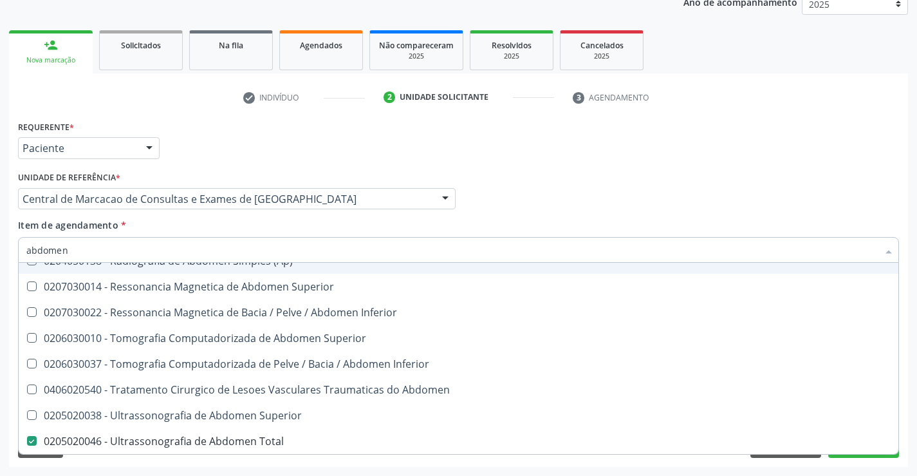
click at [79, 243] on input "abdomen" at bounding box center [451, 250] width 851 height 26
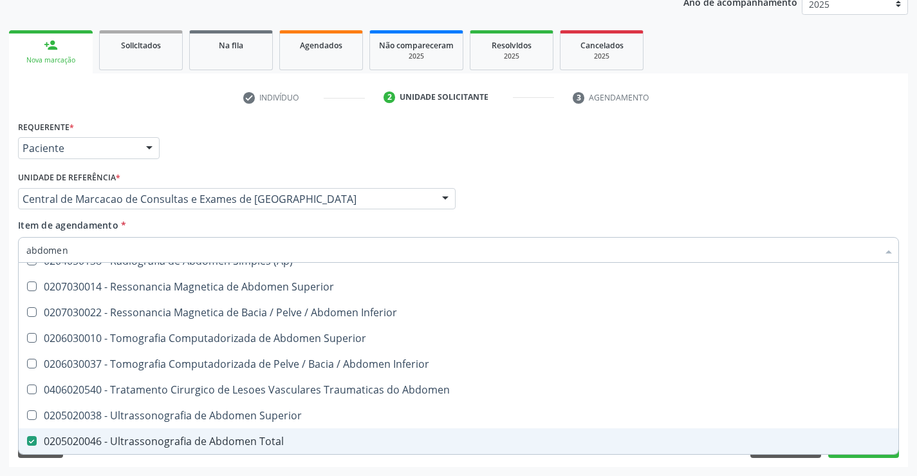
type input "abdomen"
click at [862, 465] on div "Requerente * Paciente Profissional de Saúde Paciente Nenhum resultado encontrad…" at bounding box center [458, 291] width 899 height 349
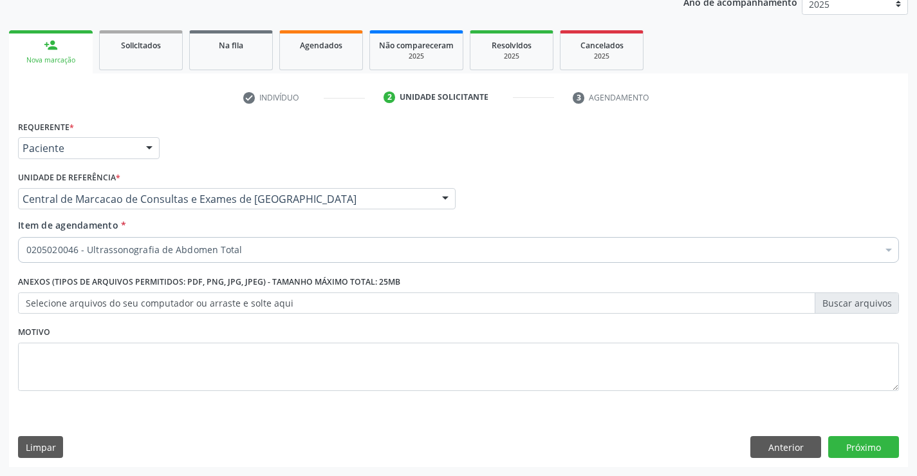
checkbox Total "true"
checkbox Adolescente\) "false"
click at [299, 242] on div "0205020046 - Ultrassonografia de Abdomen Total" at bounding box center [458, 250] width 881 height 26
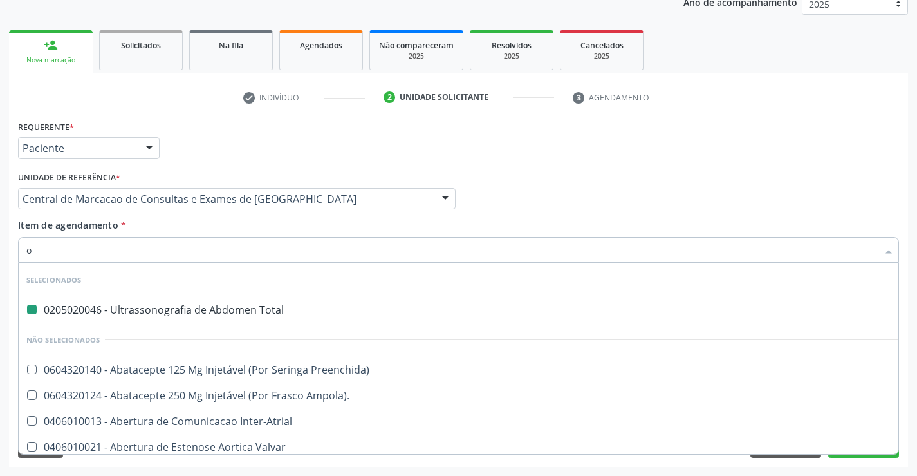
type input "of"
checkbox Total "false"
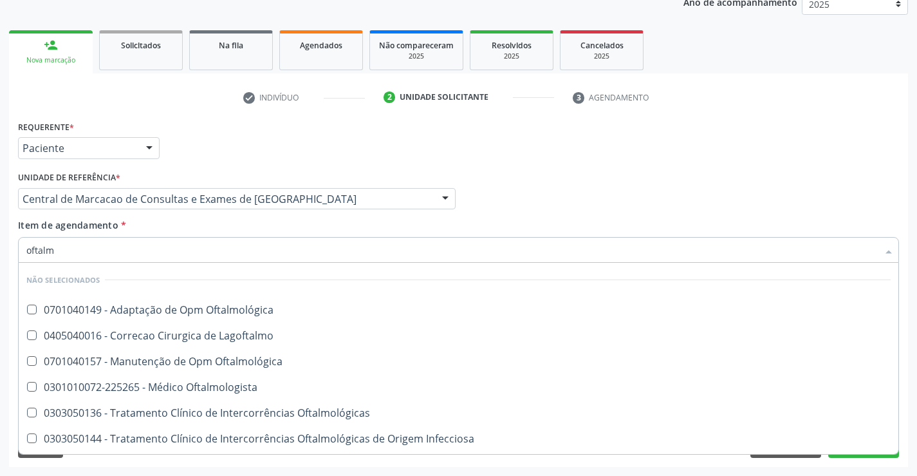
type input "oftalmo"
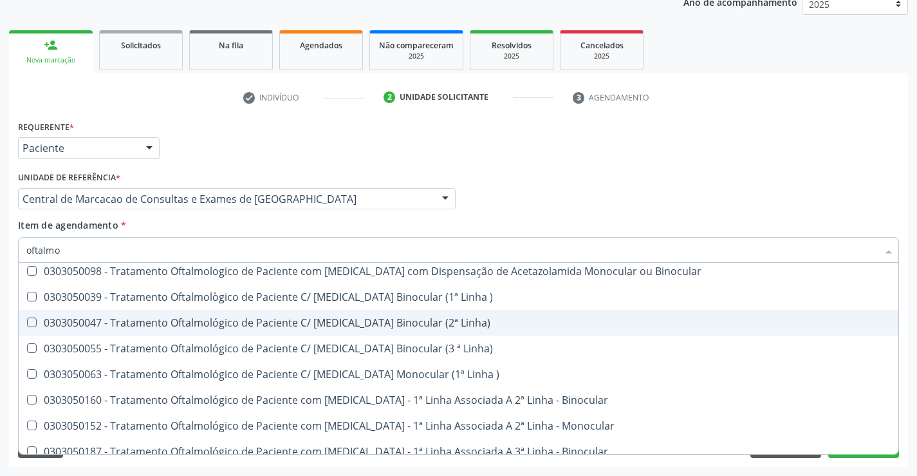
scroll to position [64, 0]
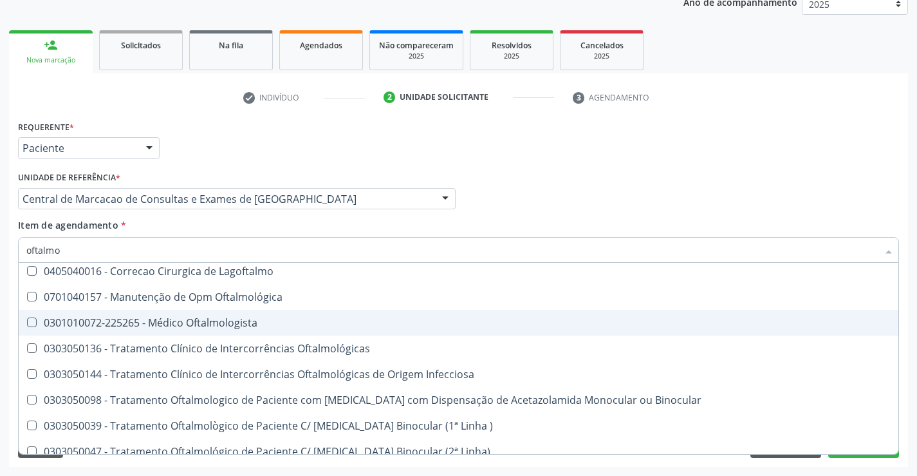
click at [211, 328] on div "0301010072-225265 - Médico Oftalmologista" at bounding box center [458, 322] width 864 height 10
checkbox Oftalmologista "true"
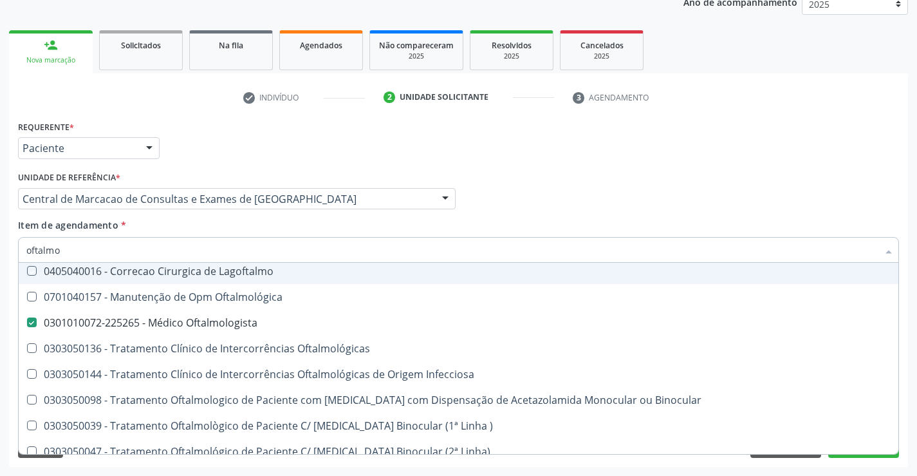
click at [544, 204] on div "Profissional Solicitante Por favor, selecione a Unidade de Atendimento primeiro…" at bounding box center [459, 193] width 888 height 50
checkbox Oftalmológica "true"
checkbox Oftalmologista "false"
checkbox Lagoftalmo "true"
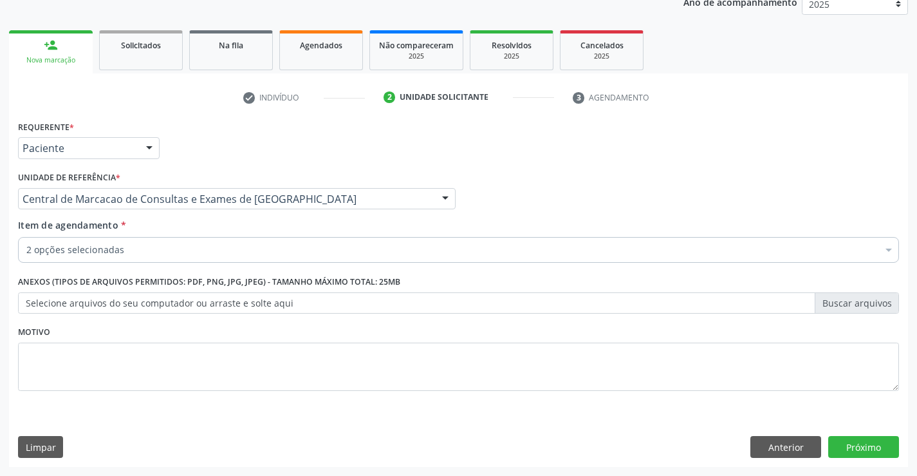
scroll to position [0, 0]
click at [839, 444] on button "Próximo" at bounding box center [863, 447] width 71 height 22
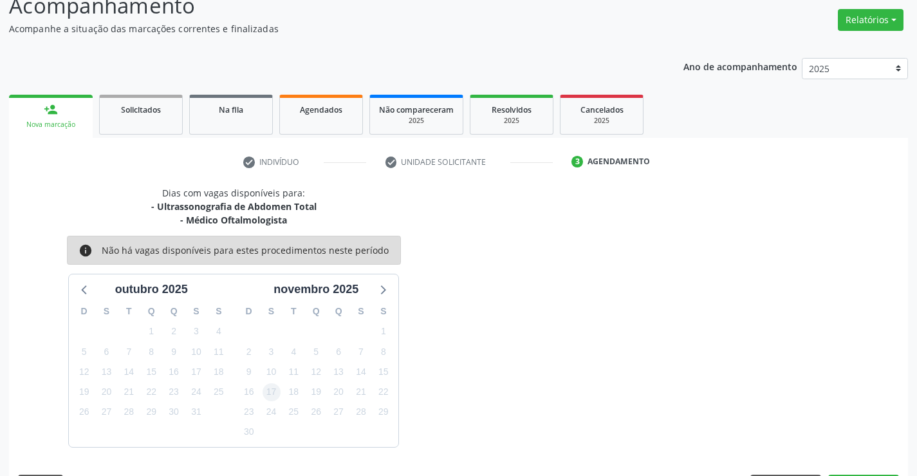
scroll to position [136, 0]
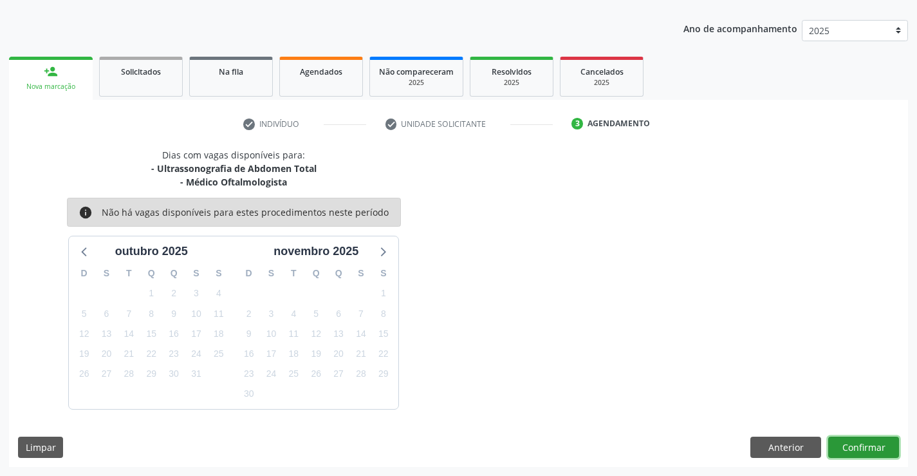
click at [858, 447] on button "Confirmar" at bounding box center [863, 447] width 71 height 22
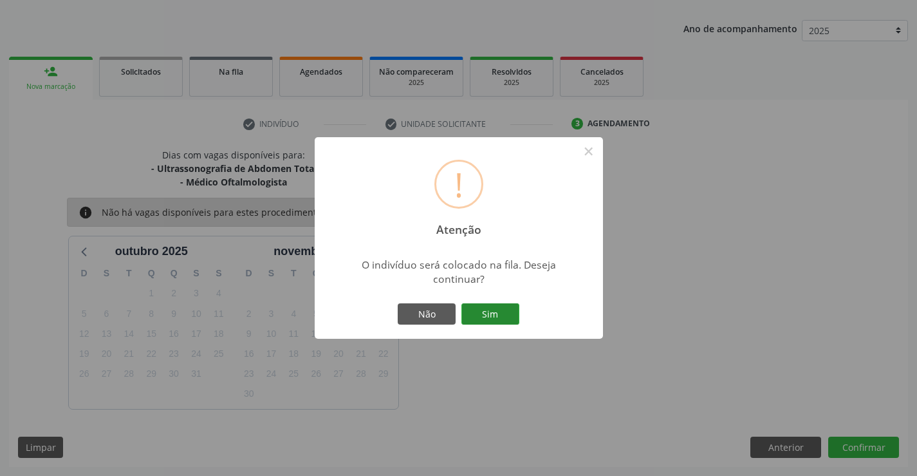
click at [489, 321] on button "Sim" at bounding box center [490, 314] width 58 height 22
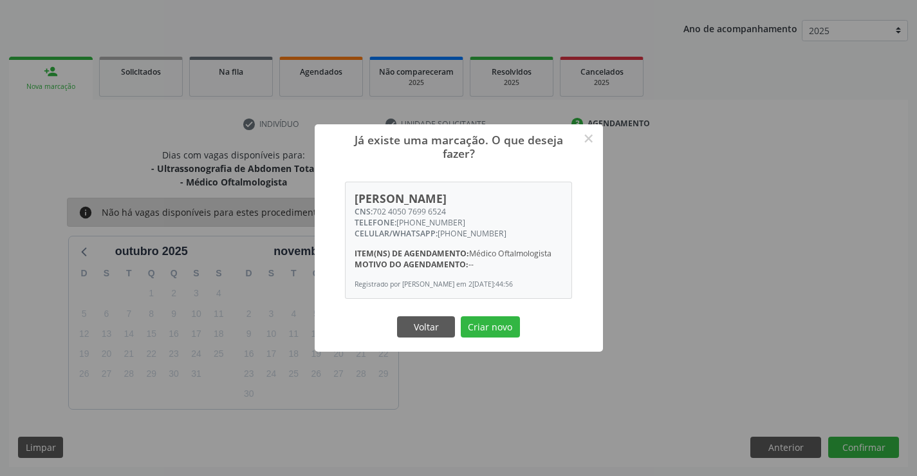
click at [489, 321] on button "Criar novo" at bounding box center [490, 327] width 59 height 22
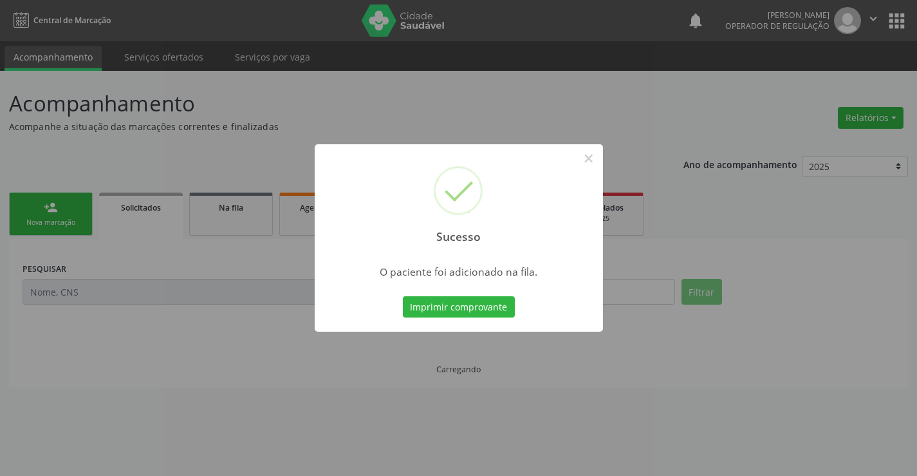
scroll to position [0, 0]
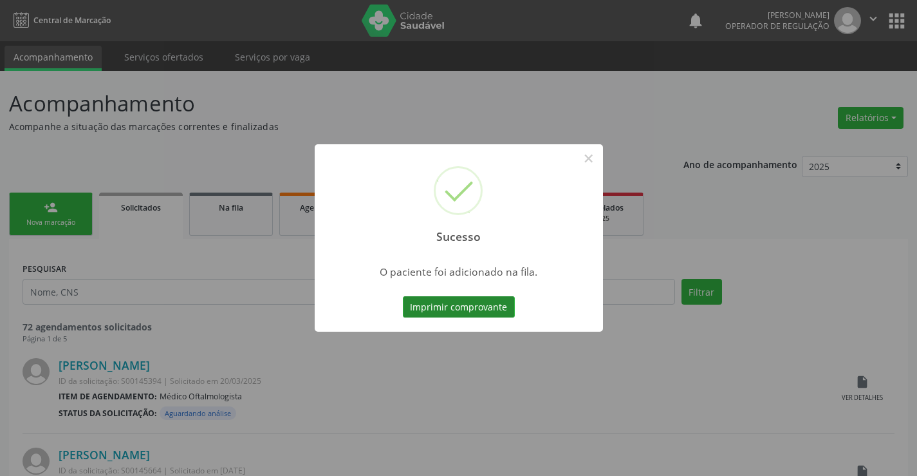
click at [473, 311] on button "Imprimir comprovante" at bounding box center [459, 307] width 112 height 22
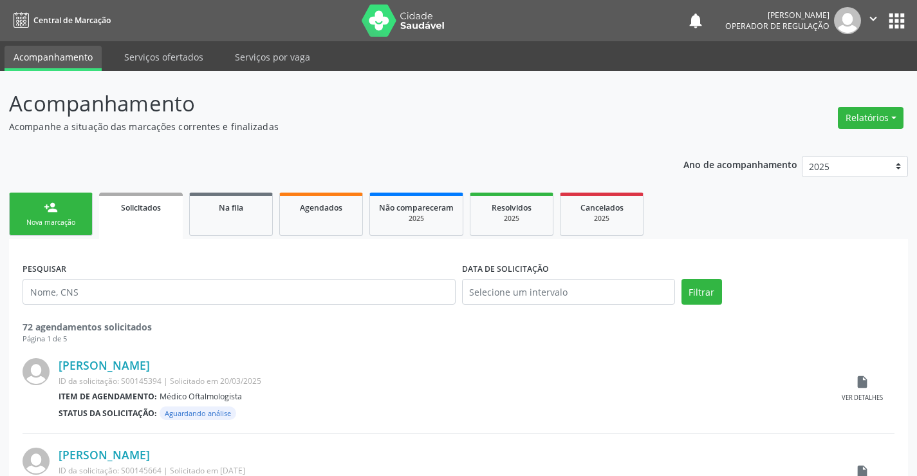
click at [71, 207] on link "person_add Nova marcação" at bounding box center [51, 213] width 84 height 43
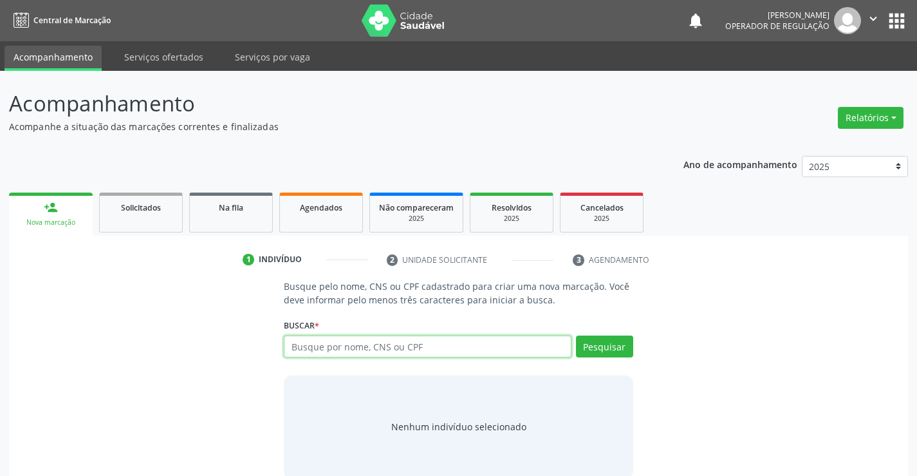
click at [304, 349] on input "text" at bounding box center [427, 346] width 287 height 22
type input "704005346110167"
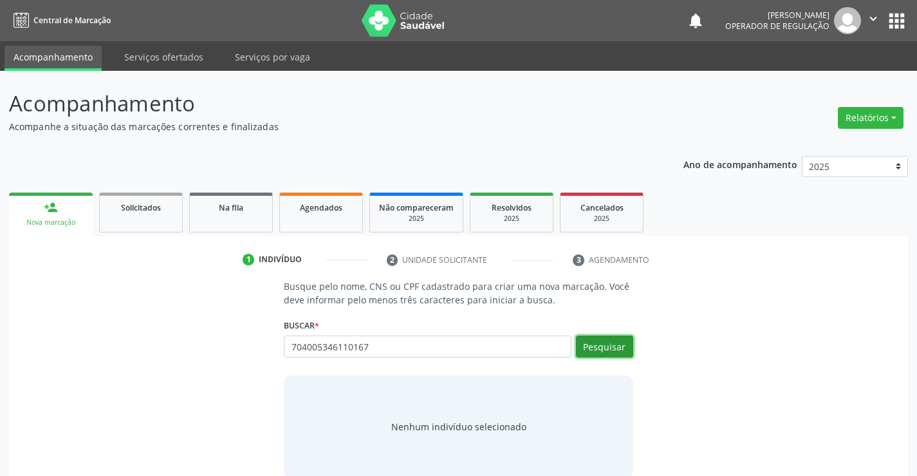
click at [624, 340] on button "Pesquisar" at bounding box center [604, 346] width 57 height 22
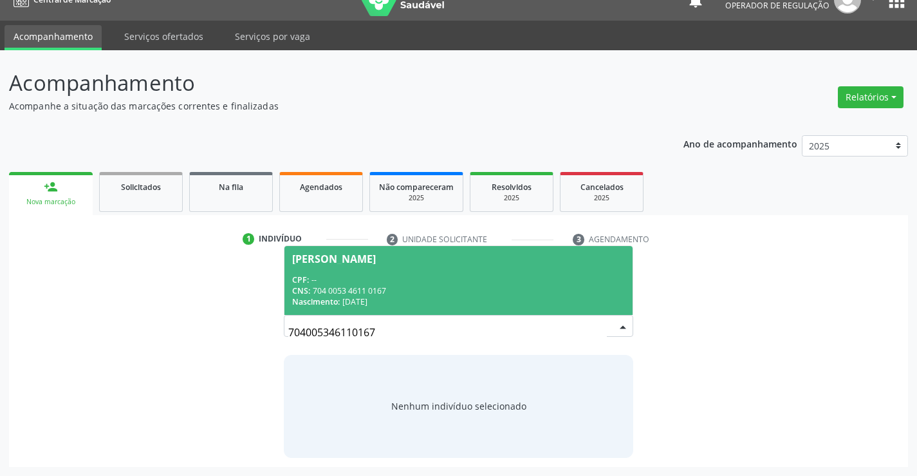
click at [381, 275] on div "CPF: --" at bounding box center [458, 279] width 332 height 11
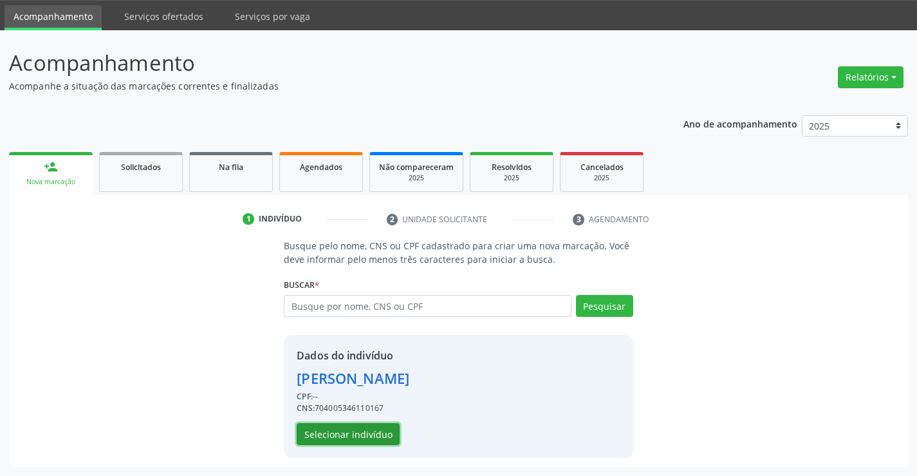
click at [358, 432] on button "Selecionar indivíduo" at bounding box center [348, 434] width 103 height 22
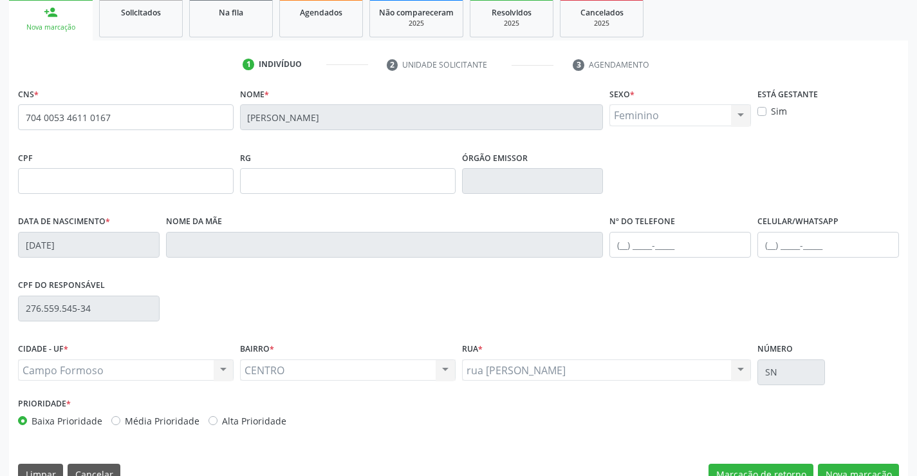
scroll to position [222, 0]
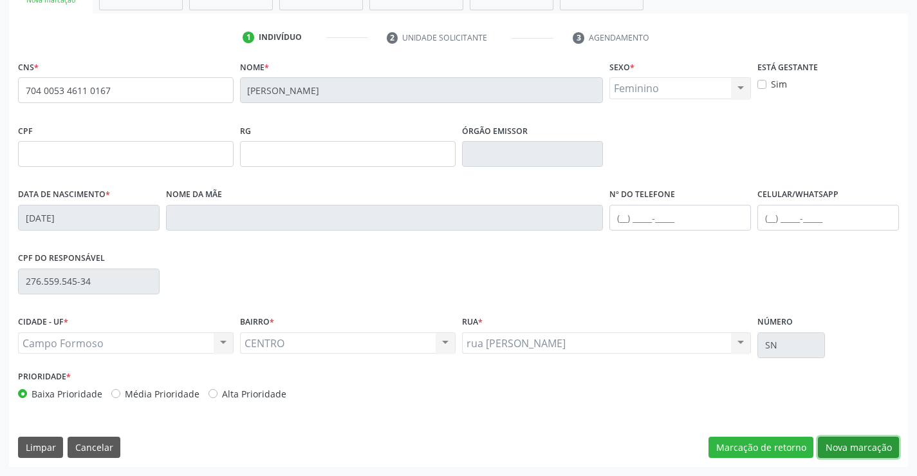
click at [869, 457] on button "Nova marcação" at bounding box center [858, 447] width 81 height 22
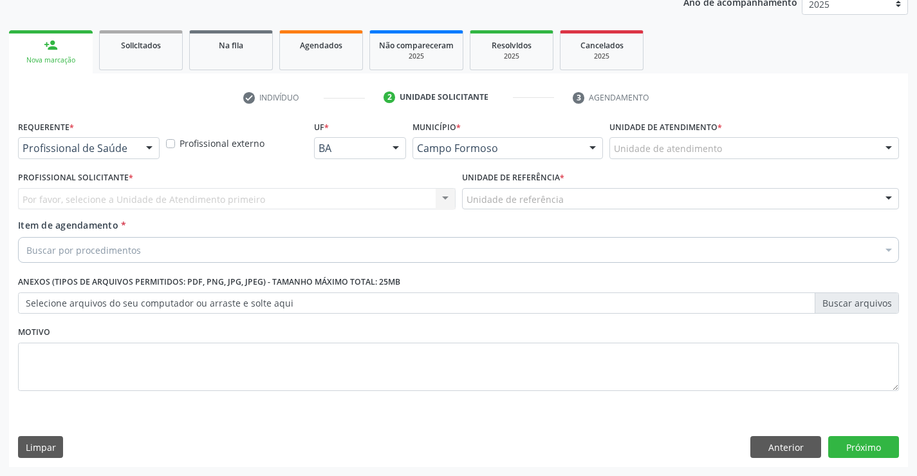
scroll to position [162, 0]
click at [151, 144] on div at bounding box center [149, 149] width 19 height 22
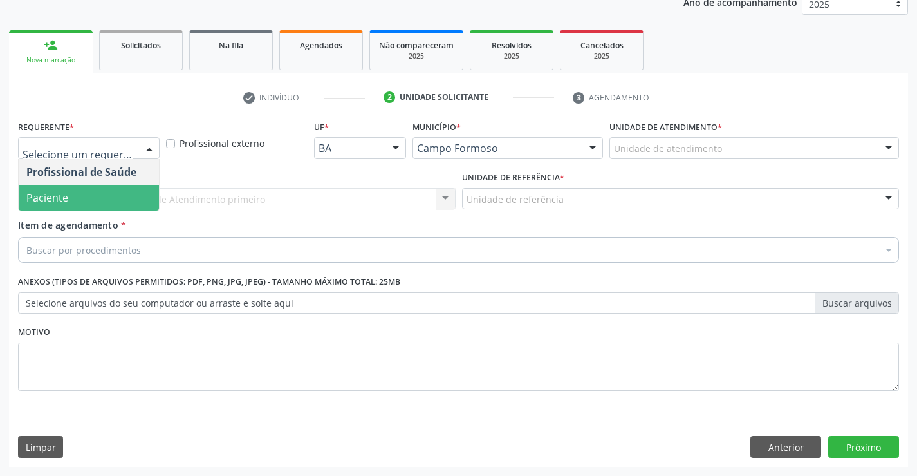
click at [83, 198] on span "Paciente" at bounding box center [89, 198] width 140 height 26
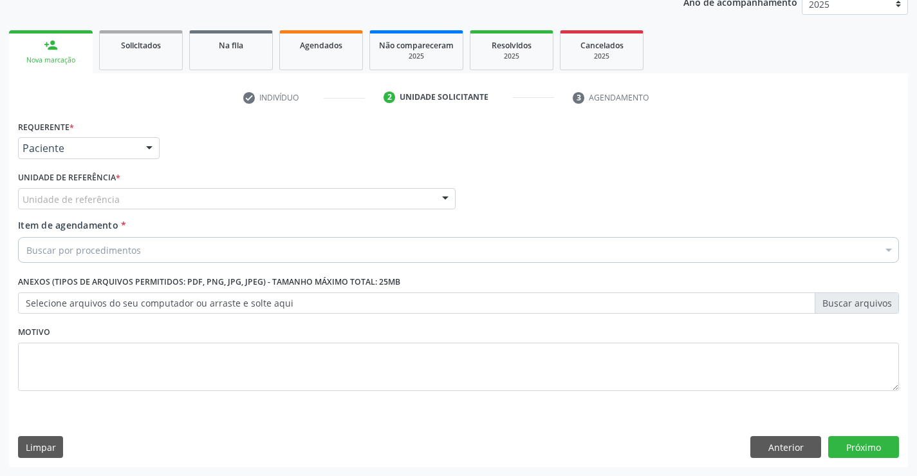
click at [228, 205] on div "Unidade de referência" at bounding box center [237, 199] width 438 height 22
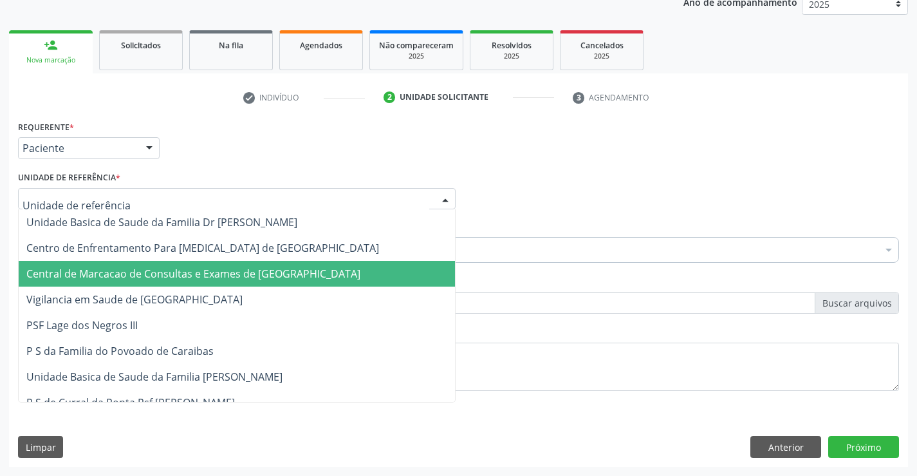
click at [221, 261] on span "Central de Marcacao de Consultas e Exames de [GEOGRAPHIC_DATA]" at bounding box center [237, 274] width 436 height 26
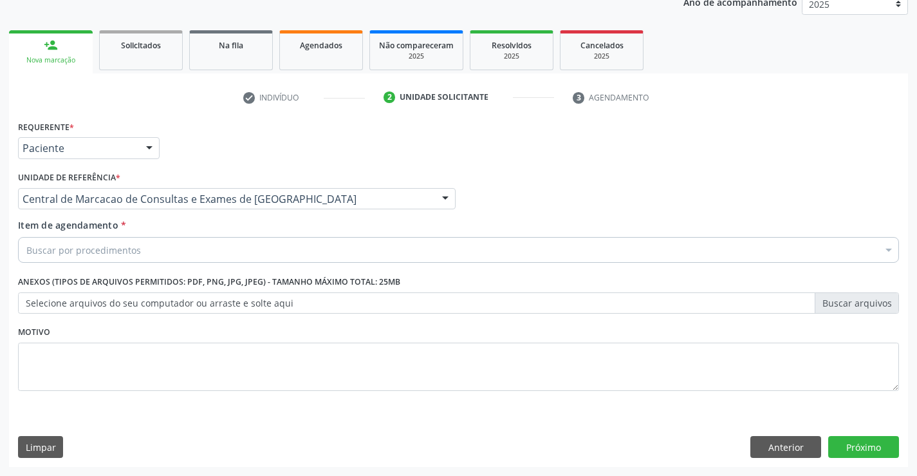
click at [233, 245] on div "Buscar por procedimentos" at bounding box center [458, 250] width 881 height 26
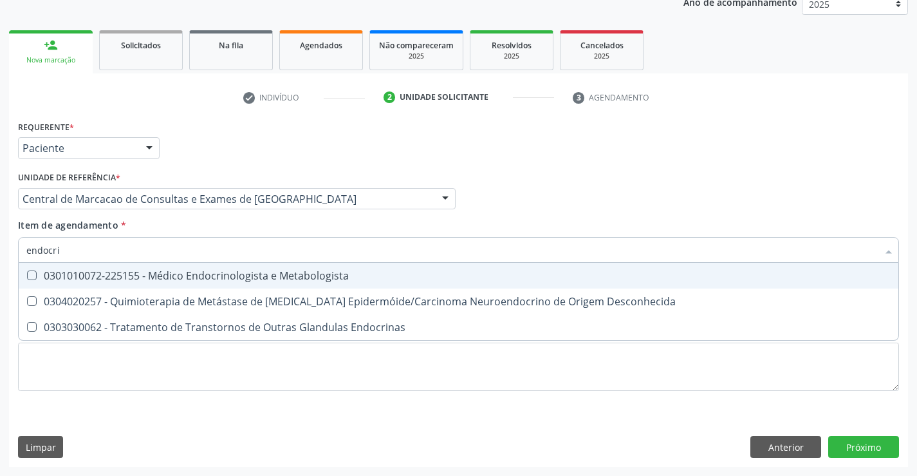
type input "endocrin"
click at [210, 280] on div "0301010072-225155 - Médico Endocrinologista e Metabologista" at bounding box center [458, 275] width 864 height 10
checkbox Metabologista "true"
click at [162, 248] on input "endocrin" at bounding box center [451, 250] width 851 height 26
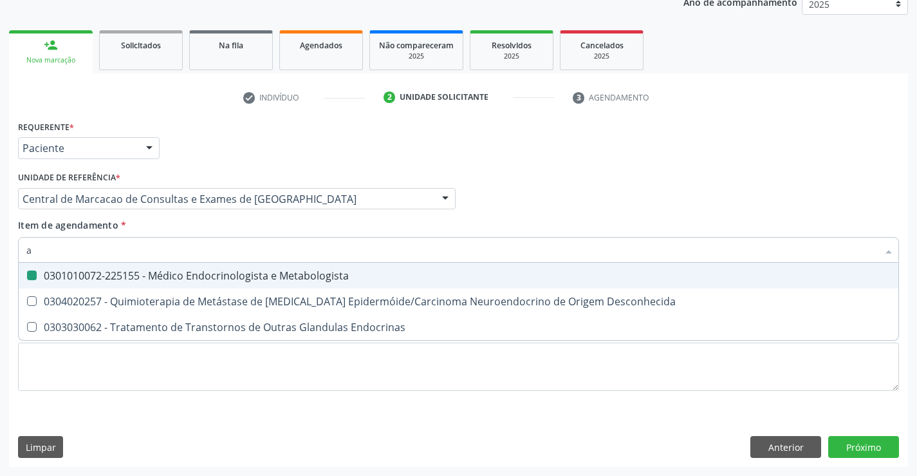
type input "ab"
checkbox Metabologista "false"
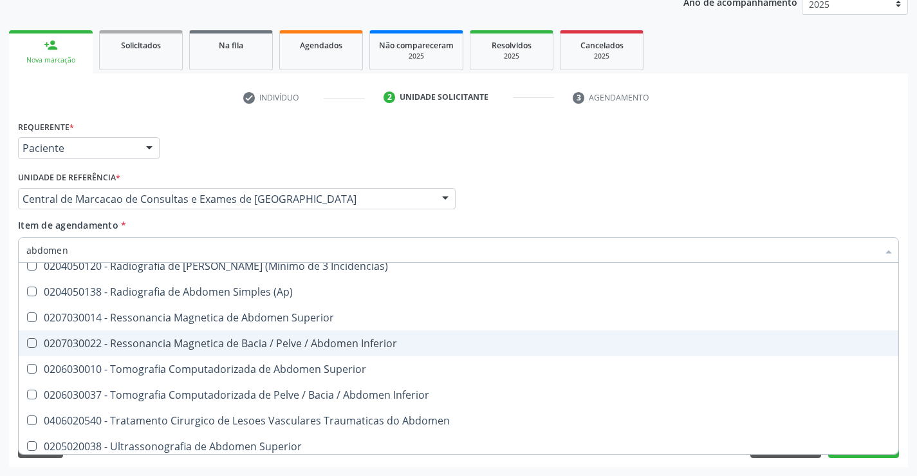
scroll to position [66, 0]
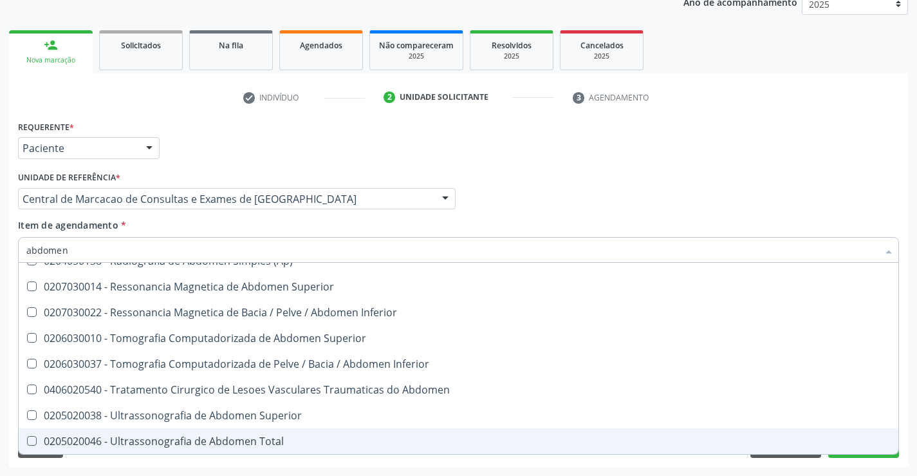
drag, startPoint x: 185, startPoint y: 436, endPoint x: 185, endPoint y: 418, distance: 17.4
click at [185, 427] on ul "Desfazer seleção 0204050111 - Radiografia de Abdomen (Ap + Lateral / Localizada…" at bounding box center [459, 324] width 880 height 257
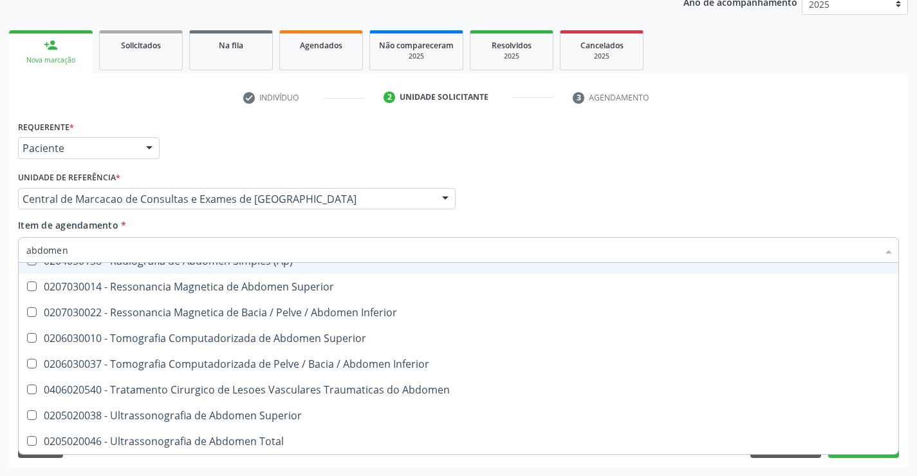
click at [163, 243] on input "abdomen" at bounding box center [451, 250] width 851 height 26
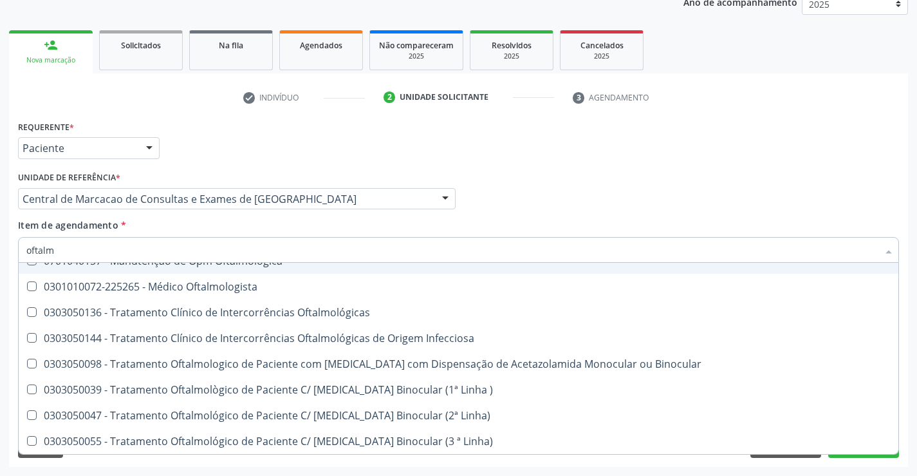
type input "oftalmo"
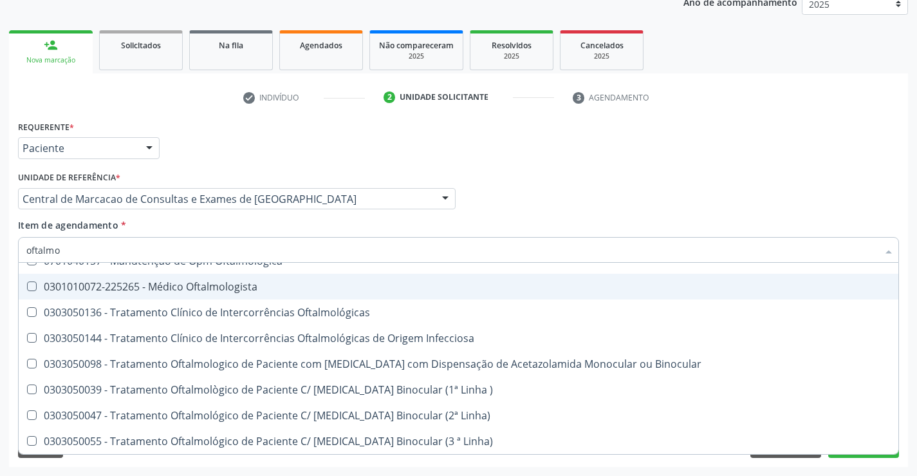
click at [172, 283] on div "0301010072-225265 - Médico Oftalmologista" at bounding box center [458, 286] width 864 height 10
checkbox Oftalmologista "true"
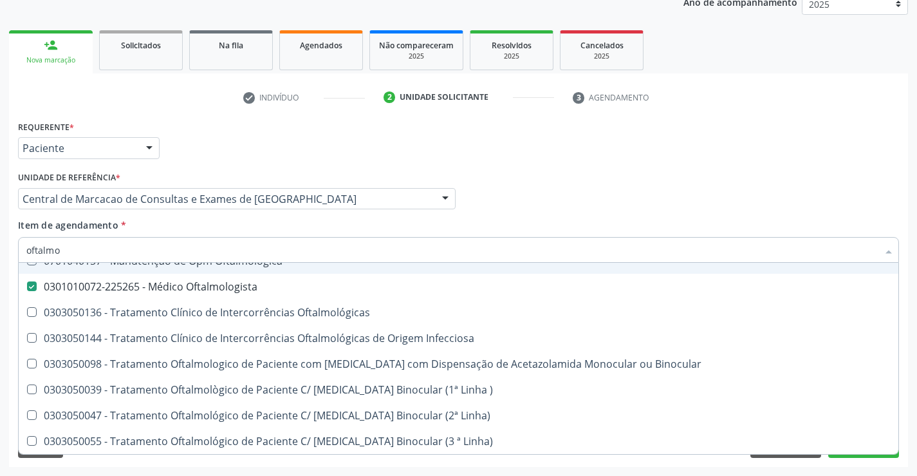
click at [488, 198] on div "Profissional Solicitante Por favor, selecione a Unidade de Atendimento primeiro…" at bounding box center [459, 193] width 888 height 50
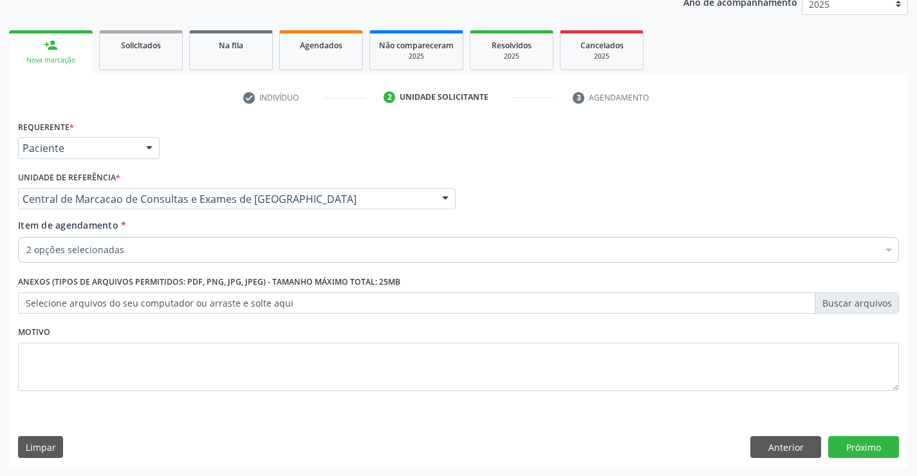
scroll to position [0, 0]
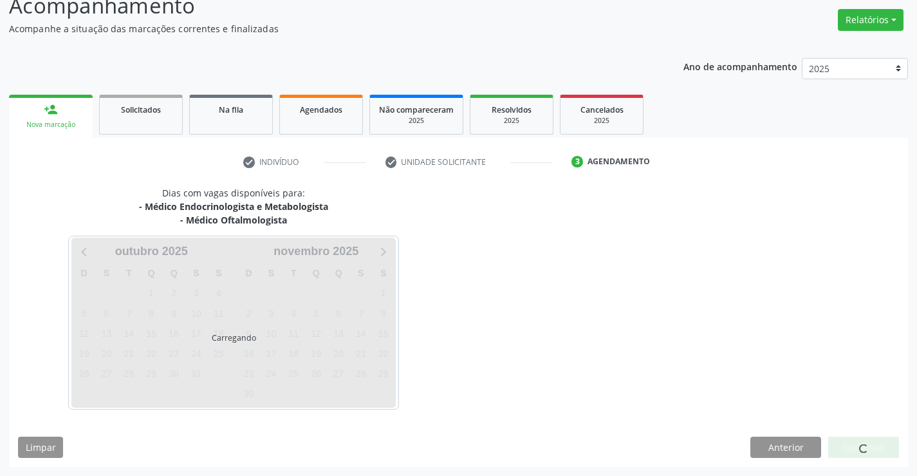
scroll to position [136, 0]
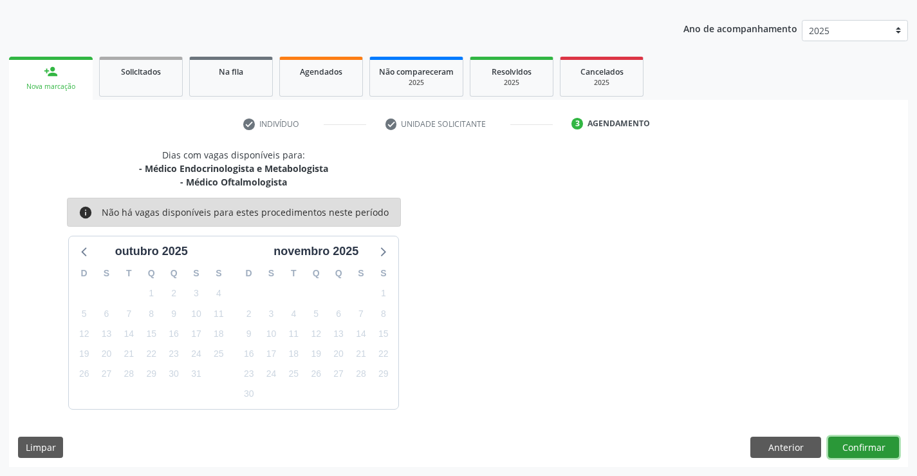
click at [876, 439] on button "Confirmar" at bounding box center [863, 447] width 71 height 22
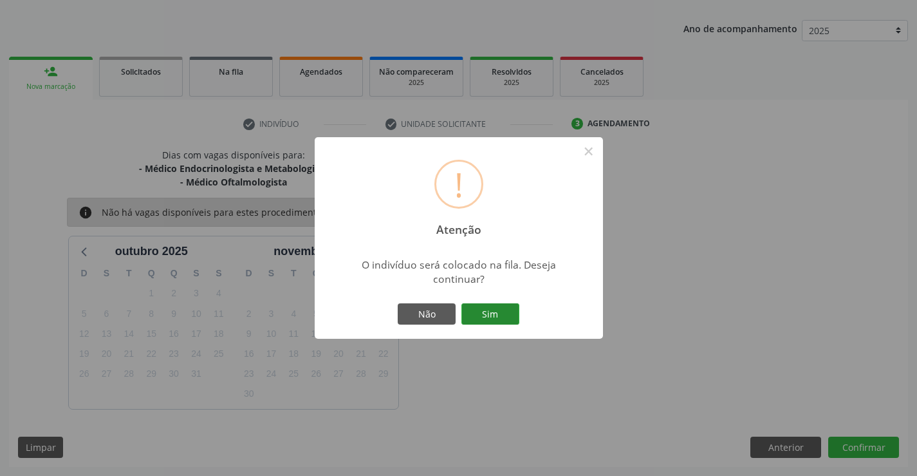
click at [516, 317] on button "Sim" at bounding box center [490, 314] width 58 height 22
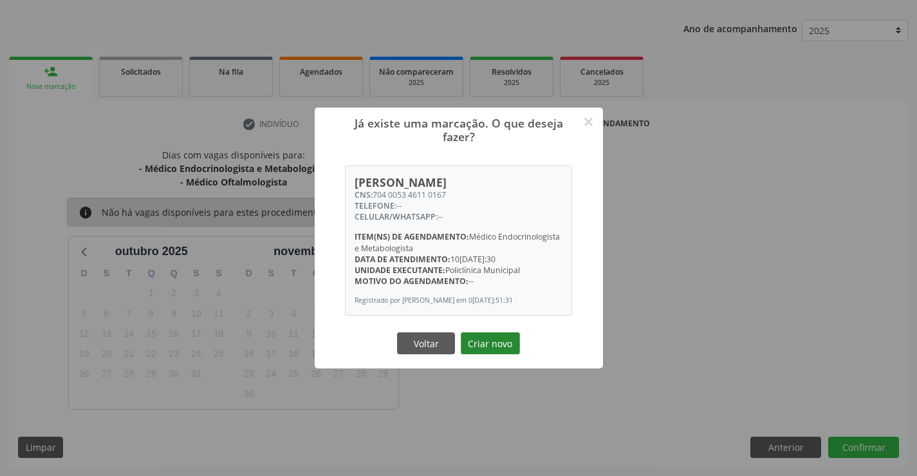
click at [505, 346] on button "Criar novo" at bounding box center [490, 343] width 59 height 22
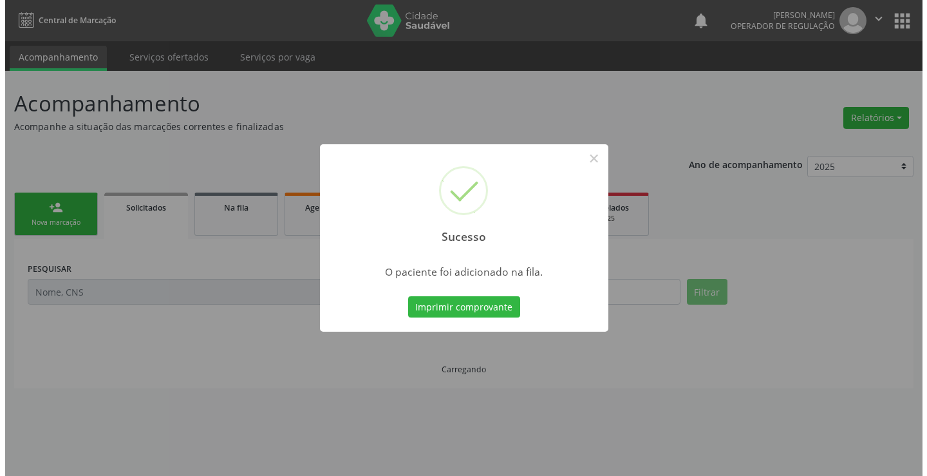
scroll to position [0, 0]
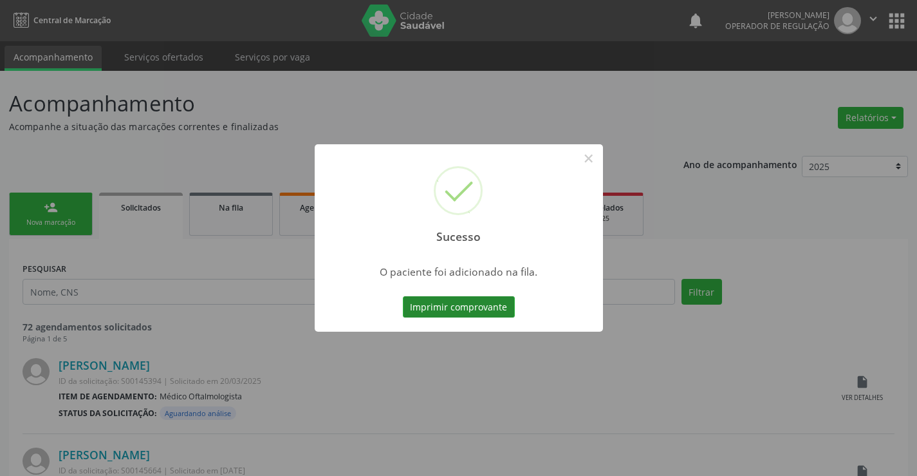
click at [501, 309] on button "Imprimir comprovante" at bounding box center [459, 307] width 112 height 22
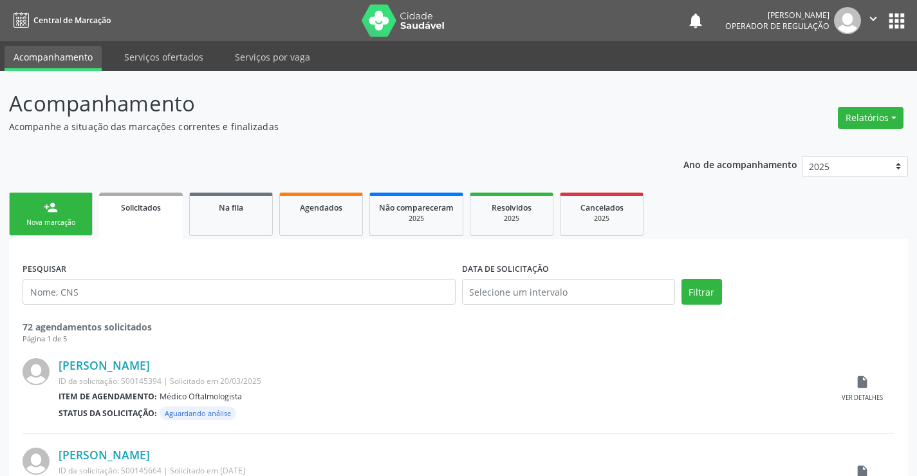
click at [80, 207] on link "person_add Nova marcação" at bounding box center [51, 213] width 84 height 43
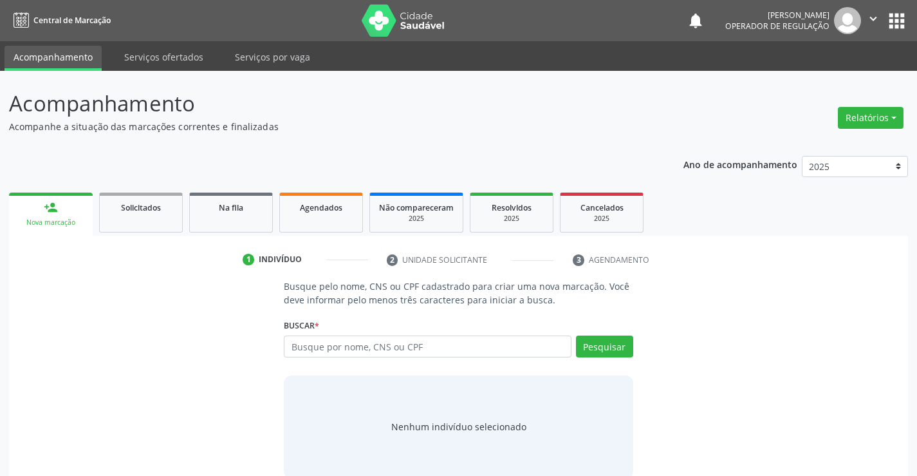
click at [330, 334] on div "Buscar * Busque por nome, CNS ou CPF Nenhum resultado encontrado para: " " Digi…" at bounding box center [458, 340] width 349 height 50
click at [328, 347] on input "text" at bounding box center [427, 346] width 287 height 22
click at [487, 95] on p "Acompanhamento" at bounding box center [323, 104] width 629 height 32
drag, startPoint x: 10, startPoint y: 89, endPoint x: 705, endPoint y: 221, distance: 708.1
click at [682, 228] on div "Acompanhamento Acompanhe a situação das marcações correntes e finalizadas Relat…" at bounding box center [458, 283] width 917 height 425
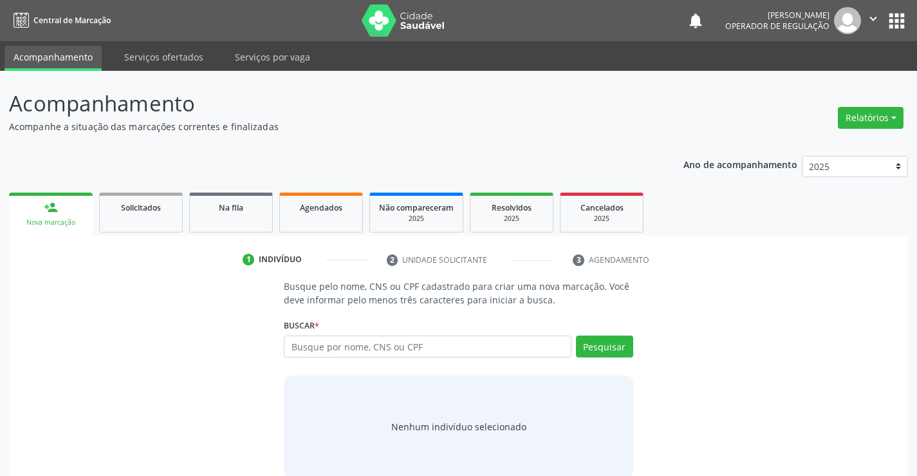
click at [721, 217] on ul "person_add Nova marcação Solicitados Na fila Agendados Não compareceram 2025 Re…" at bounding box center [458, 212] width 899 height 46
click at [266, 206] on link "Na fila" at bounding box center [231, 212] width 84 height 40
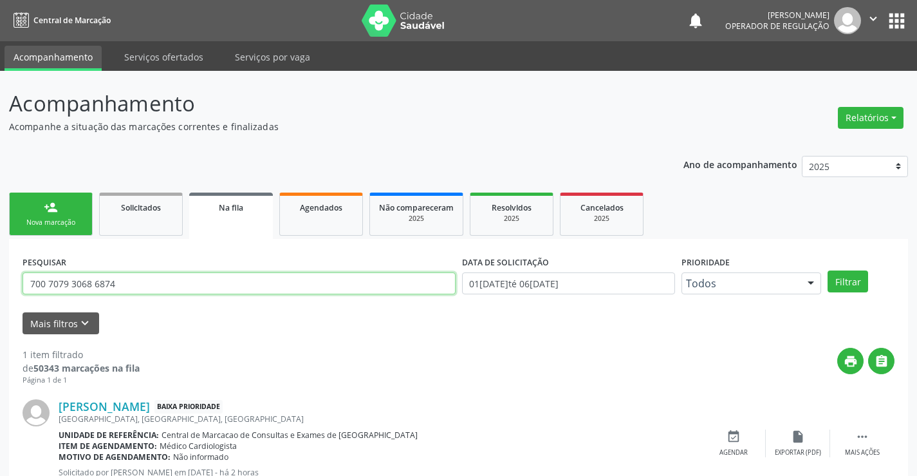
click at [333, 288] on input "700 7079 3068 6874" at bounding box center [239, 283] width 433 height 22
click at [332, 288] on input "700 7079 3068 6874" at bounding box center [239, 283] width 433 height 22
type input "702405512644928"
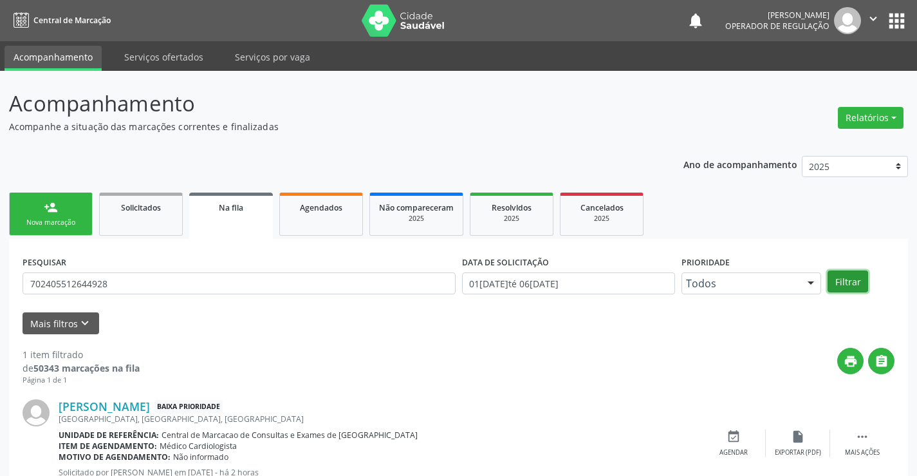
click at [853, 284] on button "Filtrar" at bounding box center [848, 281] width 41 height 22
click at [23, 194] on link "person_add Nova marcação" at bounding box center [51, 213] width 84 height 43
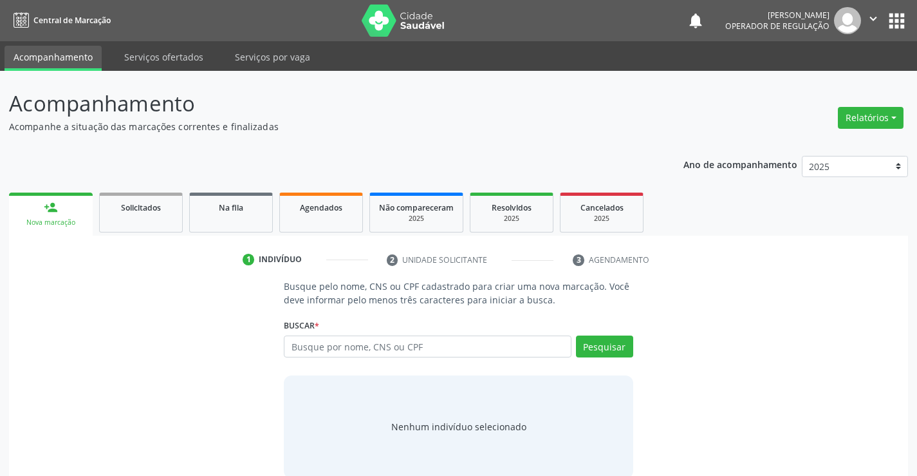
click at [228, 192] on ul "person_add Nova marcação Solicitados Na fila Agendados Não compareceram 2025 Re…" at bounding box center [458, 212] width 899 height 46
click at [231, 209] on span "Na fila" at bounding box center [231, 207] width 24 height 11
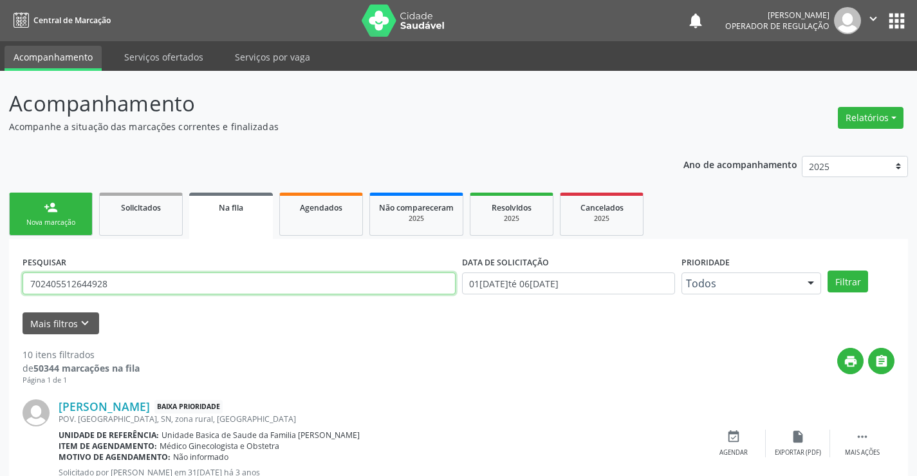
click at [332, 290] on input "702405512644928" at bounding box center [239, 283] width 433 height 22
type input "[PERSON_NAME]"
click at [838, 278] on button "Filtrar" at bounding box center [848, 281] width 41 height 22
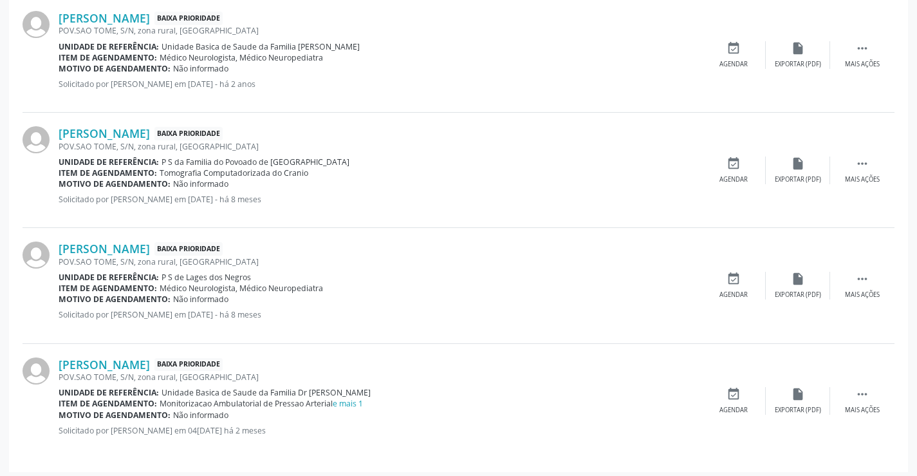
scroll to position [393, 0]
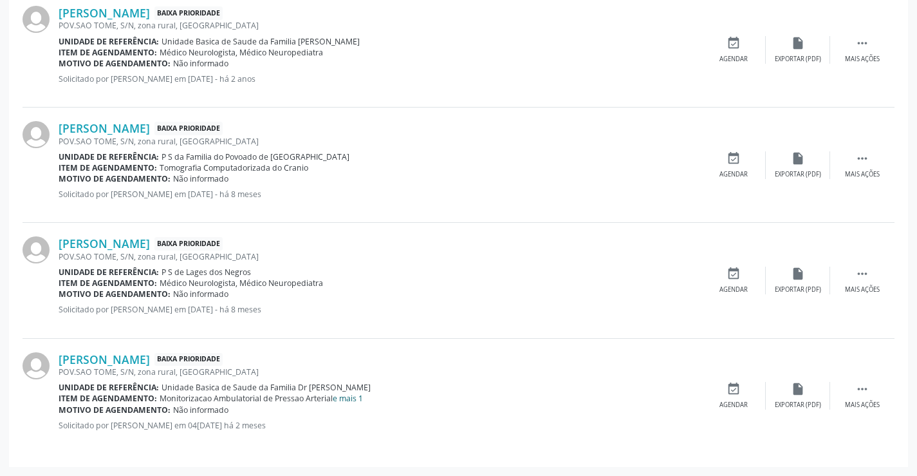
click at [351, 399] on link "e mais 1" at bounding box center [348, 398] width 30 height 11
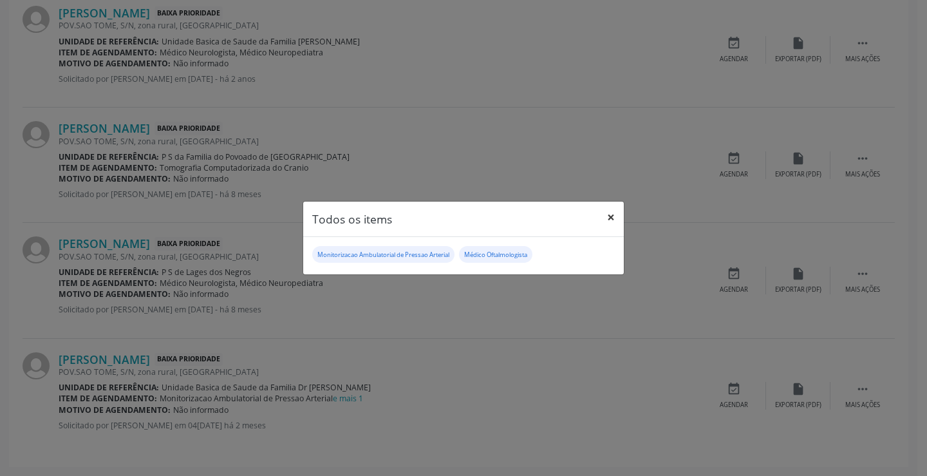
click at [609, 214] on button "×" at bounding box center [611, 217] width 26 height 32
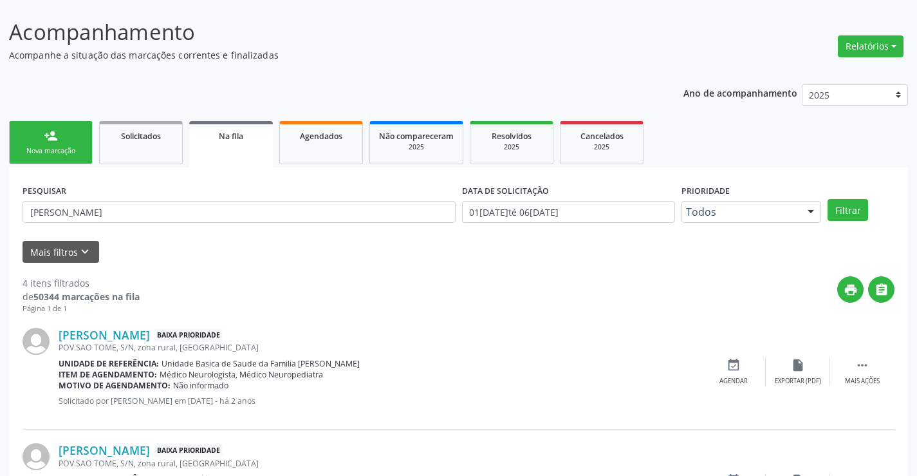
scroll to position [0, 0]
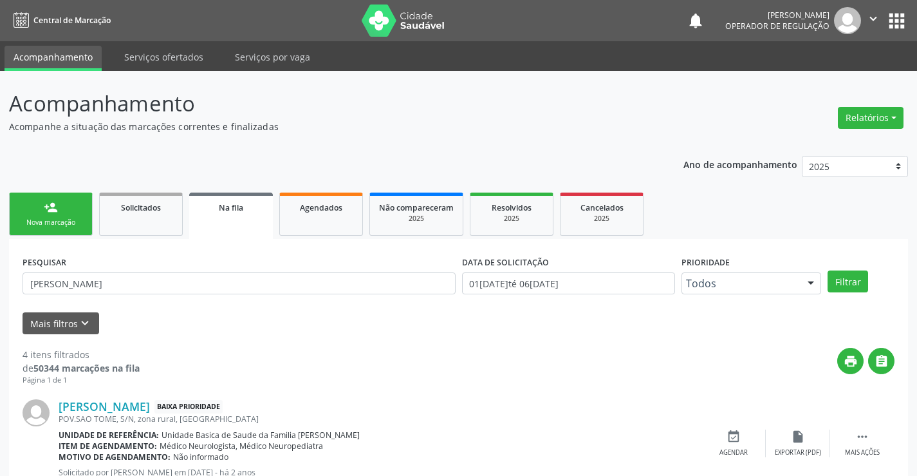
click at [28, 211] on link "person_add Nova marcação" at bounding box center [51, 213] width 84 height 43
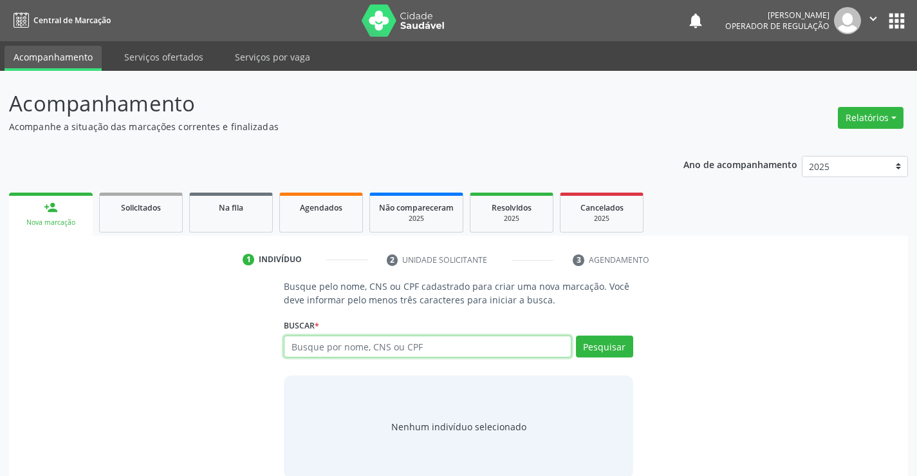
click at [319, 353] on input "text" at bounding box center [427, 346] width 287 height 22
type input "700002794161908"
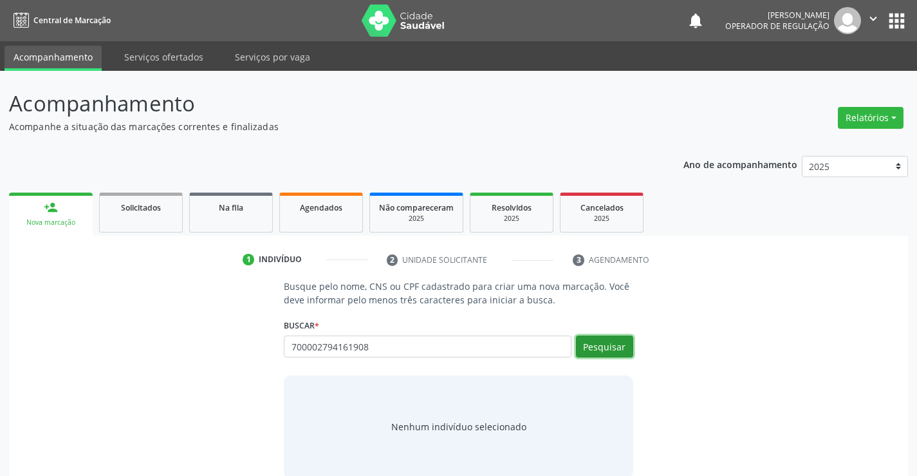
click at [614, 342] on button "Pesquisar" at bounding box center [604, 346] width 57 height 22
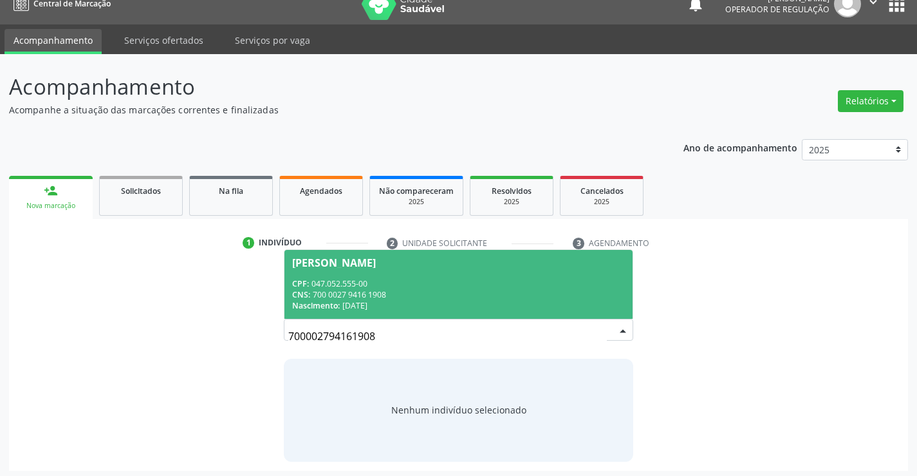
scroll to position [21, 0]
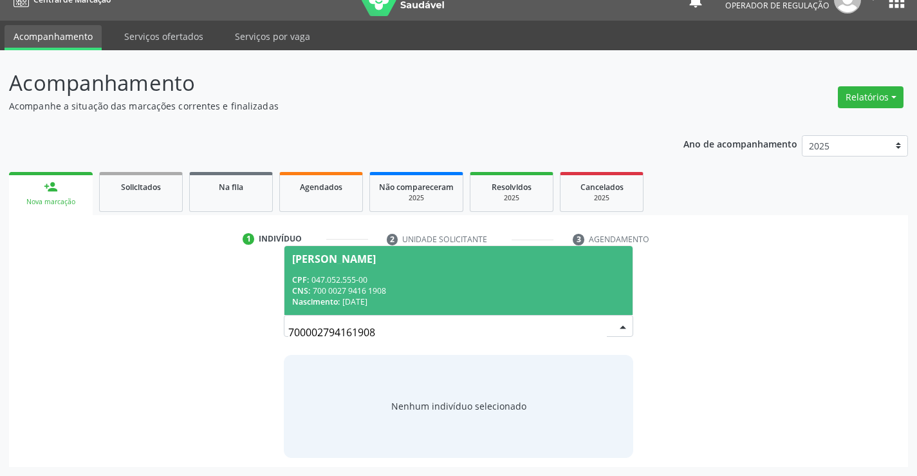
click at [410, 283] on div "CPF: 047.052.555-00" at bounding box center [458, 279] width 332 height 11
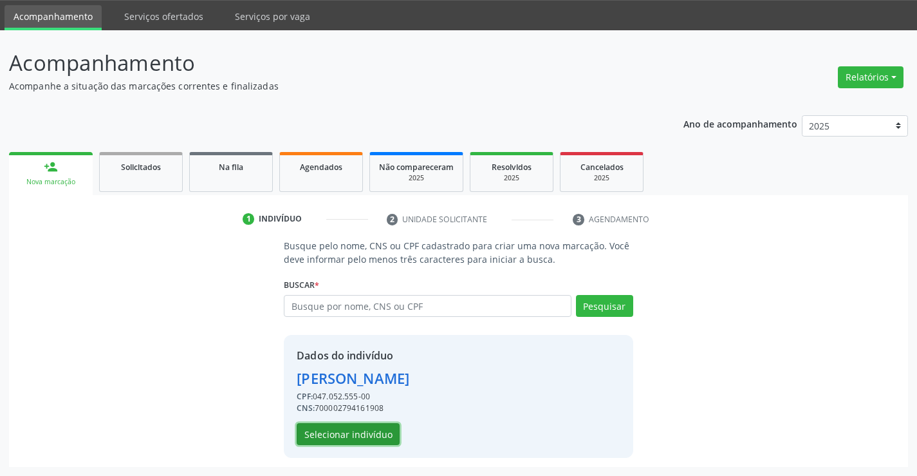
click at [342, 441] on button "Selecionar indivíduo" at bounding box center [348, 434] width 103 height 22
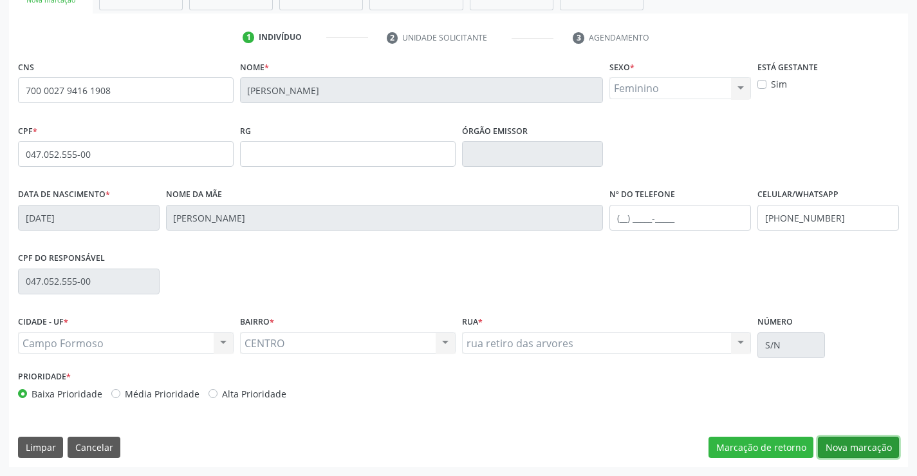
click at [824, 447] on button "Nova marcação" at bounding box center [858, 447] width 81 height 22
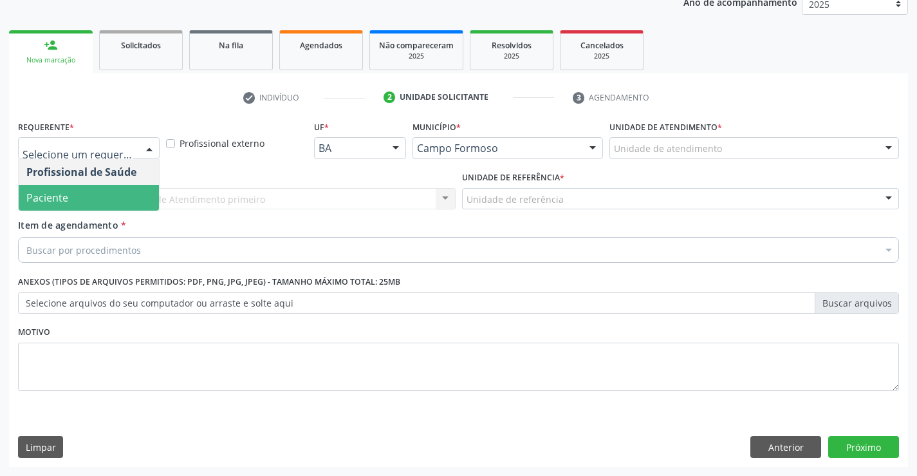
click at [111, 198] on span "Paciente" at bounding box center [89, 198] width 140 height 26
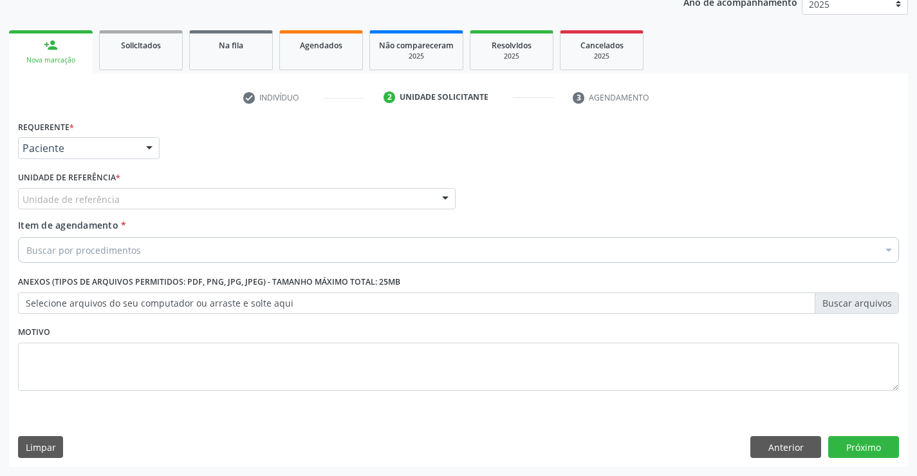
click at [175, 194] on div "Unidade de referência" at bounding box center [237, 199] width 438 height 22
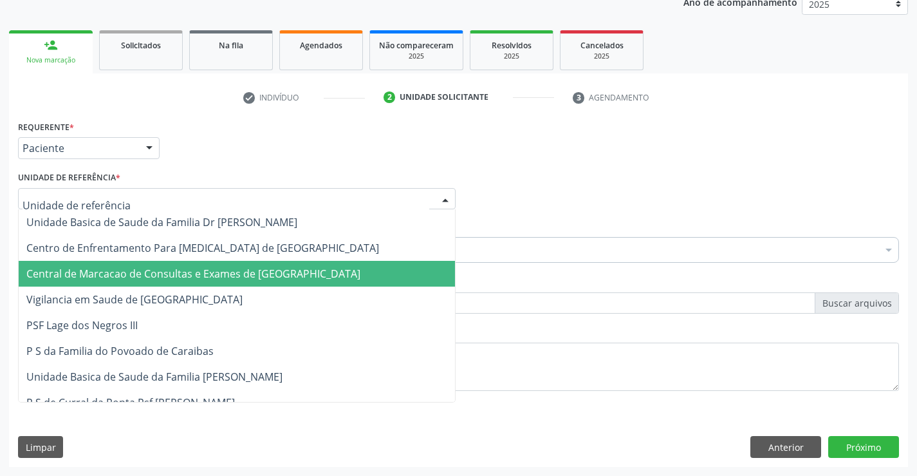
click at [188, 263] on span "Central de Marcacao de Consultas e Exames de [GEOGRAPHIC_DATA]" at bounding box center [237, 274] width 436 height 26
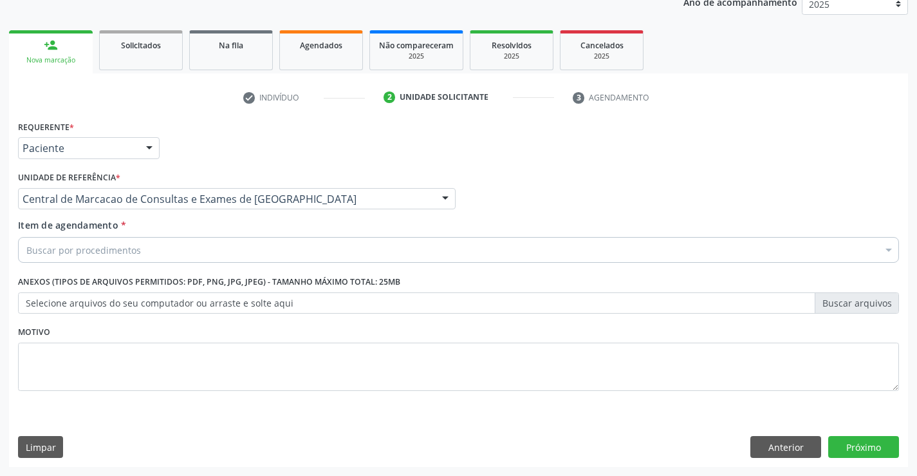
click at [210, 249] on div "Buscar por procedimentos" at bounding box center [458, 250] width 881 height 26
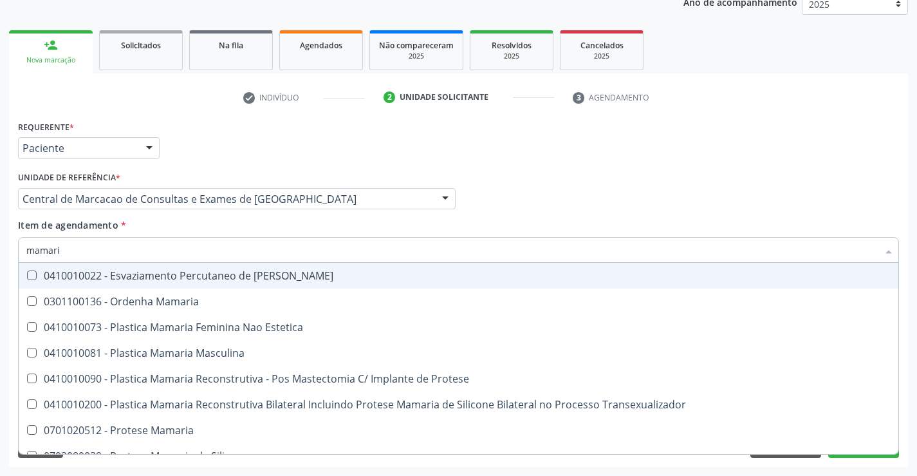
type input "mamaria"
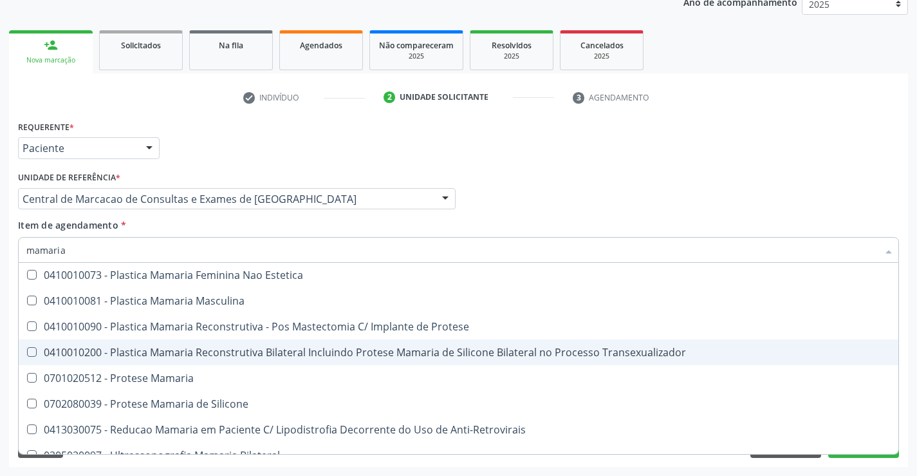
scroll to position [41, 0]
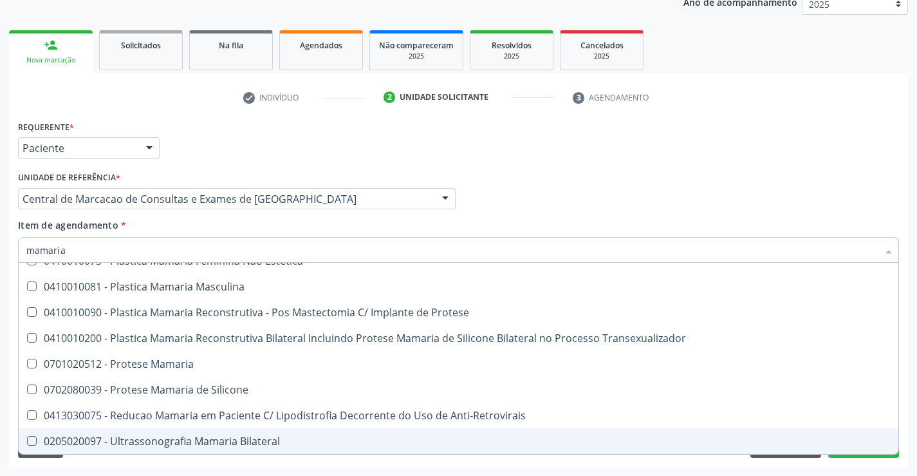
click at [137, 439] on div "0205020097 - Ultrassonografia Mamaria Bilateral" at bounding box center [458, 441] width 864 height 10
checkbox Bilateral "true"
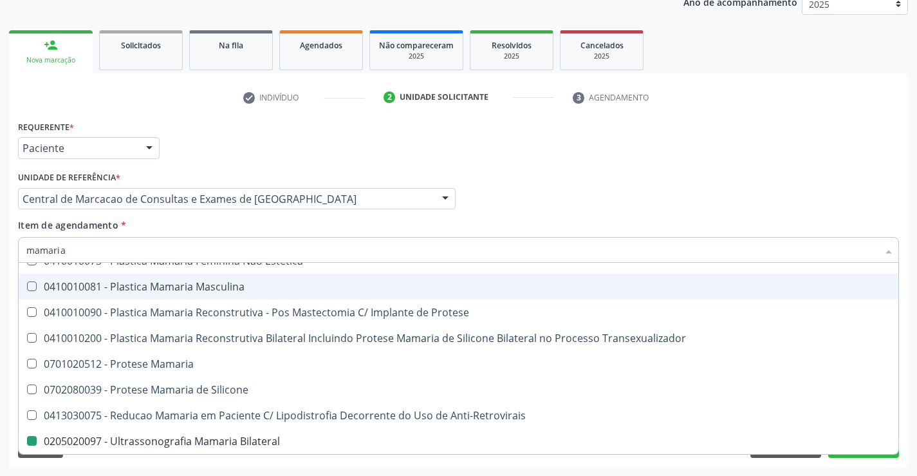
click at [586, 199] on div "Profissional Solicitante Por favor, selecione a Unidade de Atendimento primeiro…" at bounding box center [459, 193] width 888 height 50
checkbox Estetica "true"
checkbox Bilateral "false"
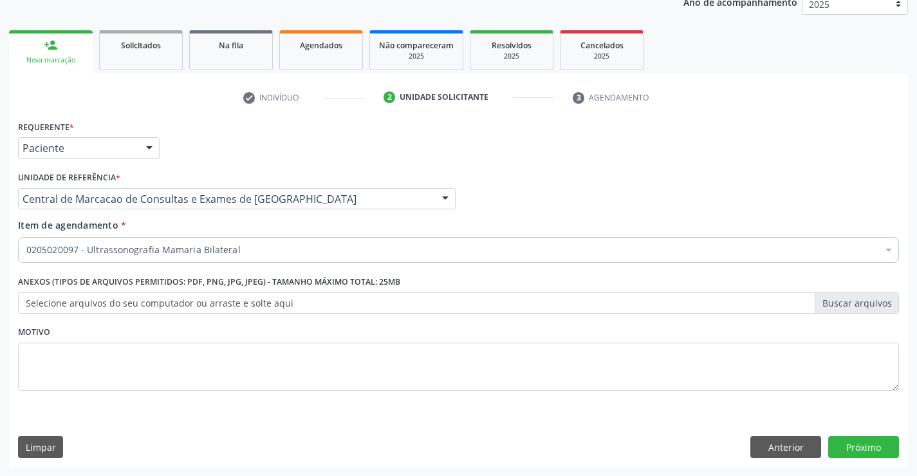
scroll to position [0, 0]
click at [852, 441] on button "Próximo" at bounding box center [863, 447] width 71 height 22
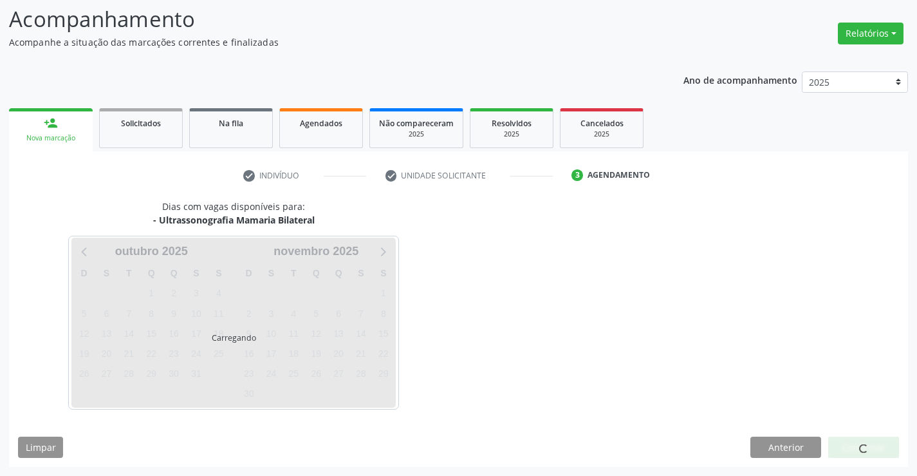
scroll to position [84, 0]
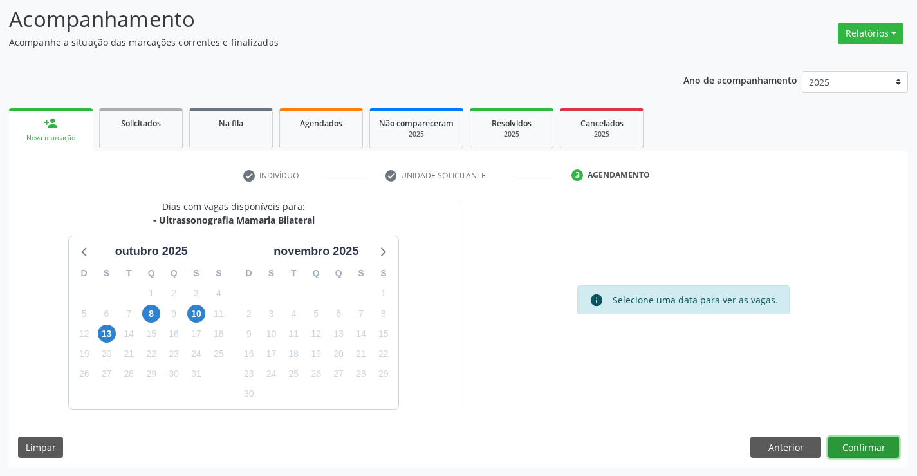
click at [876, 451] on button "Confirmar" at bounding box center [863, 447] width 71 height 22
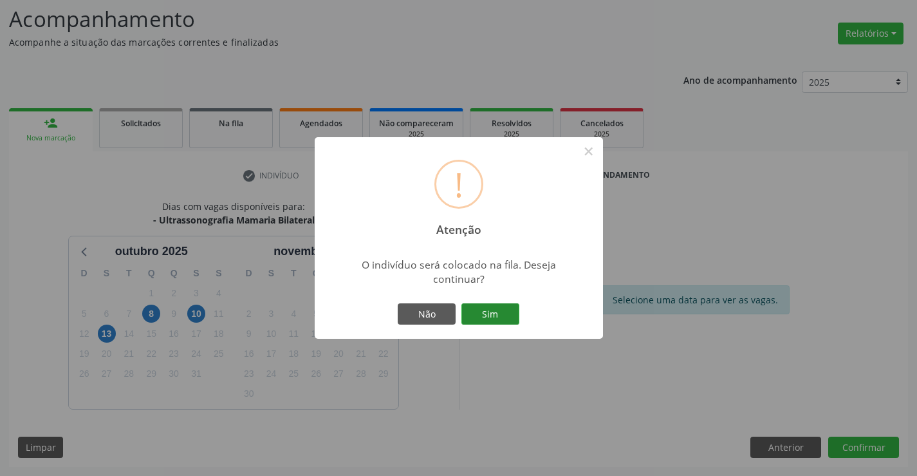
click at [494, 313] on button "Sim" at bounding box center [490, 314] width 58 height 22
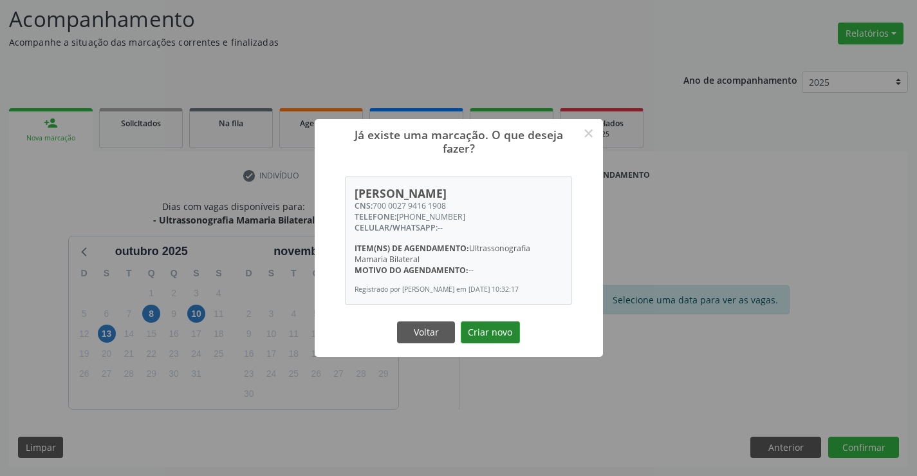
click at [479, 324] on button "Criar novo" at bounding box center [490, 332] width 59 height 22
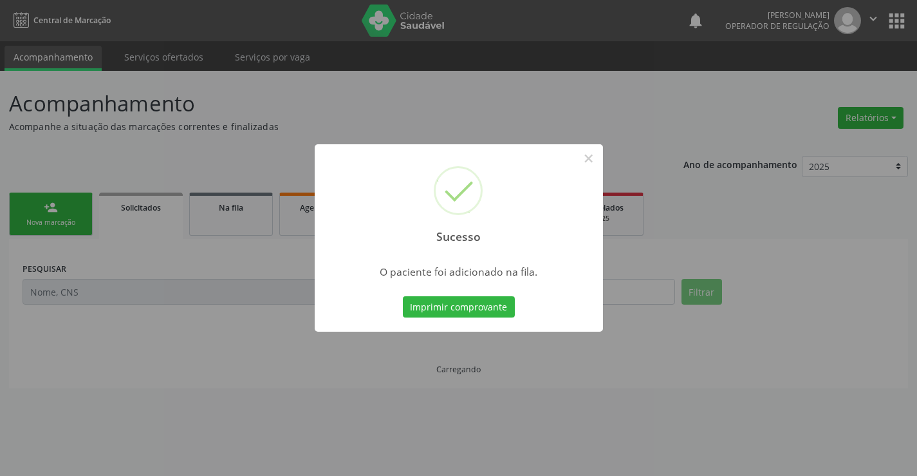
scroll to position [0, 0]
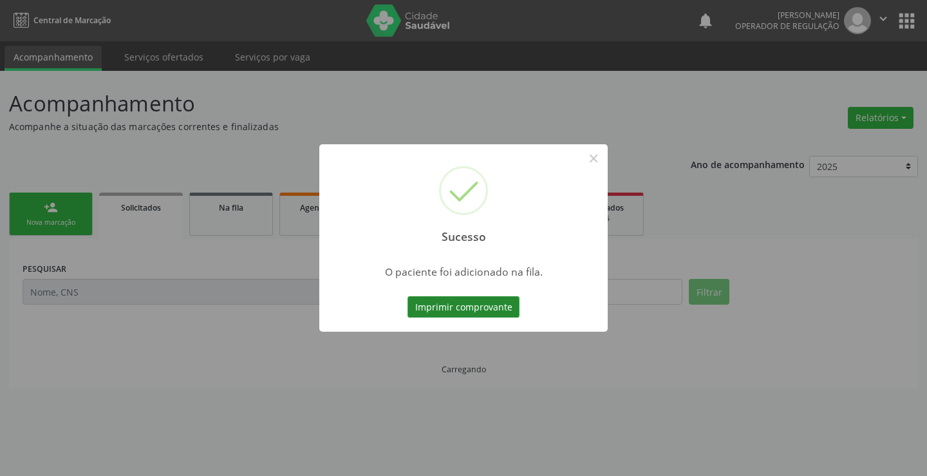
click at [488, 299] on button "Imprimir comprovante" at bounding box center [463, 307] width 112 height 22
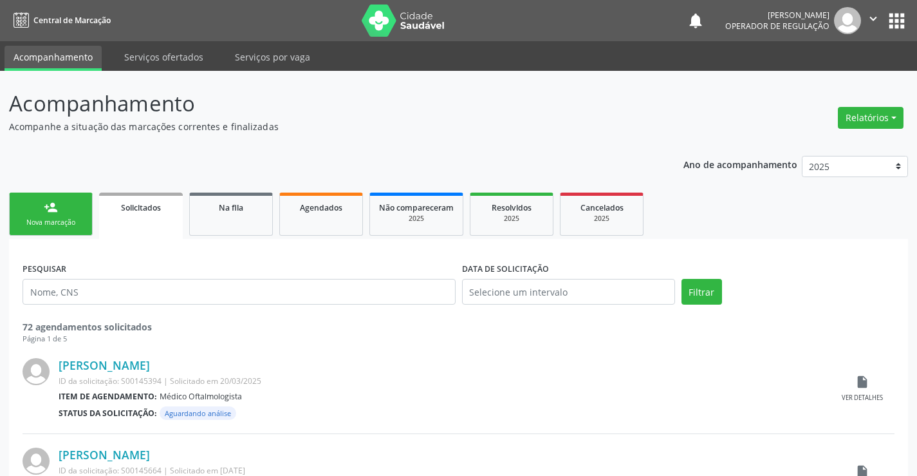
click at [77, 212] on link "person_add Nova marcação" at bounding box center [51, 213] width 84 height 43
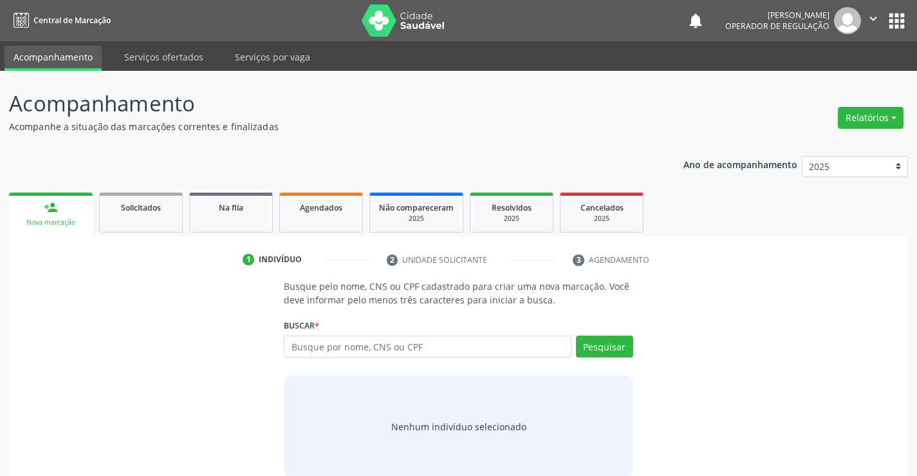
drag, startPoint x: 464, startPoint y: 330, endPoint x: 460, endPoint y: 344, distance: 14.1
click at [464, 330] on div "Buscar * Busque por nome, CNS ou CPF Nenhum resultado encontrado para: " " Digi…" at bounding box center [458, 340] width 349 height 50
click at [459, 349] on input "text" at bounding box center [427, 346] width 287 height 22
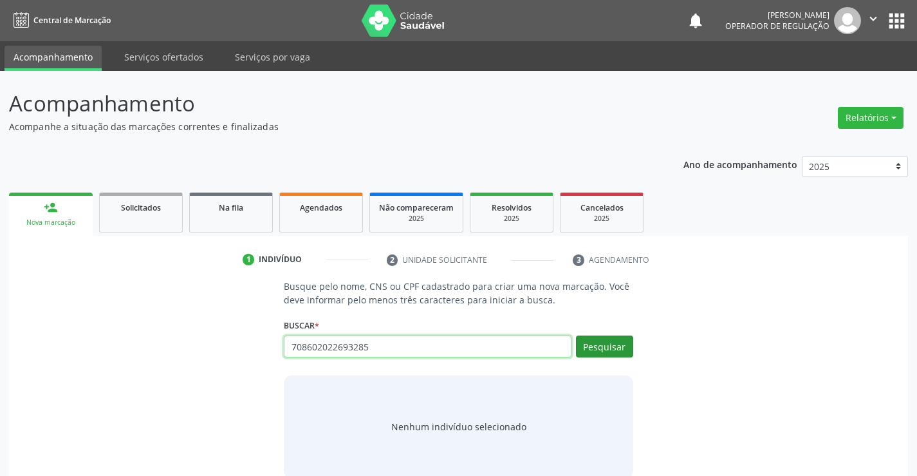
type input "708602022693285"
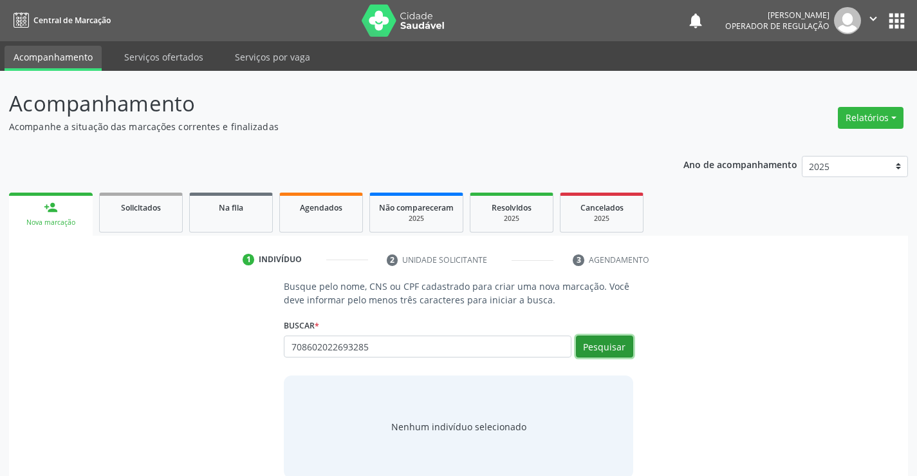
click at [600, 341] on button "Pesquisar" at bounding box center [604, 346] width 57 height 22
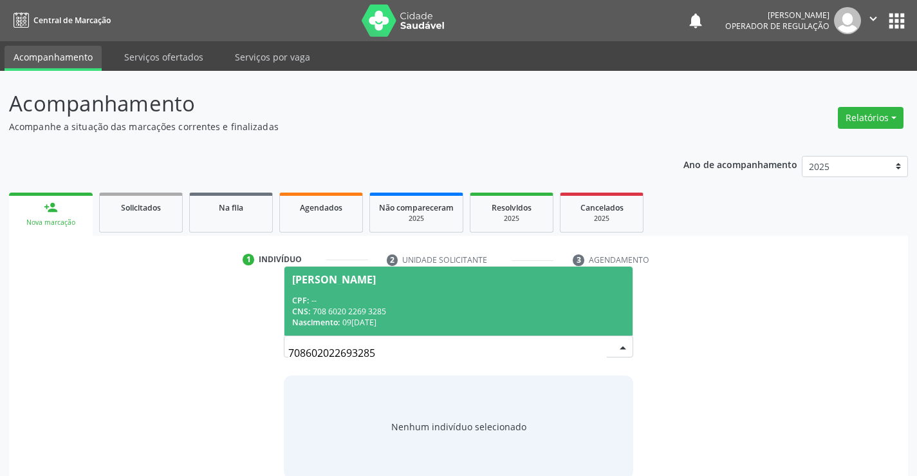
click at [529, 324] on div "Nascimento: [DATE]" at bounding box center [458, 322] width 332 height 11
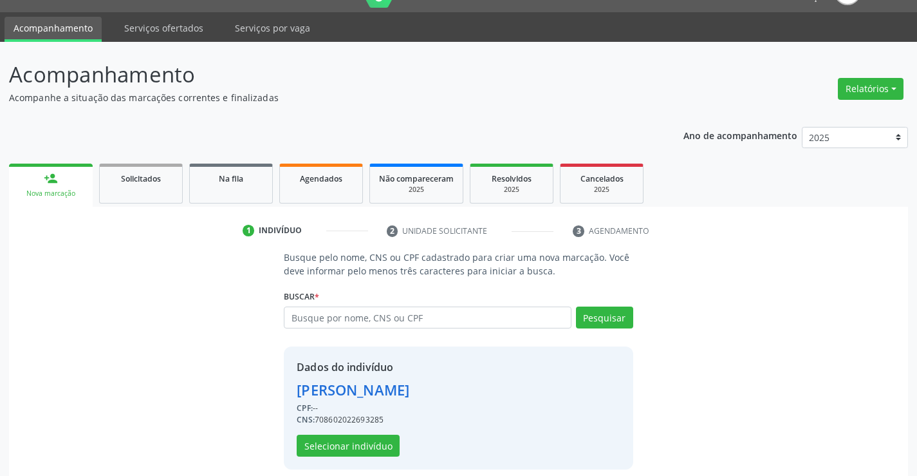
scroll to position [41, 0]
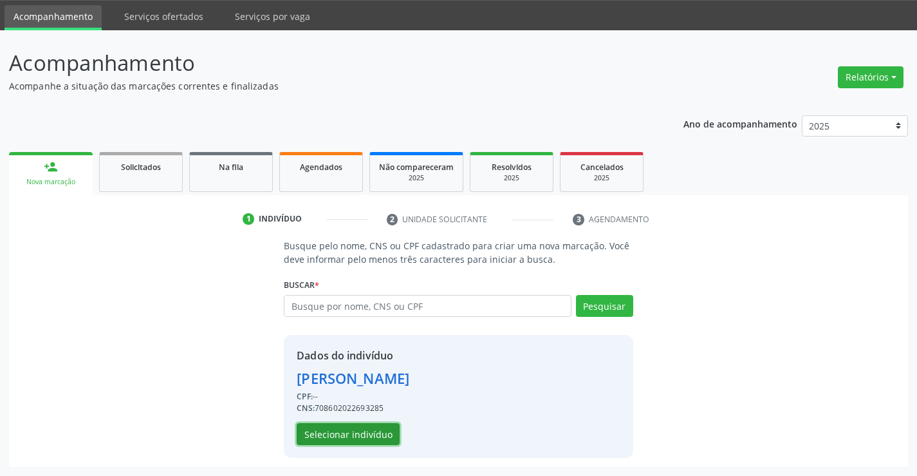
click at [376, 425] on button "Selecionar indivíduo" at bounding box center [348, 434] width 103 height 22
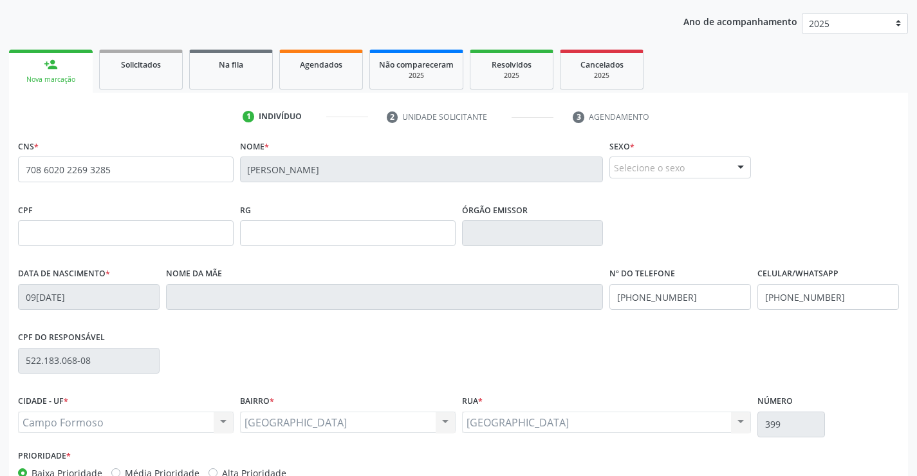
scroll to position [222, 0]
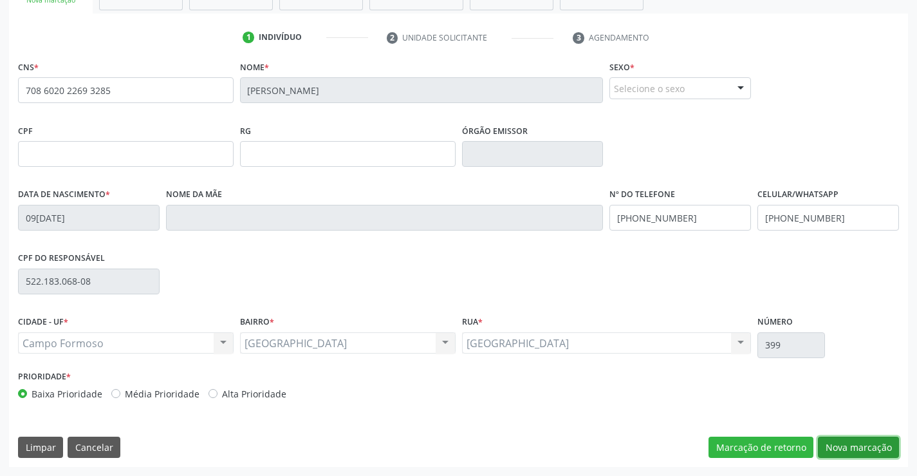
click at [864, 443] on button "Nova marcação" at bounding box center [858, 447] width 81 height 22
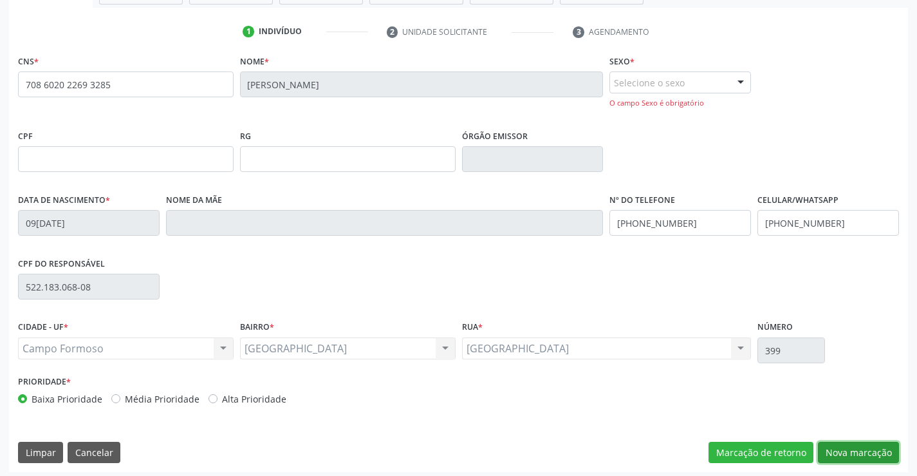
scroll to position [233, 0]
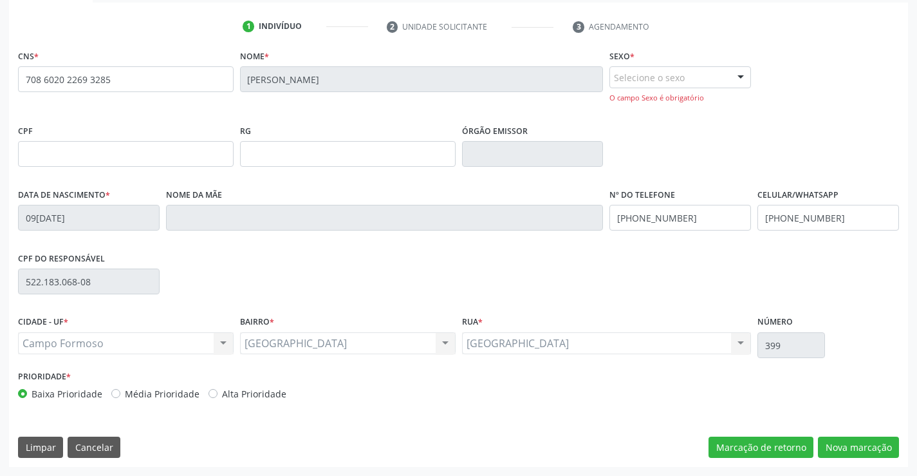
click at [732, 71] on div at bounding box center [740, 78] width 19 height 22
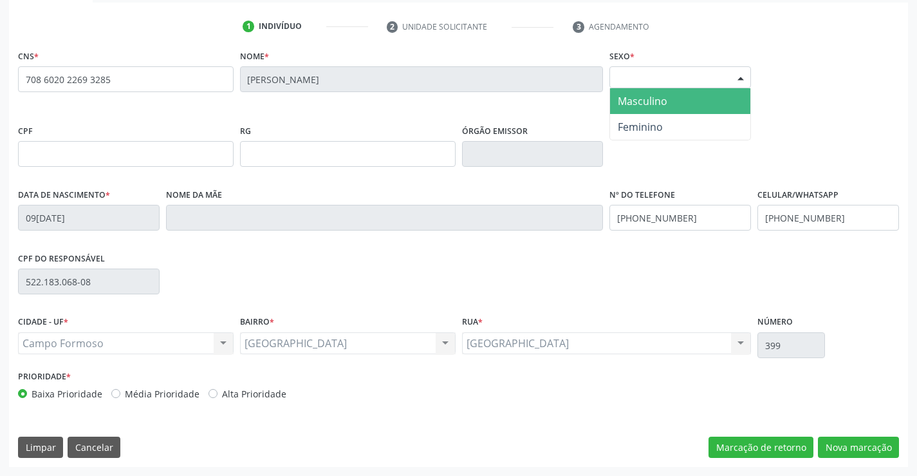
click at [650, 107] on span "Masculino" at bounding box center [643, 101] width 50 height 14
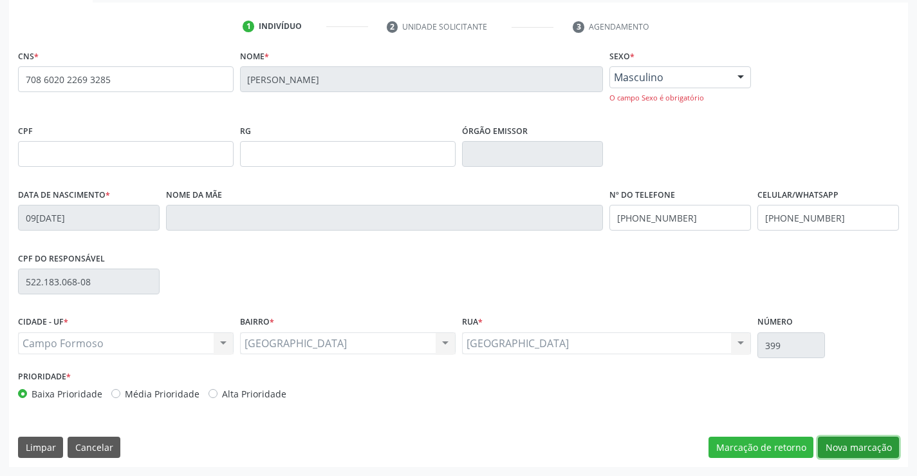
drag, startPoint x: 869, startPoint y: 441, endPoint x: 179, endPoint y: 184, distance: 736.2
click at [860, 438] on button "Nova marcação" at bounding box center [858, 447] width 81 height 22
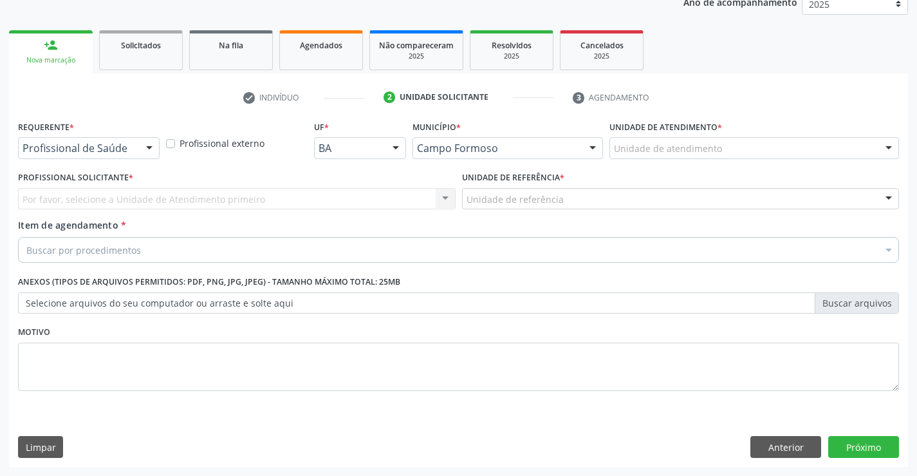
scroll to position [162, 0]
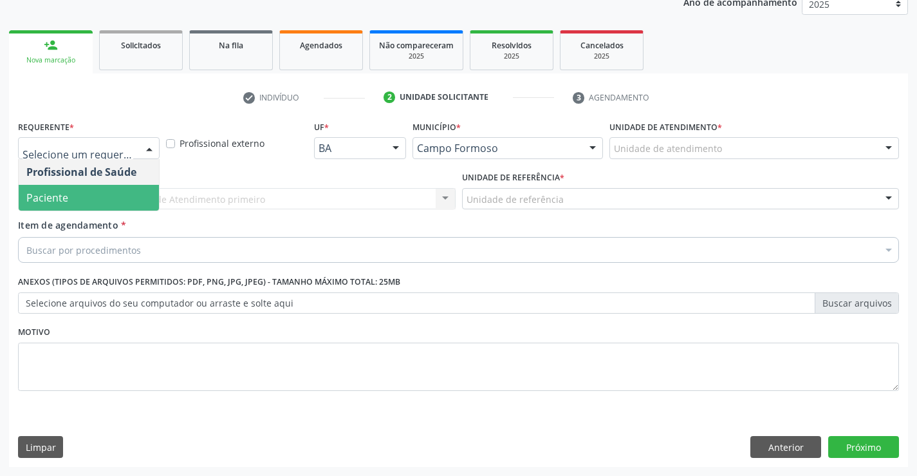
click at [111, 201] on span "Paciente" at bounding box center [89, 198] width 140 height 26
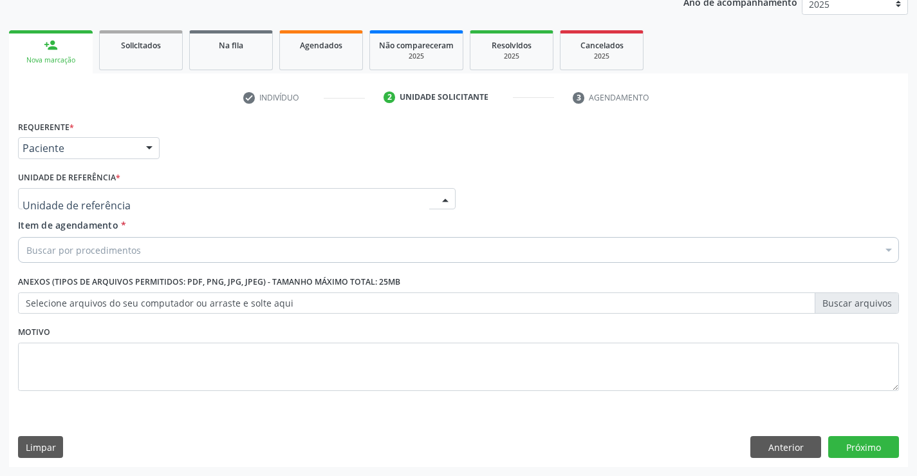
click at [195, 189] on div at bounding box center [237, 199] width 438 height 22
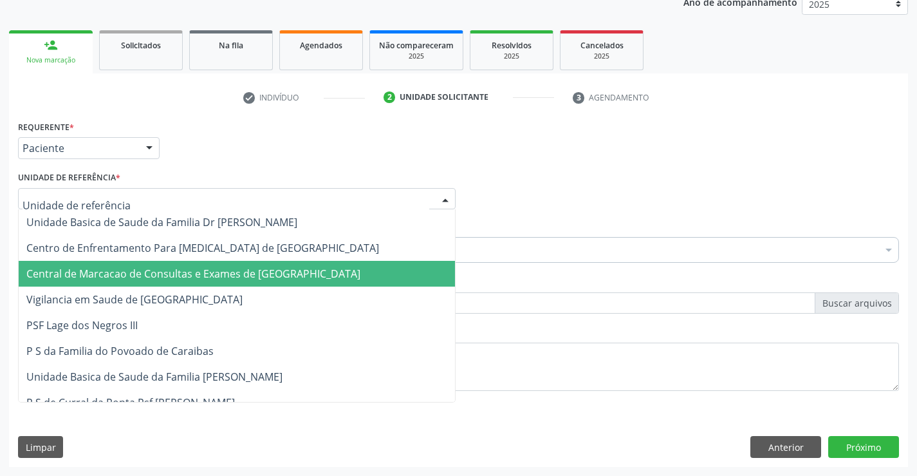
click at [205, 269] on span "Central de Marcacao de Consultas e Exames de [GEOGRAPHIC_DATA]" at bounding box center [193, 273] width 334 height 14
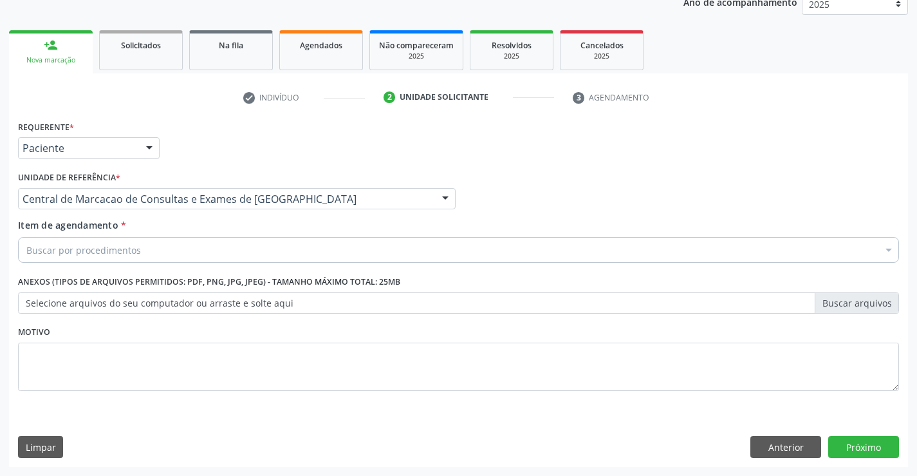
click at [212, 250] on div "Buscar por procedimentos" at bounding box center [458, 250] width 881 height 26
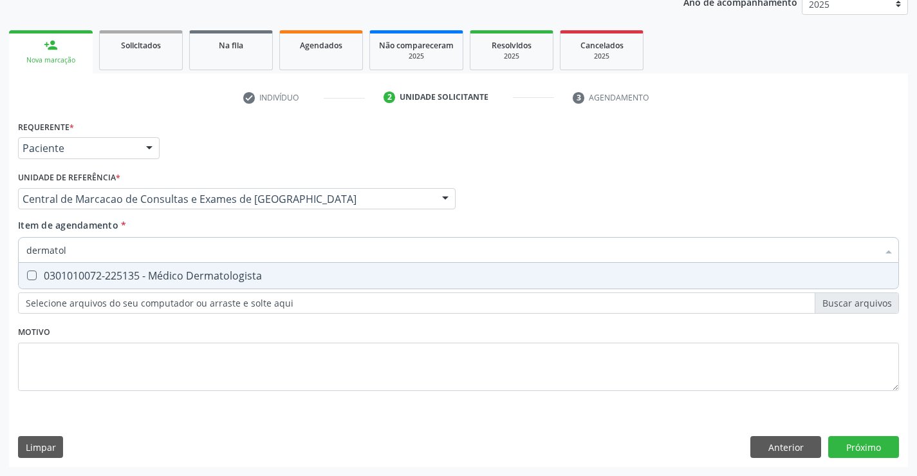
type input "dermatolo"
click at [209, 270] on div "0301010072-225135 - Médico Dermatologista" at bounding box center [458, 275] width 864 height 10
checkbox Dermatologista "true"
click at [181, 228] on div "Item de agendamento * dermatolo Desfazer seleção 0301010072-225135 - Médico Der…" at bounding box center [458, 238] width 881 height 41
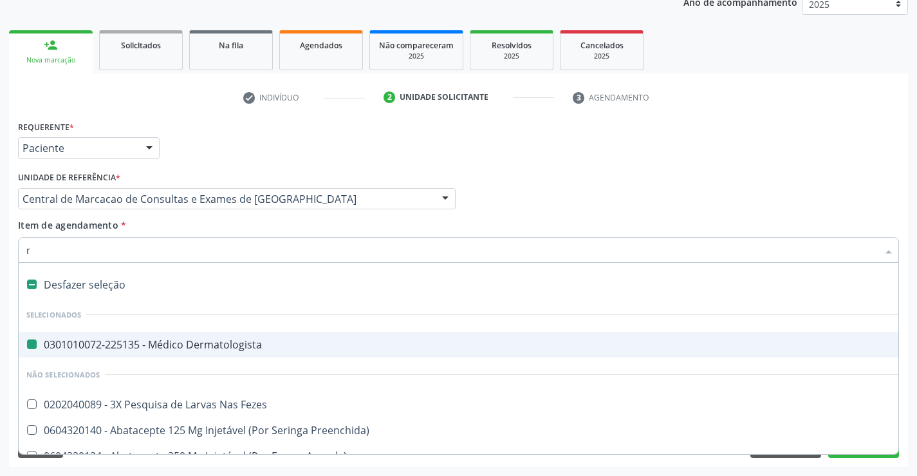
type input "ra"
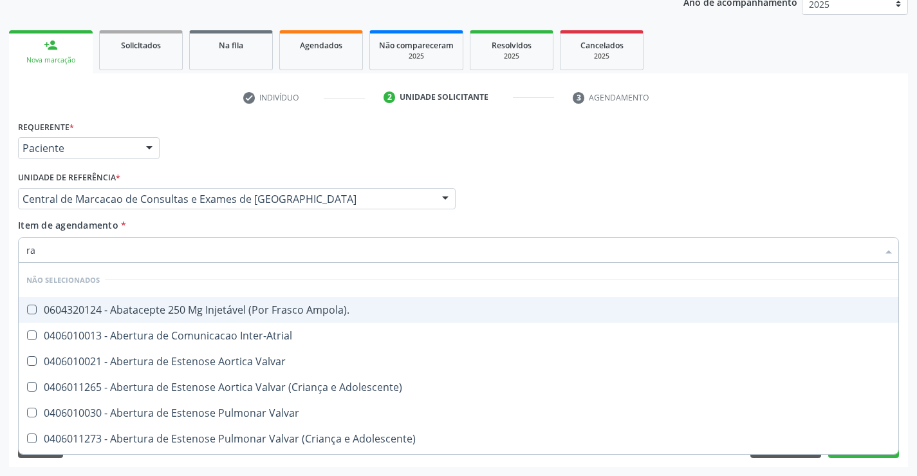
checkbox Ampola\)\ "false"
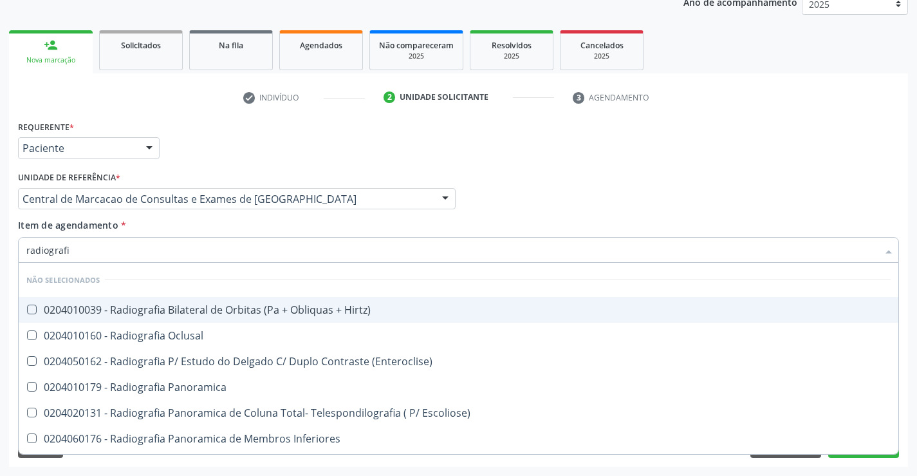
type input "radiografia"
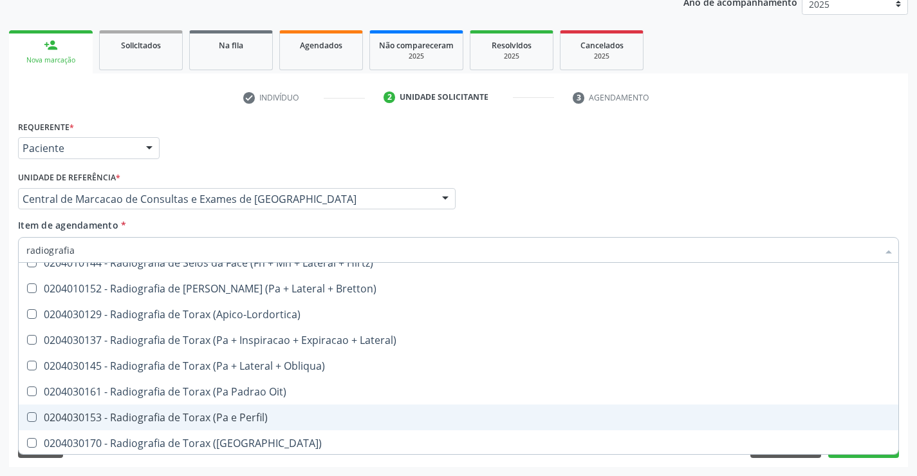
scroll to position [1671, 0]
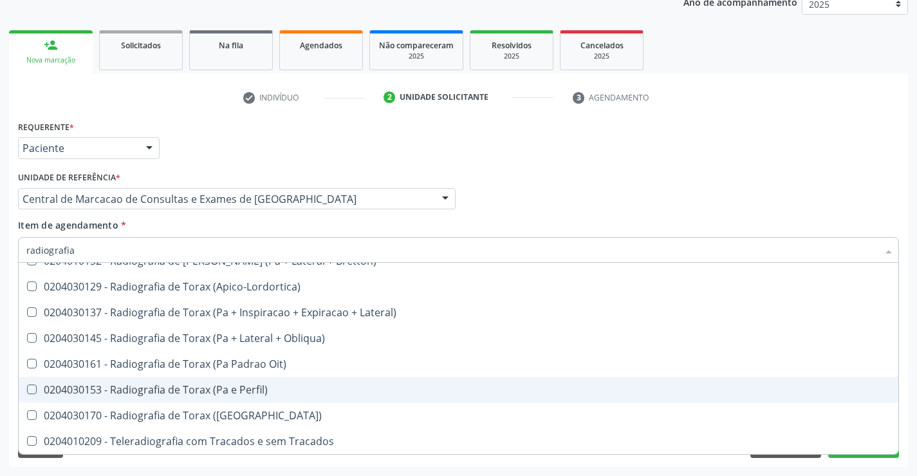
click at [237, 391] on div "0204030153 - Radiografia de Torax (Pa e Perfil)" at bounding box center [458, 389] width 864 height 10
checkbox Perfil\) "true"
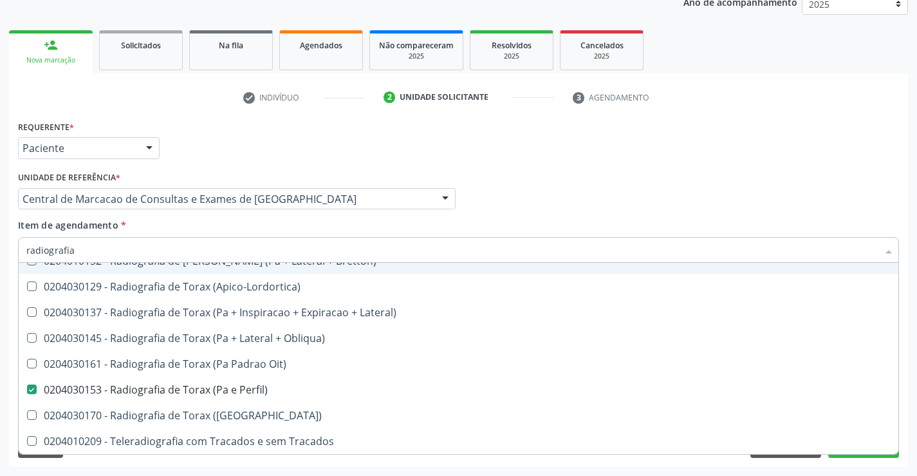
click at [589, 165] on div "Requerente * Paciente Profissional de Saúde Paciente Nenhum resultado encontrad…" at bounding box center [459, 142] width 888 height 50
checkbox Hirtz\) "true"
checkbox Perfil\) "false"
checkbox Oclusal "true"
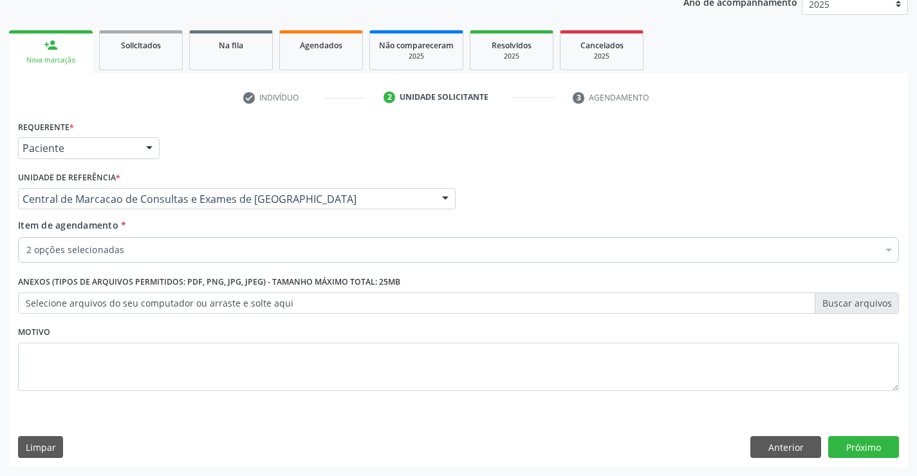
scroll to position [0, 0]
click at [875, 451] on button "Próximo" at bounding box center [863, 447] width 71 height 22
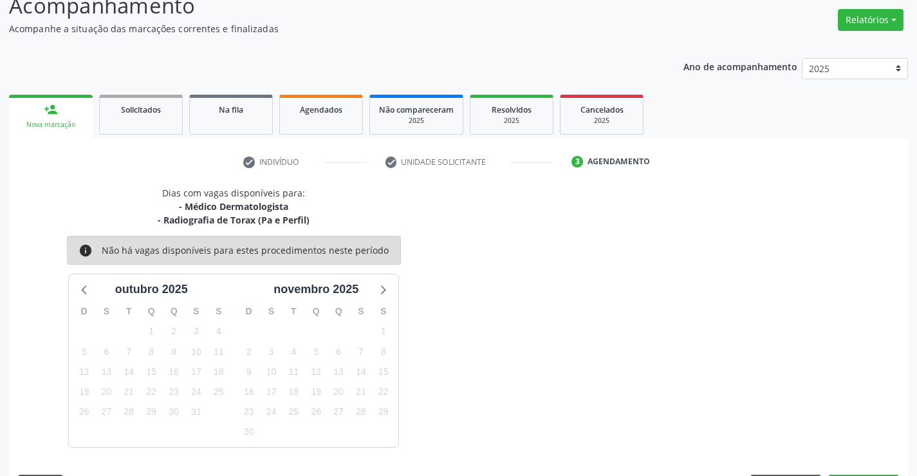
scroll to position [136, 0]
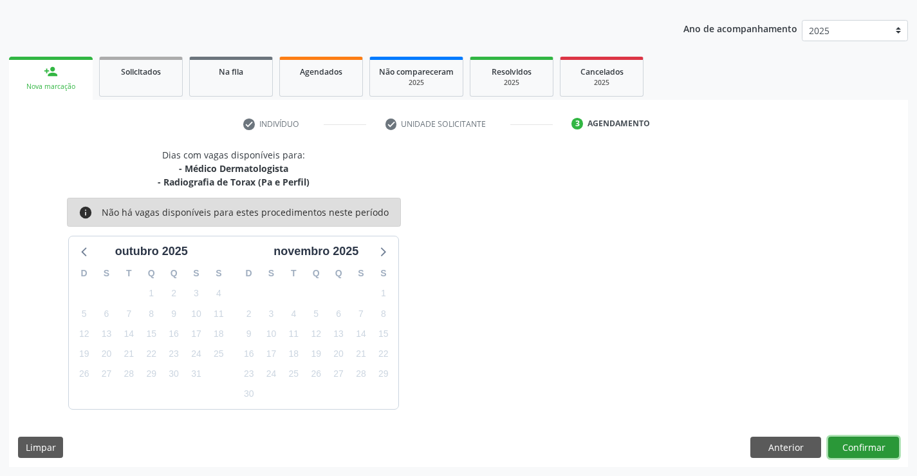
click at [876, 442] on button "Confirmar" at bounding box center [863, 447] width 71 height 22
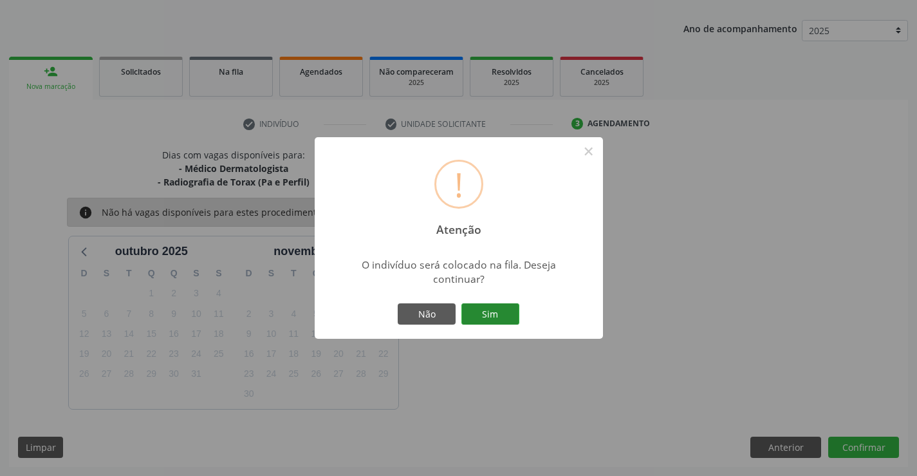
click at [490, 320] on button "Sim" at bounding box center [490, 314] width 58 height 22
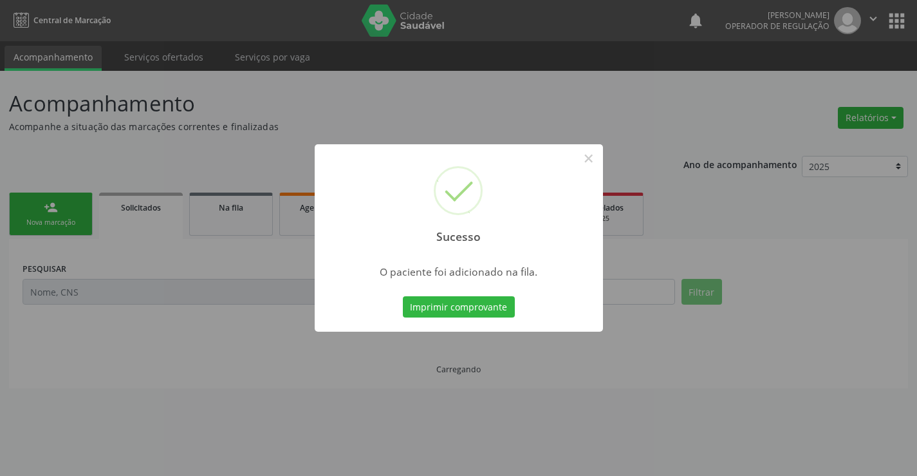
scroll to position [0, 0]
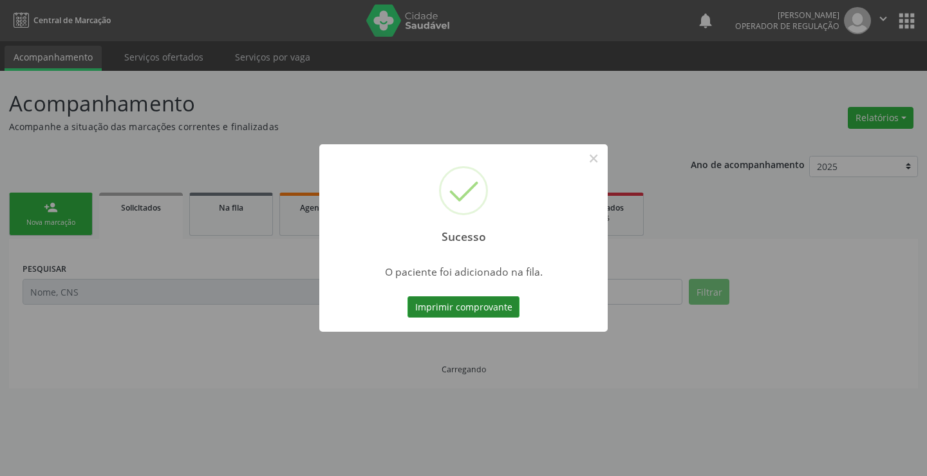
click at [457, 317] on button "Imprimir comprovante" at bounding box center [463, 307] width 112 height 22
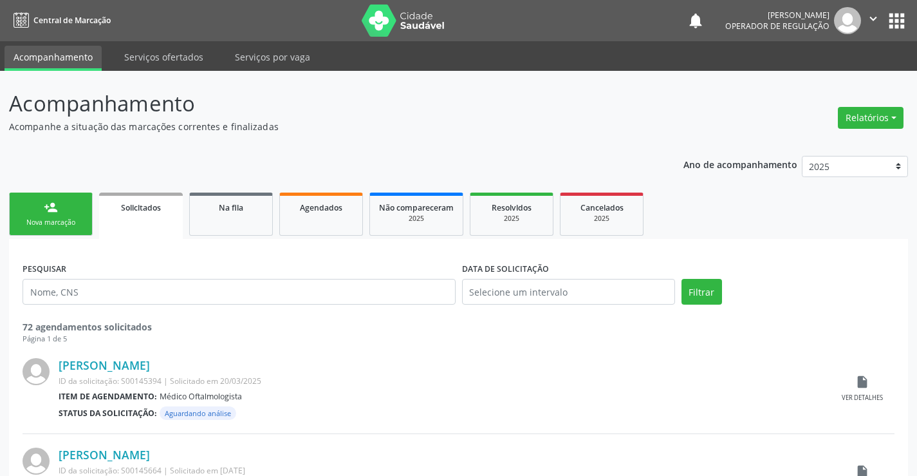
click at [872, 23] on icon "" at bounding box center [873, 19] width 14 height 14
click at [838, 80] on link "Sair" at bounding box center [840, 79] width 89 height 18
